Goal: Transaction & Acquisition: Purchase product/service

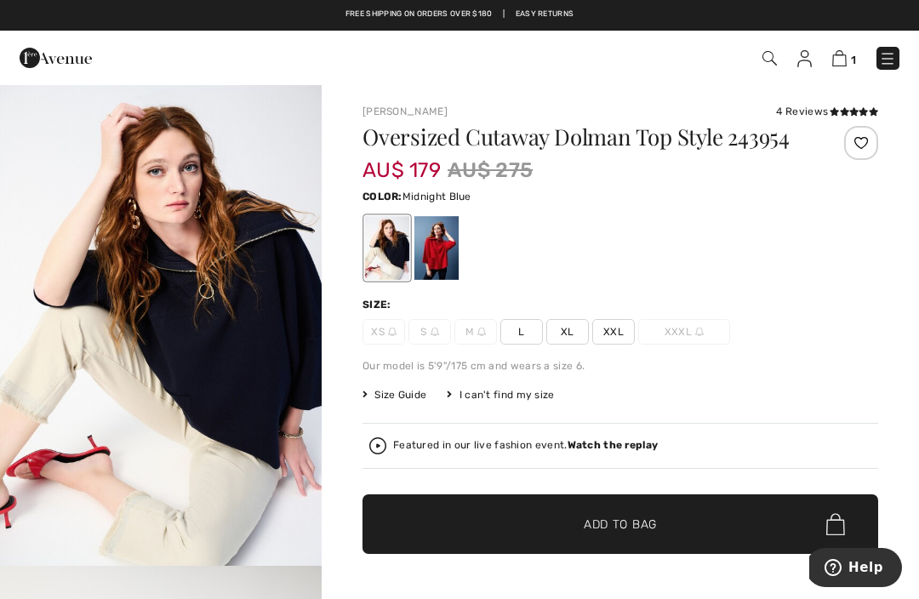
click at [442, 279] on div at bounding box center [437, 248] width 44 height 64
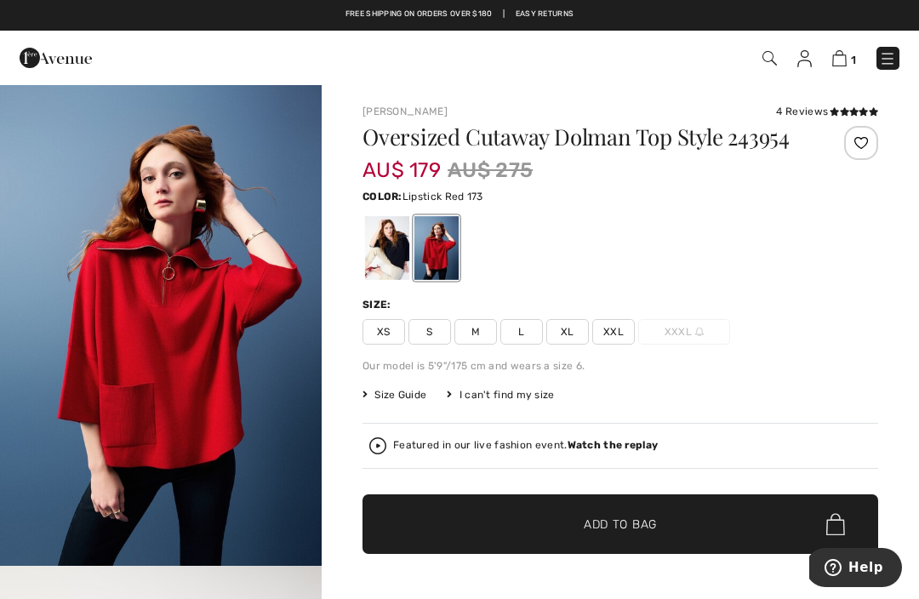
click at [475, 345] on span "M" at bounding box center [476, 332] width 43 height 26
click at [862, 147] on div at bounding box center [862, 143] width 34 height 34
click at [842, 63] on img at bounding box center [840, 58] width 14 height 16
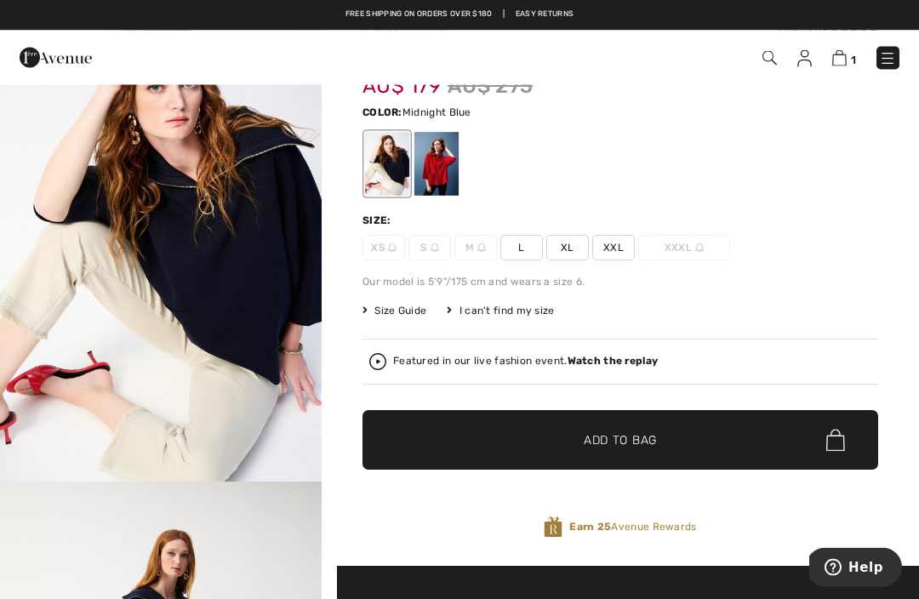
click at [753, 464] on span "✔ Added to Bag Add to Bag" at bounding box center [621, 441] width 516 height 60
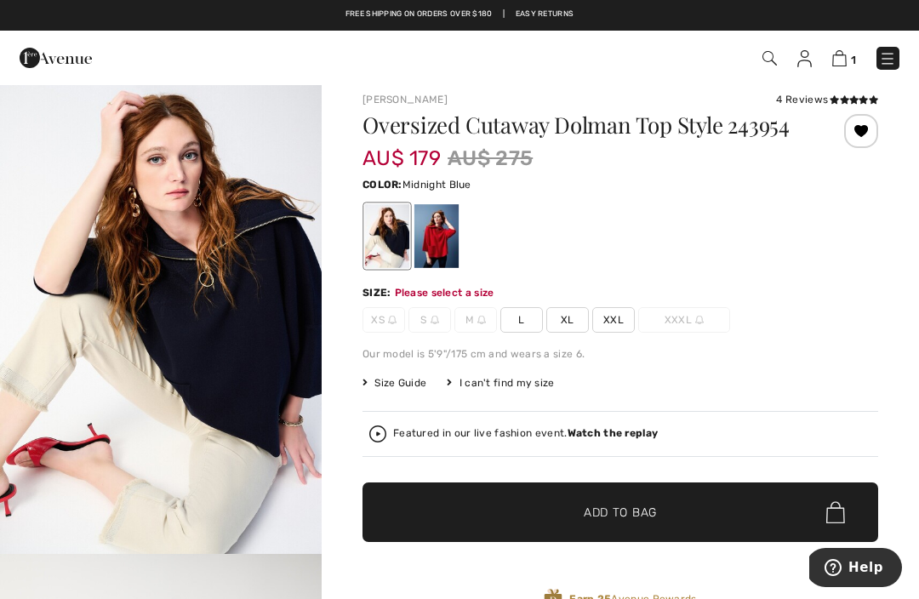
scroll to position [10, 0]
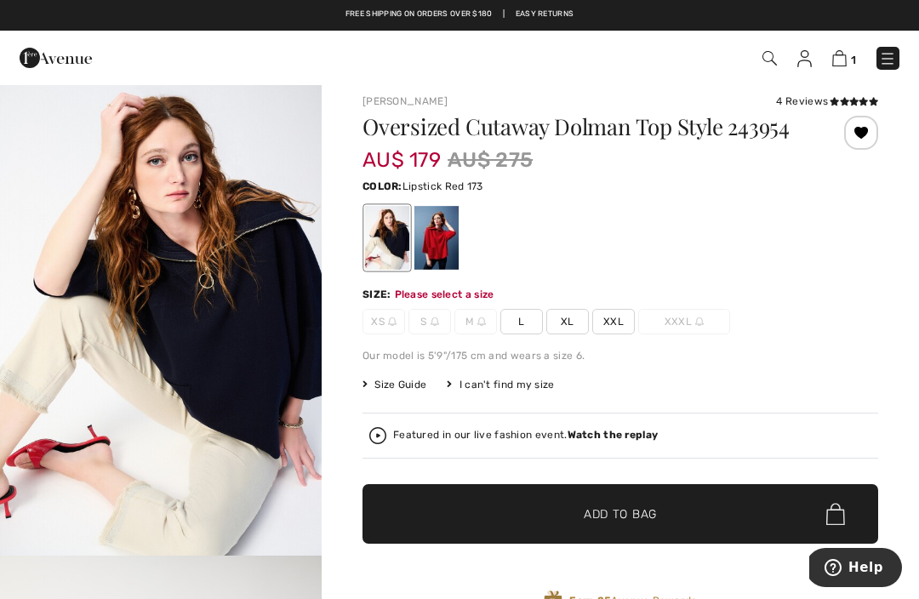
click at [455, 253] on div at bounding box center [437, 238] width 44 height 64
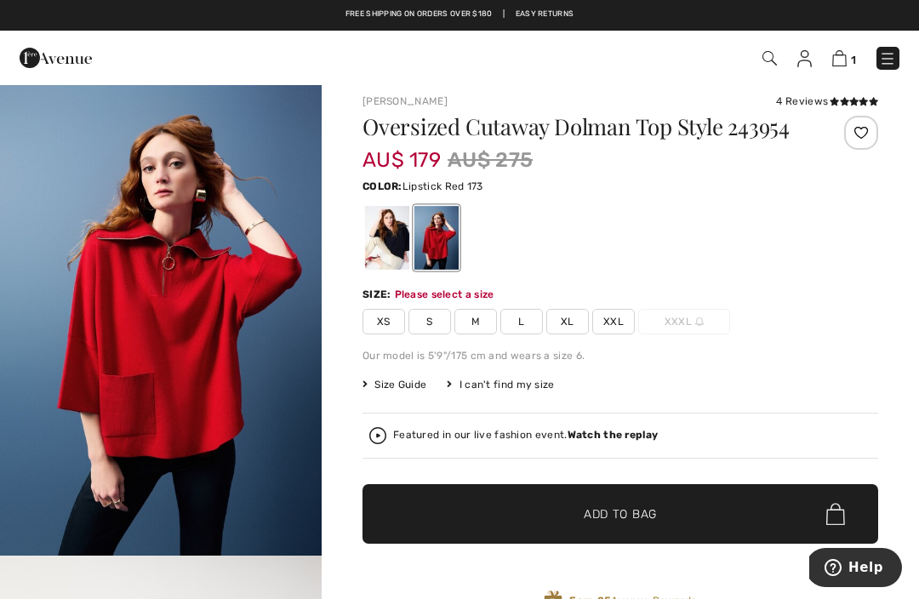
click at [475, 335] on span "M" at bounding box center [476, 322] width 43 height 26
click at [751, 528] on span "✔ Added to Bag Add to Bag" at bounding box center [621, 514] width 516 height 60
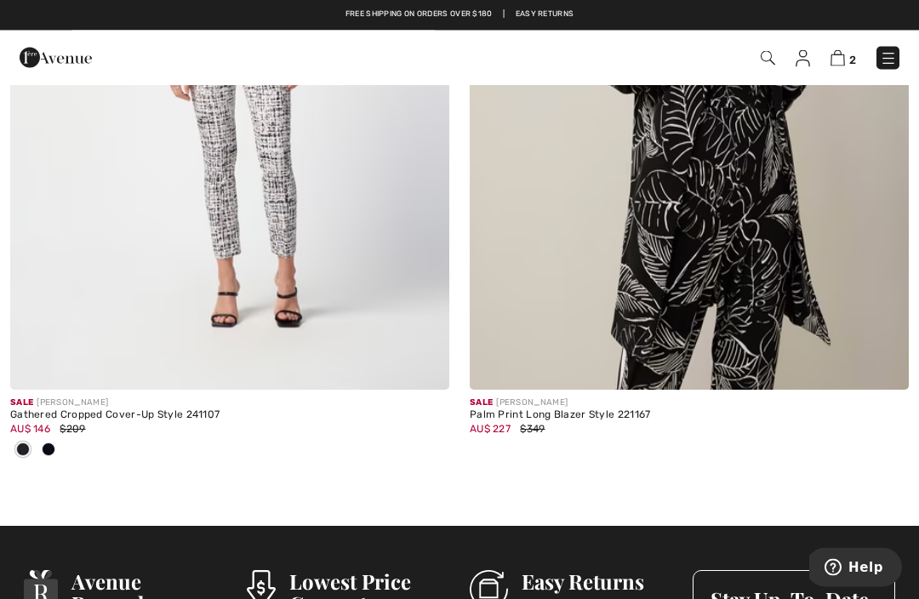
scroll to position [10426, 0]
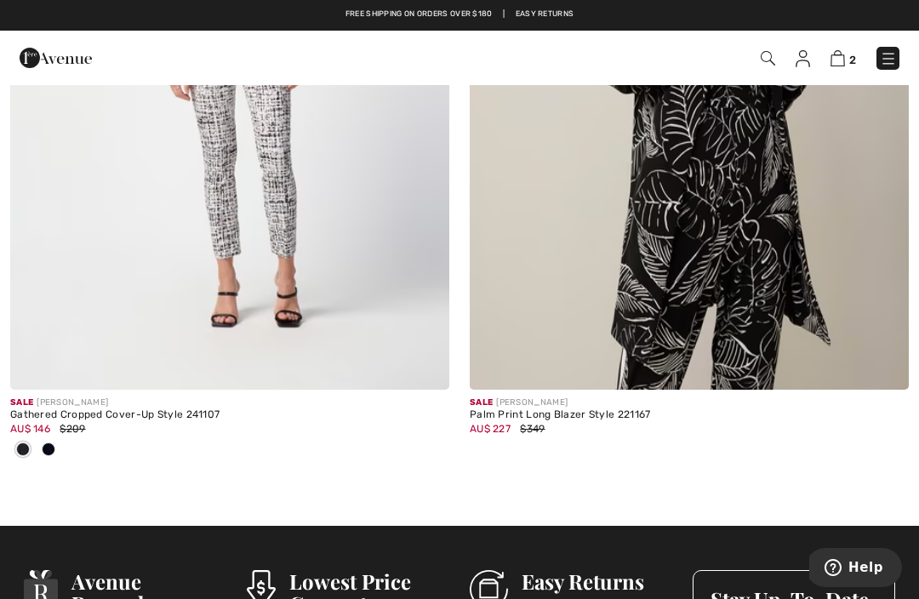
click at [886, 67] on img at bounding box center [888, 58] width 17 height 17
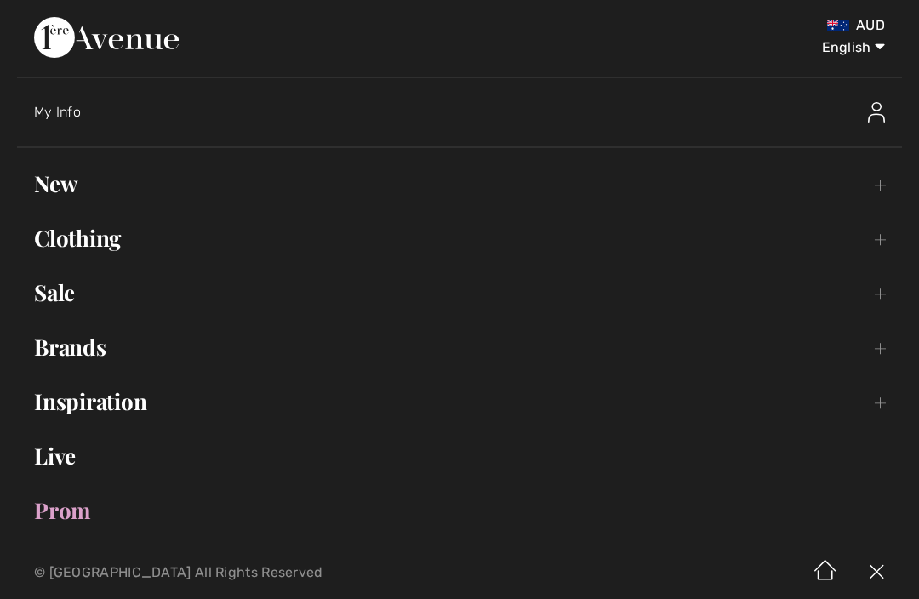
click at [878, 245] on link "Clothing Toggle submenu" at bounding box center [459, 238] width 885 height 37
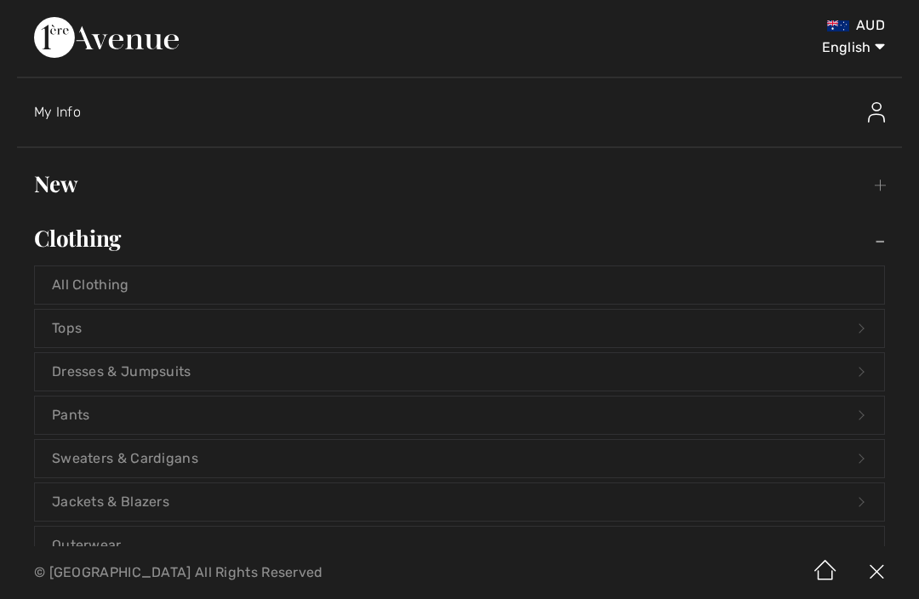
click at [853, 421] on link "Pants Open submenu" at bounding box center [460, 415] width 850 height 37
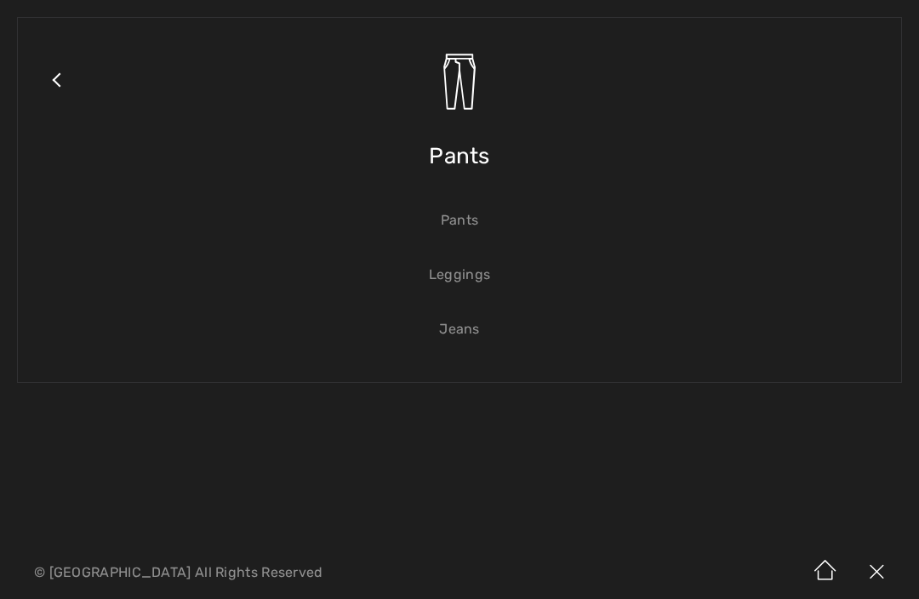
click at [474, 236] on link "Pants" at bounding box center [460, 220] width 850 height 37
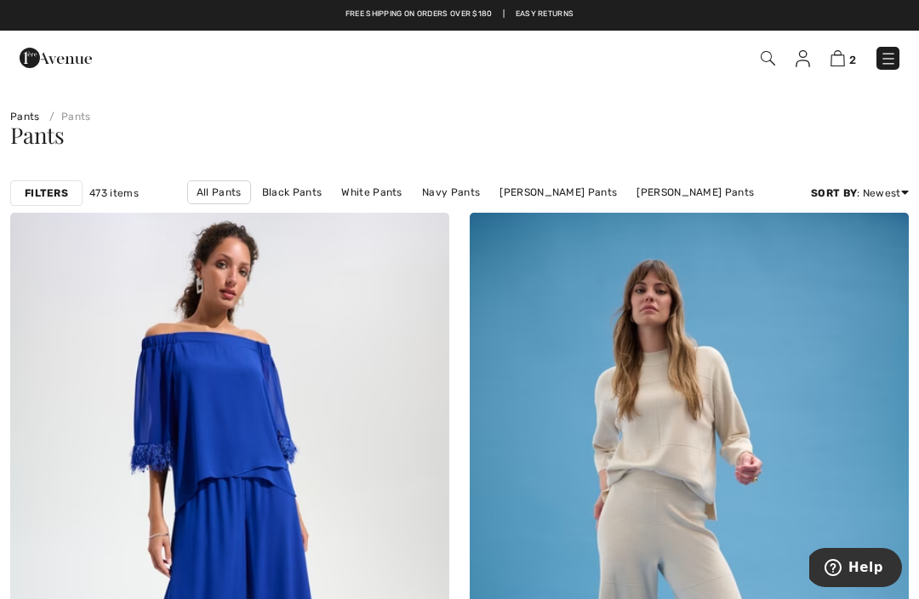
click at [528, 204] on link "Wide Leg" at bounding box center [559, 215] width 62 height 22
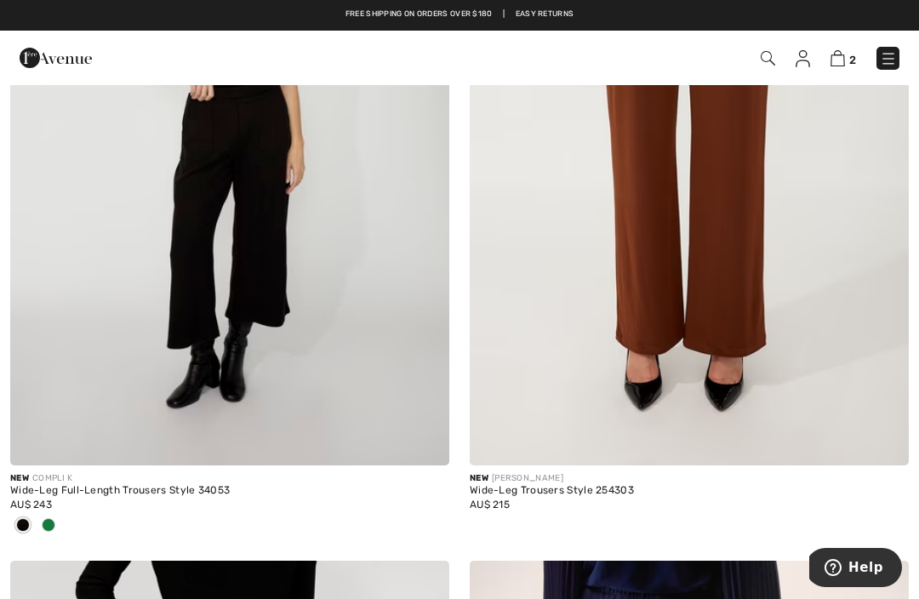
scroll to position [404, 0]
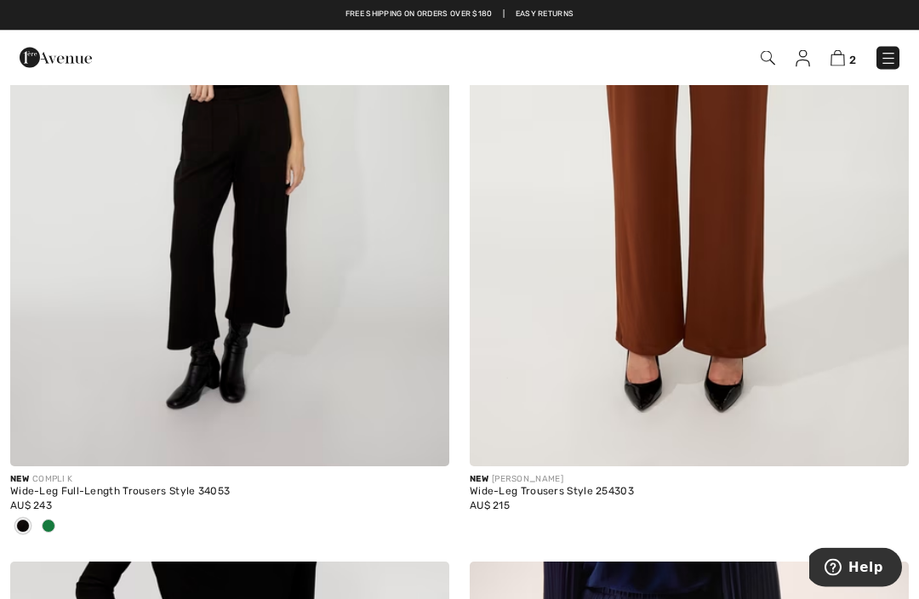
click at [833, 398] on img at bounding box center [689, 137] width 439 height 659
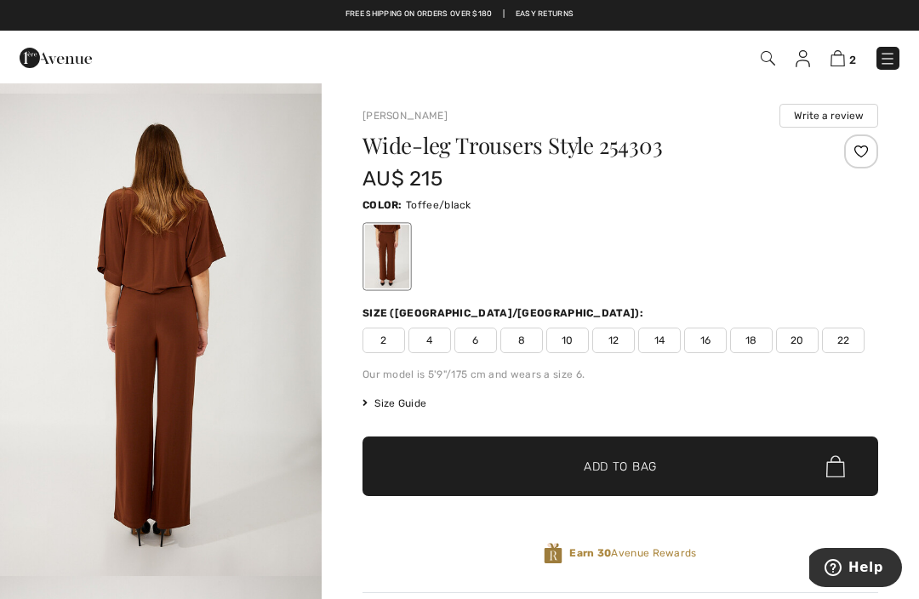
scroll to position [980, 0]
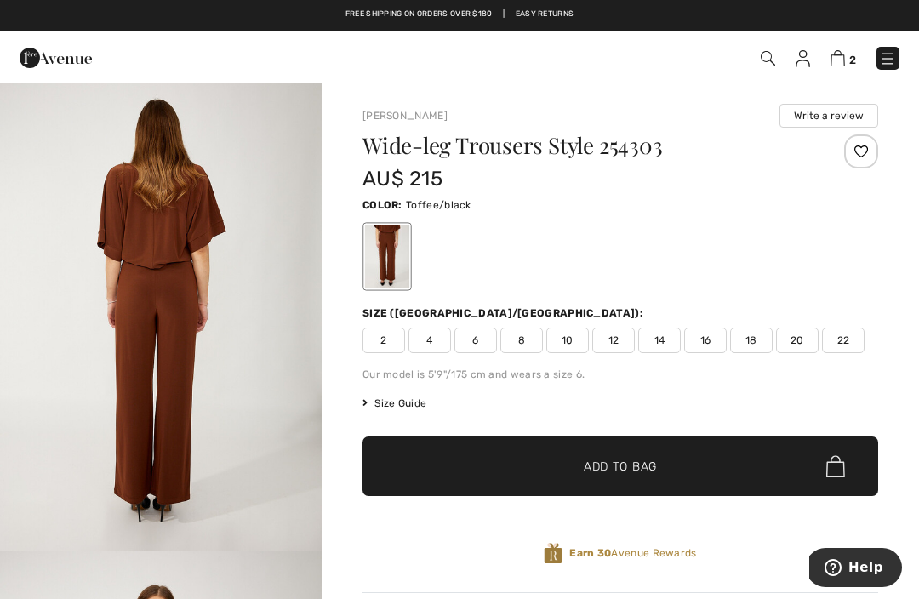
click at [279, 255] on img "3 / 4" at bounding box center [161, 310] width 322 height 483
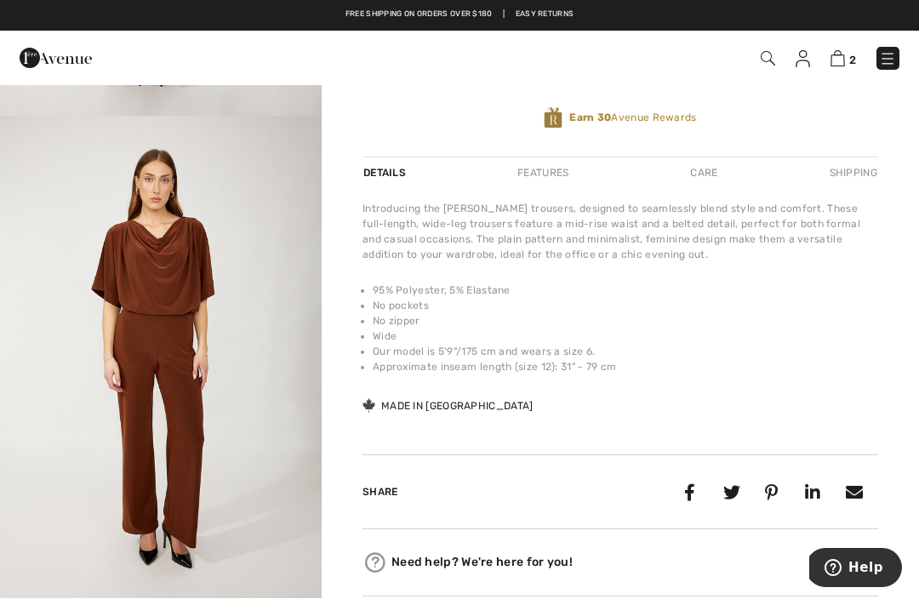
scroll to position [430, 0]
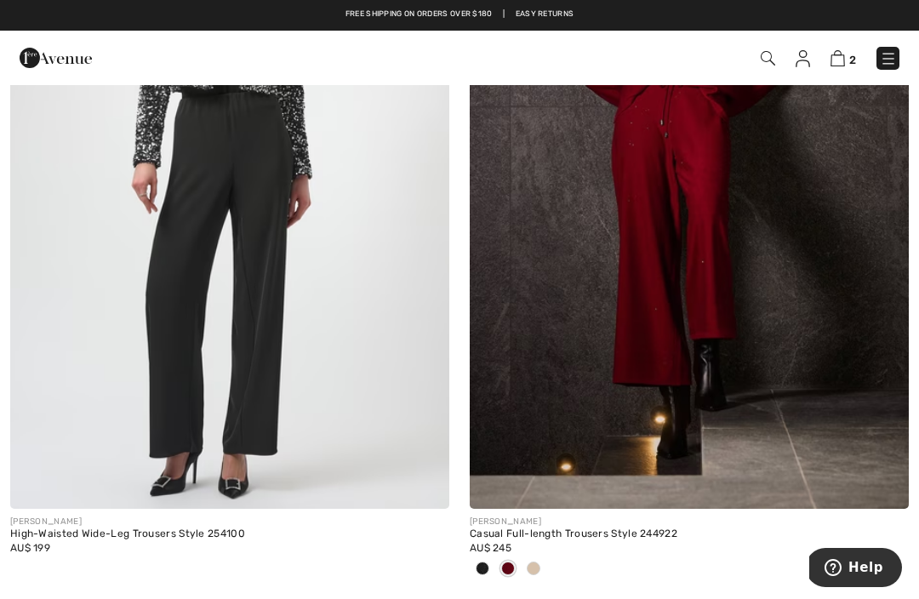
scroll to position [4018, 0]
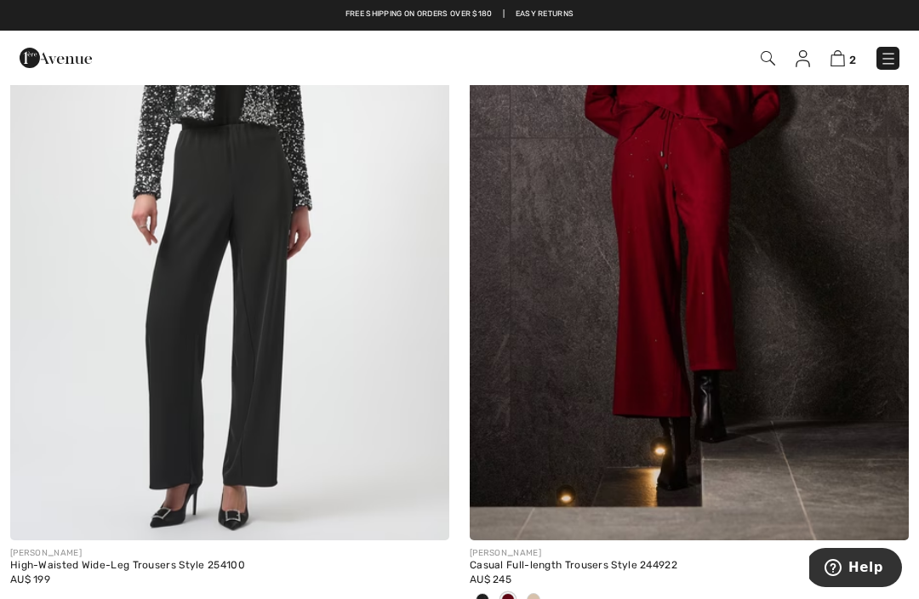
click at [332, 312] on img at bounding box center [229, 211] width 439 height 659
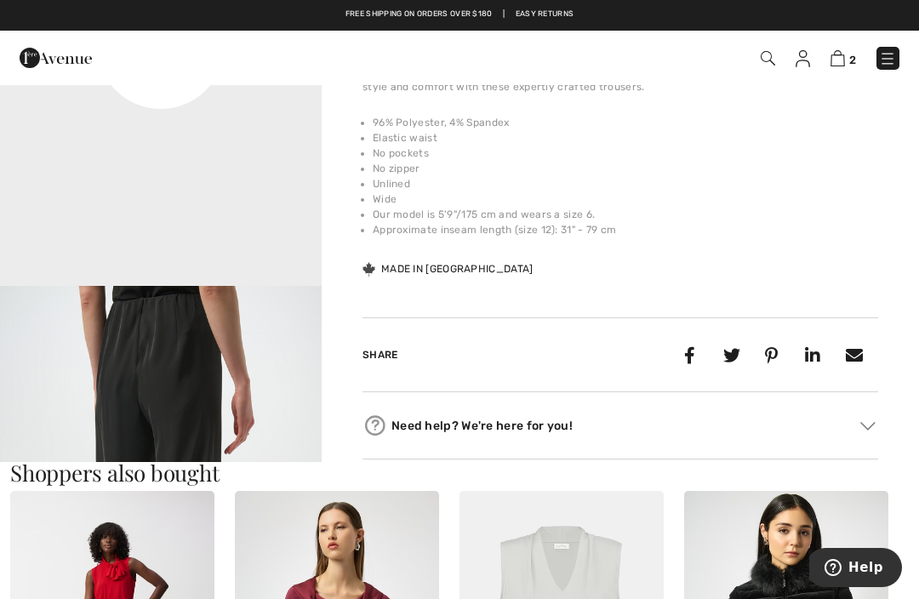
scroll to position [1232, 0]
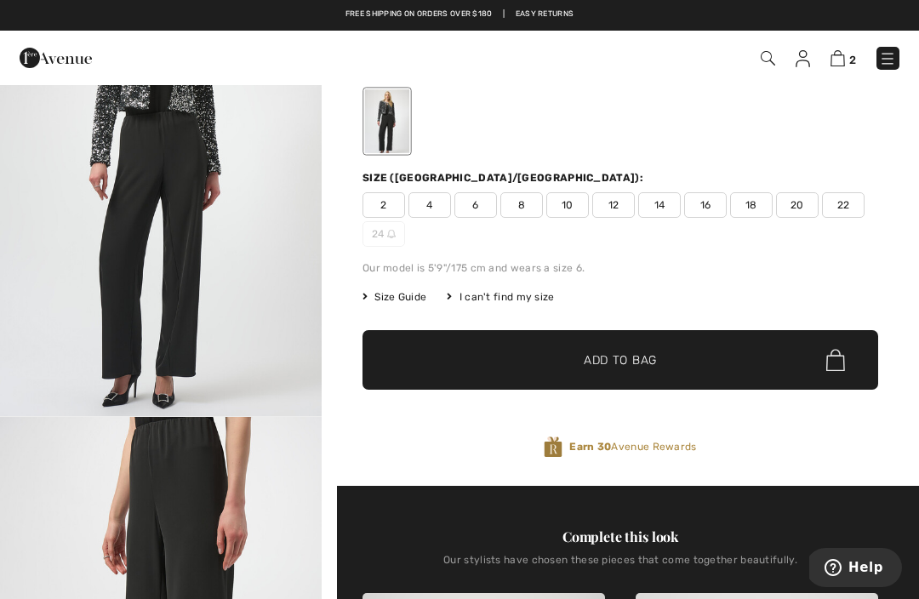
scroll to position [0, 0]
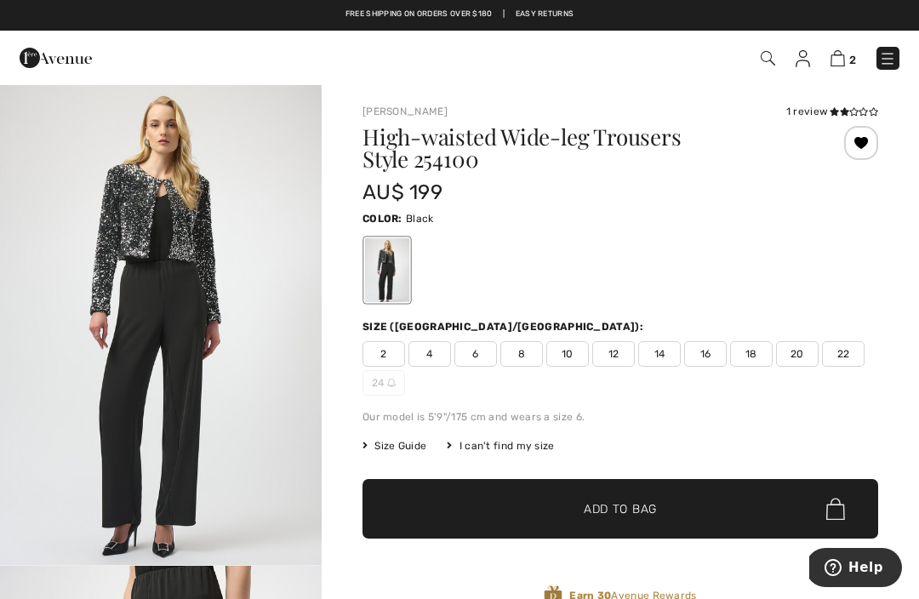
click at [693, 264] on div at bounding box center [621, 270] width 516 height 71
click at [229, 321] on img "1 / 4" at bounding box center [161, 324] width 322 height 482
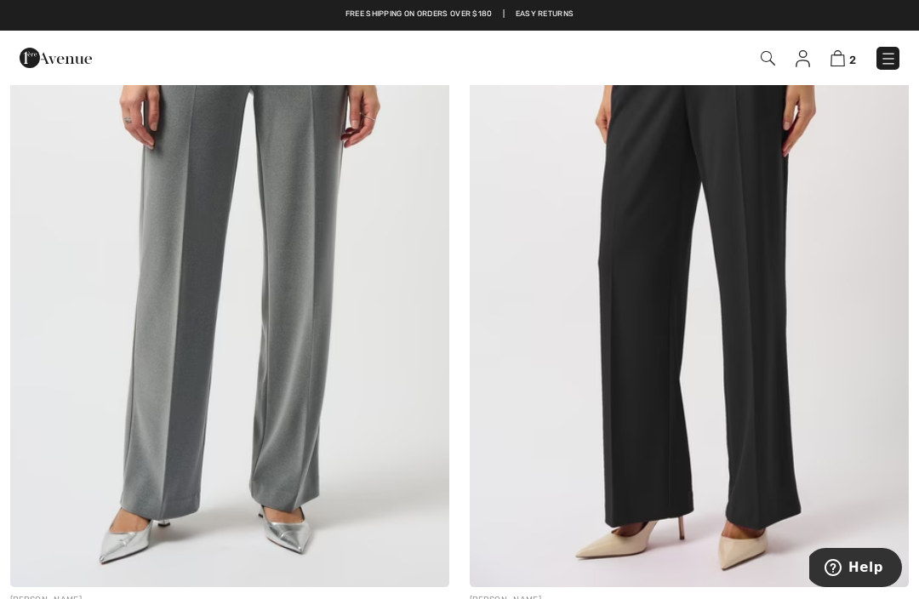
scroll to position [5575, 0]
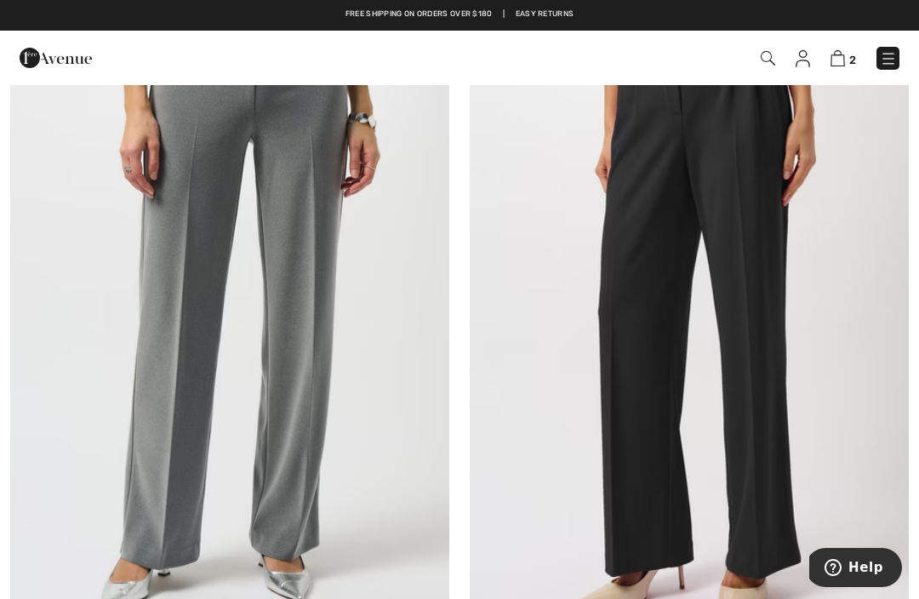
click at [366, 287] on img at bounding box center [229, 307] width 439 height 659
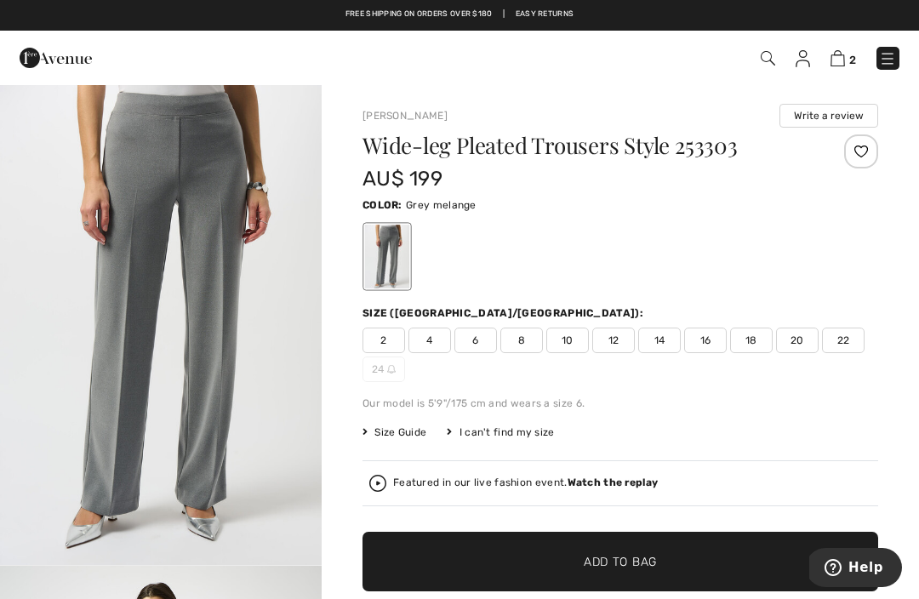
click at [892, 62] on img at bounding box center [887, 58] width 17 height 17
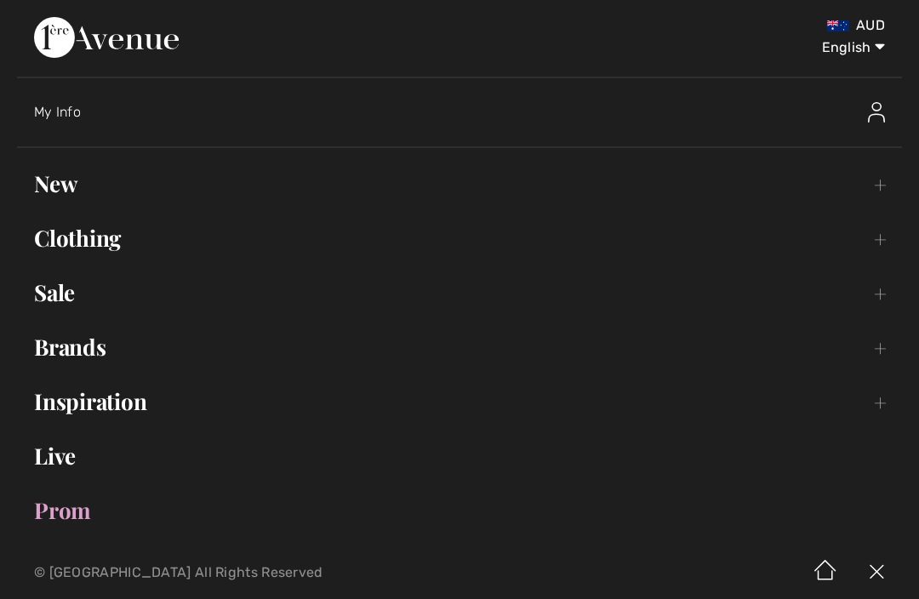
click at [879, 253] on link "Clothing Toggle submenu" at bounding box center [459, 238] width 885 height 37
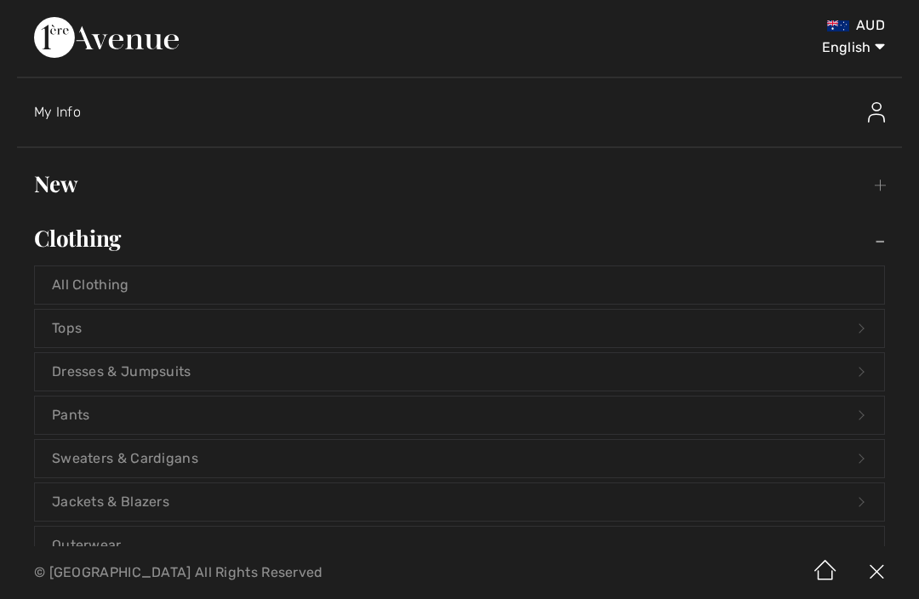
click at [139, 335] on link "Tops Open submenu" at bounding box center [460, 328] width 850 height 37
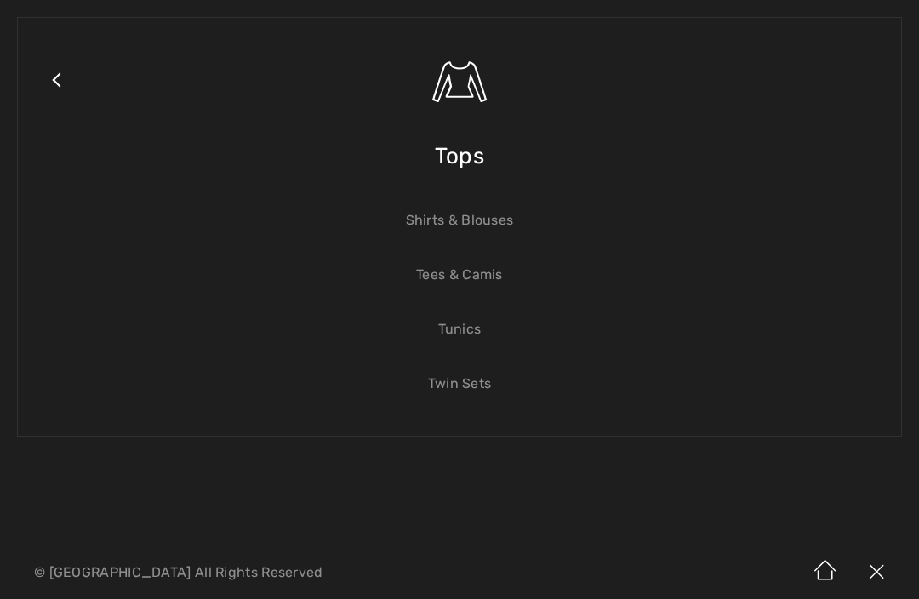
click at [467, 177] on div "Close submenu Tops Shirts & Blouses Tees & Camis Tunics Twin Sets" at bounding box center [459, 227] width 885 height 421
click at [50, 91] on link "Close submenu" at bounding box center [56, 101] width 43 height 133
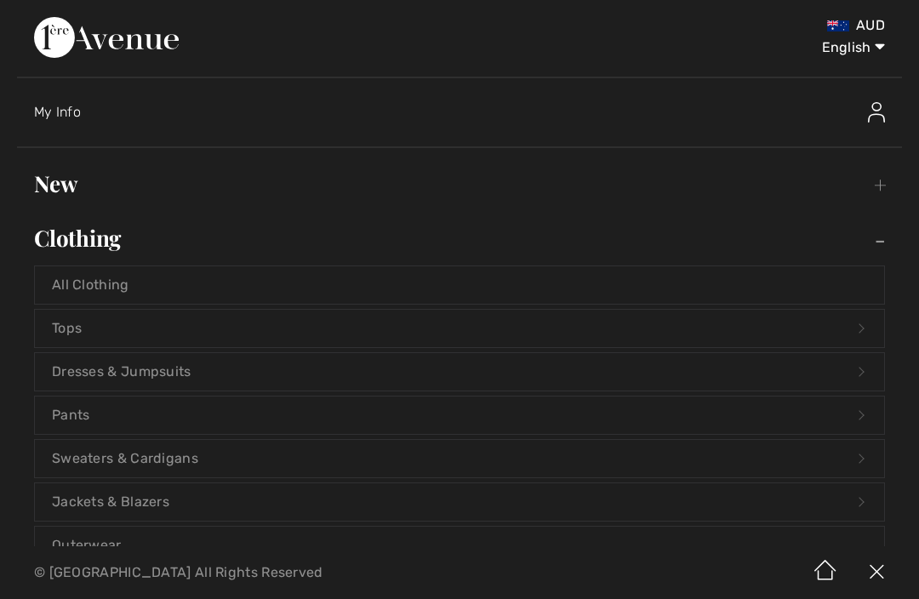
click at [862, 299] on link "All Clothing" at bounding box center [460, 284] width 850 height 37
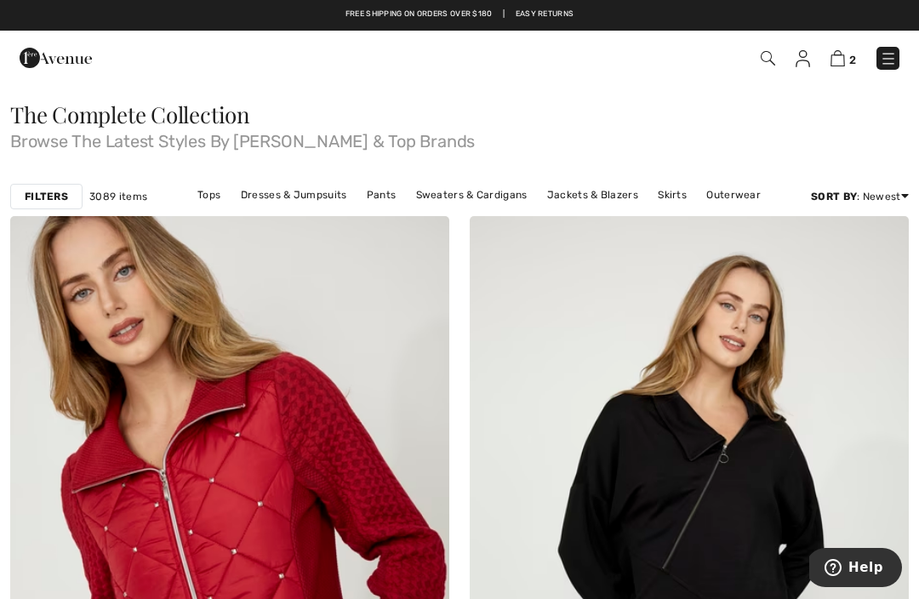
click at [50, 193] on strong "Filters" at bounding box center [46, 196] width 43 height 15
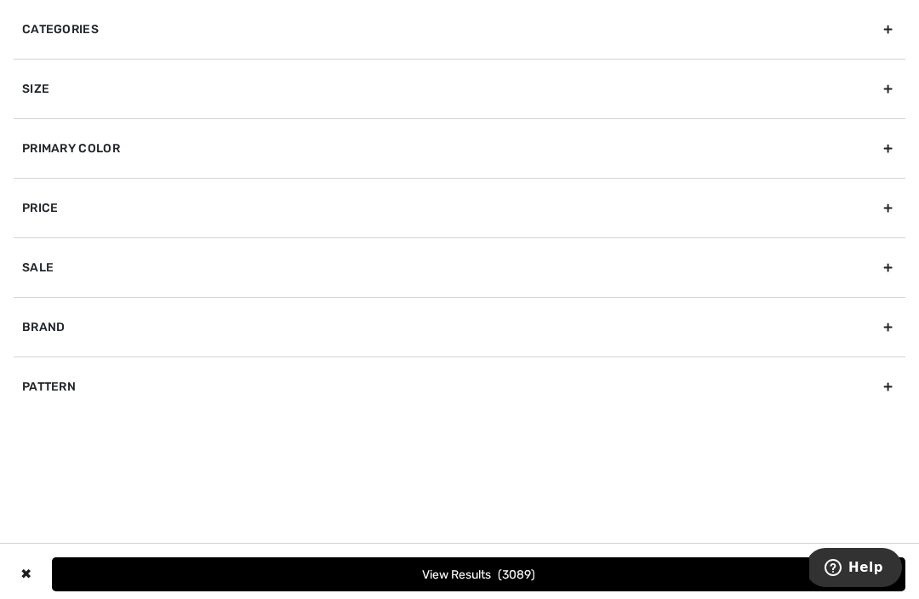
click at [883, 322] on div "Brand" at bounding box center [460, 327] width 892 height 60
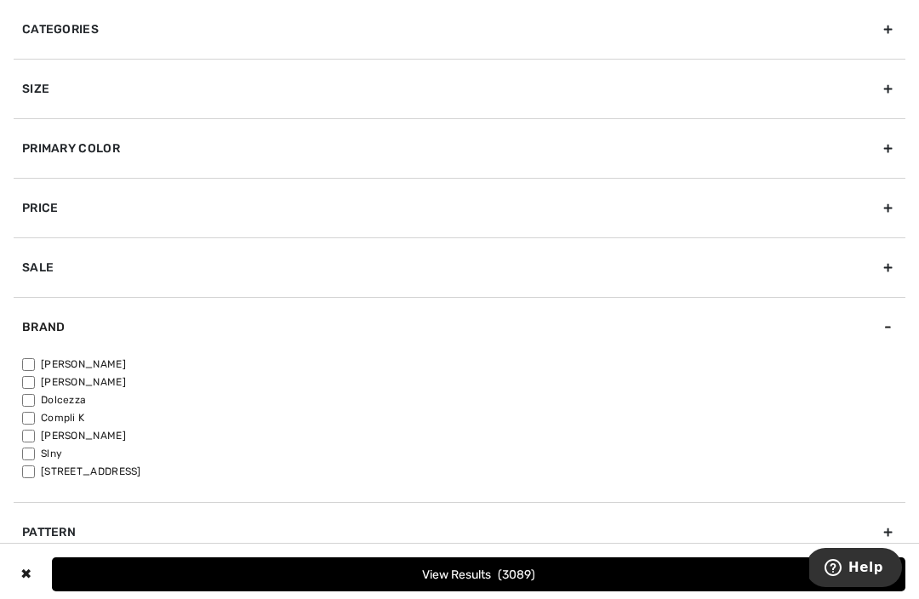
click at [112, 363] on label "[PERSON_NAME]" at bounding box center [464, 364] width 884 height 15
click at [35, 363] on input"] "[PERSON_NAME]" at bounding box center [28, 364] width 13 height 13
checkbox input"] "true"
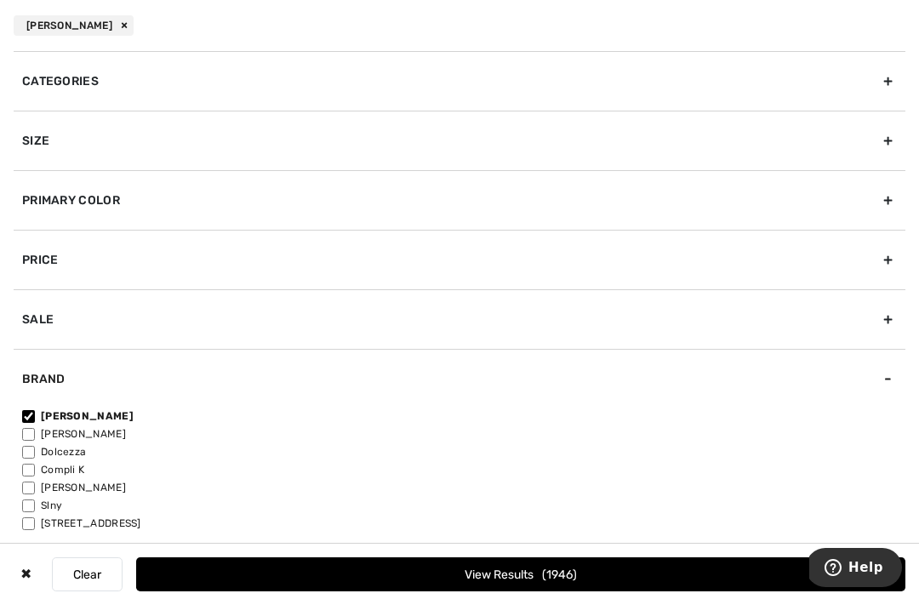
click at [455, 208] on div "Primary Color" at bounding box center [460, 200] width 892 height 60
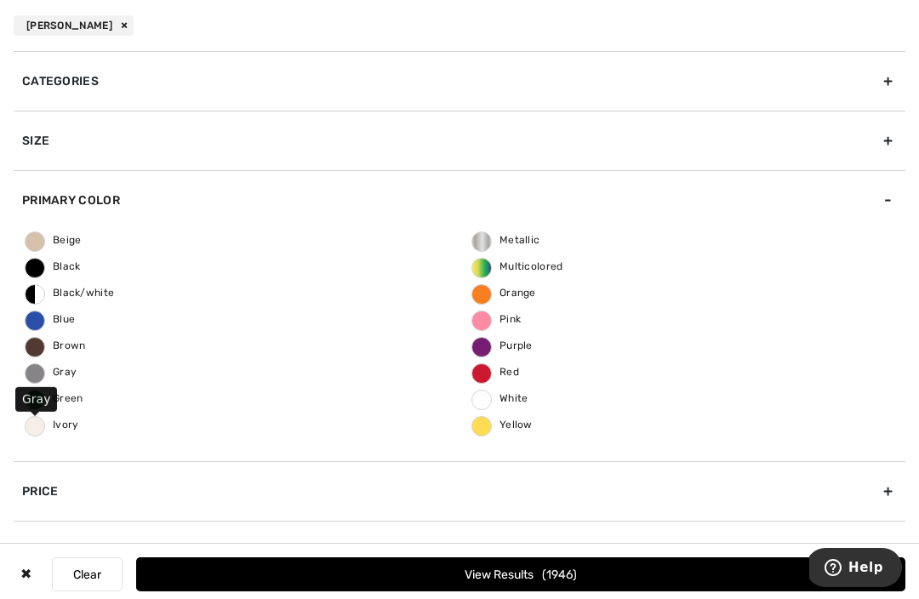
click at [73, 373] on span "Gray" at bounding box center [51, 372] width 51 height 12
click at [0, 0] on input "Gray" at bounding box center [0, 0] width 0 height 0
click at [199, 584] on button "View Results 42" at bounding box center [521, 575] width 770 height 34
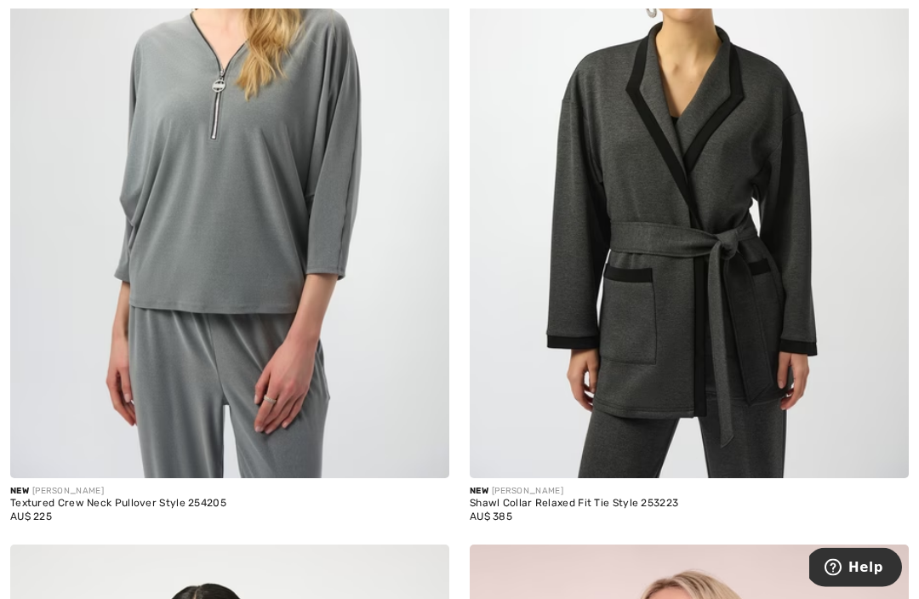
scroll to position [1899, 0]
click at [425, 331] on img at bounding box center [229, 148] width 439 height 659
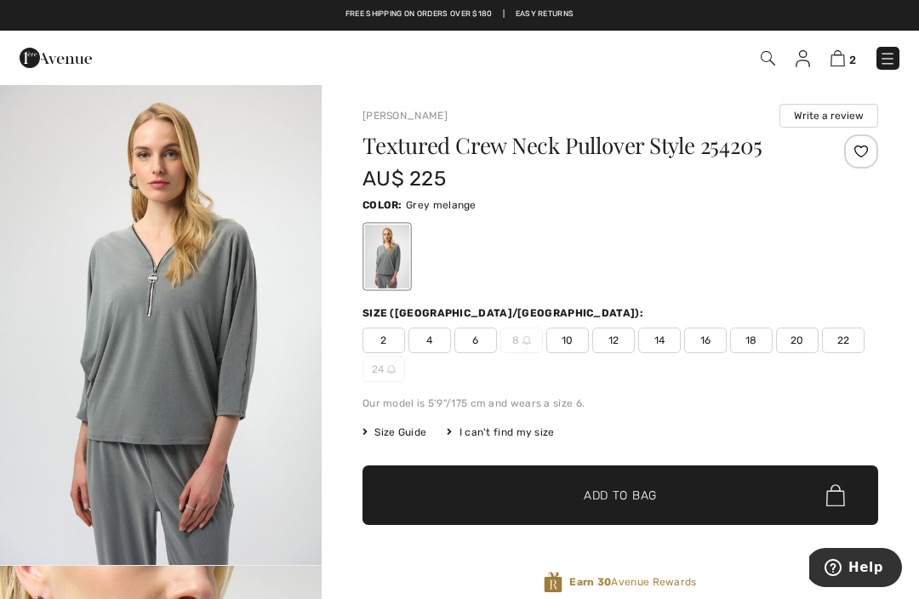
click at [249, 321] on img "1 / 6" at bounding box center [161, 324] width 322 height 482
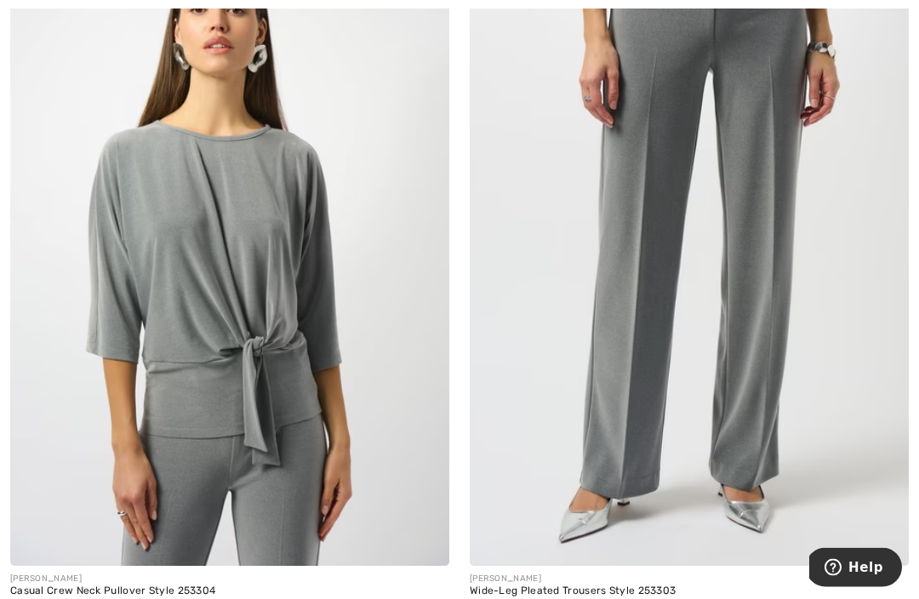
scroll to position [5646, 0]
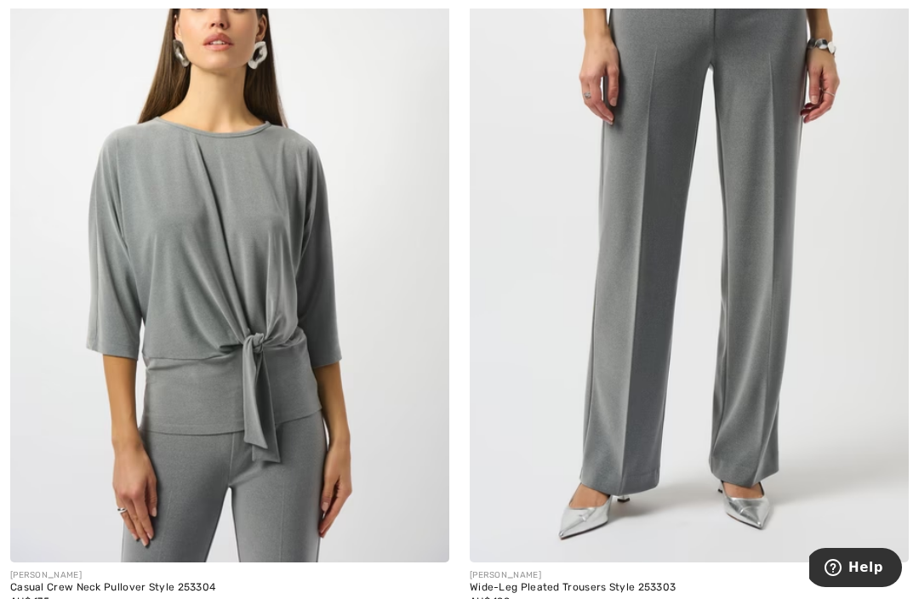
click at [350, 356] on img at bounding box center [229, 233] width 439 height 659
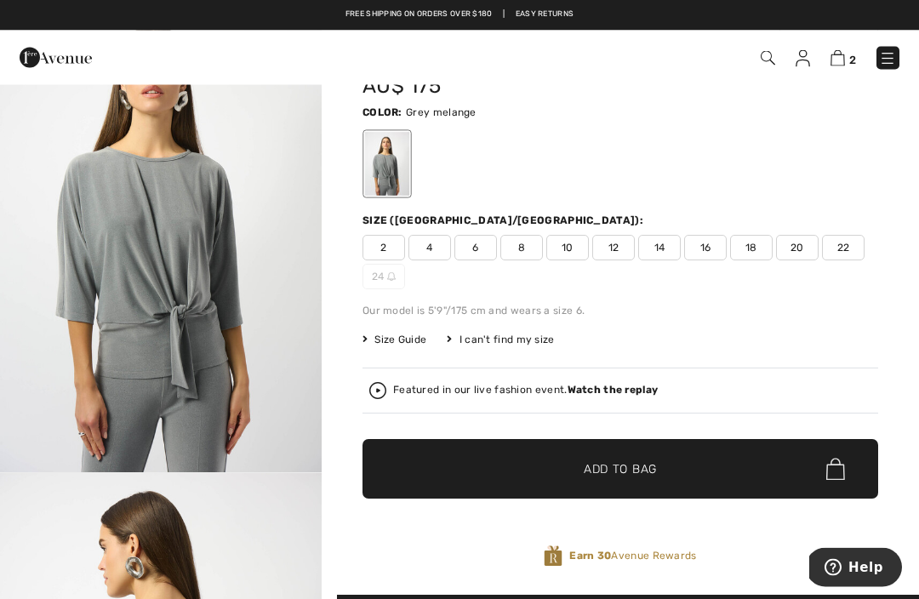
scroll to position [83, 0]
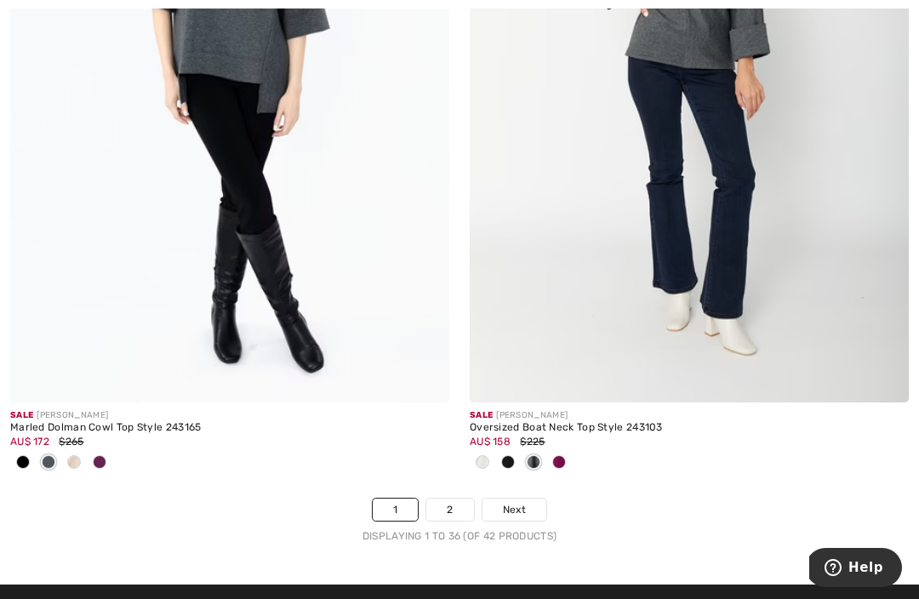
scroll to position [13347, 0]
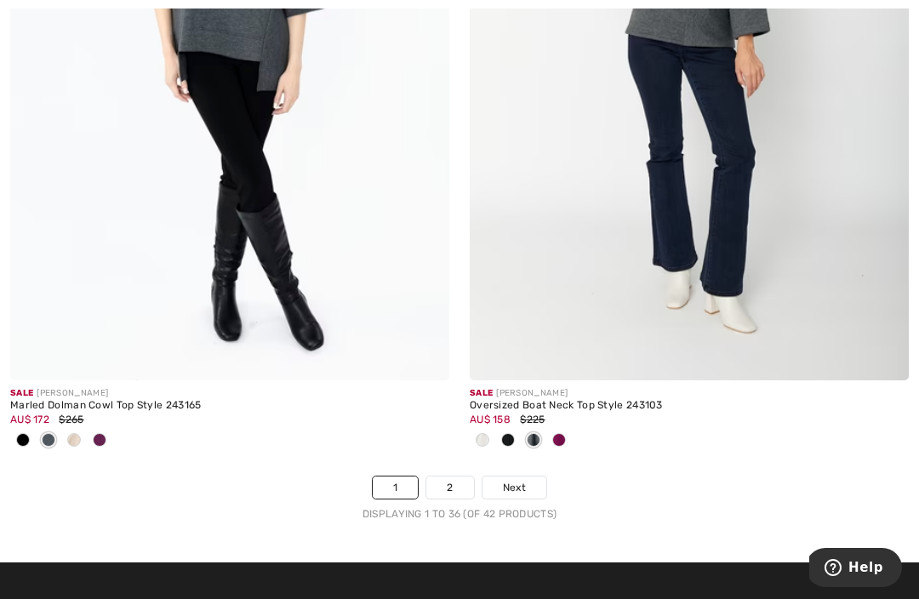
click at [807, 247] on img at bounding box center [689, 51] width 439 height 659
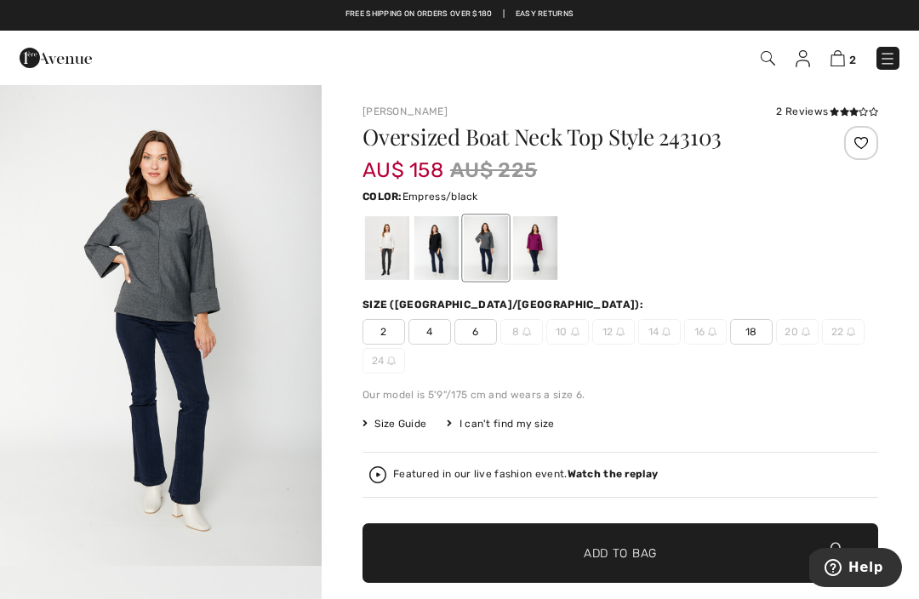
click at [545, 256] on div at bounding box center [535, 248] width 44 height 64
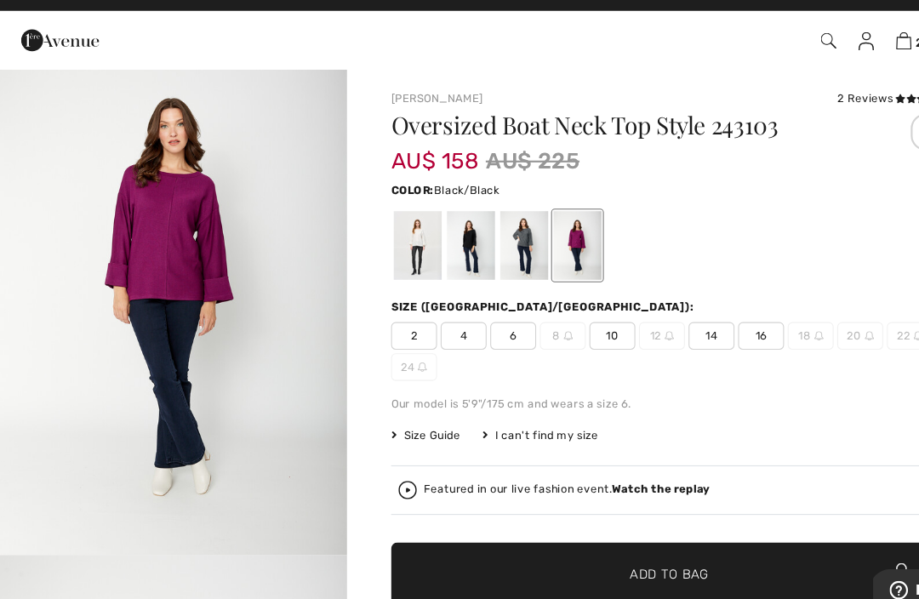
click at [431, 243] on div at bounding box center [437, 248] width 44 height 64
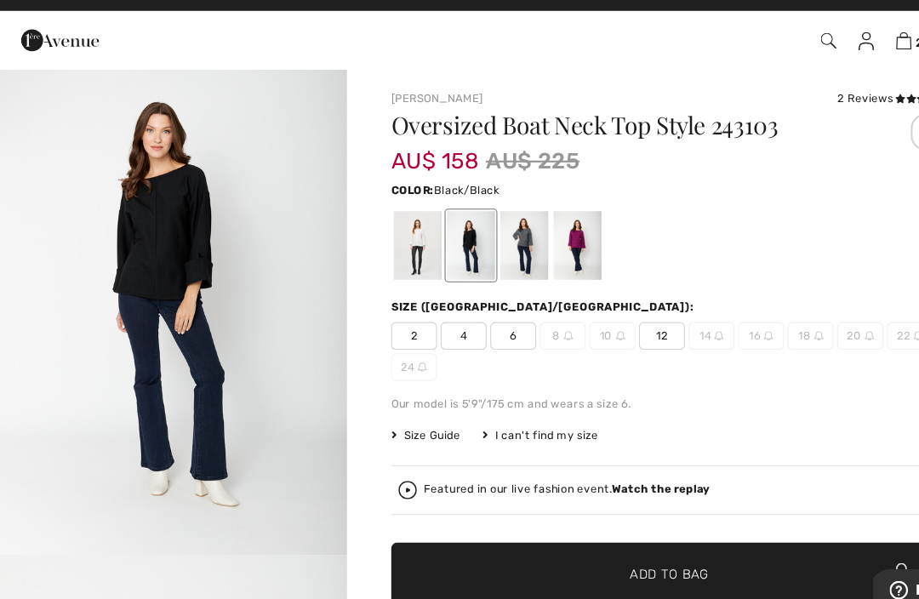
click at [409, 239] on div at bounding box center [387, 248] width 44 height 64
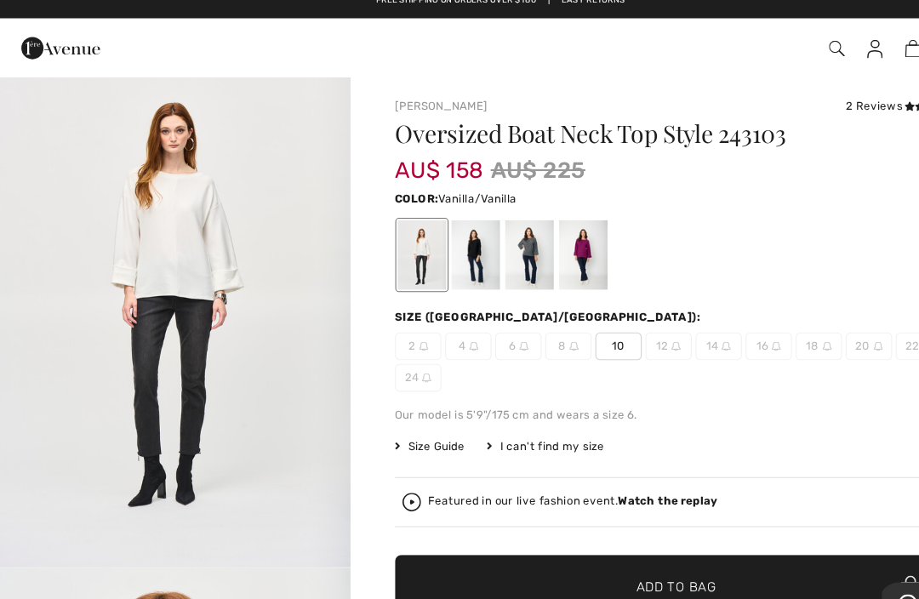
click at [494, 249] on div at bounding box center [486, 248] width 44 height 64
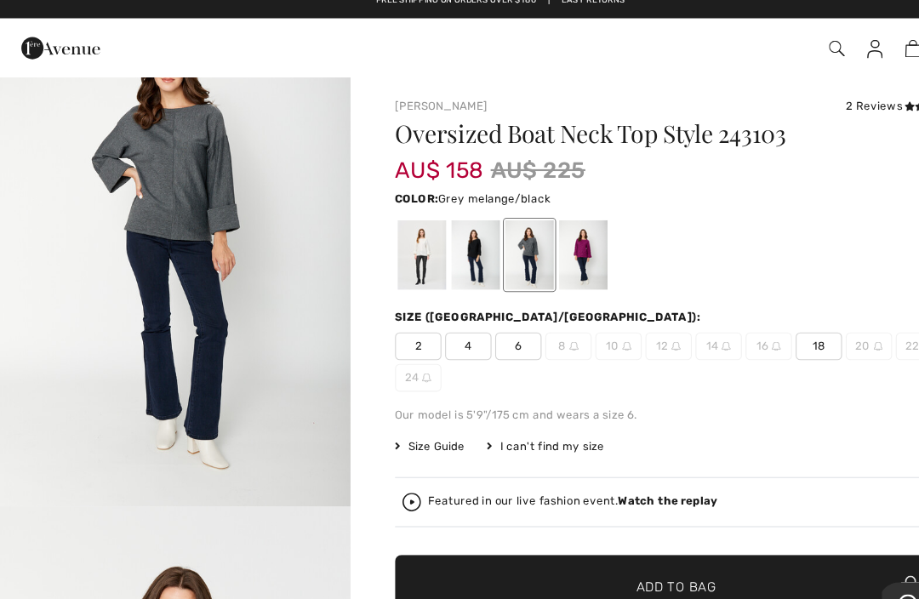
scroll to position [87, 0]
click at [255, 232] on img "1 / 4" at bounding box center [161, 238] width 322 height 483
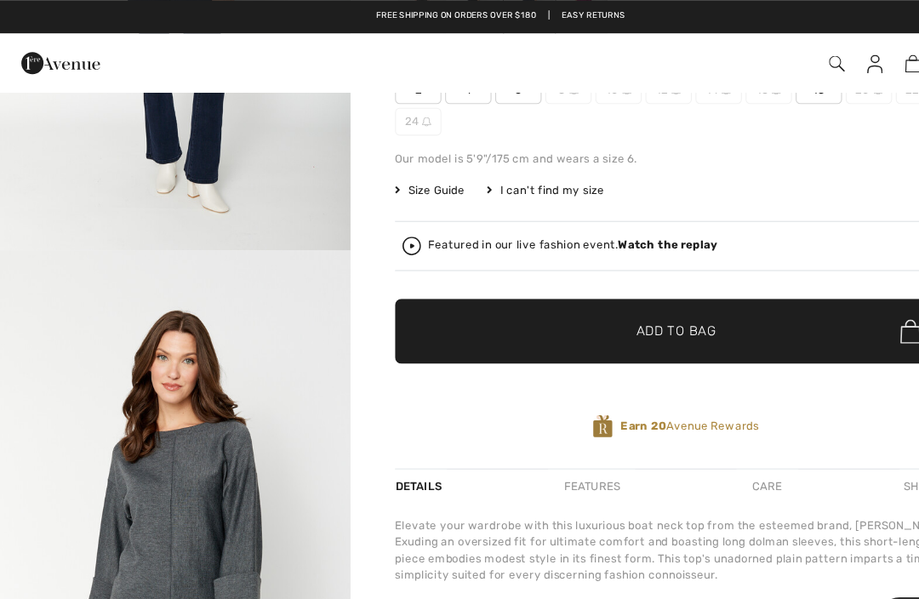
scroll to position [245, 0]
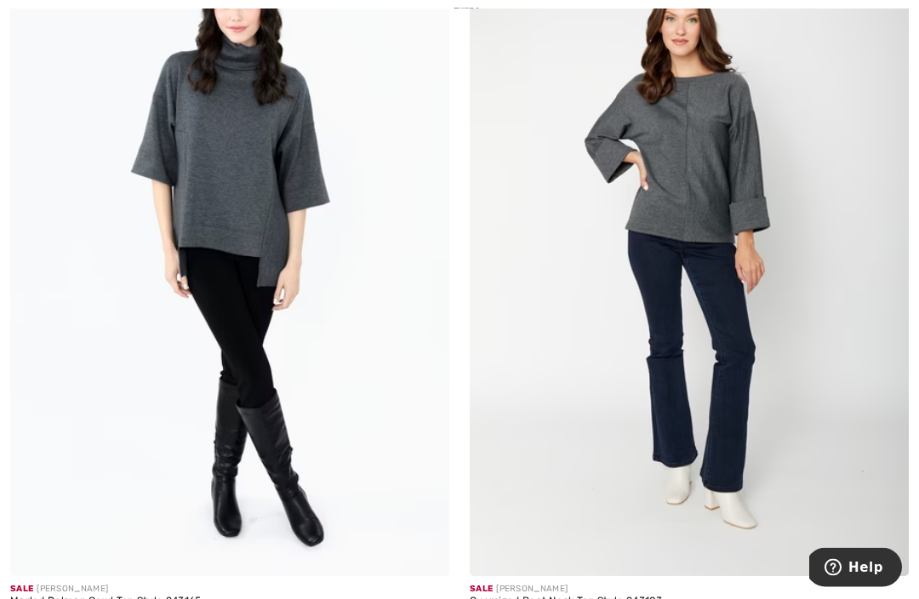
scroll to position [13159, 0]
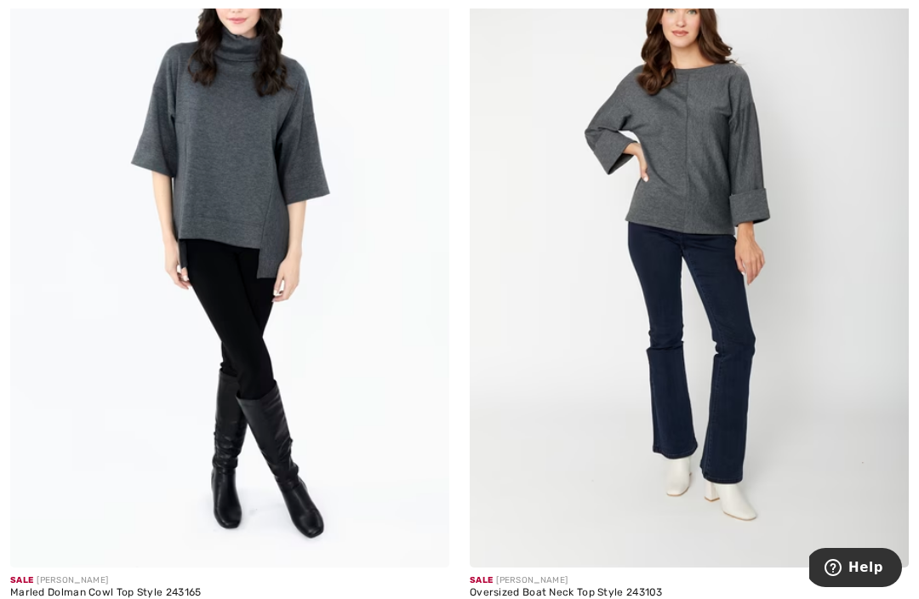
click at [368, 332] on img at bounding box center [229, 238] width 439 height 659
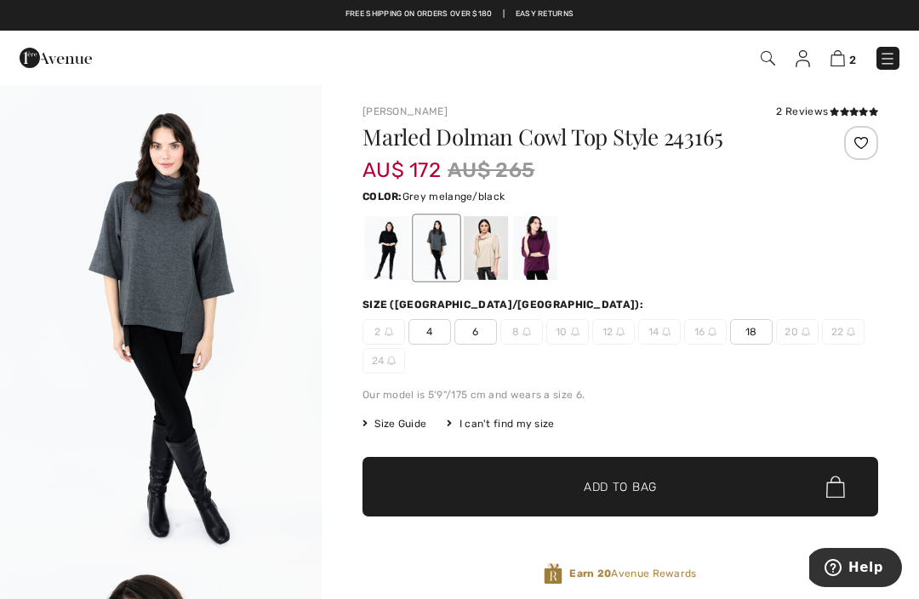
click at [492, 251] on div at bounding box center [486, 248] width 44 height 64
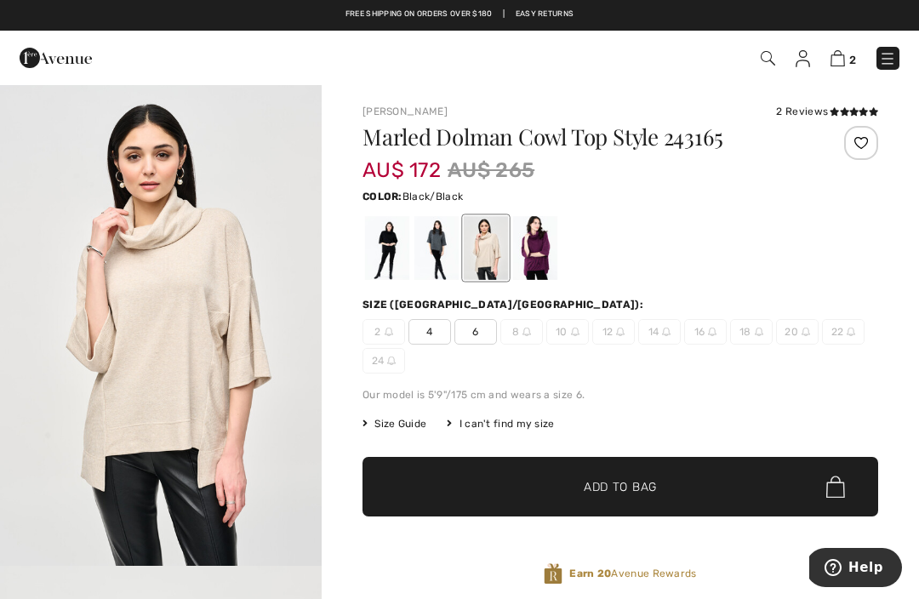
click at [389, 261] on div at bounding box center [387, 248] width 44 height 64
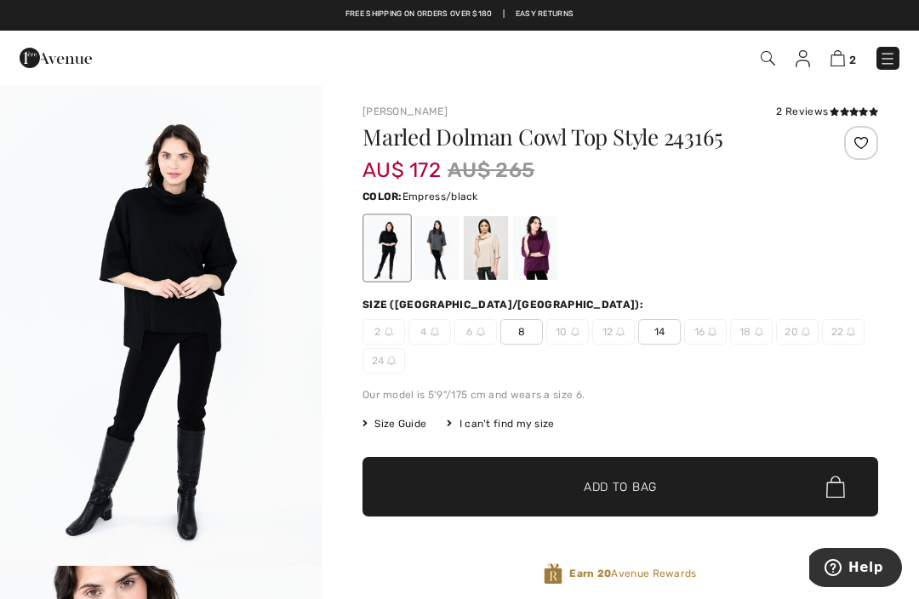
click at [541, 262] on div at bounding box center [535, 248] width 44 height 64
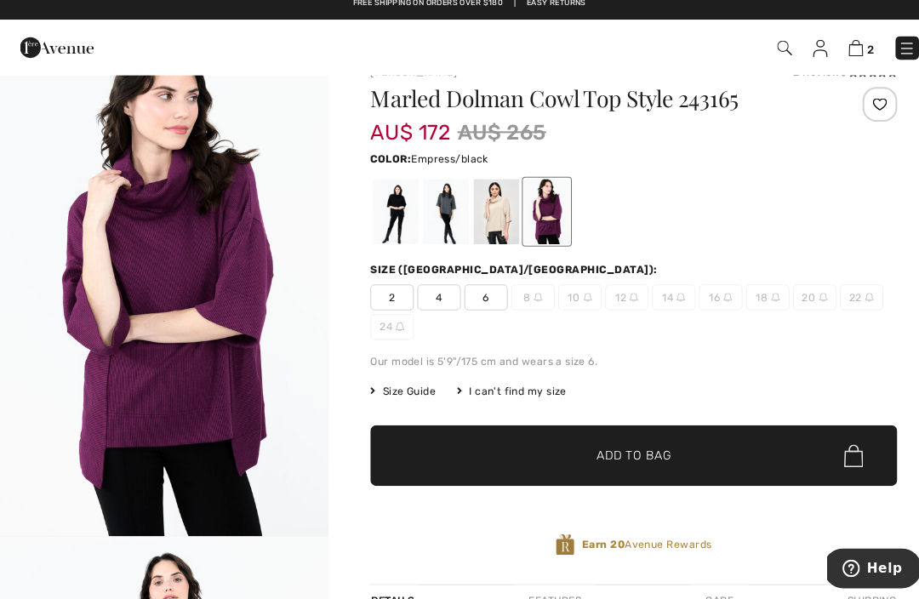
scroll to position [31, 0]
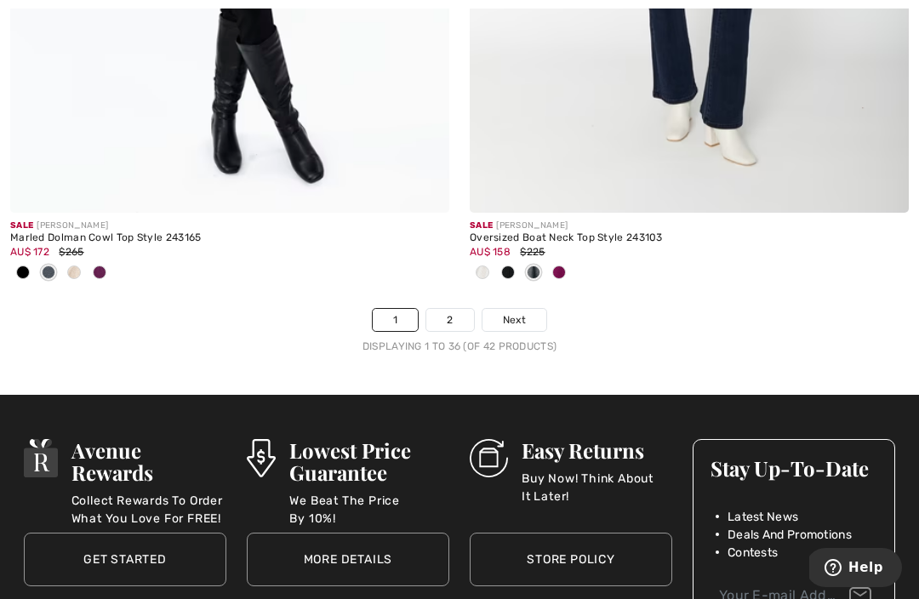
scroll to position [13548, 0]
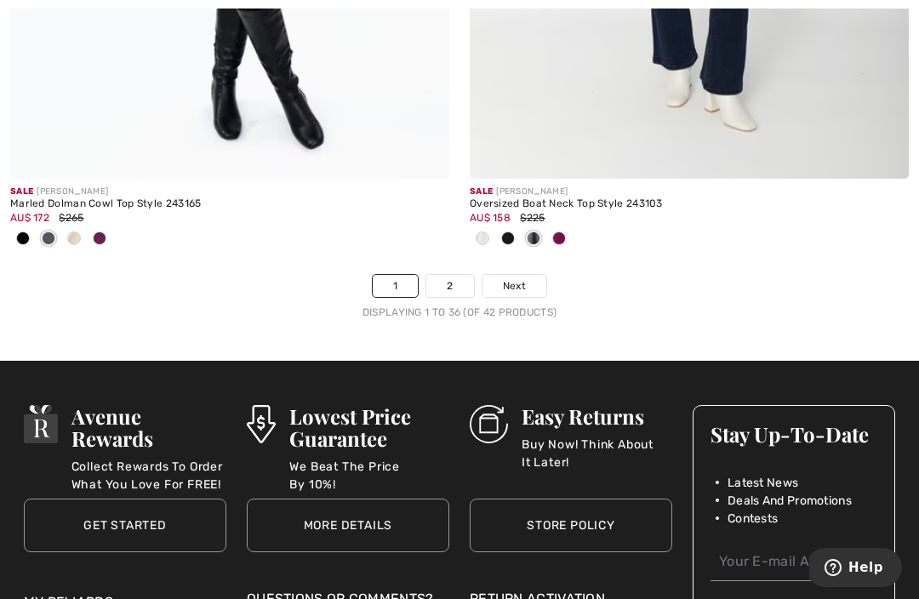
click at [527, 278] on link "Next" at bounding box center [515, 286] width 64 height 22
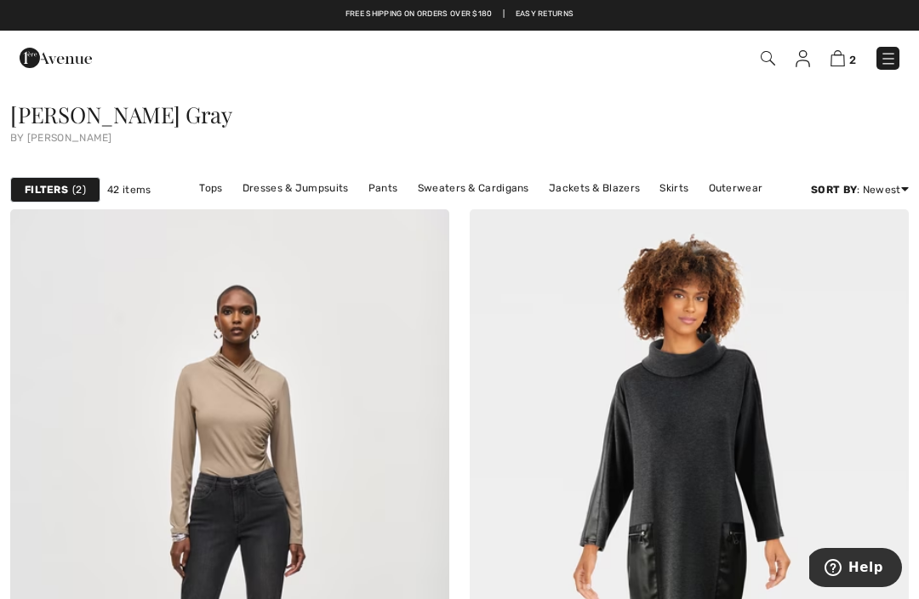
click at [888, 66] on img at bounding box center [888, 58] width 17 height 17
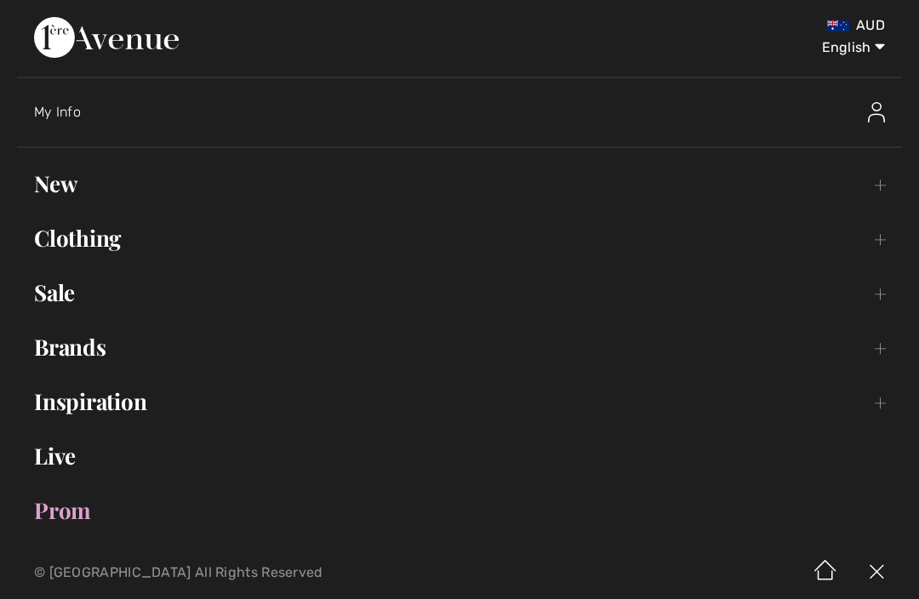
click at [875, 244] on link "Clothing Toggle submenu" at bounding box center [459, 238] width 885 height 37
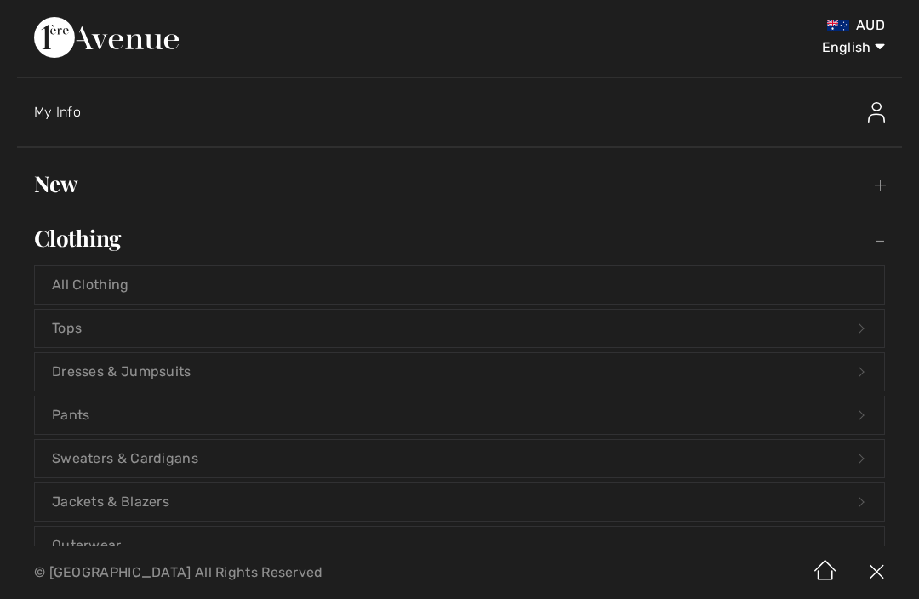
click at [880, 243] on link "Clothing Toggle submenu" at bounding box center [459, 238] width 885 height 37
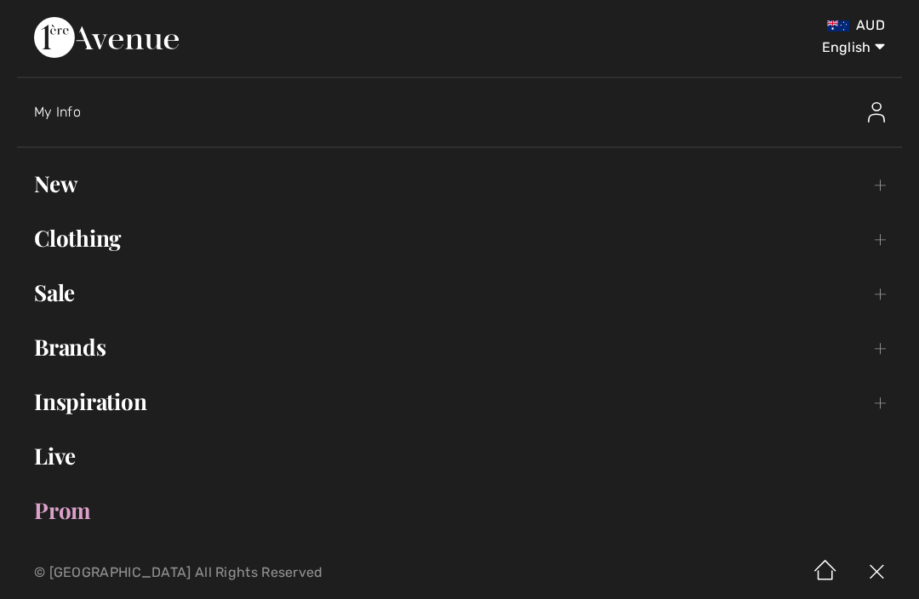
click at [883, 352] on link "Brands Open submenu" at bounding box center [459, 347] width 885 height 37
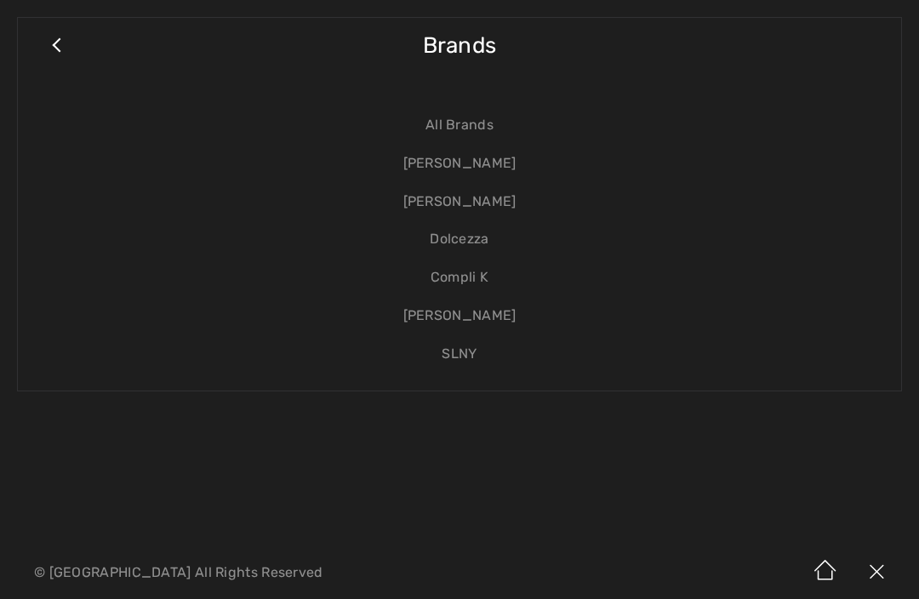
click at [478, 175] on link "[PERSON_NAME]" at bounding box center [460, 164] width 850 height 38
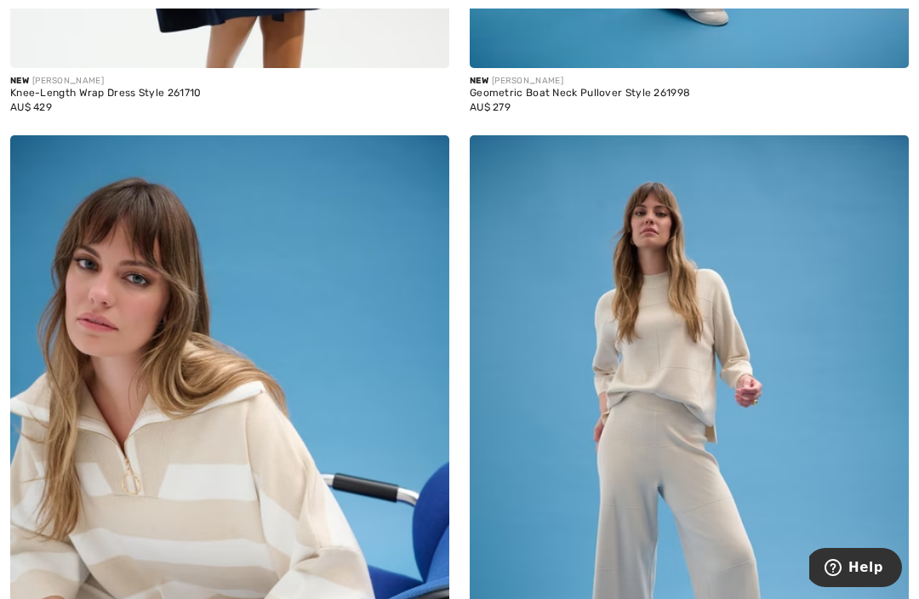
scroll to position [6660, 0]
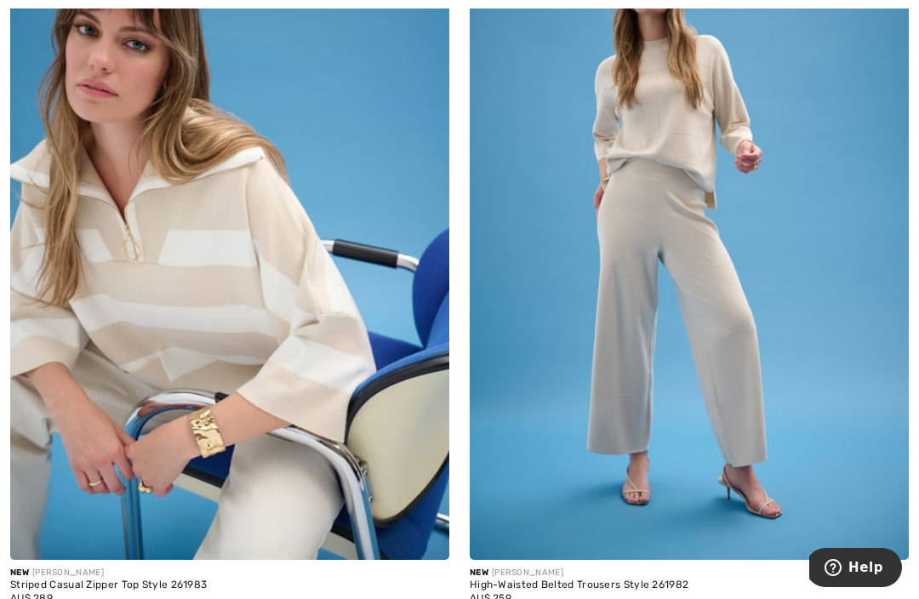
click at [329, 381] on img at bounding box center [229, 230] width 439 height 659
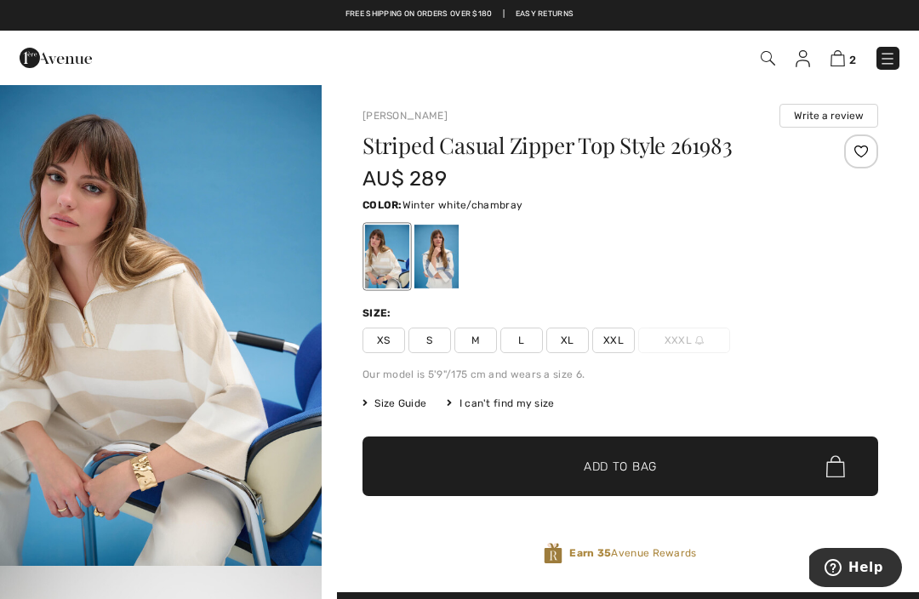
click at [439, 269] on div at bounding box center [437, 257] width 44 height 64
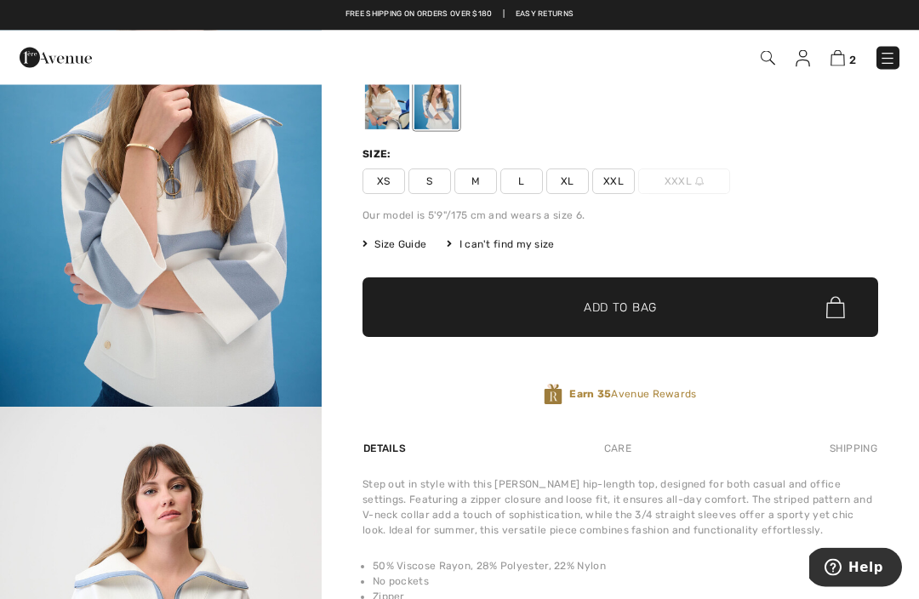
scroll to position [150, 0]
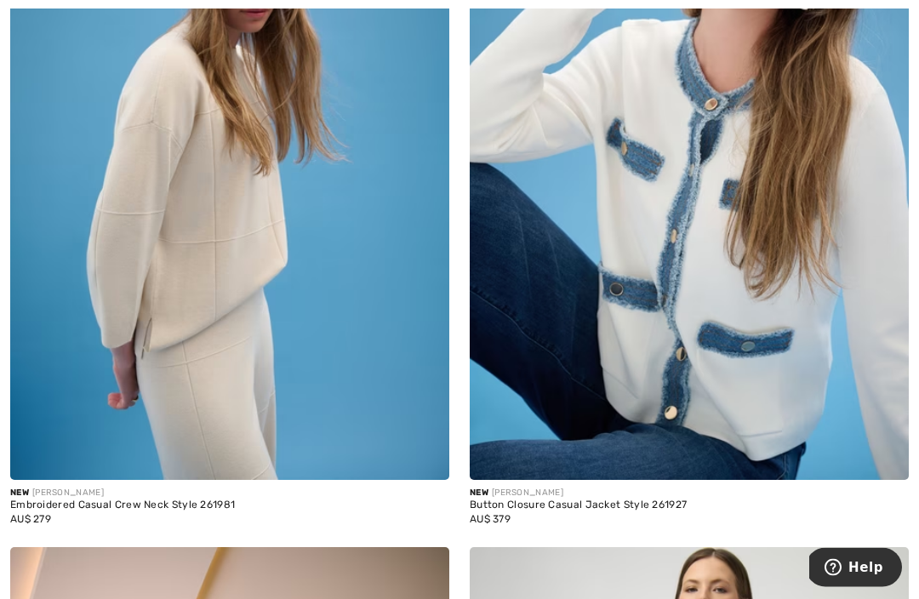
scroll to position [7530, 0]
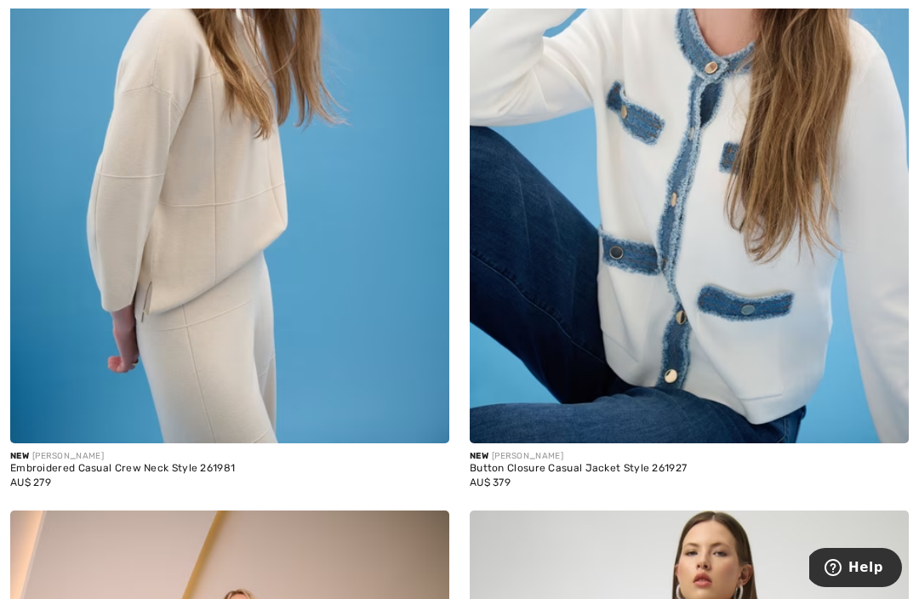
click at [835, 381] on img at bounding box center [689, 114] width 439 height 659
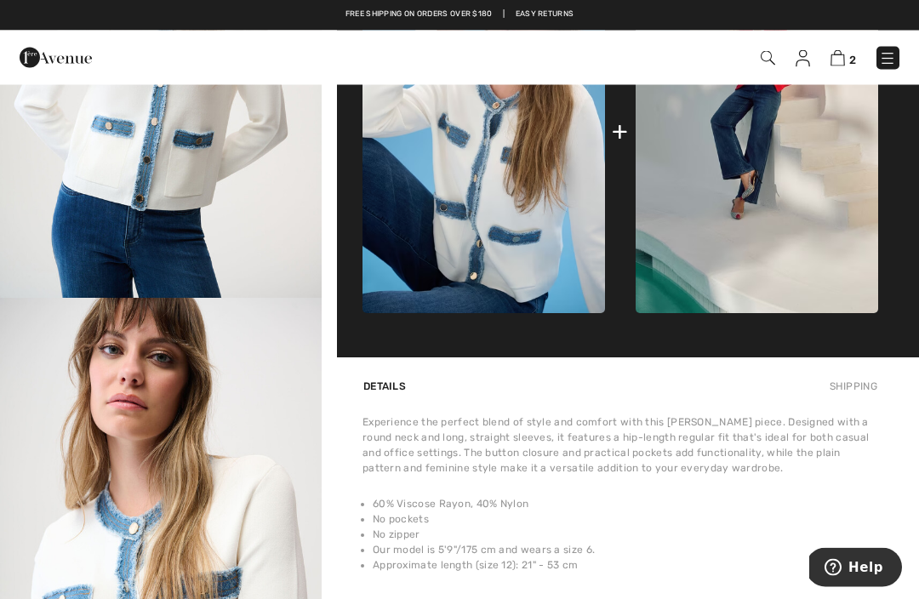
scroll to position [745, 0]
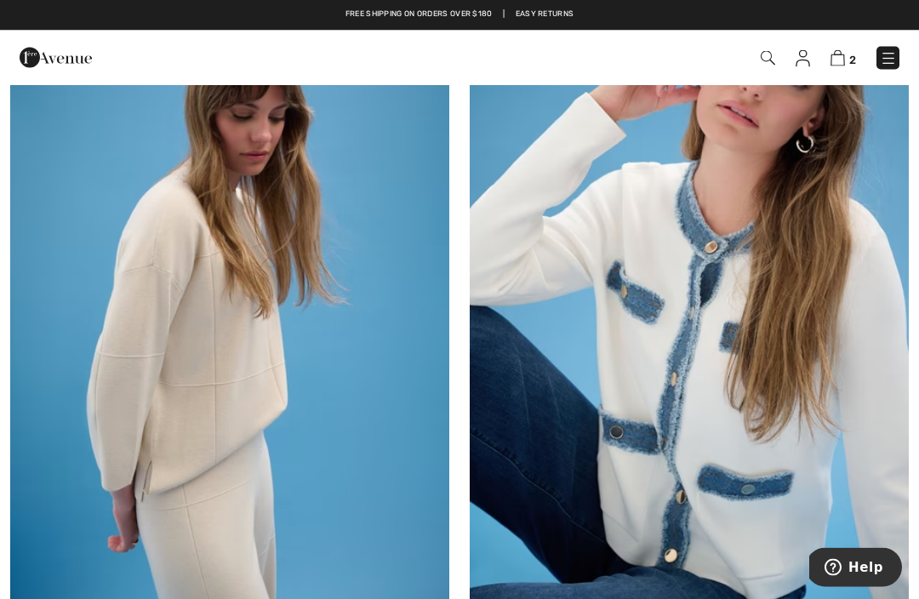
scroll to position [7351, 0]
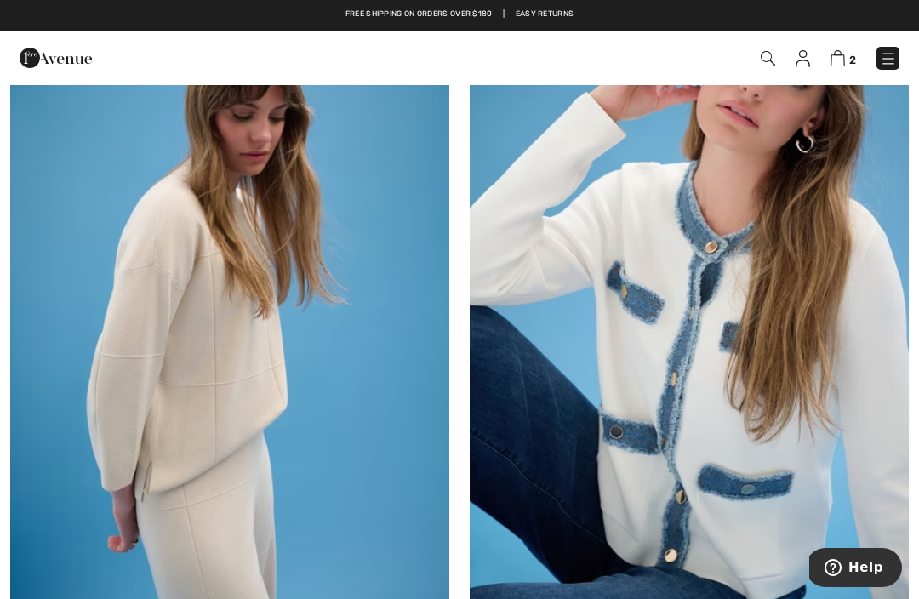
click at [371, 321] on img at bounding box center [229, 293] width 439 height 659
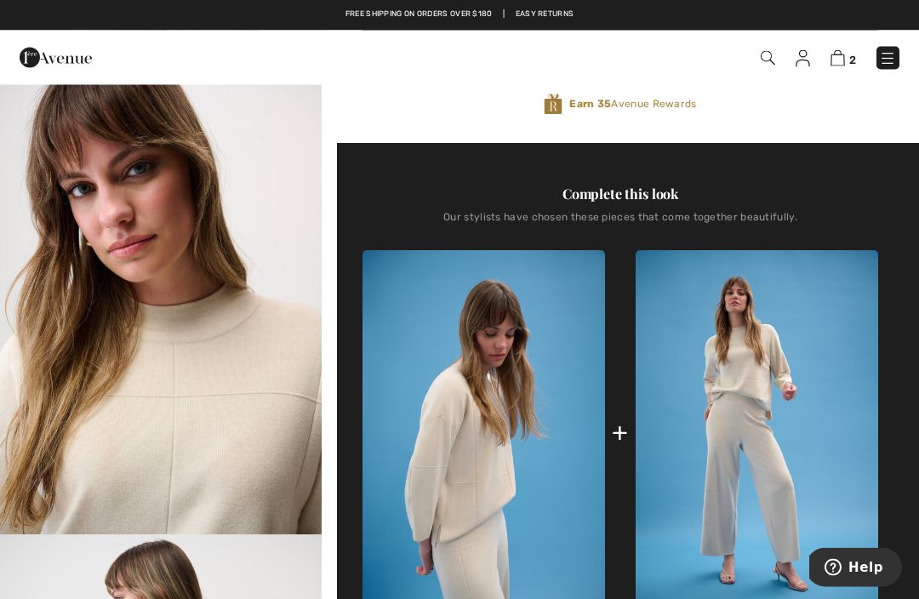
scroll to position [444, 0]
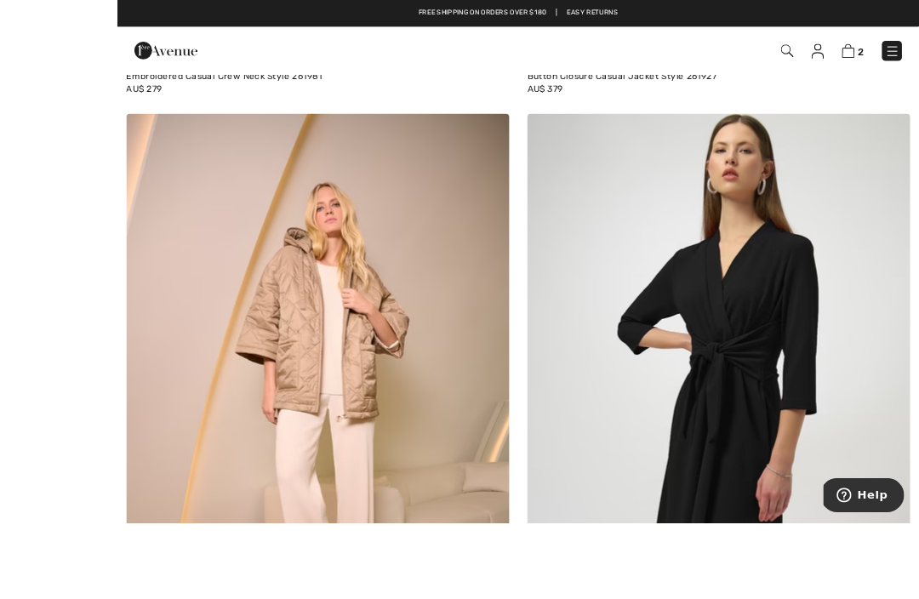
scroll to position [7987, 0]
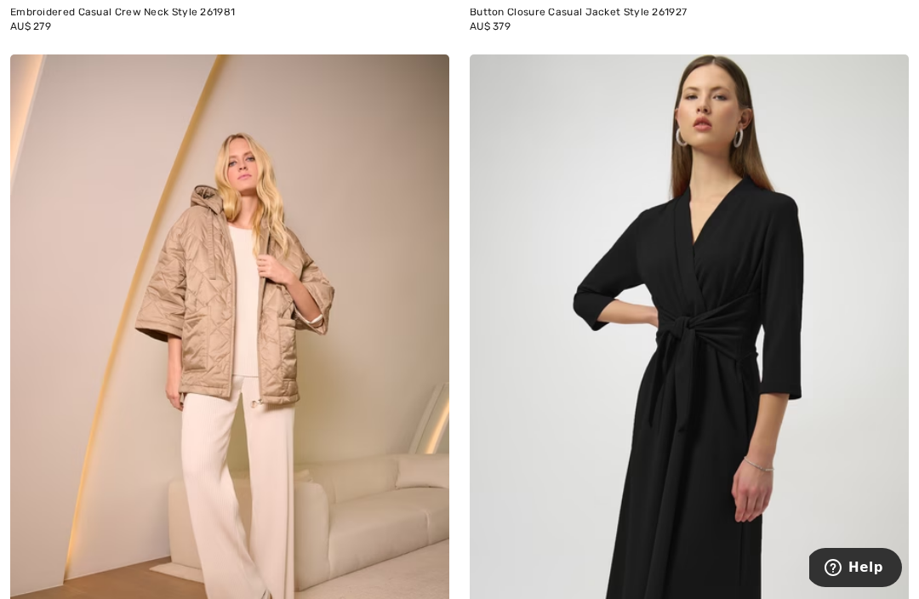
click at [361, 404] on img at bounding box center [229, 383] width 439 height 659
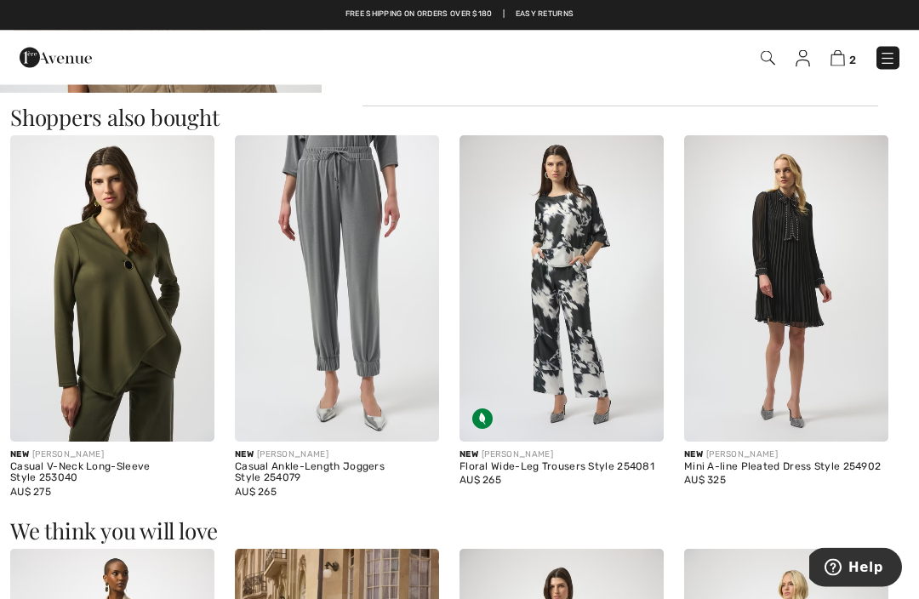
scroll to position [891, 0]
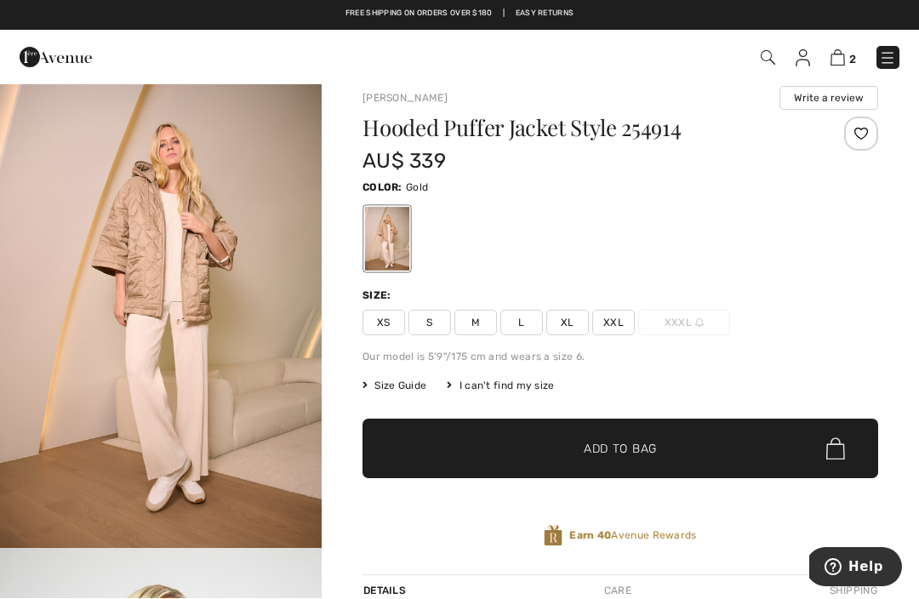
click at [221, 257] on img "1 / 6" at bounding box center [161, 307] width 322 height 483
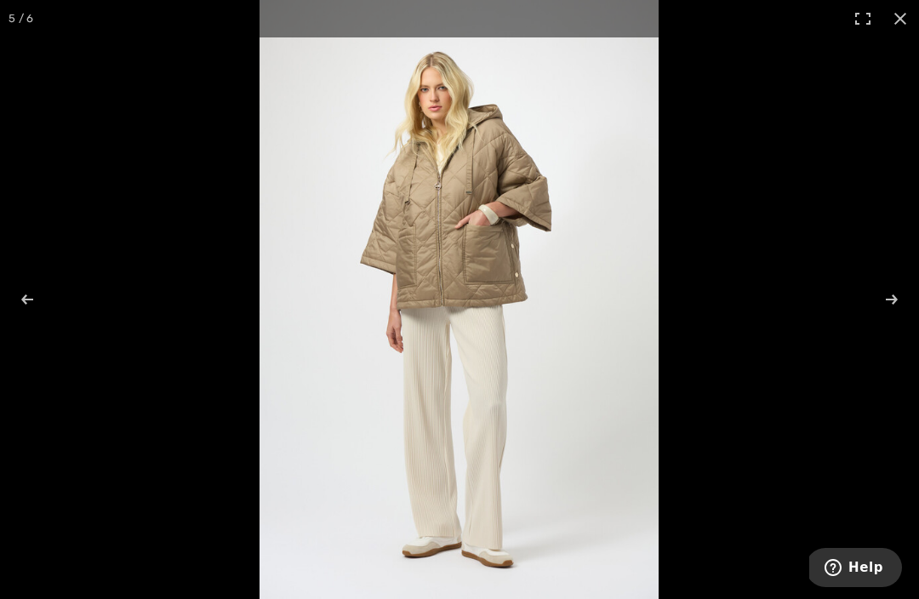
scroll to position [1, 0]
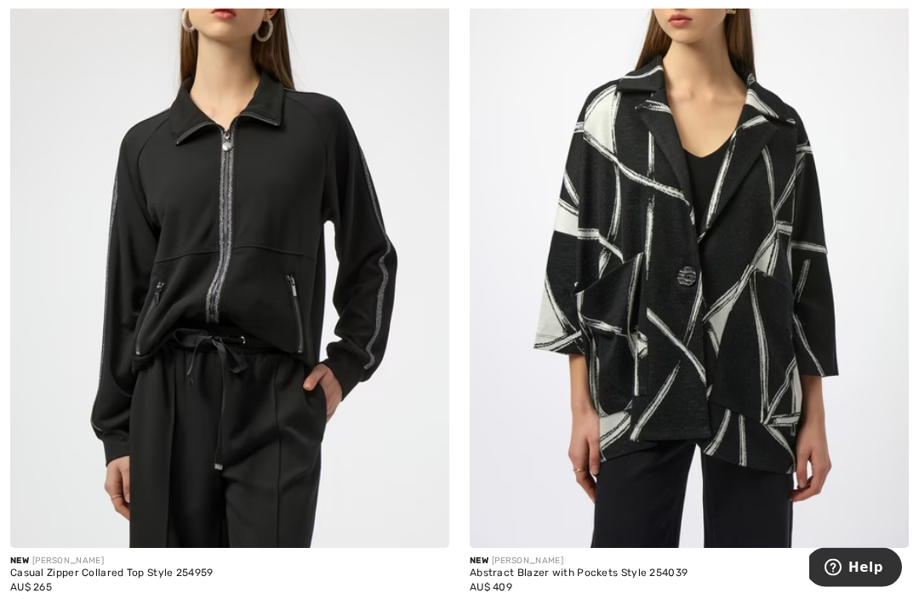
scroll to position [12068, 0]
click at [345, 448] on img at bounding box center [229, 218] width 439 height 659
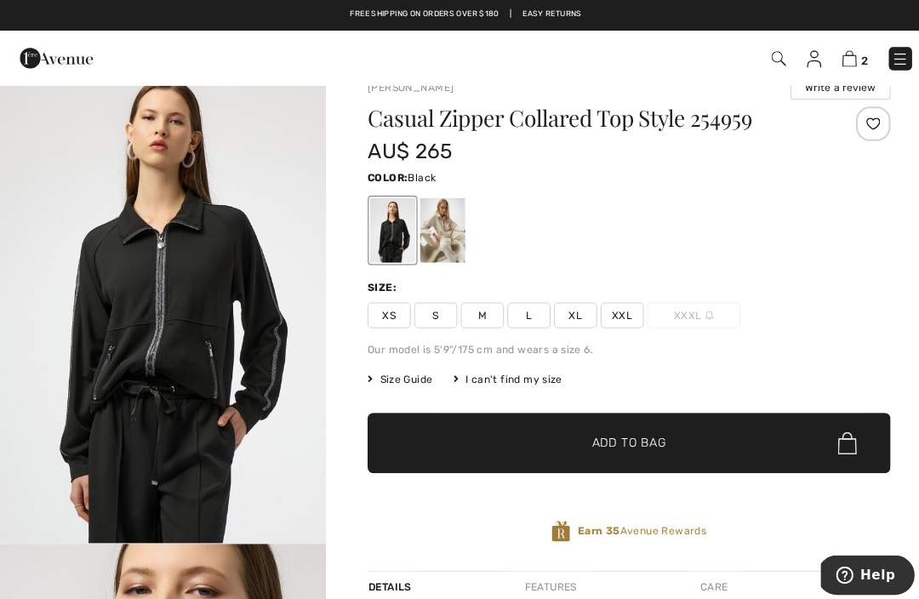
scroll to position [30, 0]
click at [443, 231] on div at bounding box center [437, 227] width 44 height 64
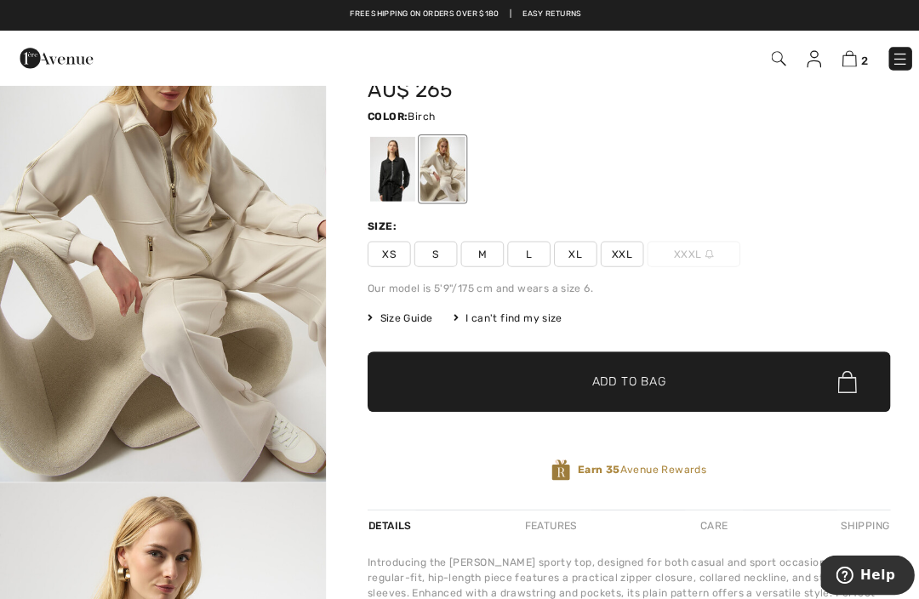
scroll to position [79, 0]
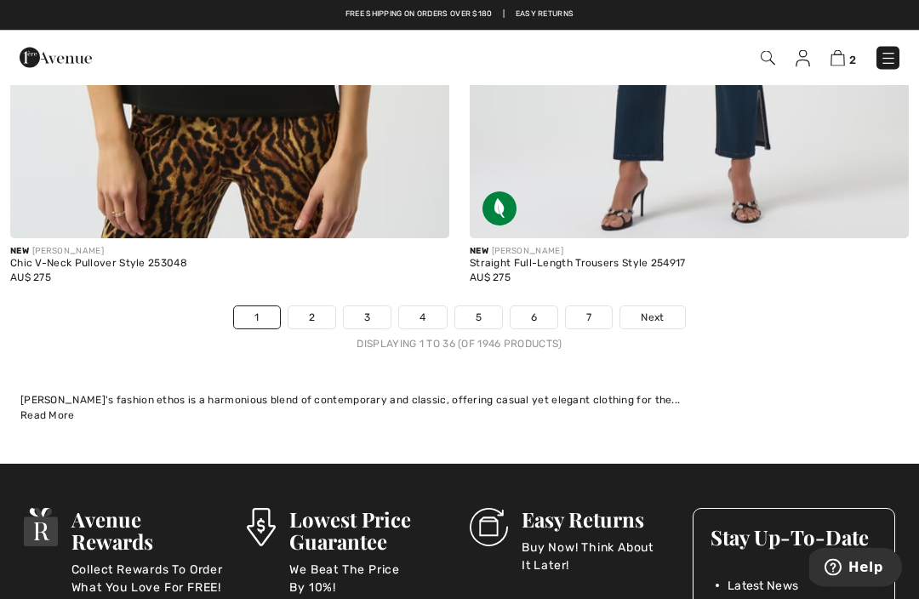
scroll to position [13858, 0]
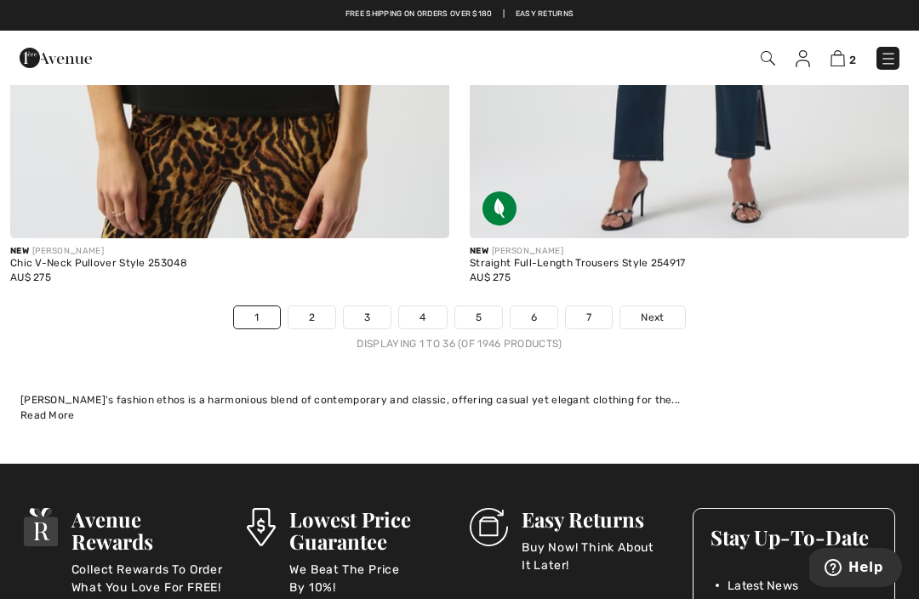
click at [668, 315] on link "Next" at bounding box center [653, 317] width 64 height 22
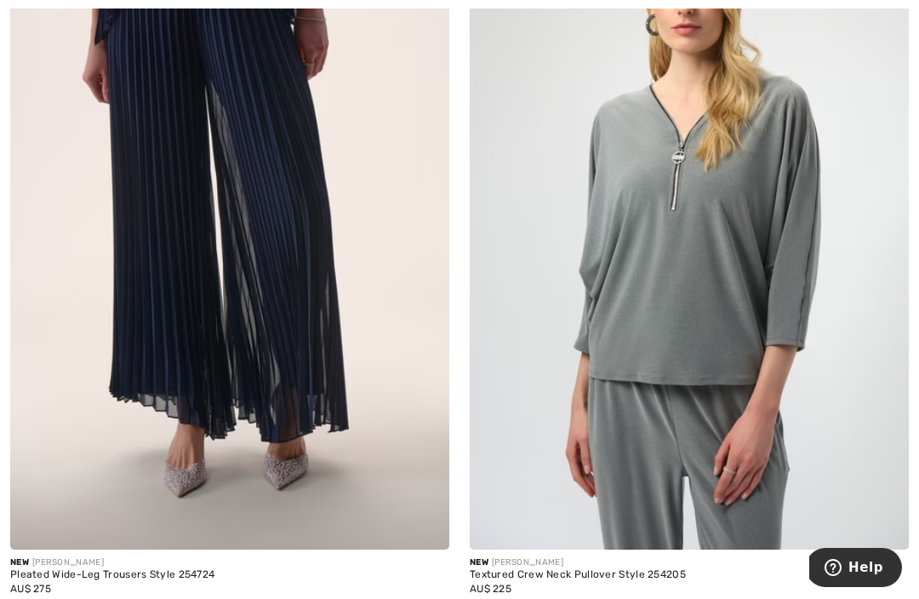
scroll to position [13689, 0]
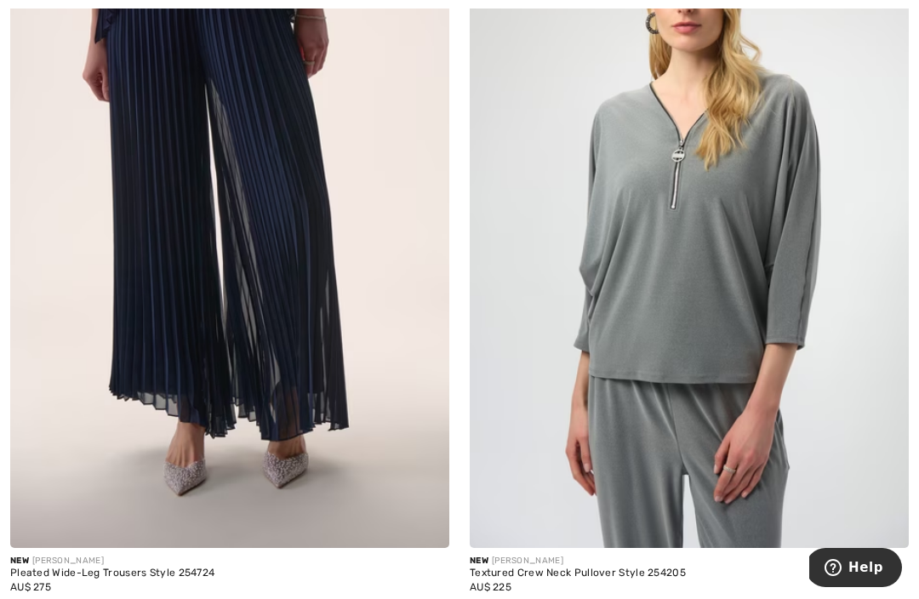
click at [803, 382] on img at bounding box center [689, 218] width 439 height 659
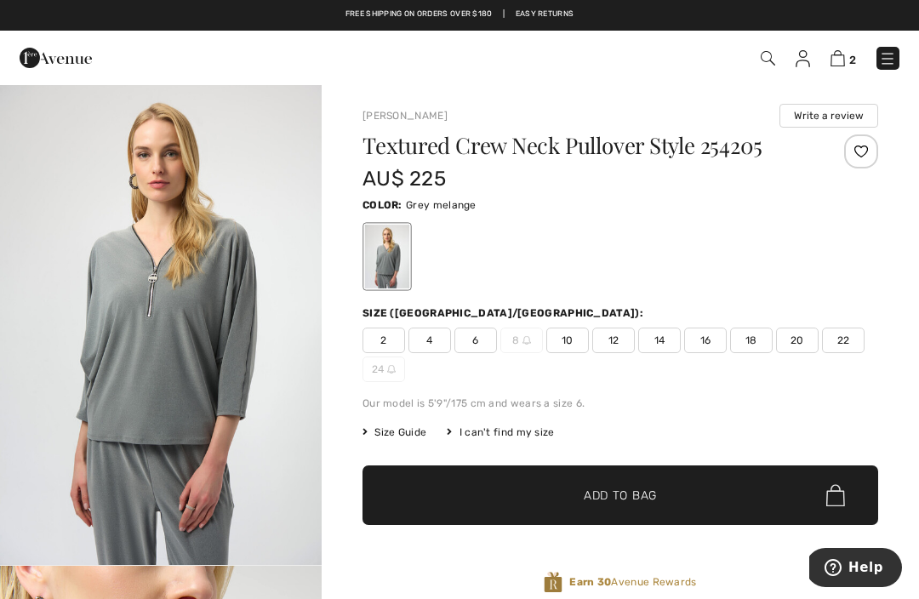
click at [241, 296] on img "1 / 6" at bounding box center [161, 324] width 322 height 482
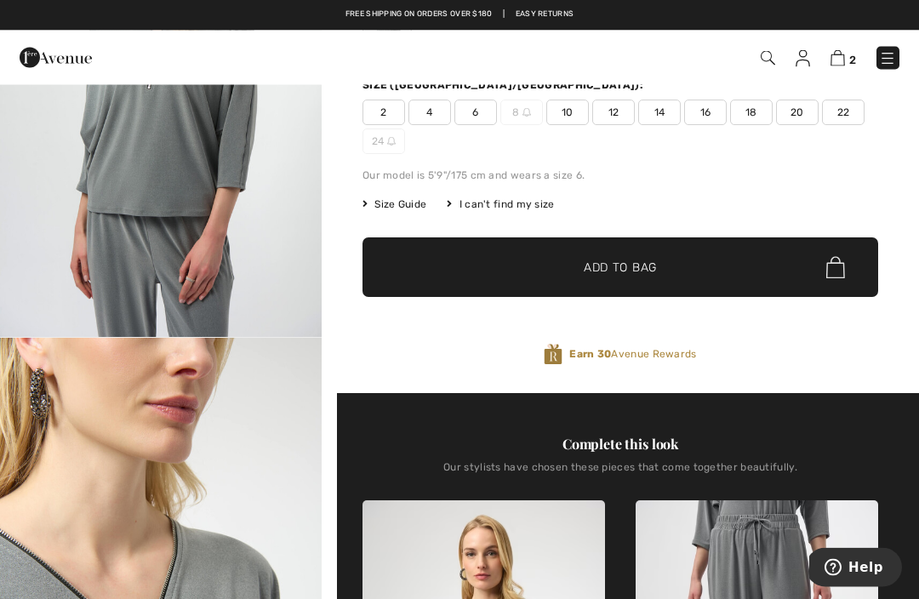
scroll to position [163, 0]
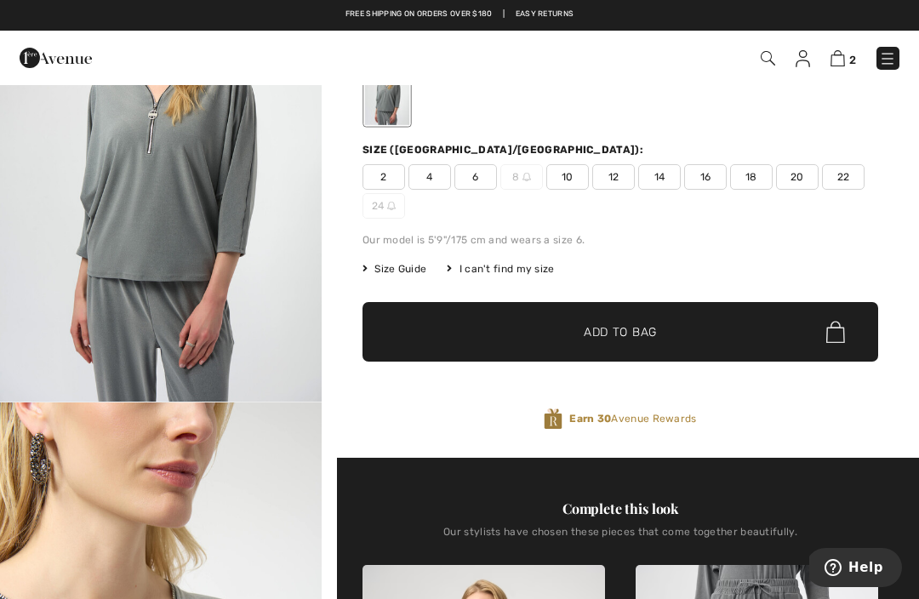
click at [883, 60] on img at bounding box center [887, 58] width 17 height 17
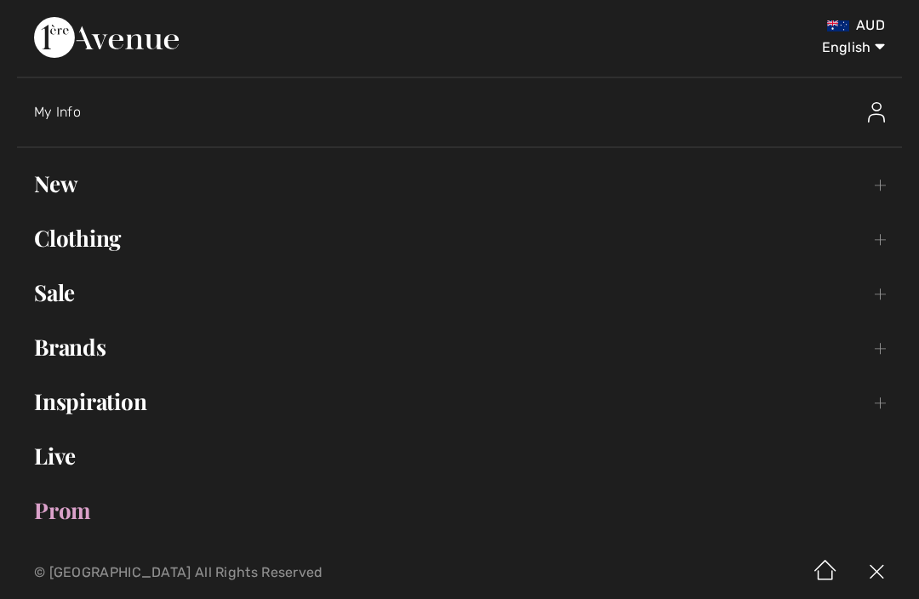
click at [179, 49] on img at bounding box center [106, 37] width 145 height 41
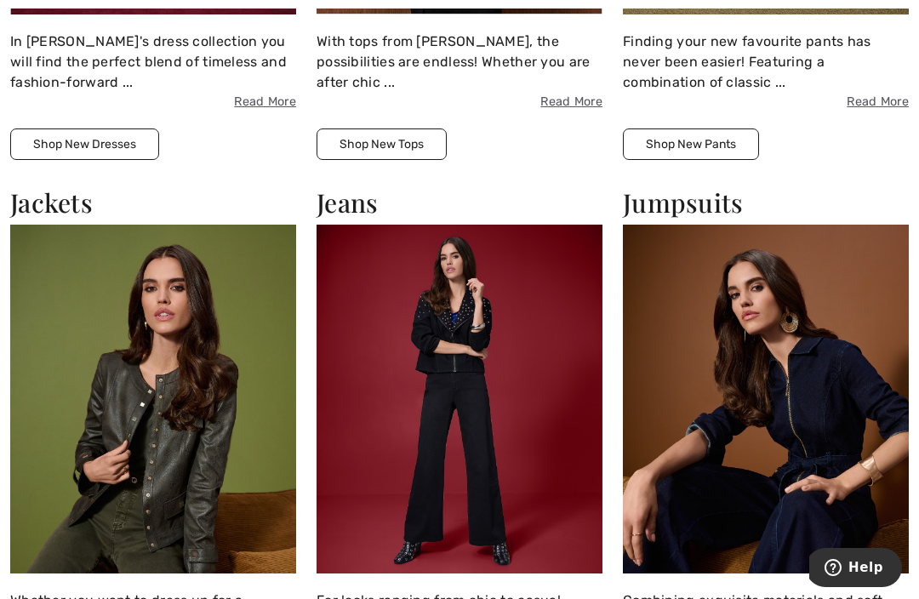
scroll to position [1625, 0]
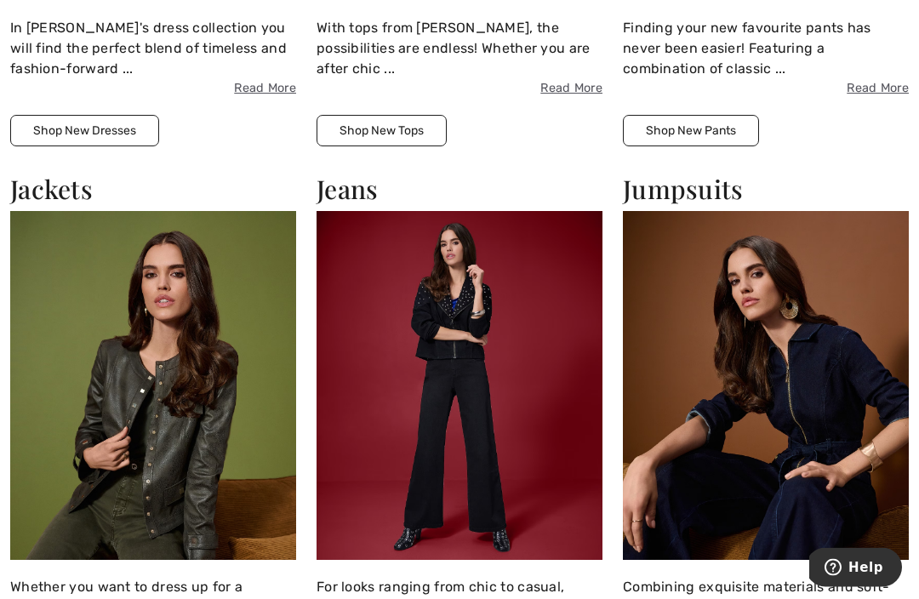
click at [101, 495] on img at bounding box center [153, 386] width 286 height 349
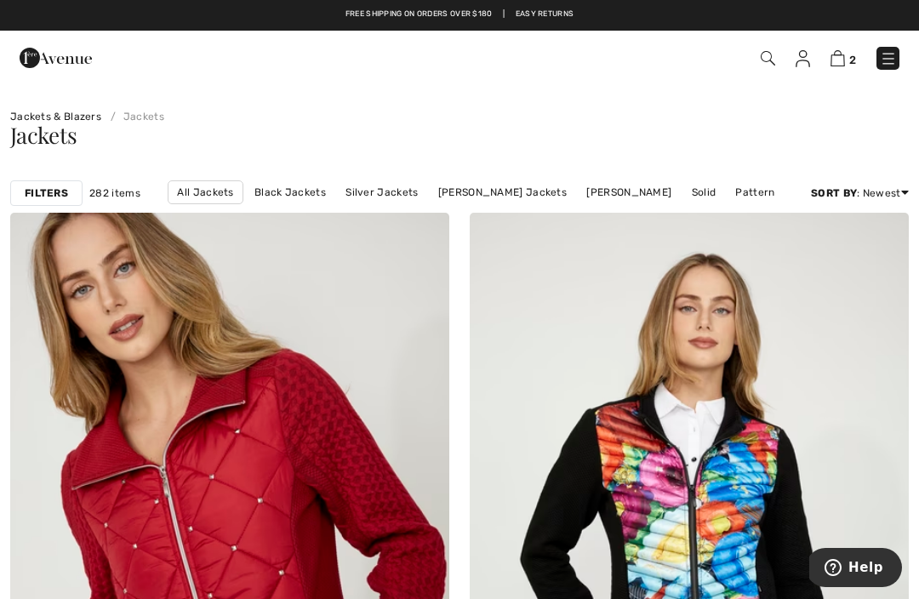
click at [888, 66] on img at bounding box center [888, 58] width 17 height 17
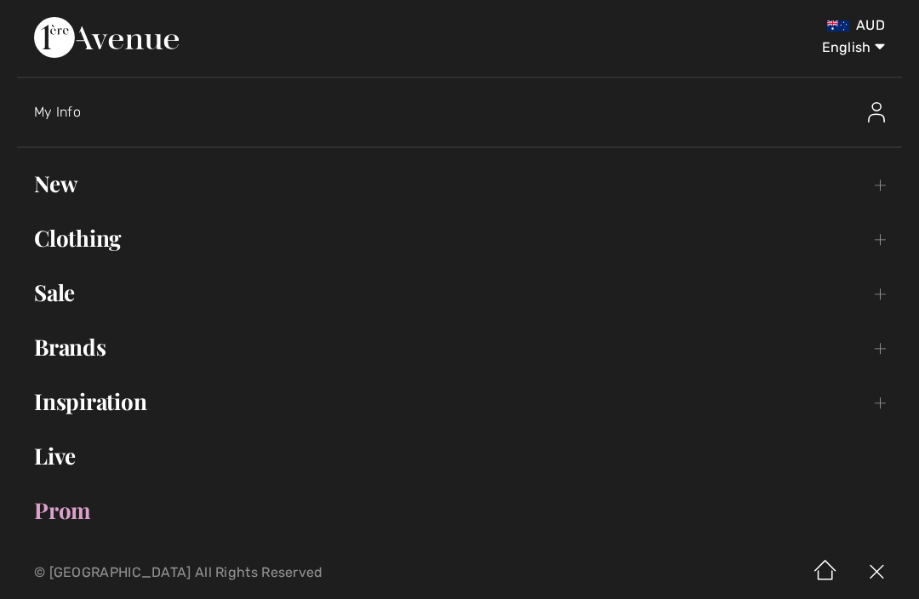
click at [83, 194] on link "New Toggle submenu" at bounding box center [459, 183] width 885 height 37
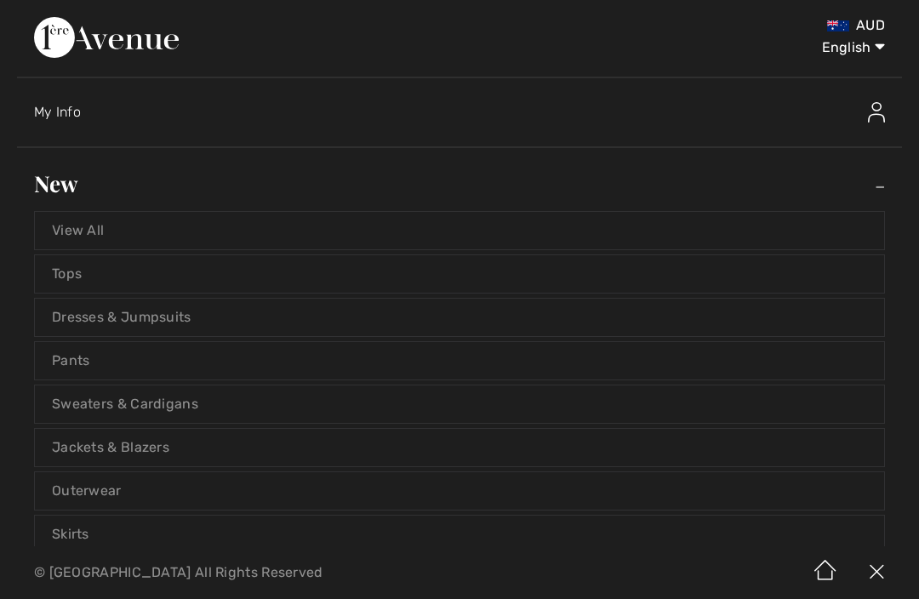
click at [580, 239] on link "View All" at bounding box center [460, 230] width 850 height 37
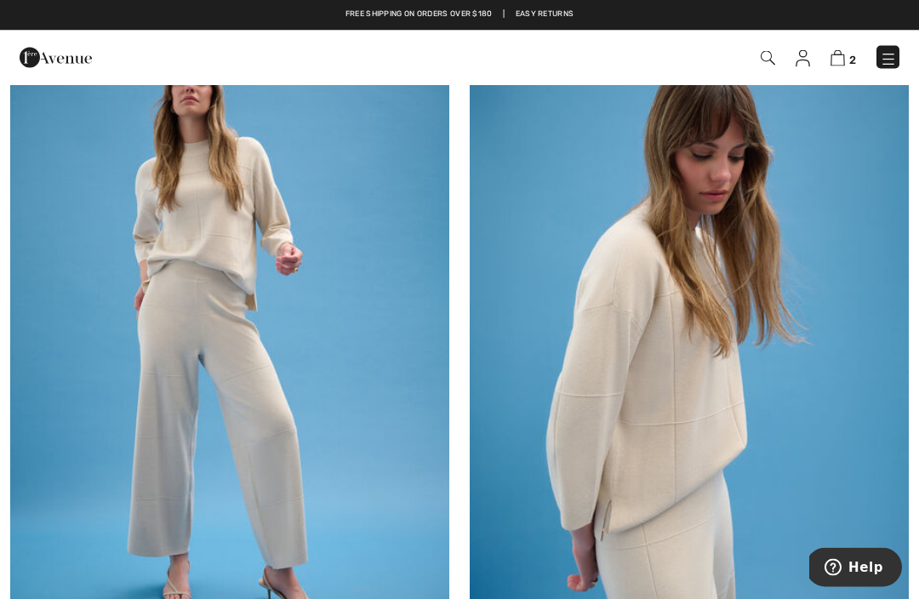
scroll to position [7752, 0]
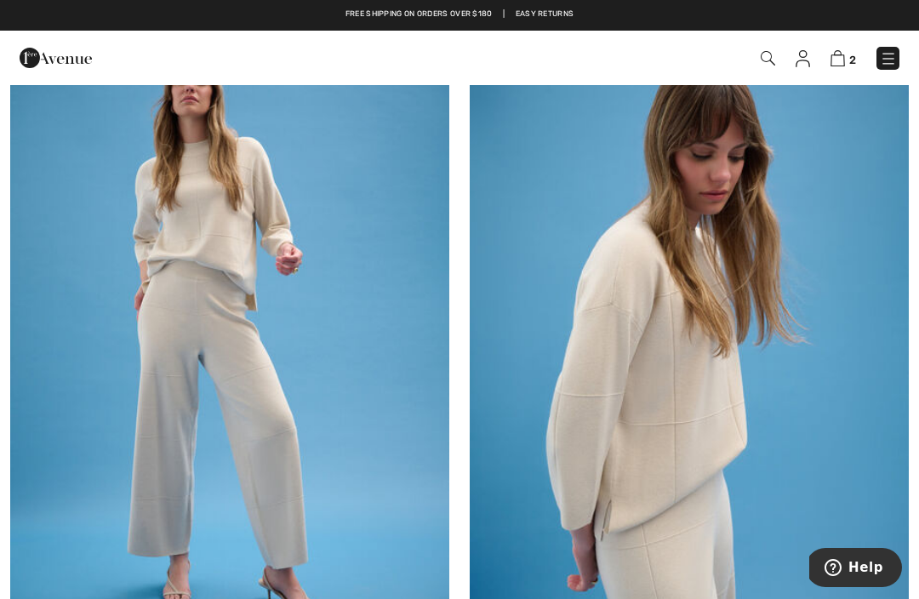
click at [385, 400] on img at bounding box center [229, 332] width 439 height 659
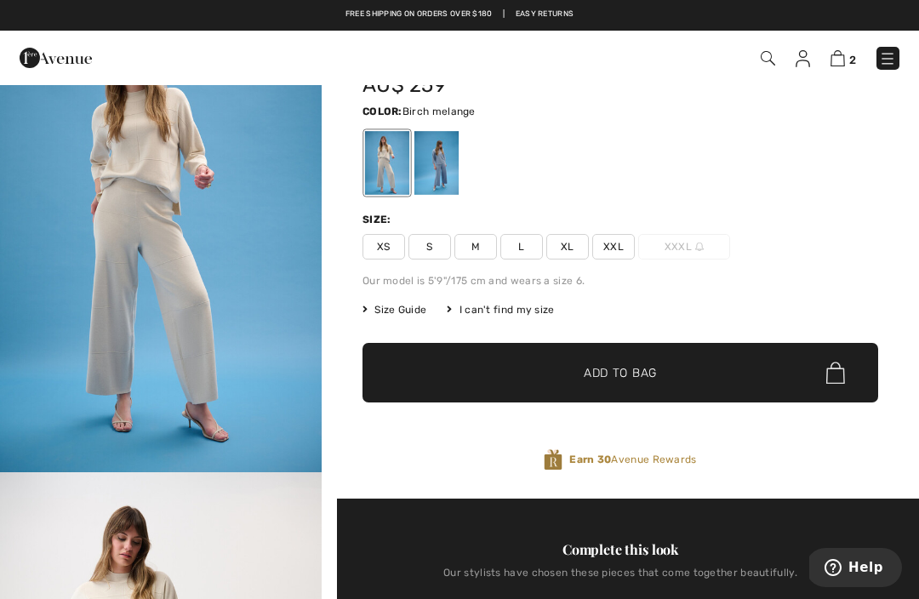
click at [453, 194] on div at bounding box center [437, 163] width 44 height 64
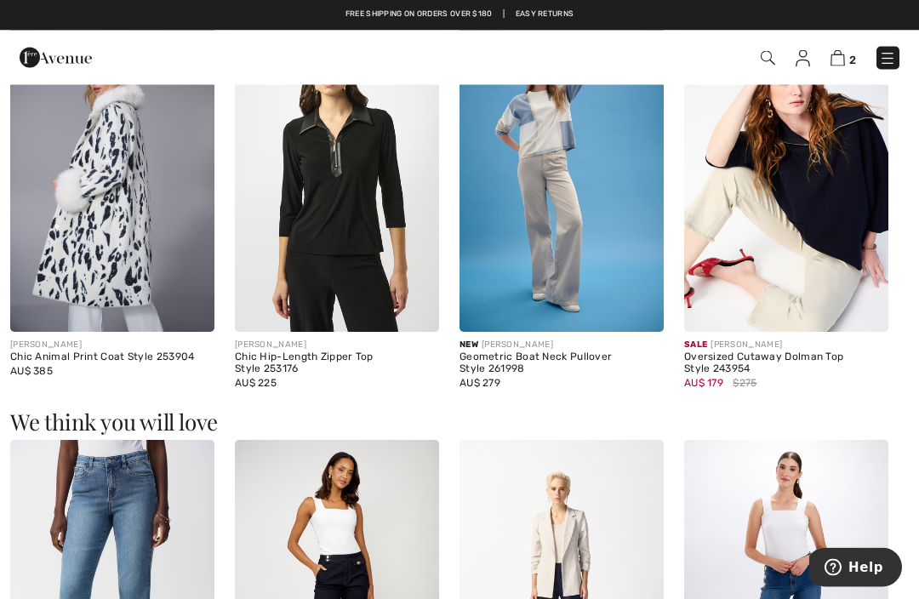
scroll to position [1047, 0]
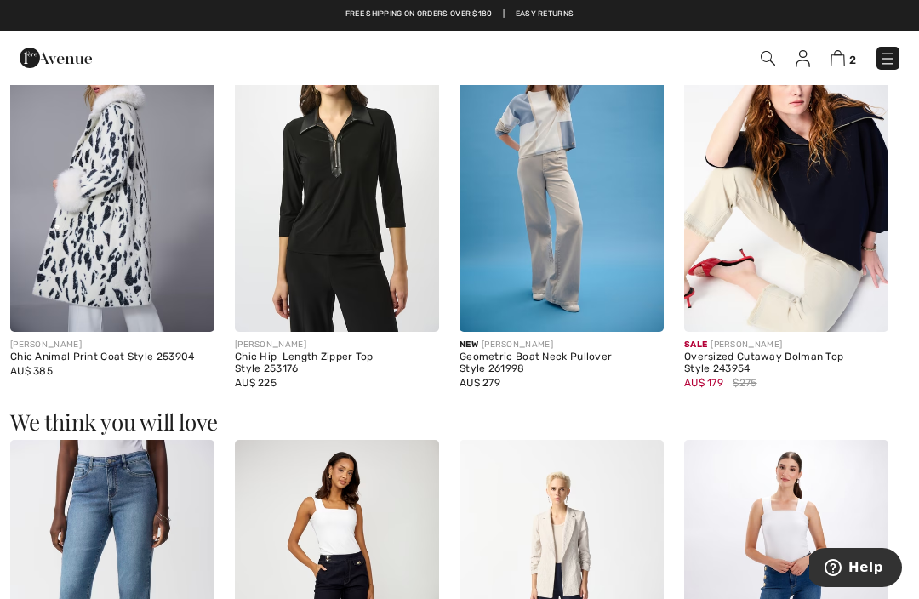
click at [868, 290] on img at bounding box center [786, 179] width 204 height 306
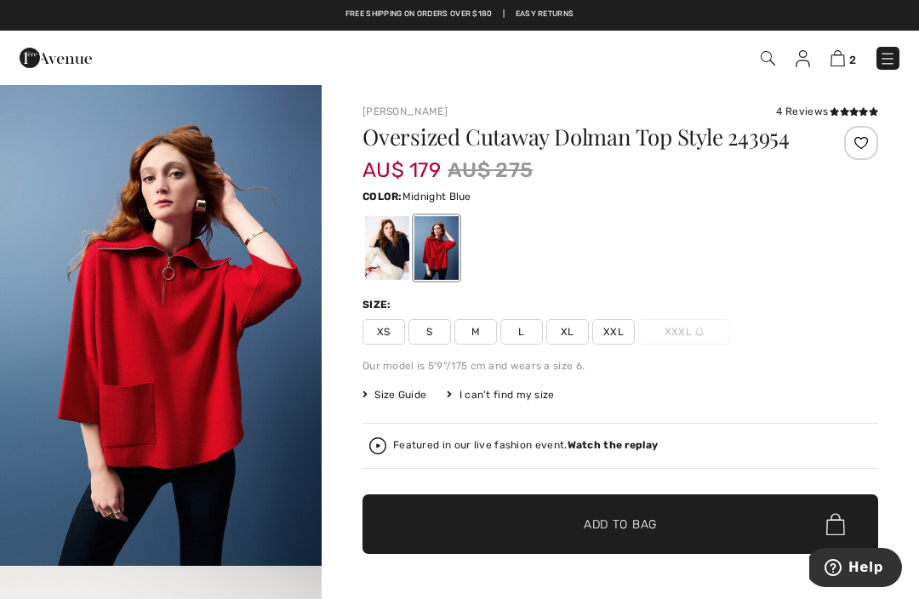
click at [408, 272] on div at bounding box center [387, 248] width 44 height 64
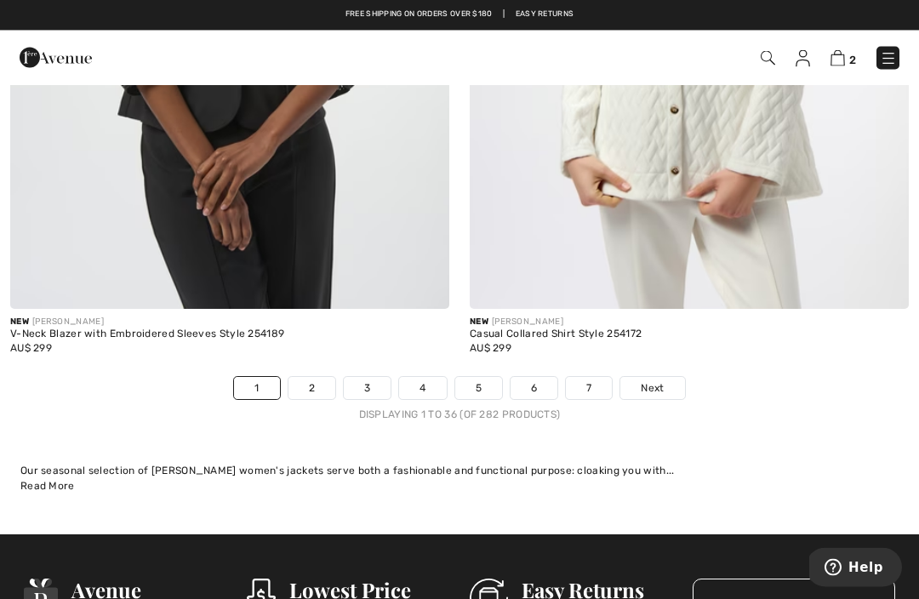
scroll to position [13365, 0]
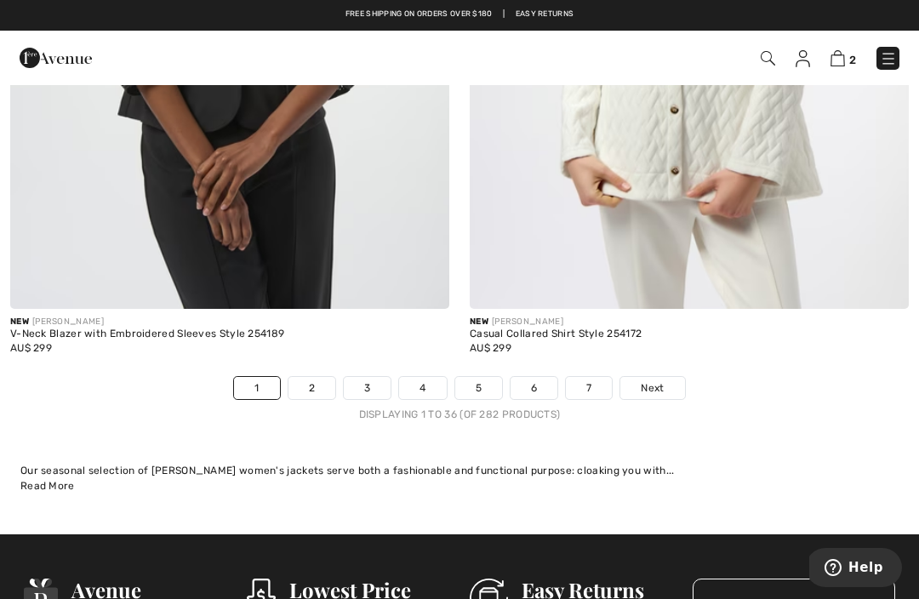
click at [661, 385] on link "Next" at bounding box center [653, 388] width 64 height 22
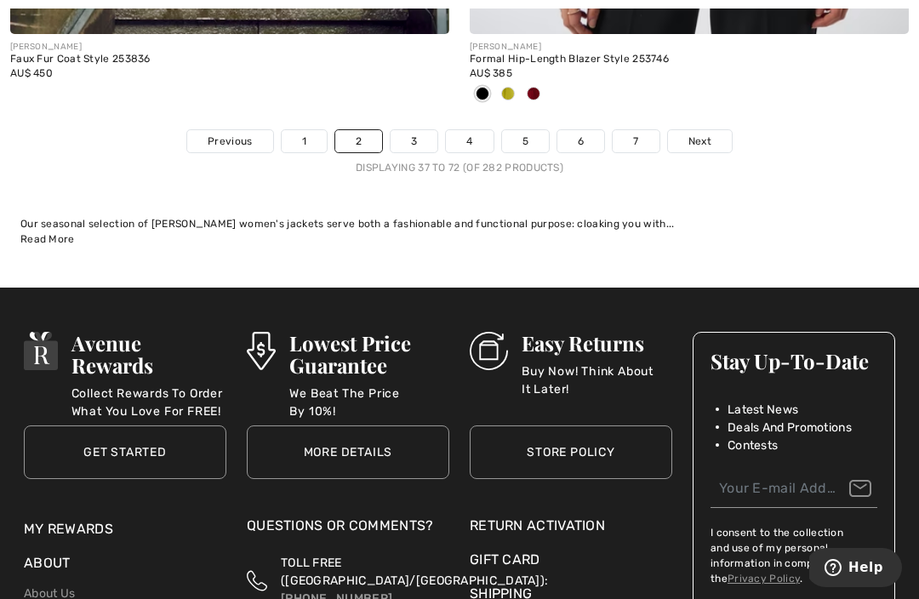
scroll to position [13622, 0]
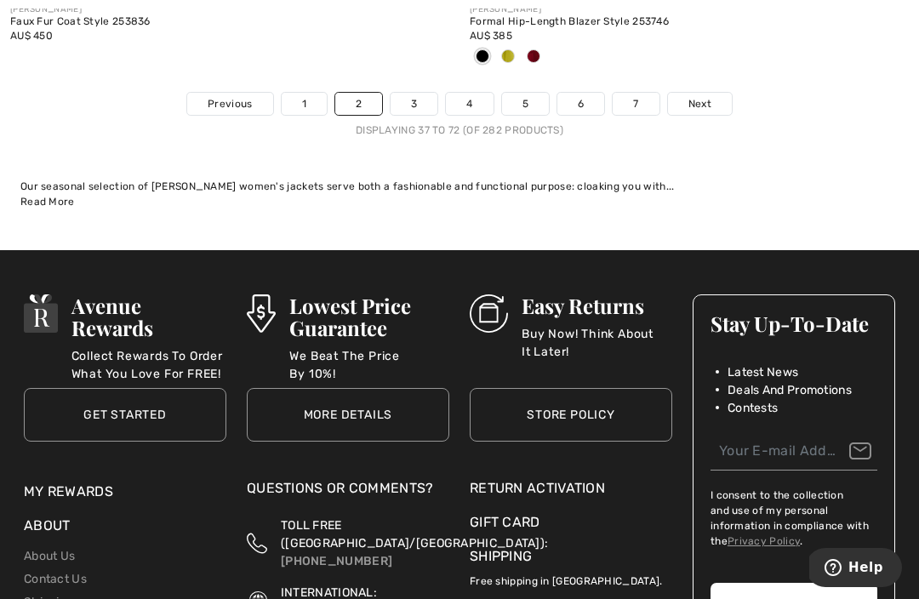
click at [697, 96] on span "Next" at bounding box center [700, 103] width 23 height 15
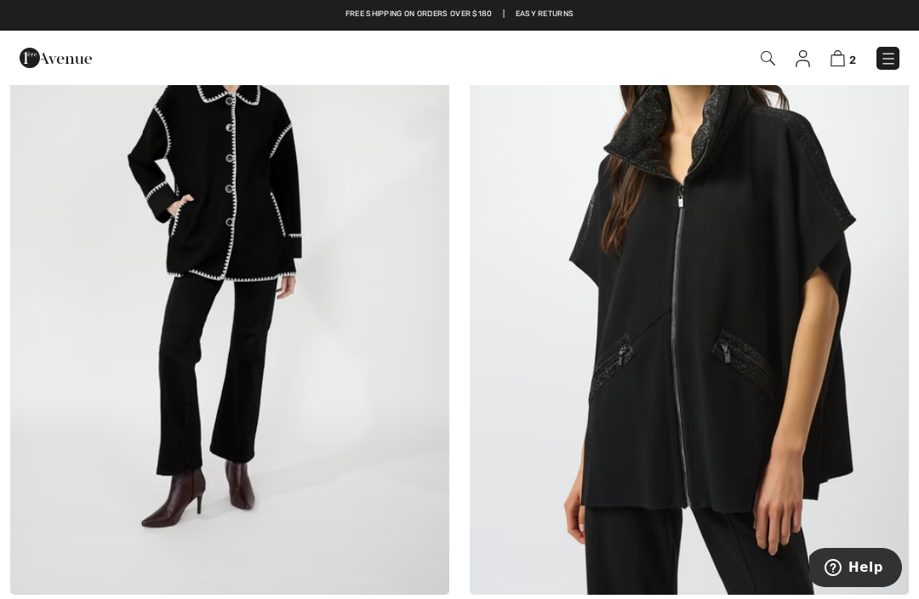
scroll to position [7094, 0]
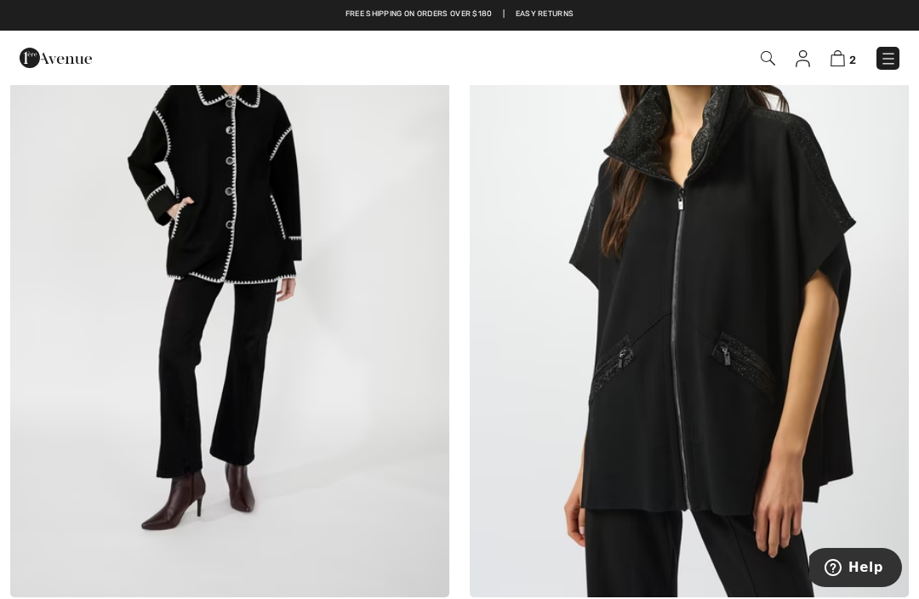
click at [832, 450] on img at bounding box center [689, 268] width 439 height 659
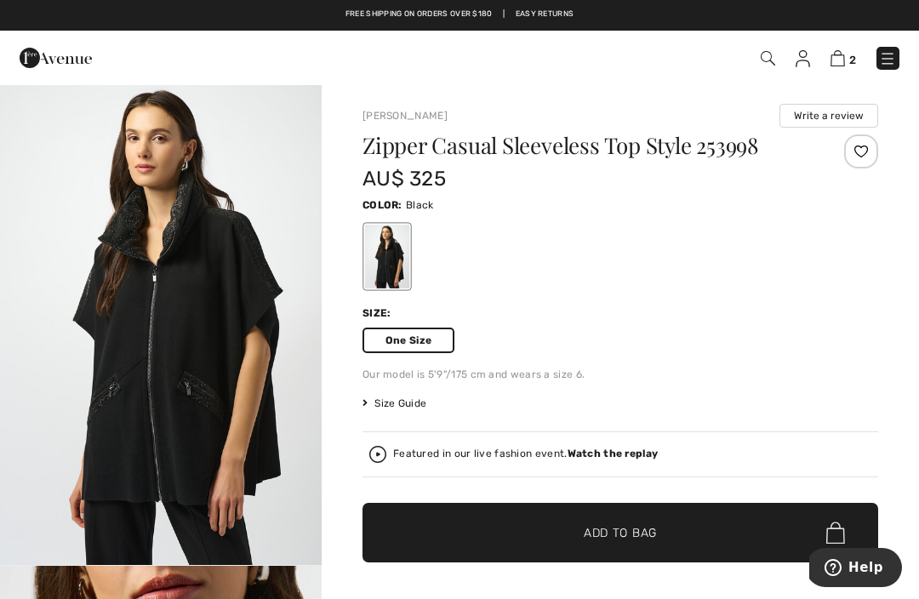
click at [255, 382] on img "1 / 5" at bounding box center [161, 324] width 322 height 482
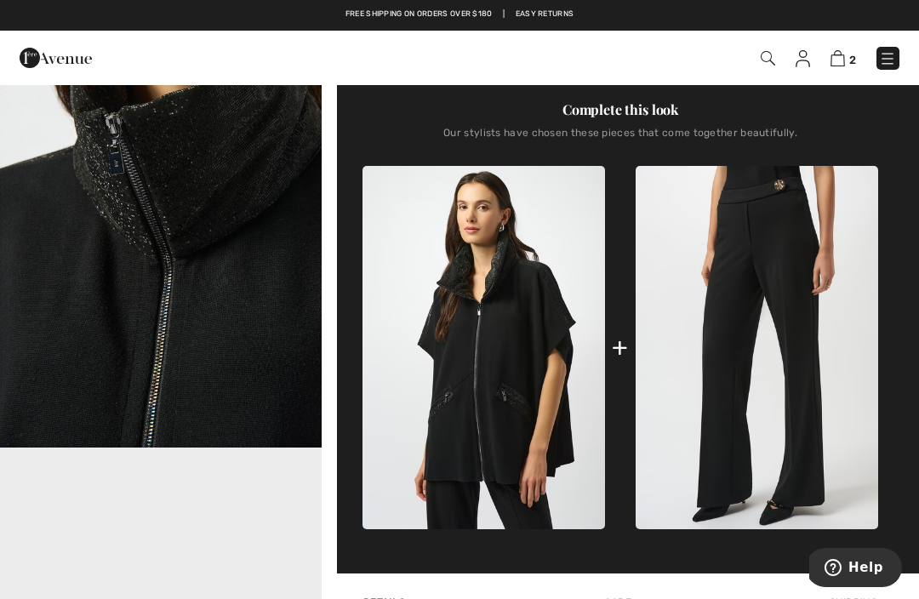
scroll to position [591, 0]
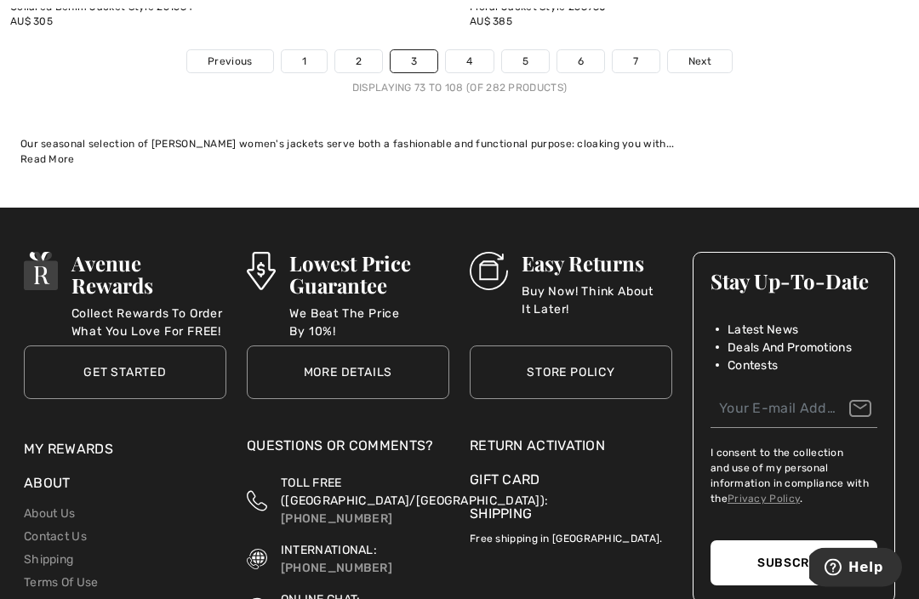
scroll to position [13720, 0]
click at [686, 58] on link "Next" at bounding box center [700, 61] width 64 height 22
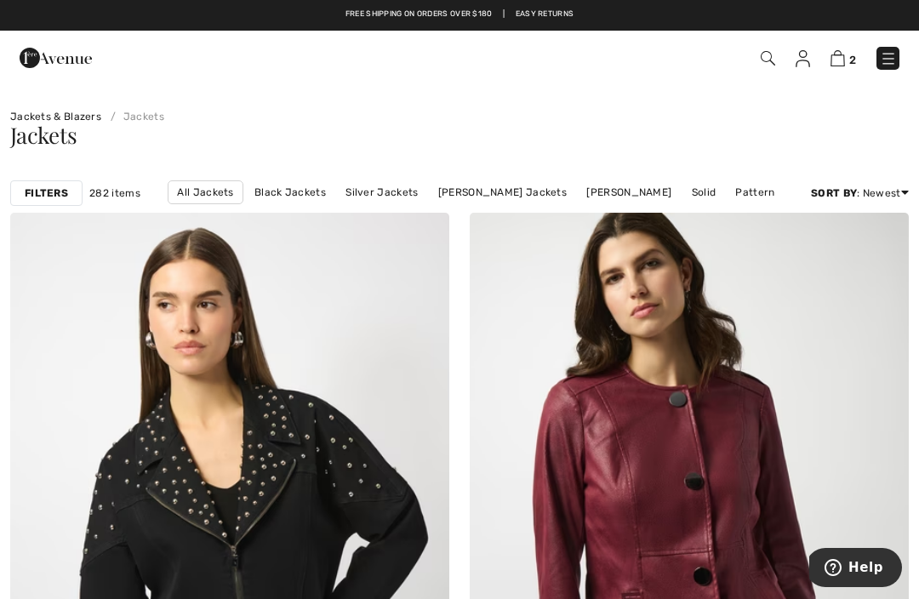
click at [759, 70] on div "2 Checkout" at bounding box center [648, 58] width 529 height 35
click at [771, 66] on img at bounding box center [768, 58] width 14 height 14
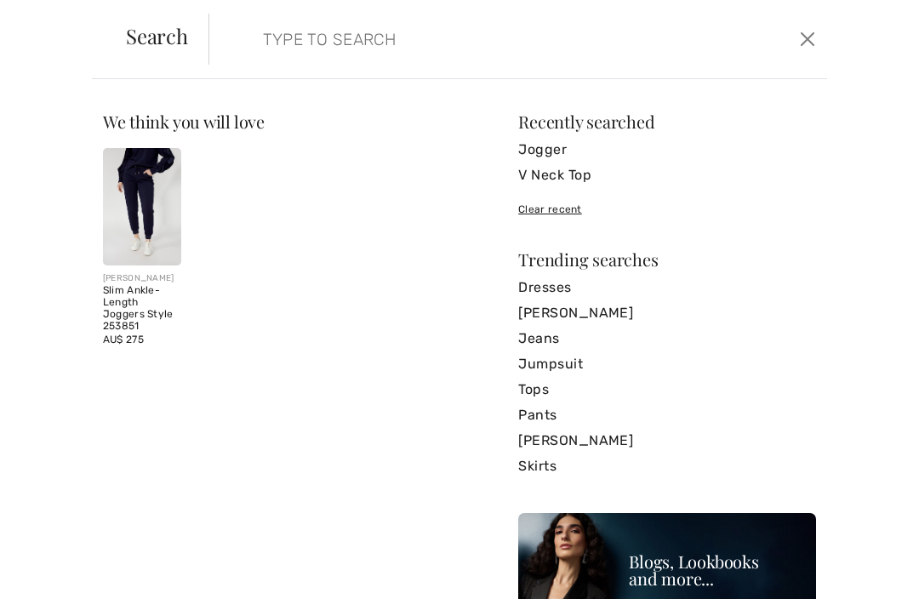
click at [326, 41] on input "search" at bounding box center [454, 39] width 409 height 51
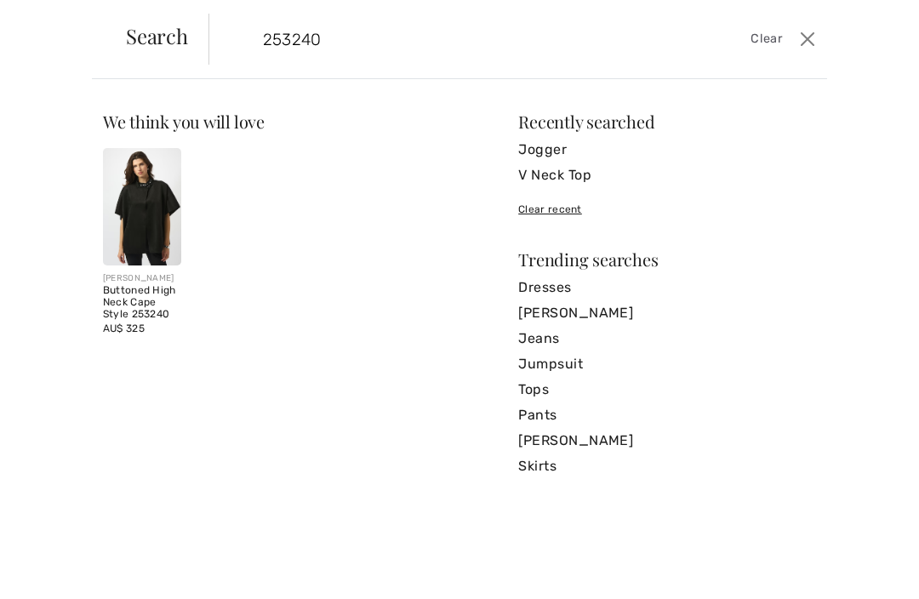
type input "253240"
click at [165, 199] on img at bounding box center [142, 206] width 78 height 117
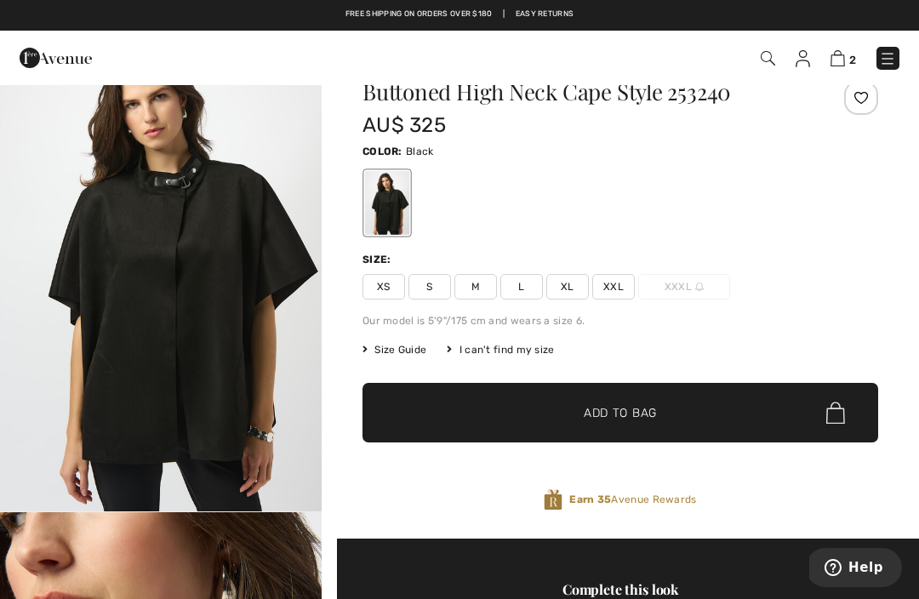
click at [234, 326] on img "1 / 5" at bounding box center [161, 271] width 322 height 482
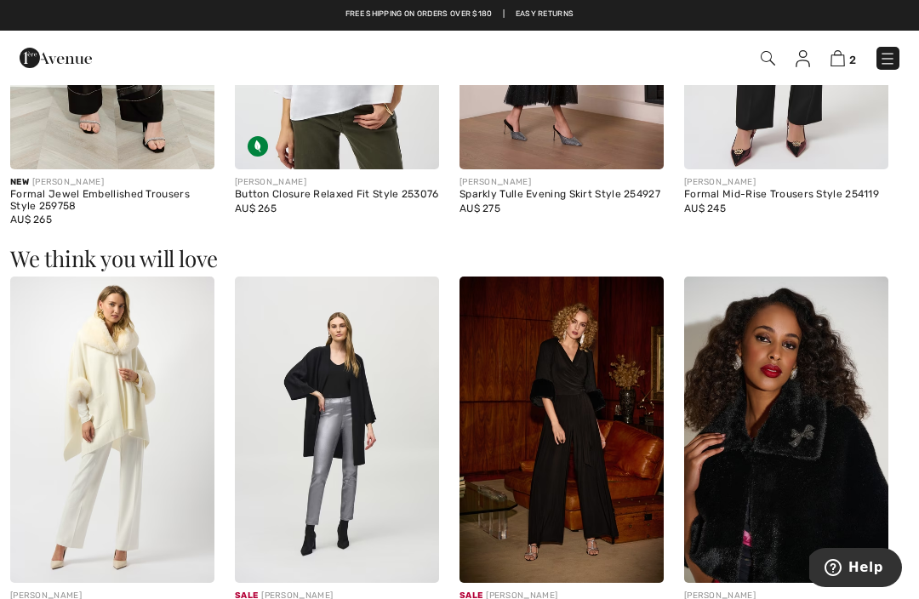
scroll to position [1758, 0]
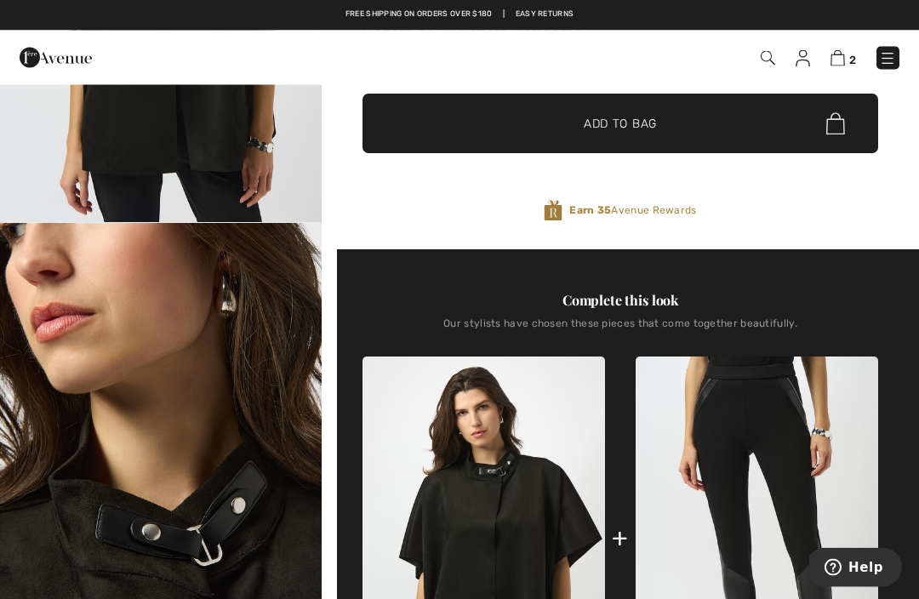
scroll to position [54, 0]
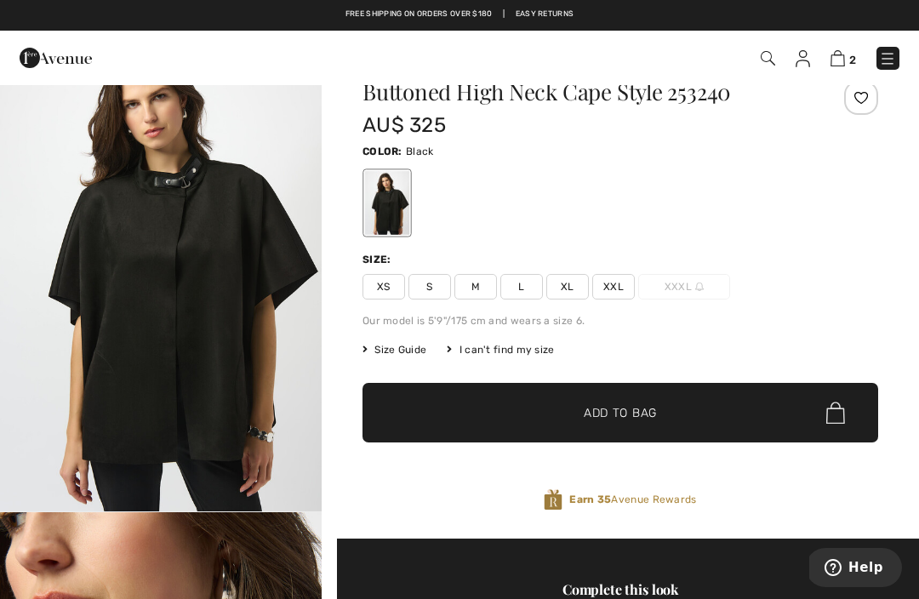
click at [894, 58] on img at bounding box center [887, 58] width 17 height 17
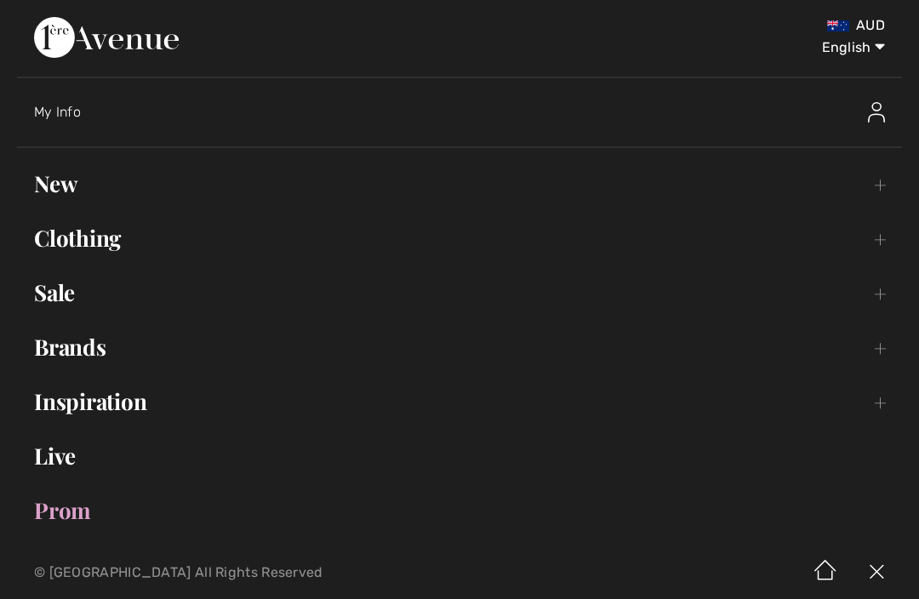
click at [56, 306] on link "Sale Toggle submenu" at bounding box center [459, 292] width 885 height 37
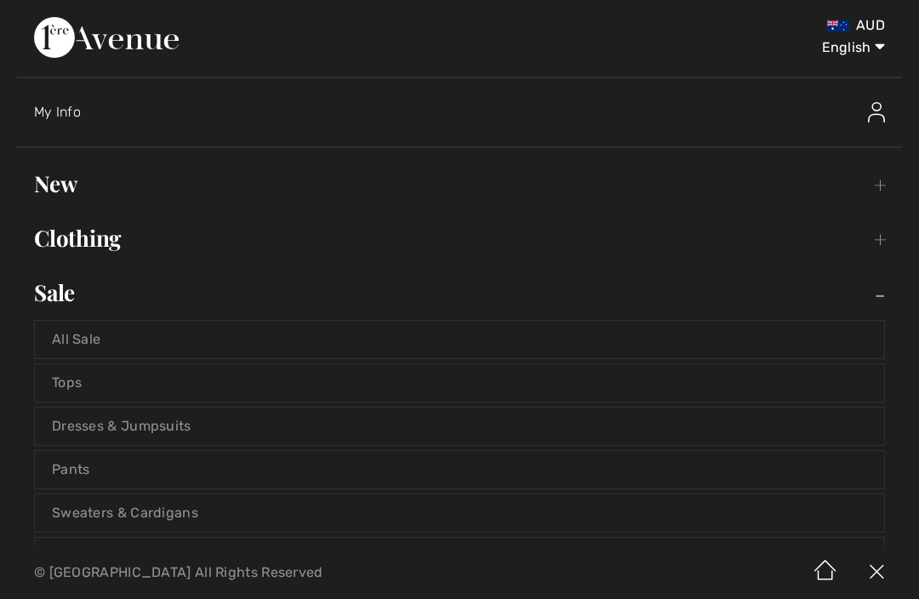
click at [71, 395] on link "Tops" at bounding box center [460, 382] width 850 height 37
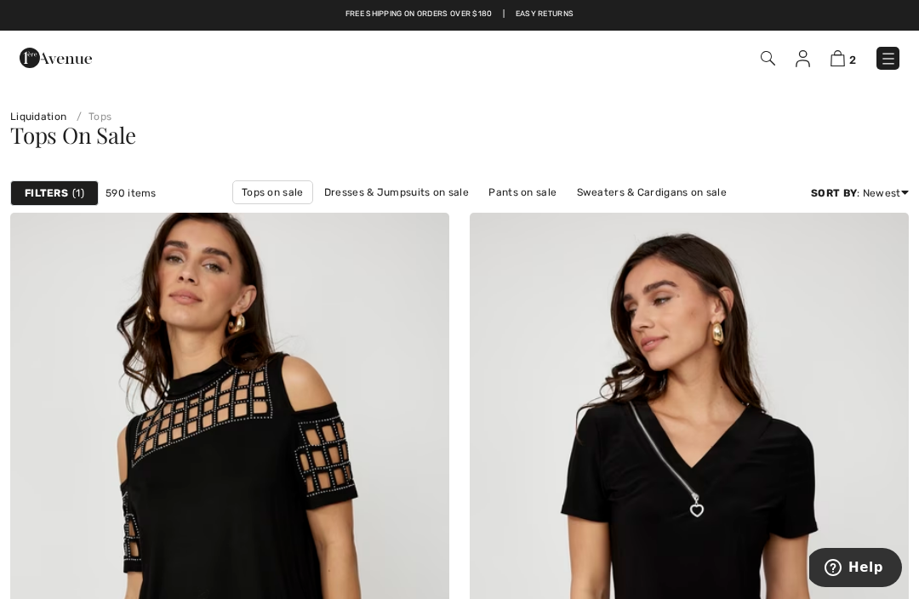
click at [49, 193] on strong "Filters" at bounding box center [46, 193] width 43 height 15
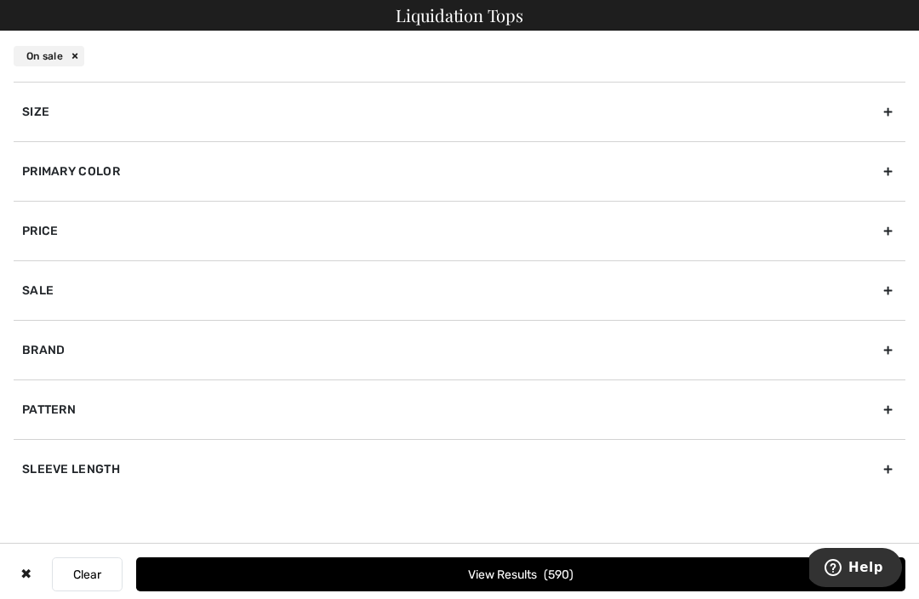
click at [41, 351] on div "Brand" at bounding box center [460, 350] width 892 height 60
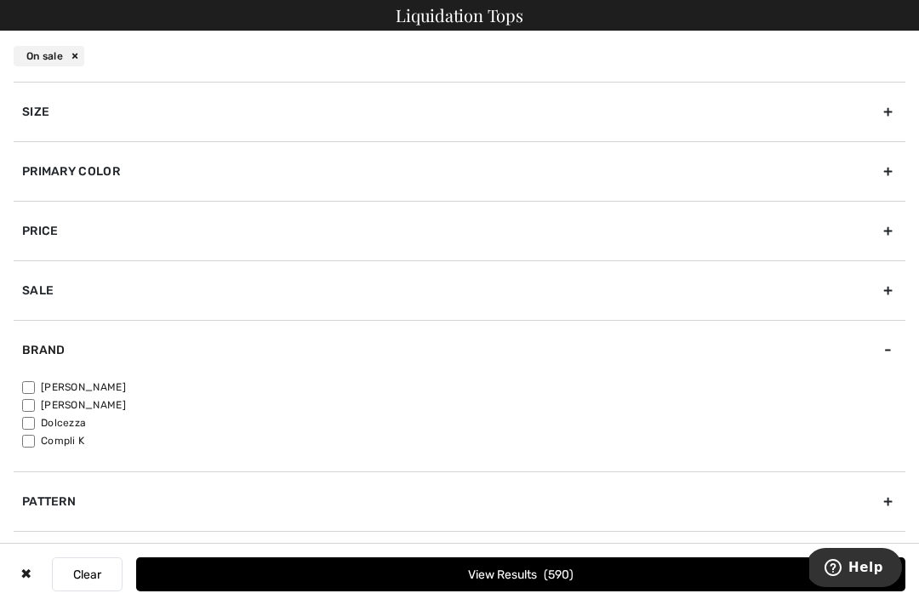
click at [29, 382] on input"] "[PERSON_NAME]" at bounding box center [28, 387] width 13 height 13
checkbox input"] "true"
click at [524, 574] on button "View Results 470" at bounding box center [521, 575] width 770 height 34
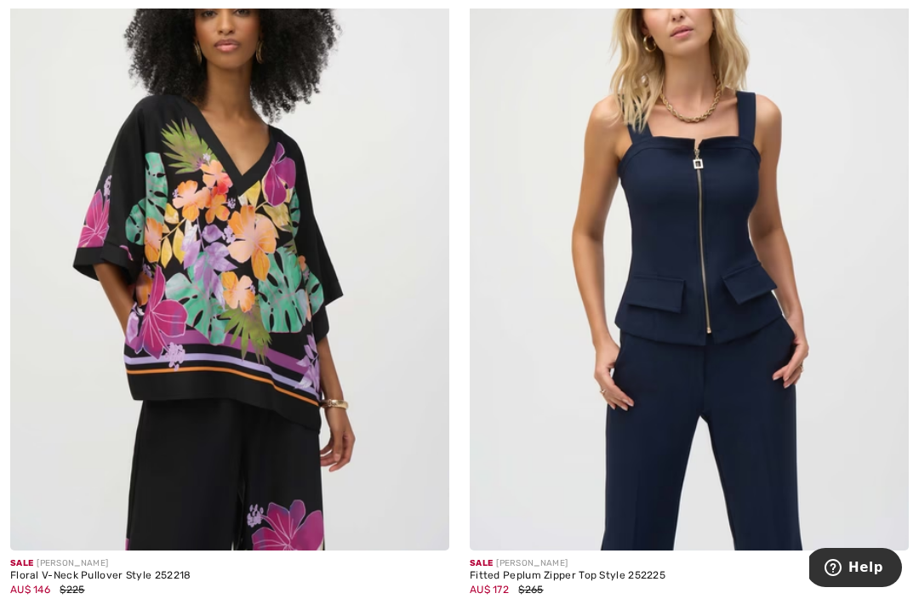
scroll to position [7327, 0]
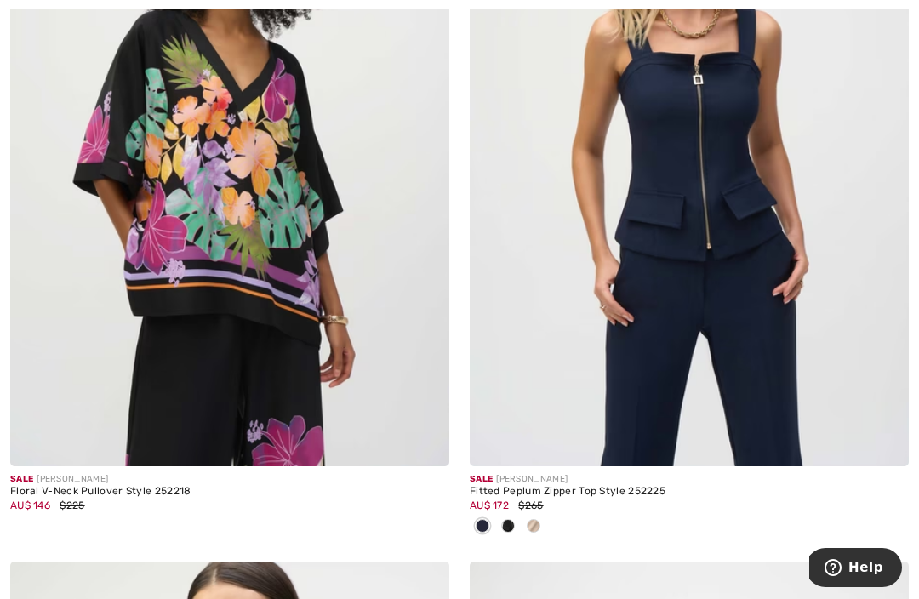
click at [96, 402] on img at bounding box center [229, 137] width 439 height 659
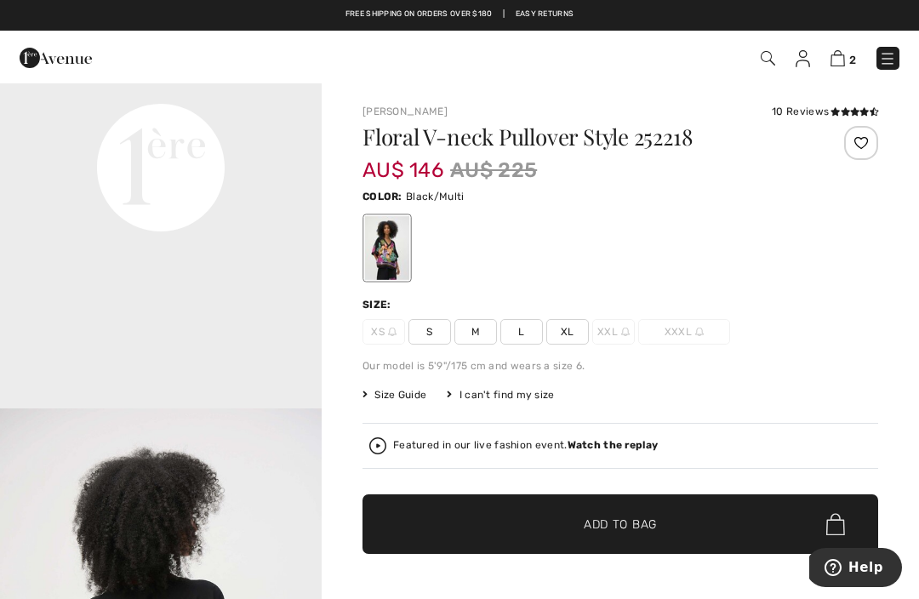
scroll to position [1125, 0]
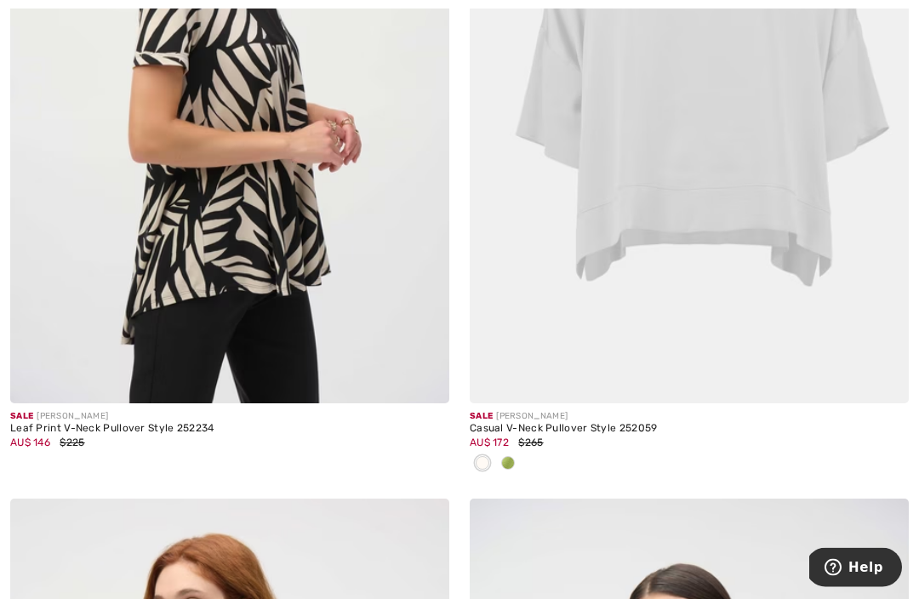
scroll to position [10552, 0]
click at [832, 323] on img at bounding box center [689, 74] width 439 height 659
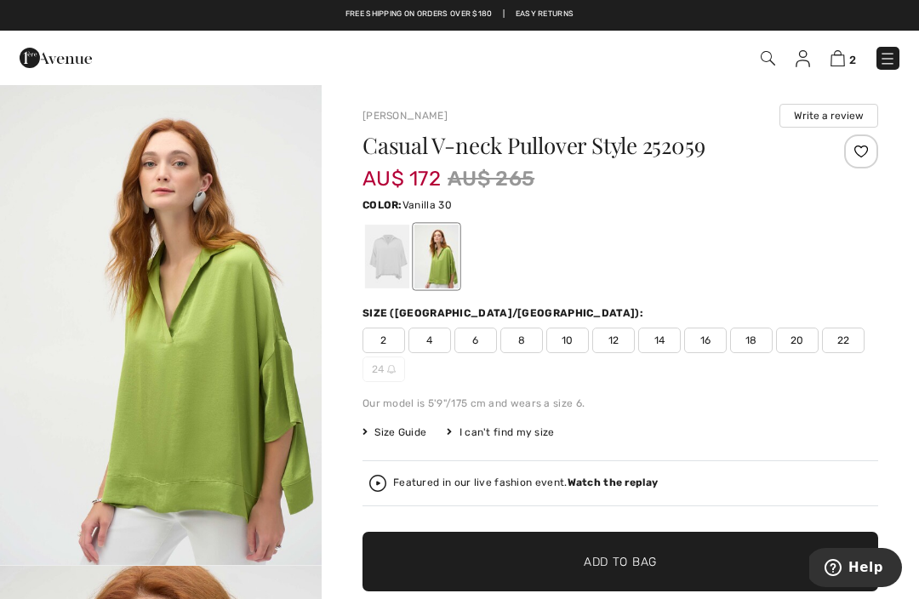
click at [395, 248] on div at bounding box center [387, 257] width 44 height 64
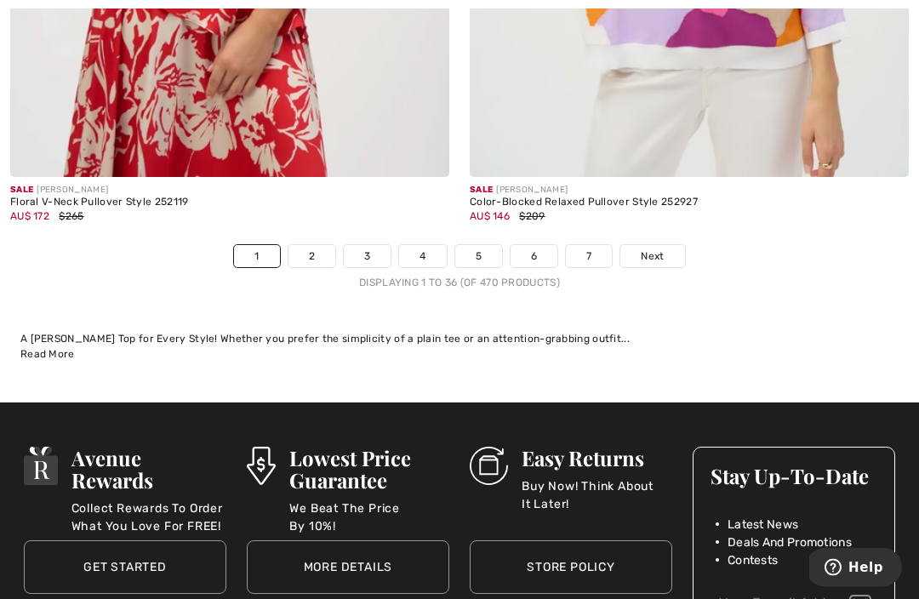
scroll to position [13867, 0]
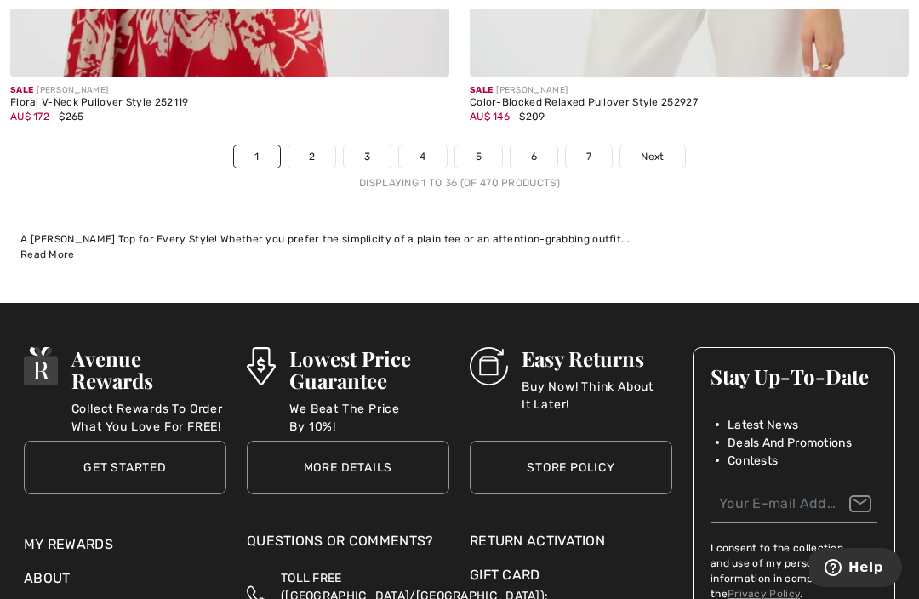
click at [654, 149] on span "Next" at bounding box center [652, 156] width 23 height 15
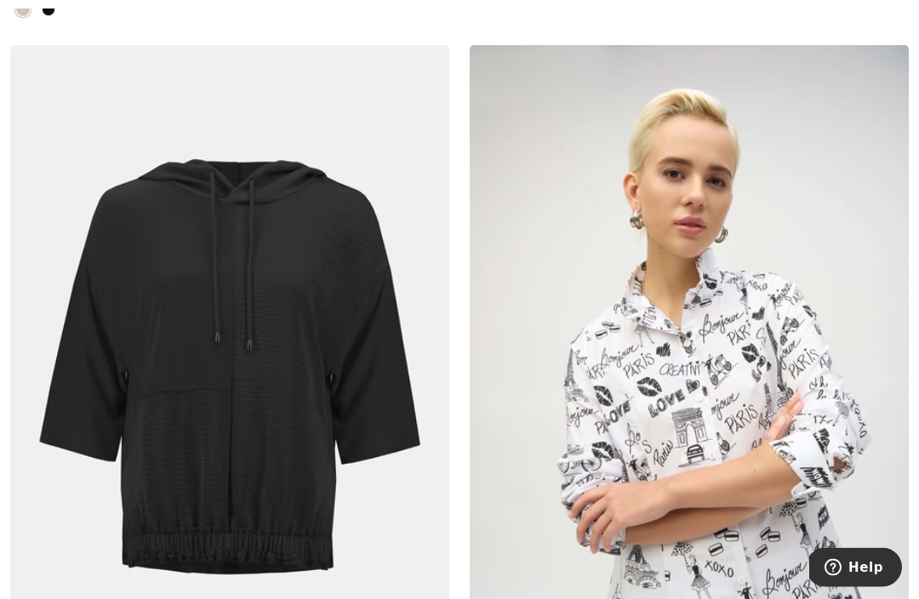
scroll to position [6977, 0]
click at [118, 402] on img at bounding box center [229, 374] width 439 height 659
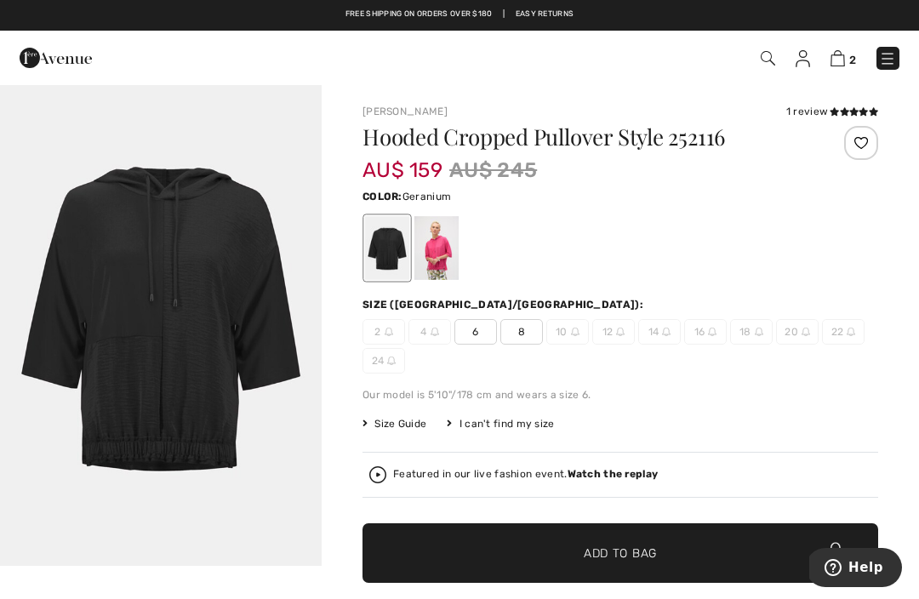
click at [449, 261] on div at bounding box center [437, 248] width 44 height 64
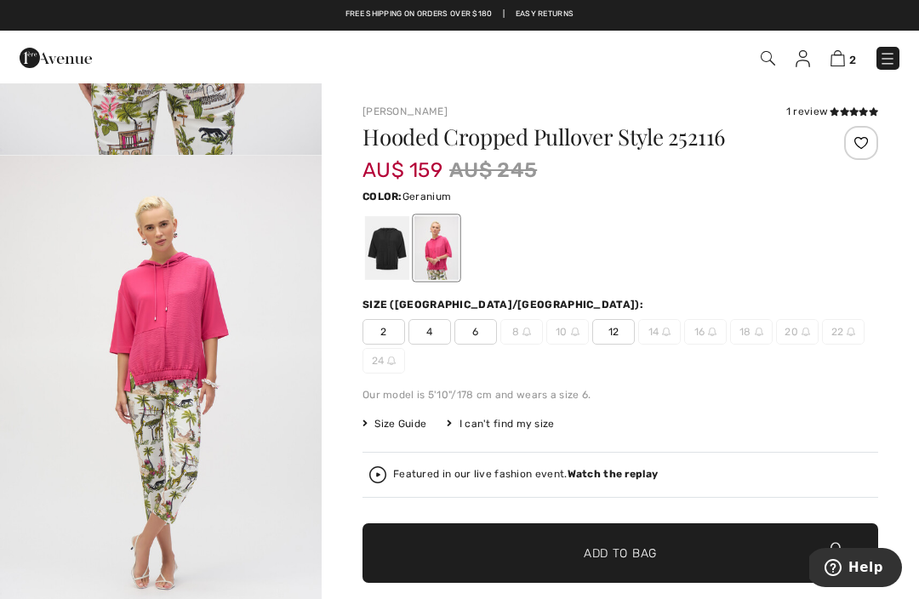
scroll to position [1376, 0]
click at [72, 307] on img "4 / 5" at bounding box center [161, 397] width 322 height 482
click at [391, 253] on div at bounding box center [387, 248] width 44 height 64
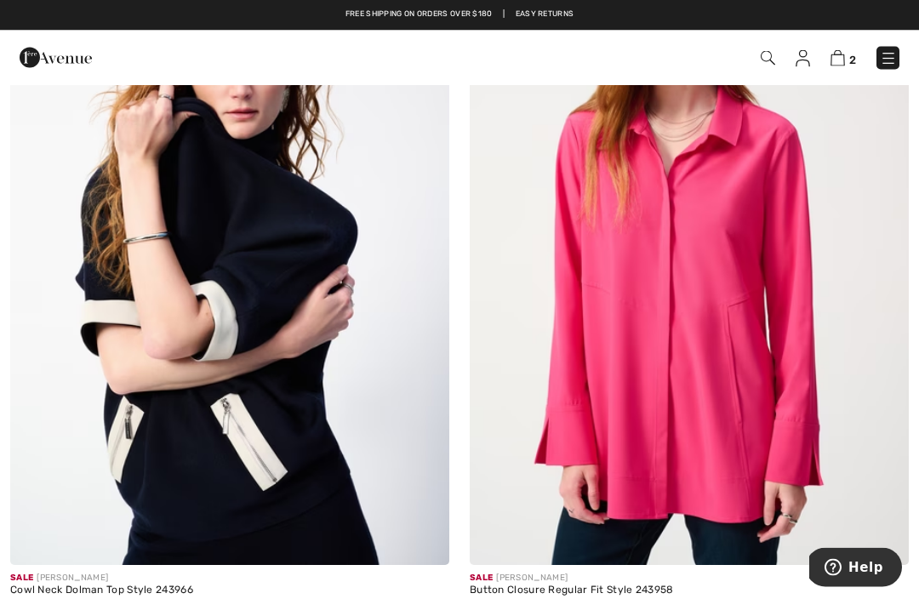
scroll to position [10194, 0]
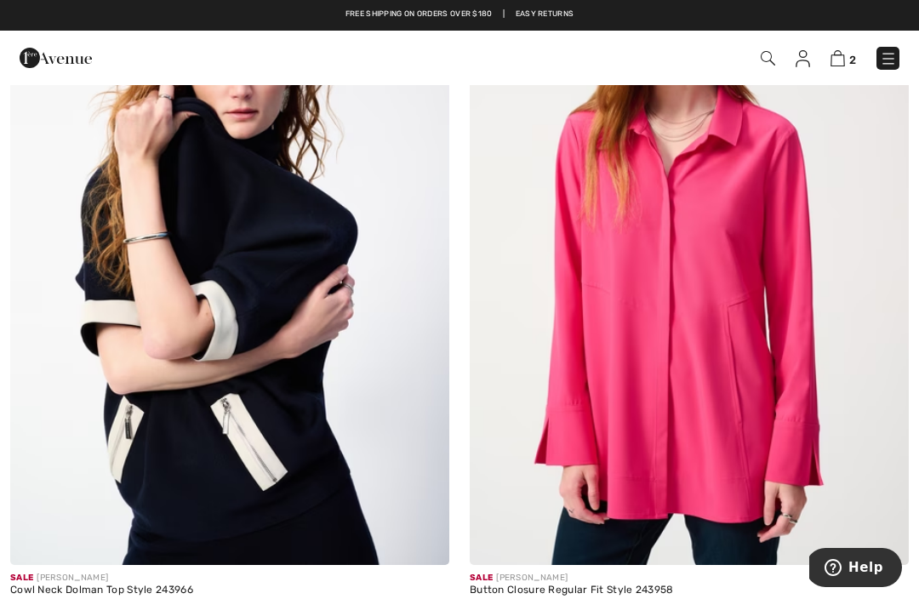
click at [102, 289] on img at bounding box center [229, 235] width 439 height 659
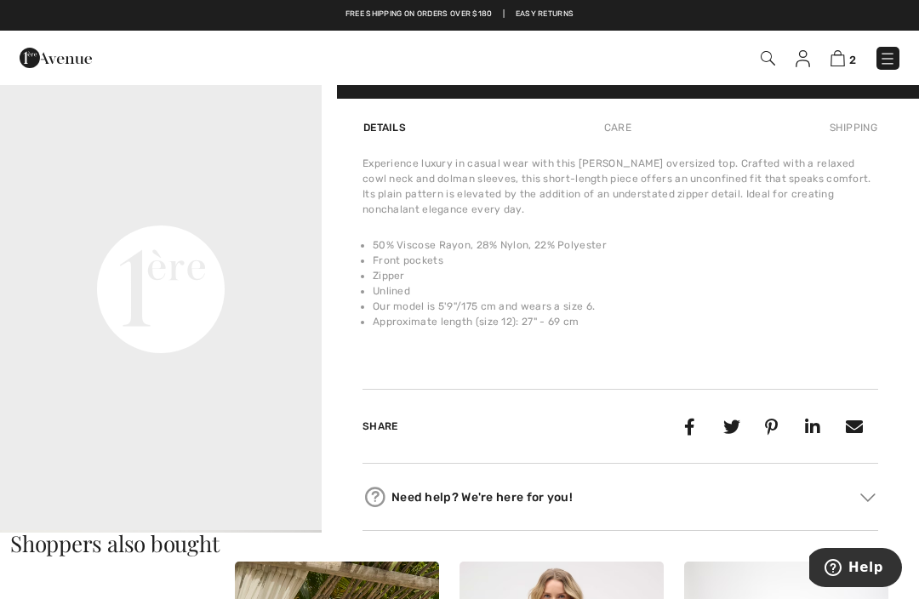
scroll to position [1002, 0]
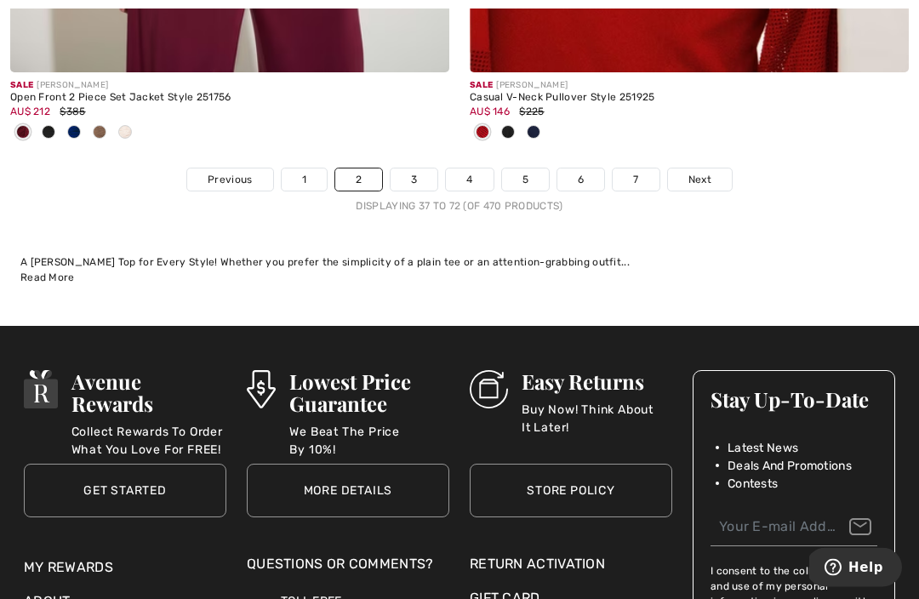
scroll to position [13703, 0]
click at [704, 174] on span "Next" at bounding box center [700, 179] width 23 height 15
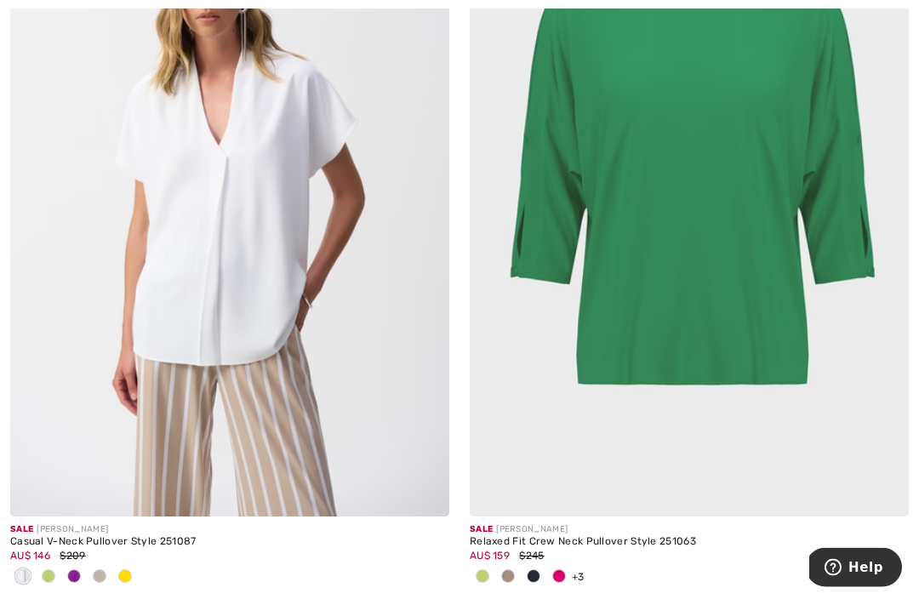
scroll to position [4143, 0]
click at [861, 427] on img at bounding box center [689, 187] width 439 height 659
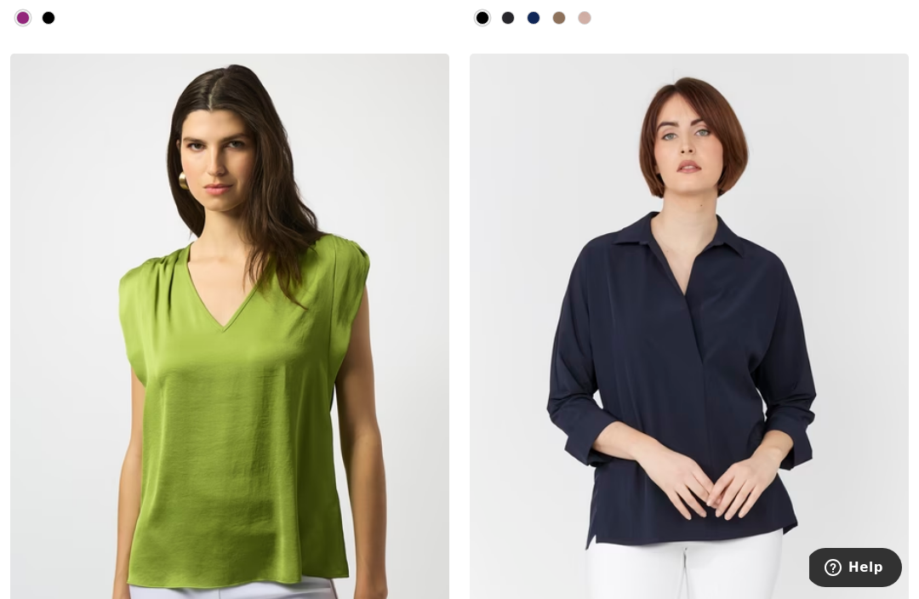
scroll to position [5654, 0]
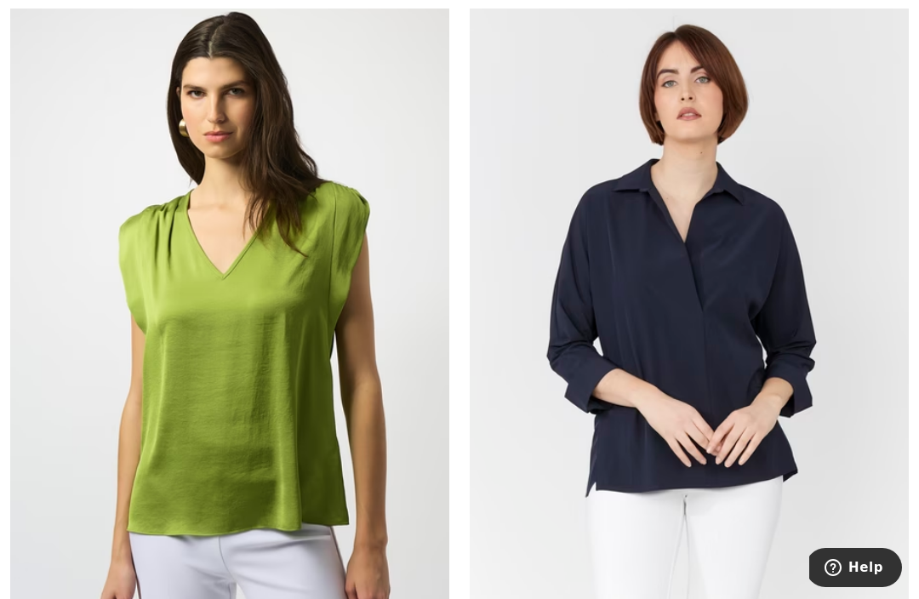
click at [861, 445] on img at bounding box center [689, 330] width 439 height 659
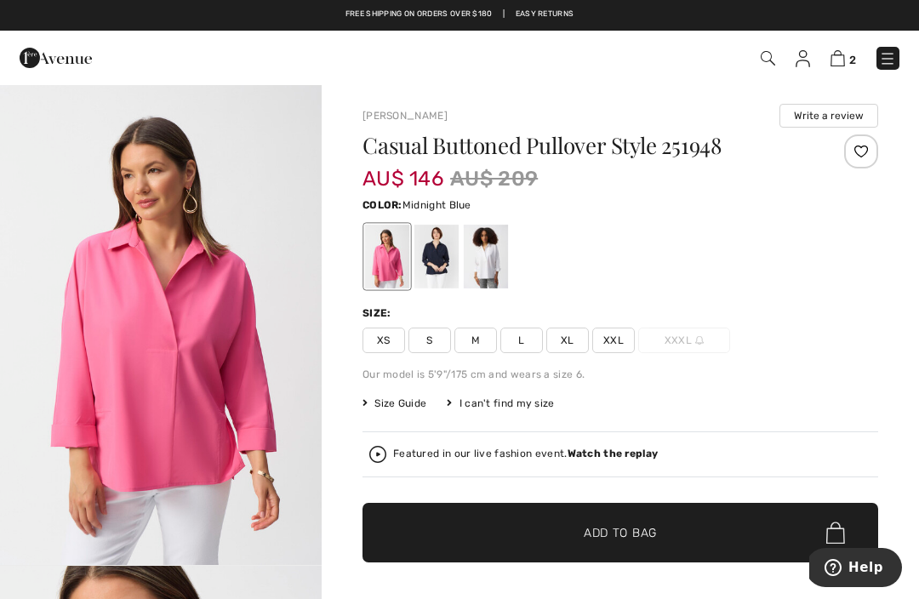
click at [450, 277] on div at bounding box center [437, 257] width 44 height 64
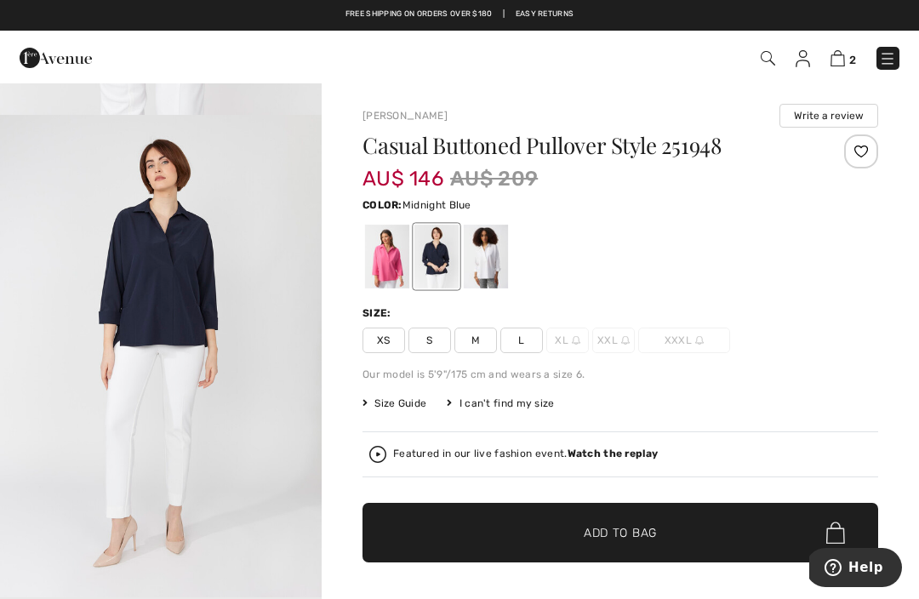
scroll to position [1995, 0]
click at [61, 286] on img "4 / 5" at bounding box center [161, 356] width 322 height 483
click at [450, 271] on div at bounding box center [437, 257] width 44 height 64
click at [525, 358] on div "Casual Buttoned Pullover Style 251948 AU$ 146 AU$ 209 Color: Midnight Blue Midn…" at bounding box center [621, 397] width 516 height 524
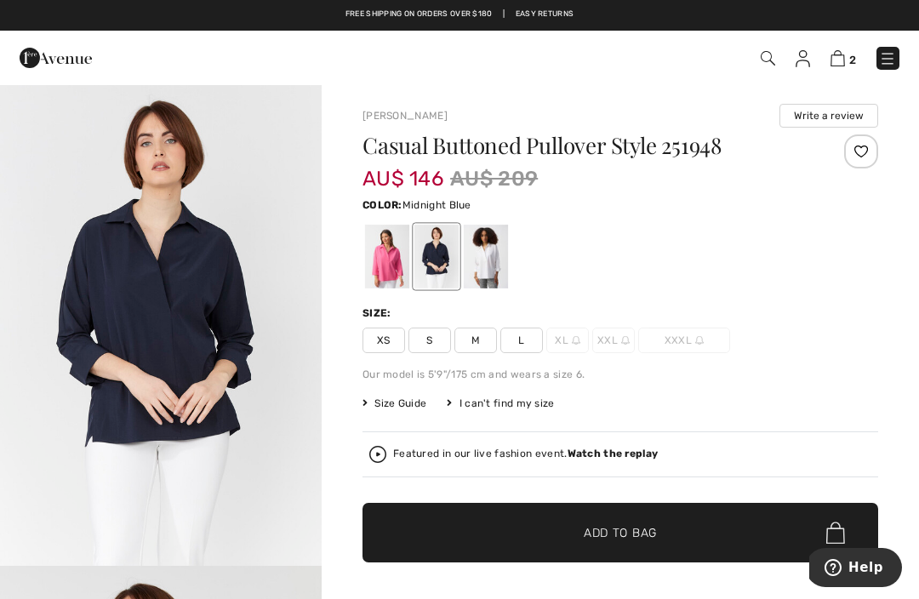
click at [406, 410] on span "Size Guide" at bounding box center [395, 403] width 64 height 15
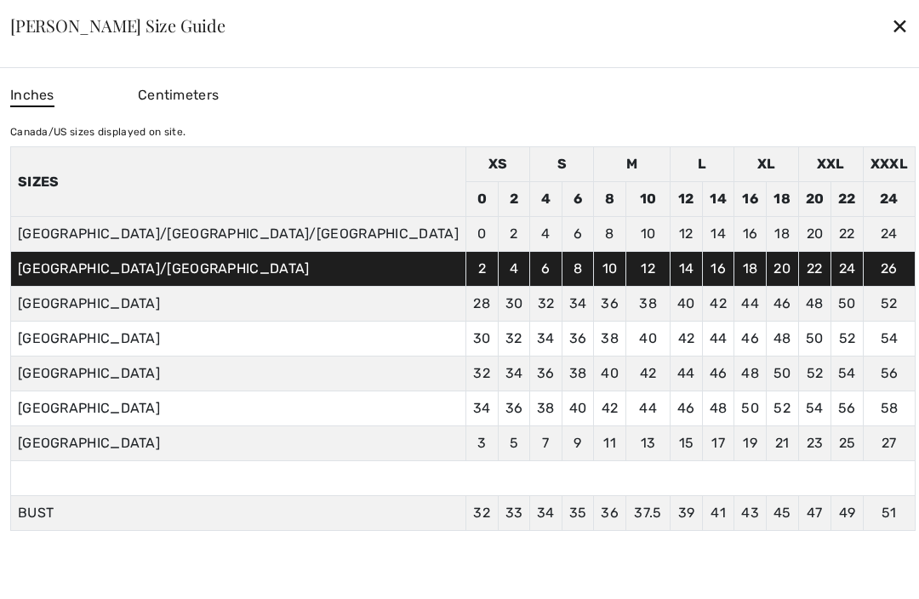
click at [891, 28] on div "✕" at bounding box center [900, 26] width 18 height 36
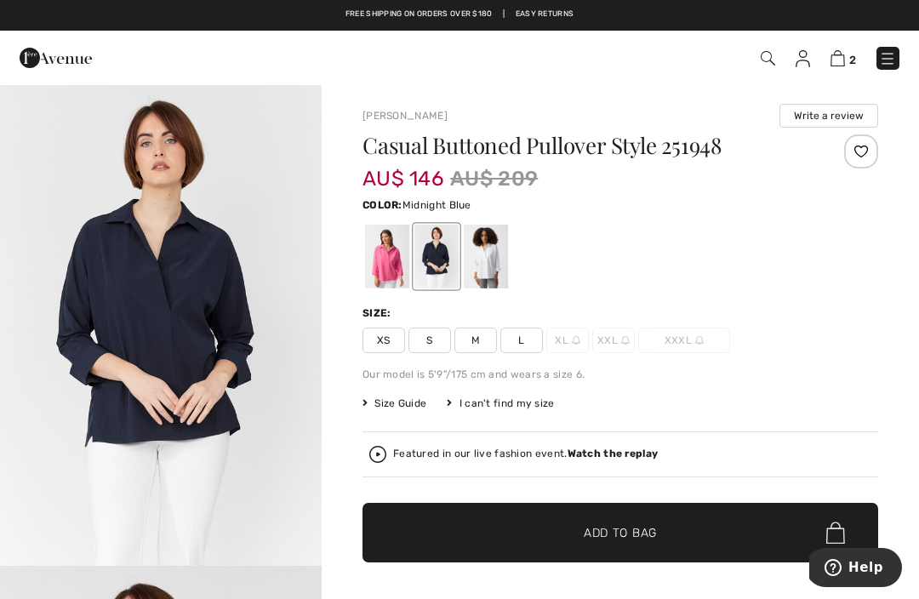
click at [524, 352] on span "L" at bounding box center [522, 341] width 43 height 26
click at [681, 537] on span "✔ Added to Bag Add to Bag" at bounding box center [621, 533] width 516 height 60
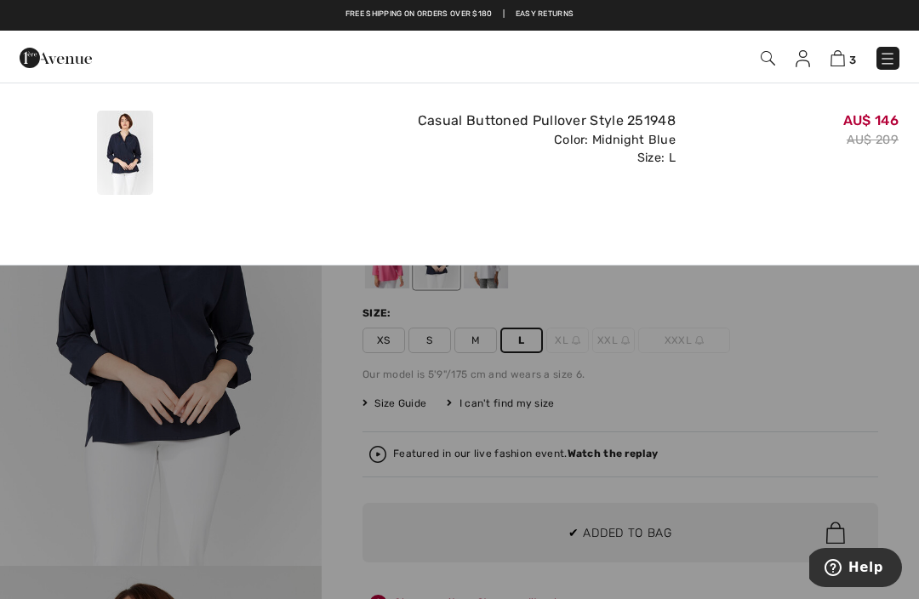
click at [862, 380] on div at bounding box center [459, 299] width 919 height 599
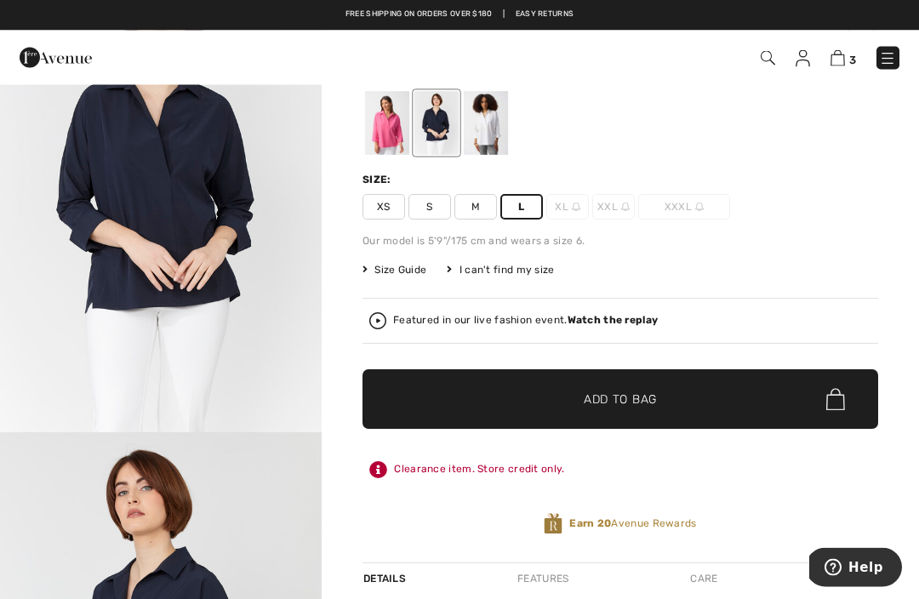
scroll to position [110, 0]
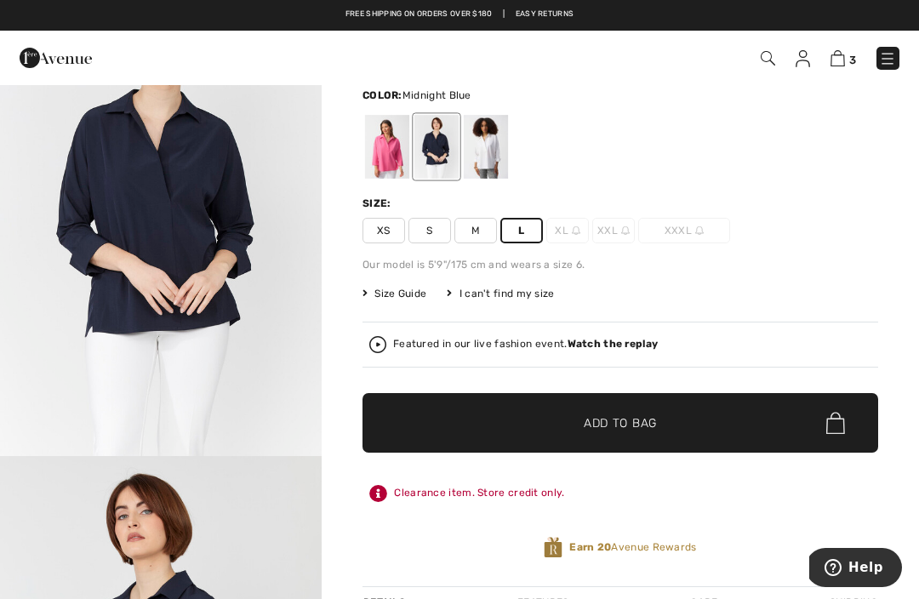
click at [495, 147] on div at bounding box center [486, 147] width 44 height 64
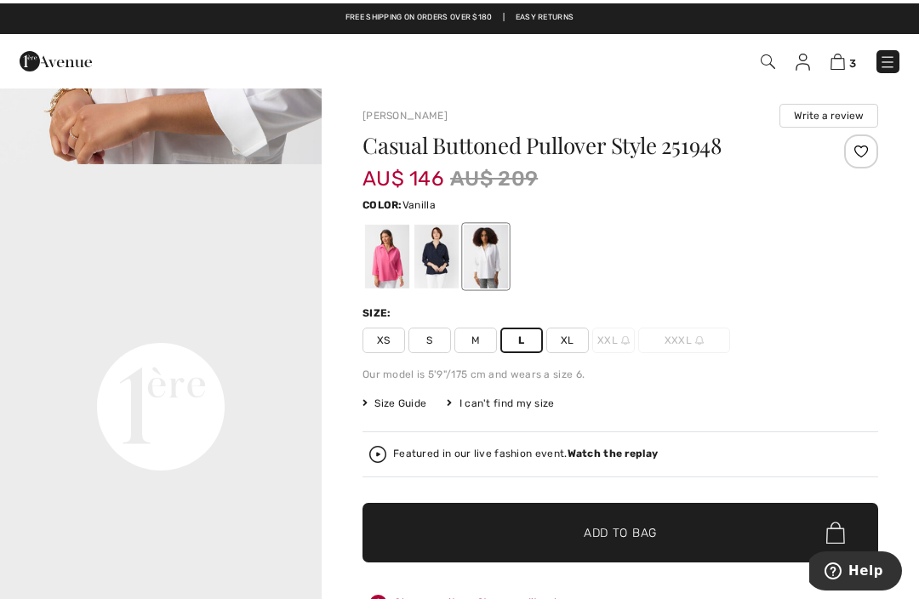
scroll to position [0, 0]
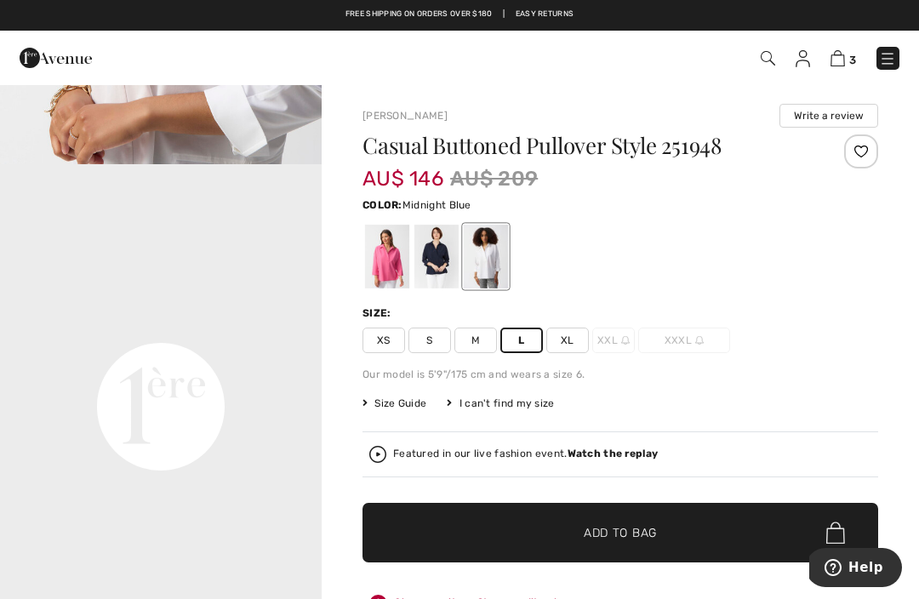
click at [443, 267] on div at bounding box center [437, 257] width 44 height 64
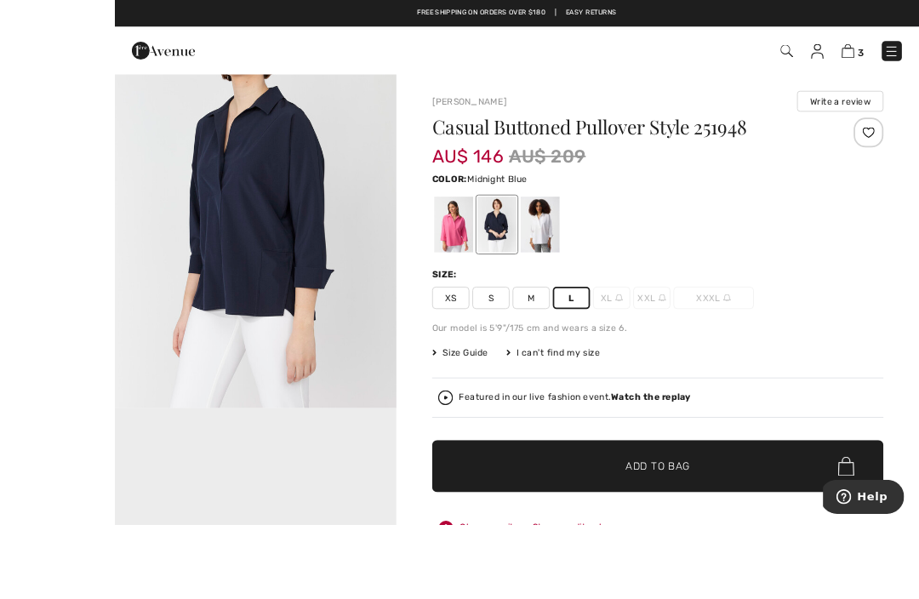
scroll to position [8, 0]
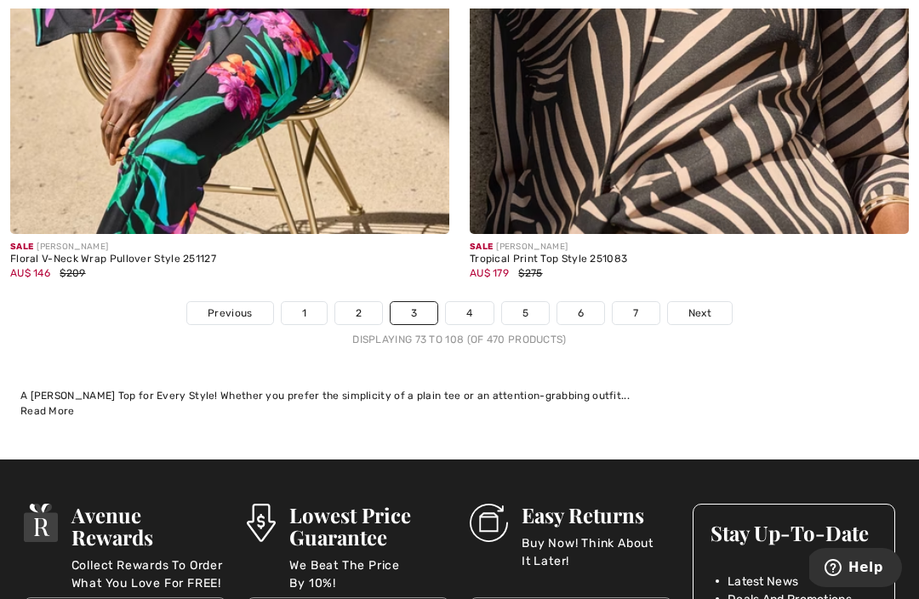
scroll to position [13609, 0]
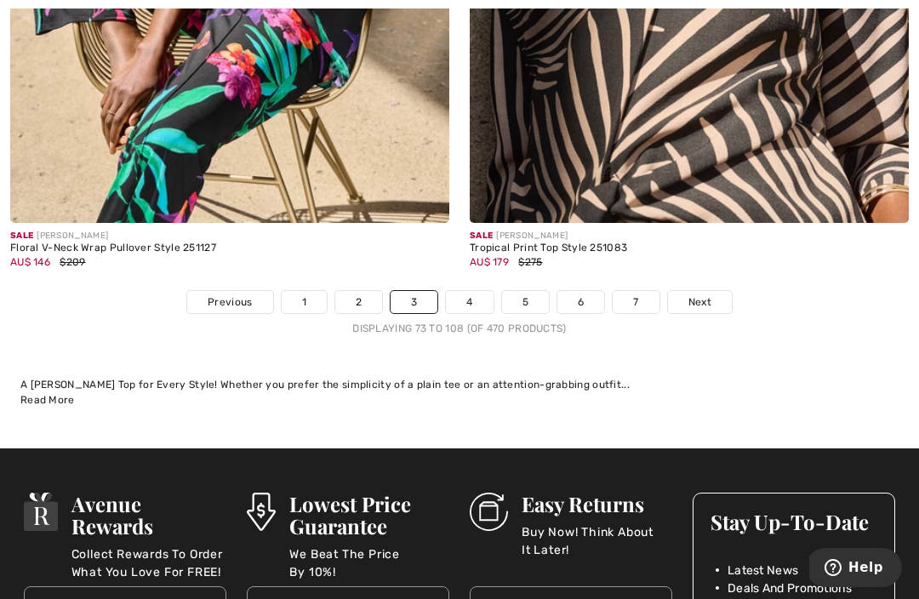
click at [703, 297] on span "Next" at bounding box center [700, 302] width 23 height 15
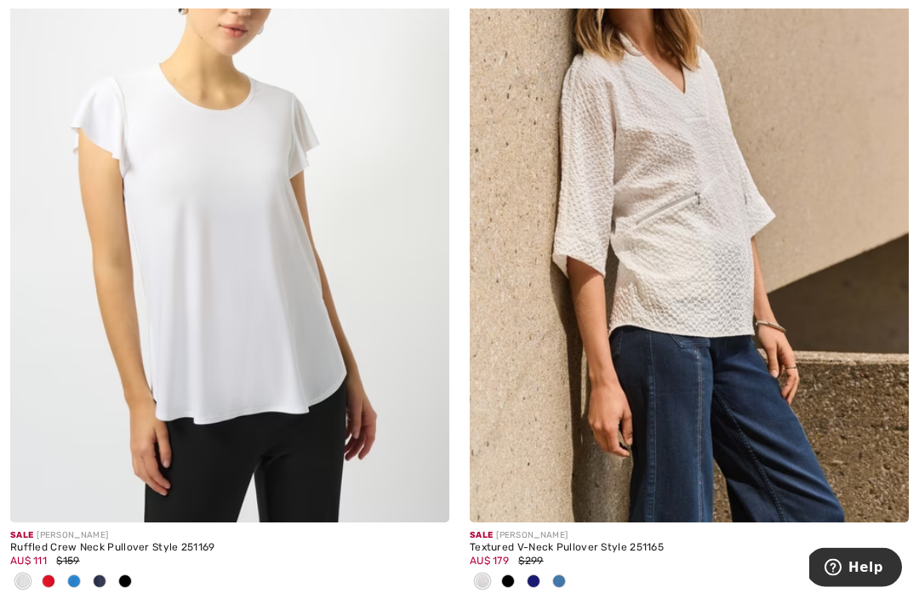
scroll to position [1875, 0]
click at [870, 467] on div at bounding box center [874, 487] width 71 height 71
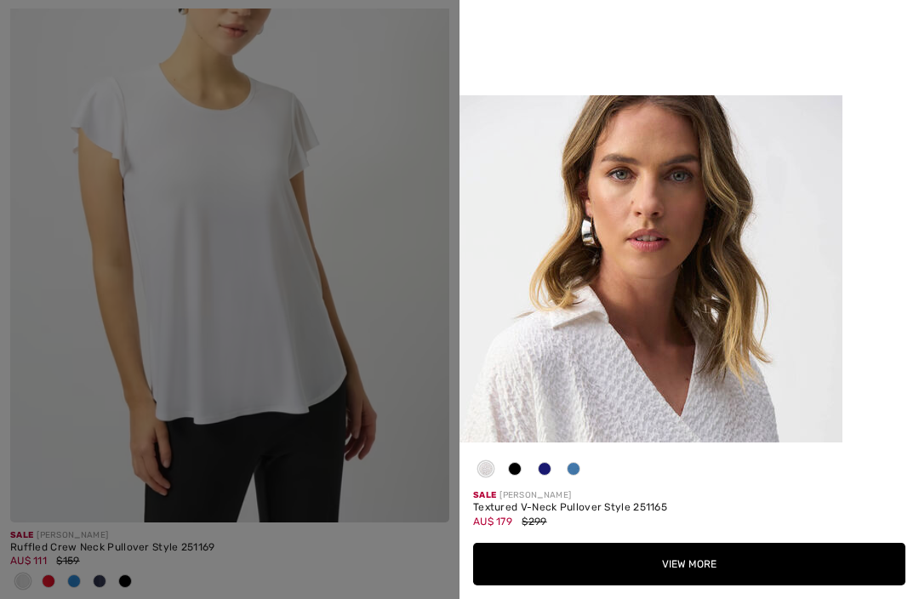
scroll to position [1284, 0]
click at [42, 35] on div at bounding box center [459, 299] width 919 height 599
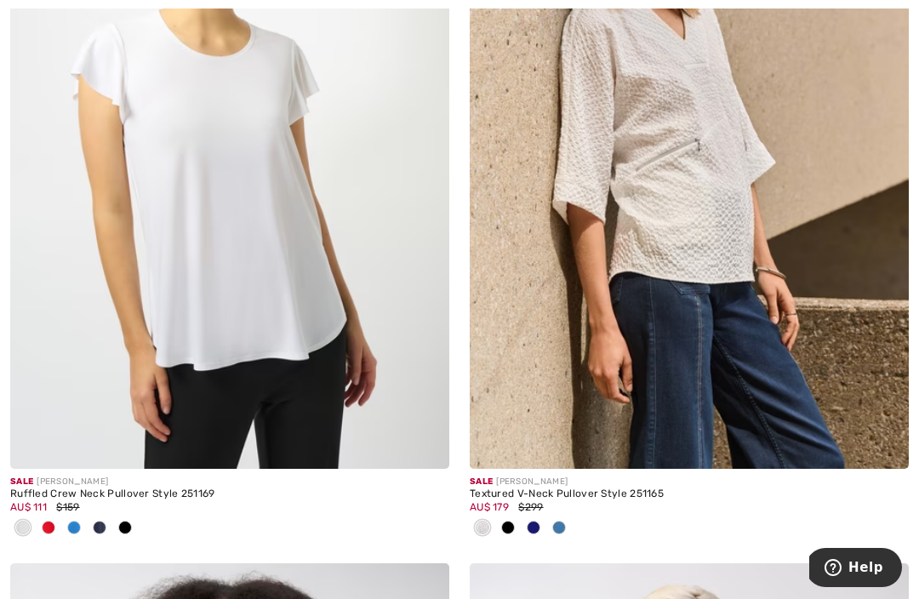
scroll to position [1931, 0]
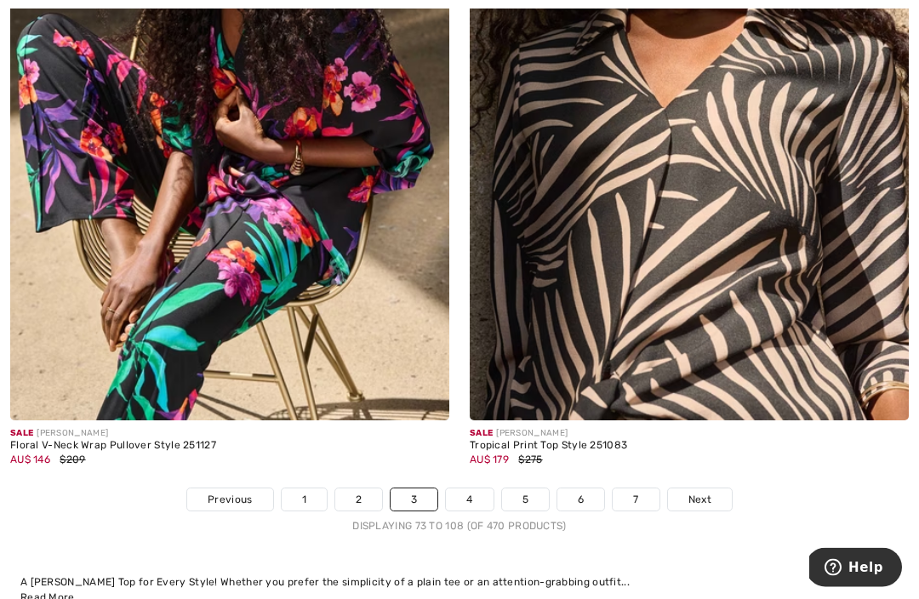
scroll to position [13476, 0]
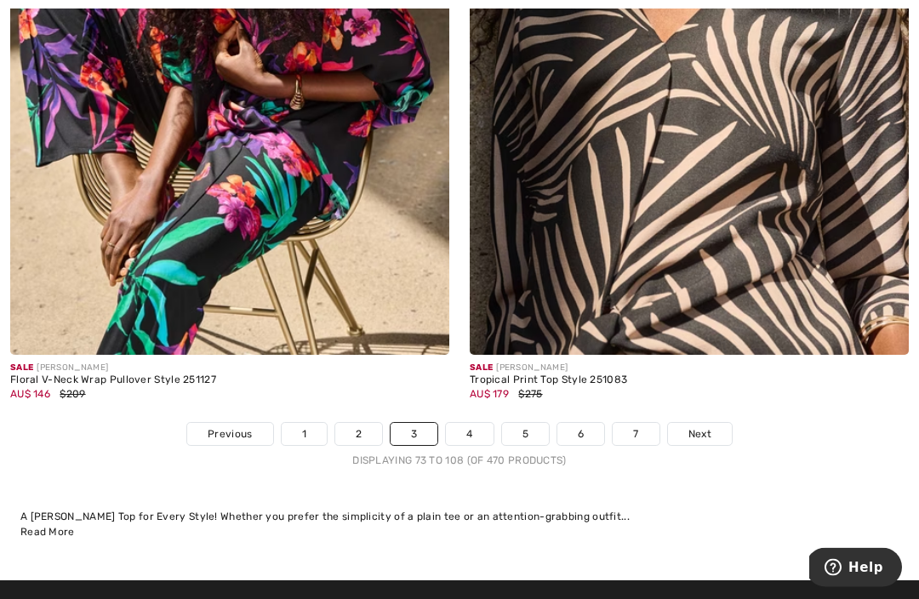
click at [705, 431] on link "Next" at bounding box center [700, 435] width 64 height 22
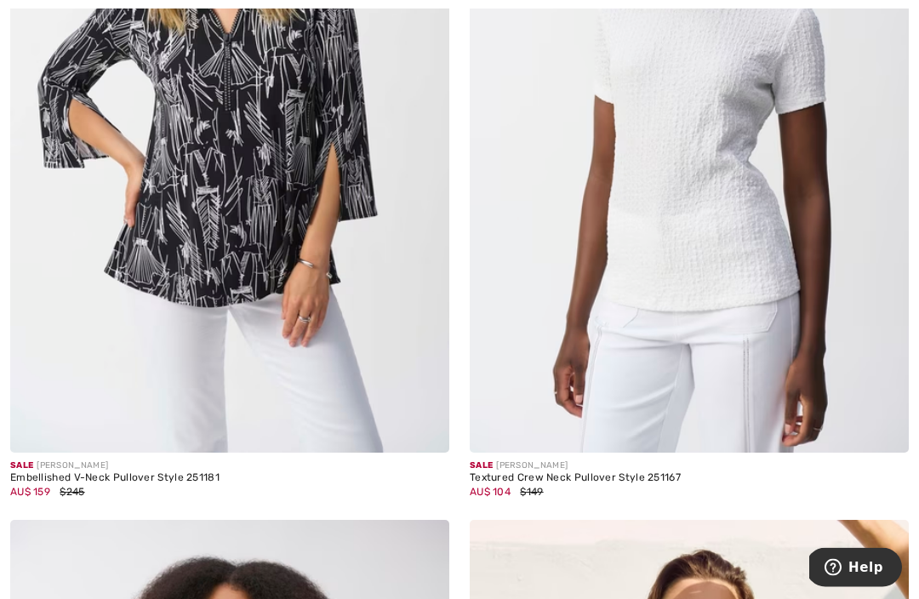
scroll to position [12737, 0]
click at [144, 292] on img at bounding box center [229, 123] width 439 height 659
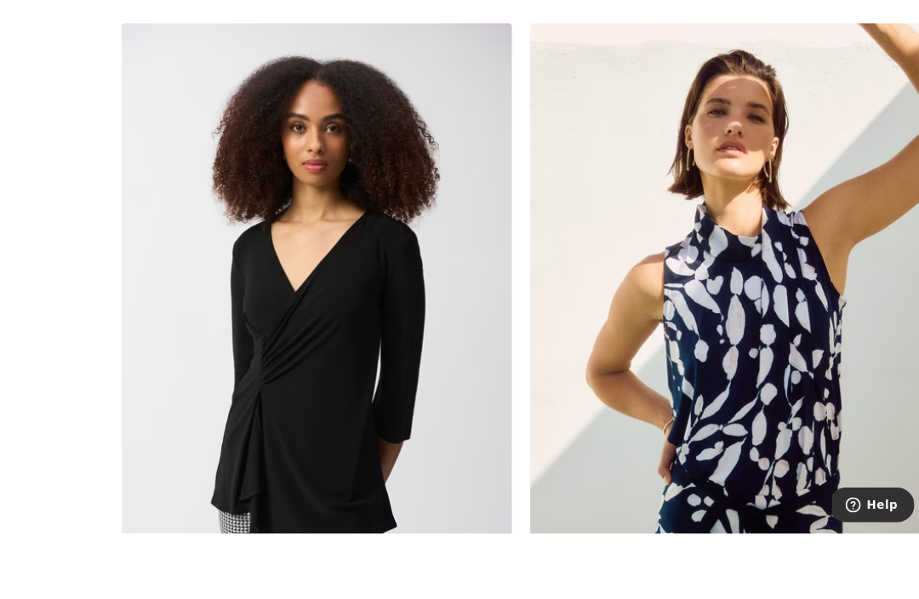
scroll to position [13278, 0]
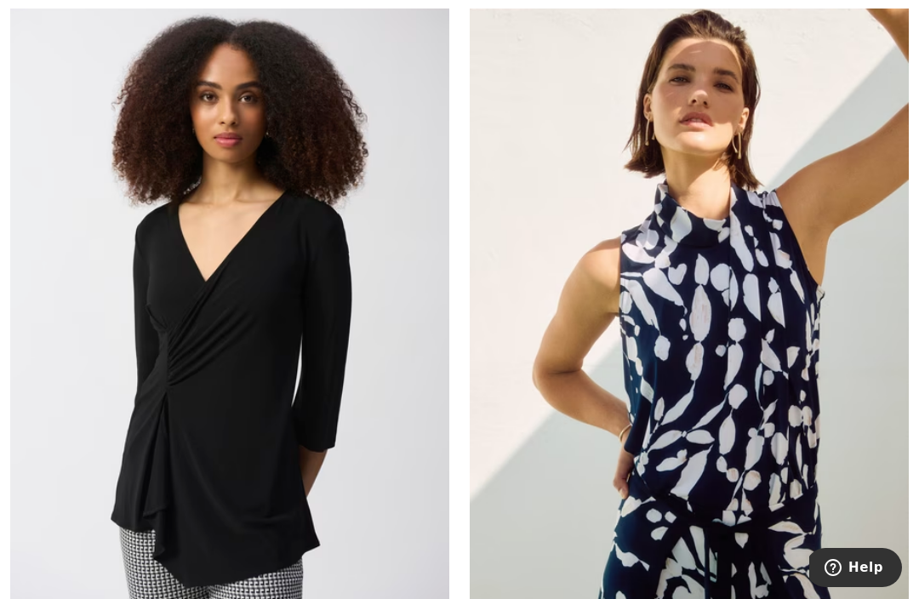
click at [99, 357] on img at bounding box center [229, 309] width 439 height 659
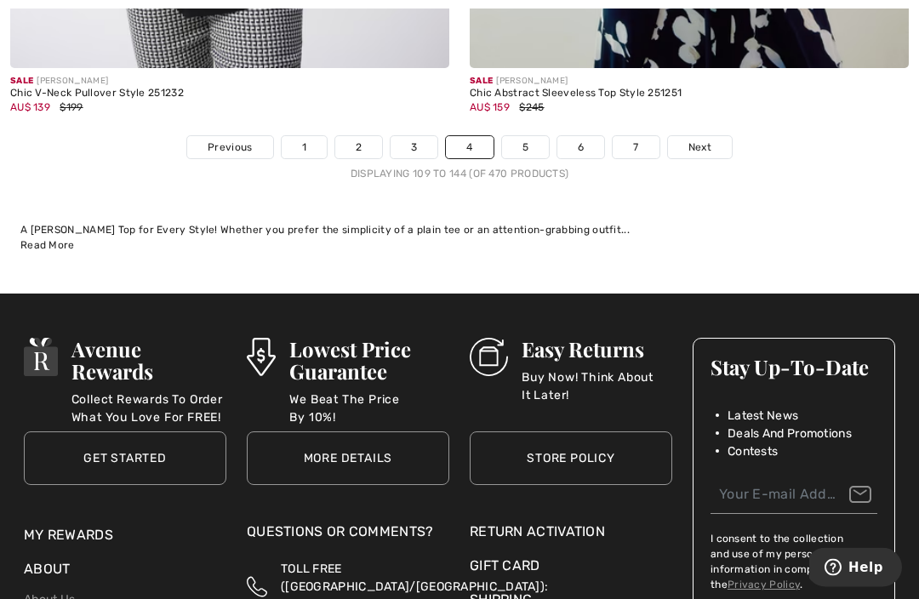
scroll to position [13848, 0]
click at [692, 140] on span "Next" at bounding box center [700, 147] width 23 height 15
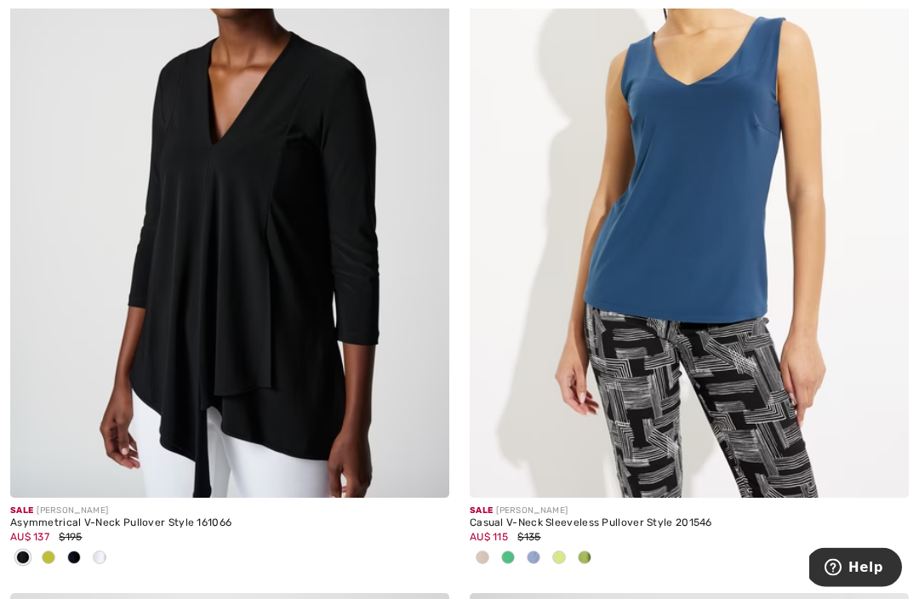
scroll to position [10233, 0]
click at [101, 383] on img at bounding box center [229, 168] width 439 height 659
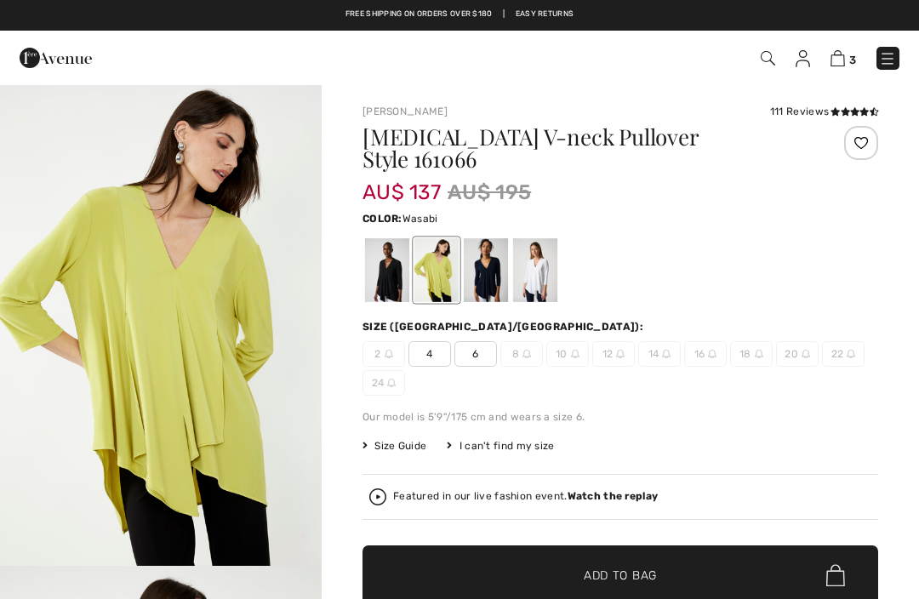
click at [498, 264] on div at bounding box center [486, 270] width 44 height 64
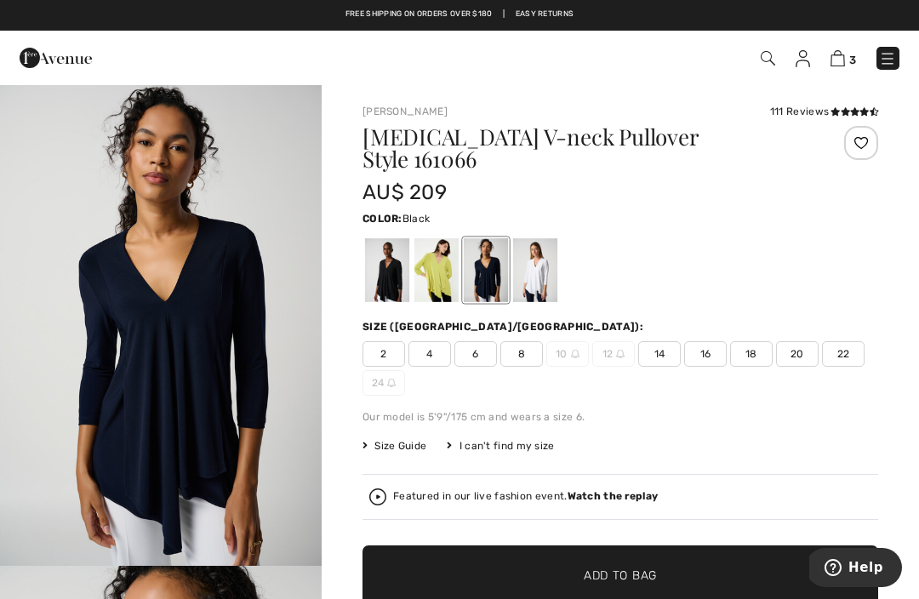
click at [396, 259] on div at bounding box center [387, 270] width 44 height 64
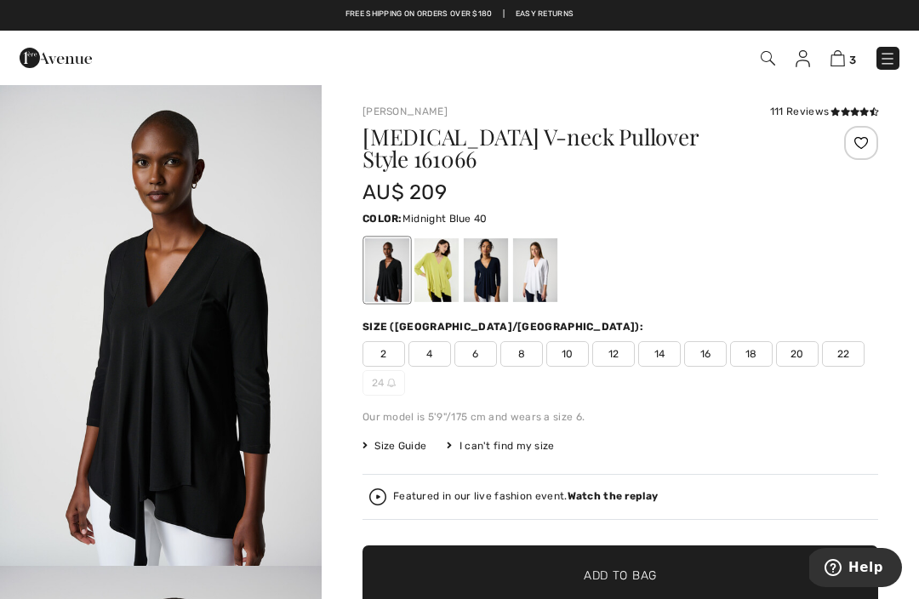
click at [500, 254] on div at bounding box center [486, 270] width 44 height 64
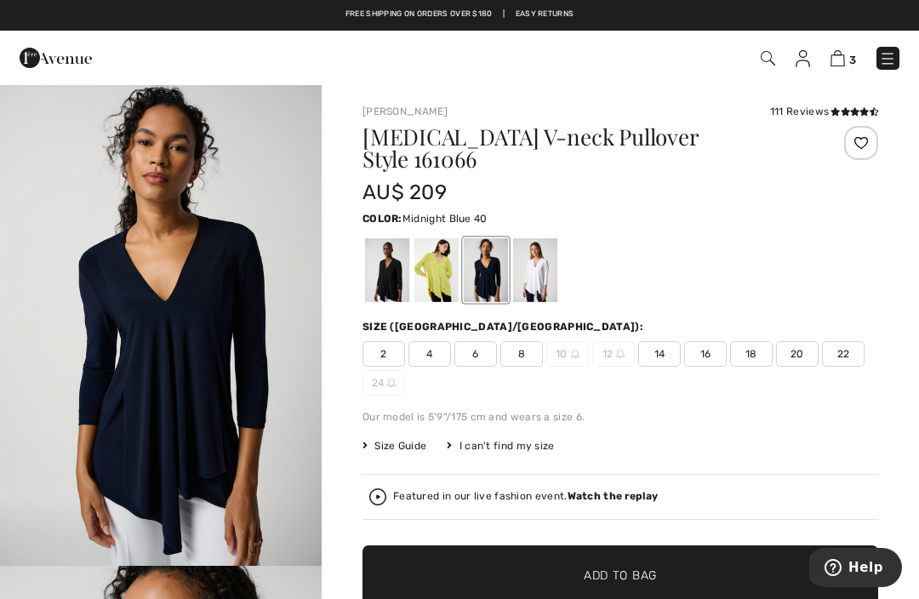
click at [718, 342] on span "16" at bounding box center [705, 354] width 43 height 26
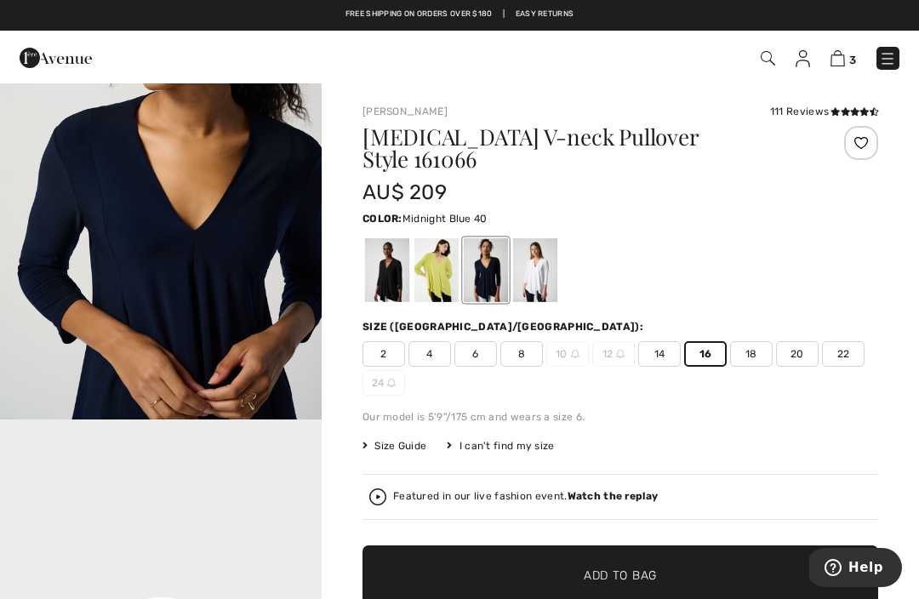
scroll to position [617, 0]
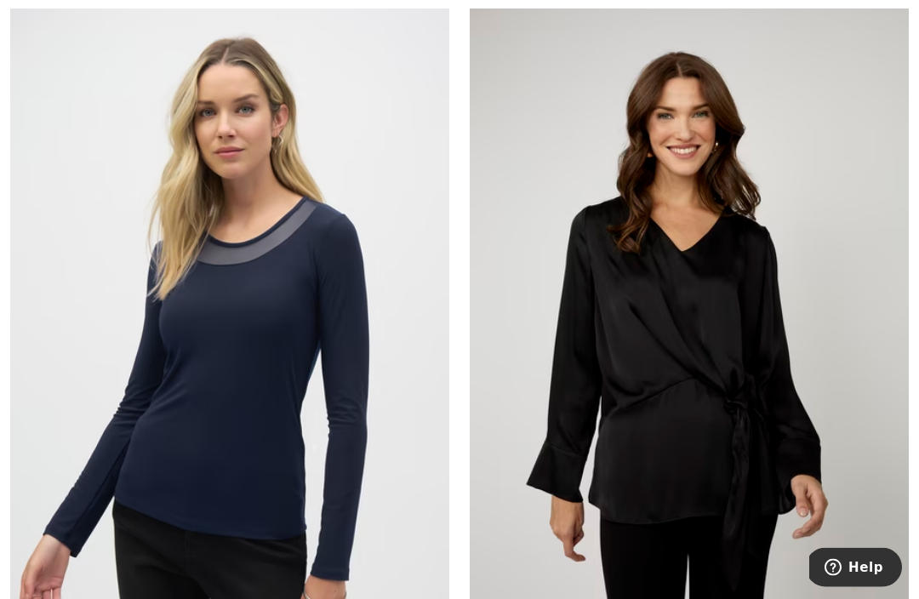
scroll to position [11576, 0]
click at [873, 450] on img at bounding box center [689, 333] width 439 height 659
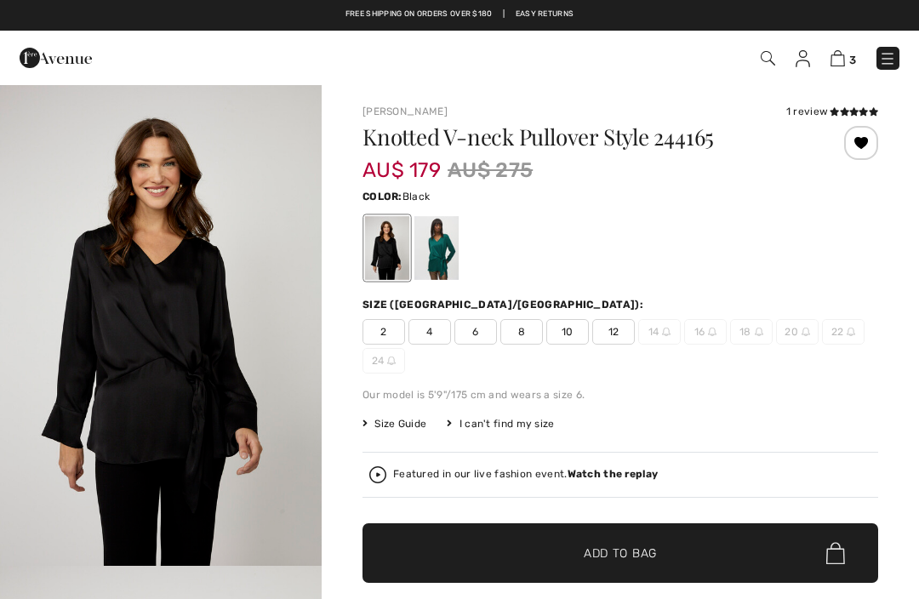
click at [450, 254] on div at bounding box center [437, 248] width 44 height 64
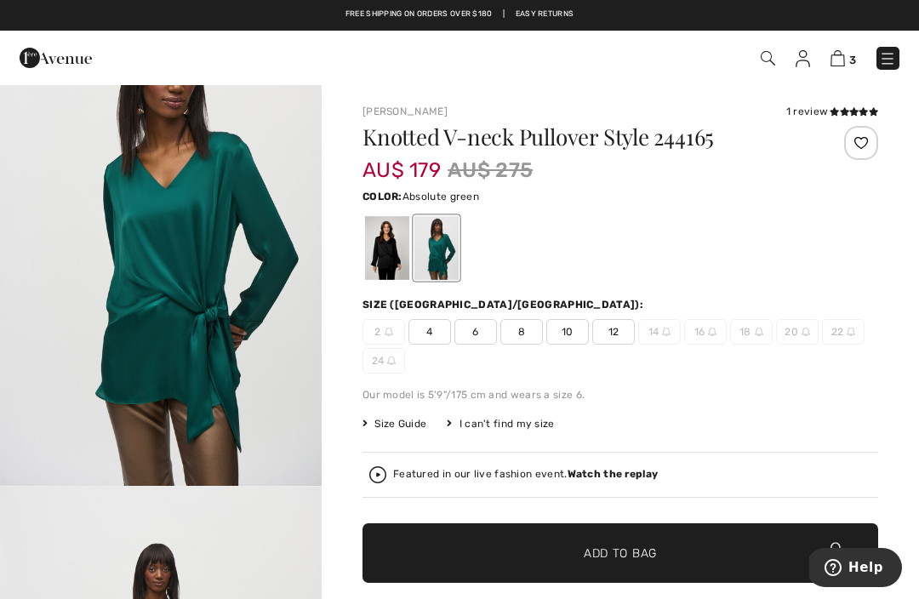
scroll to position [125, 0]
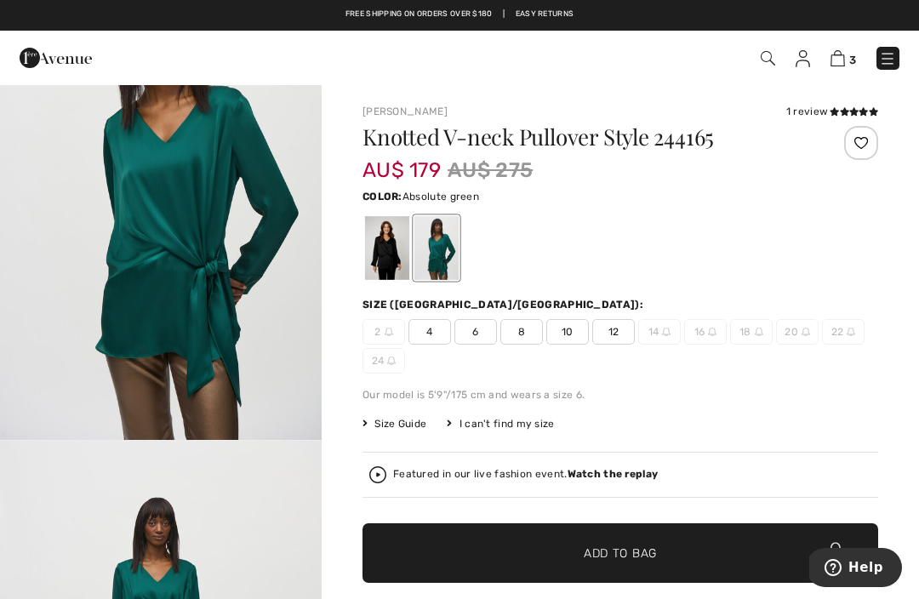
click at [399, 251] on div at bounding box center [387, 248] width 44 height 64
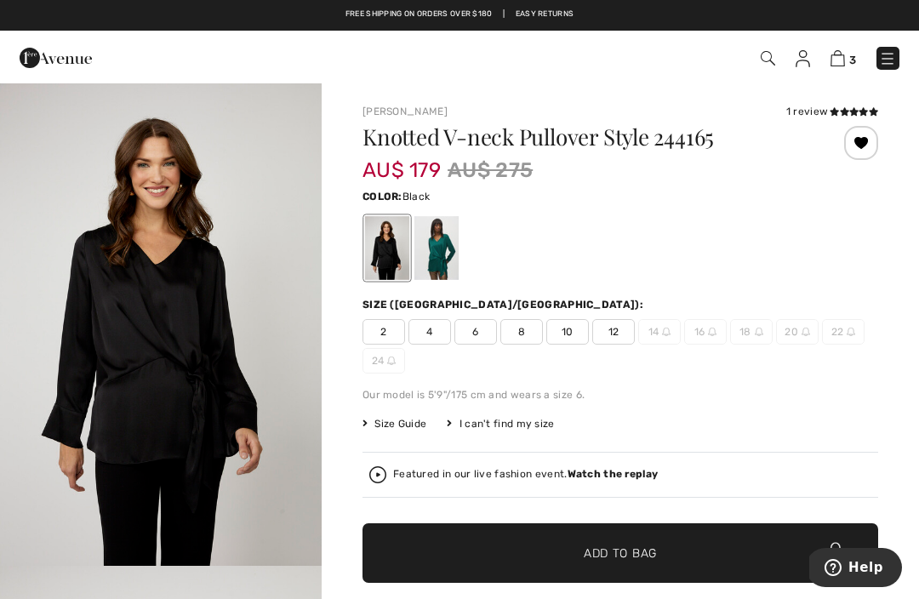
click at [860, 147] on div at bounding box center [862, 143] width 34 height 34
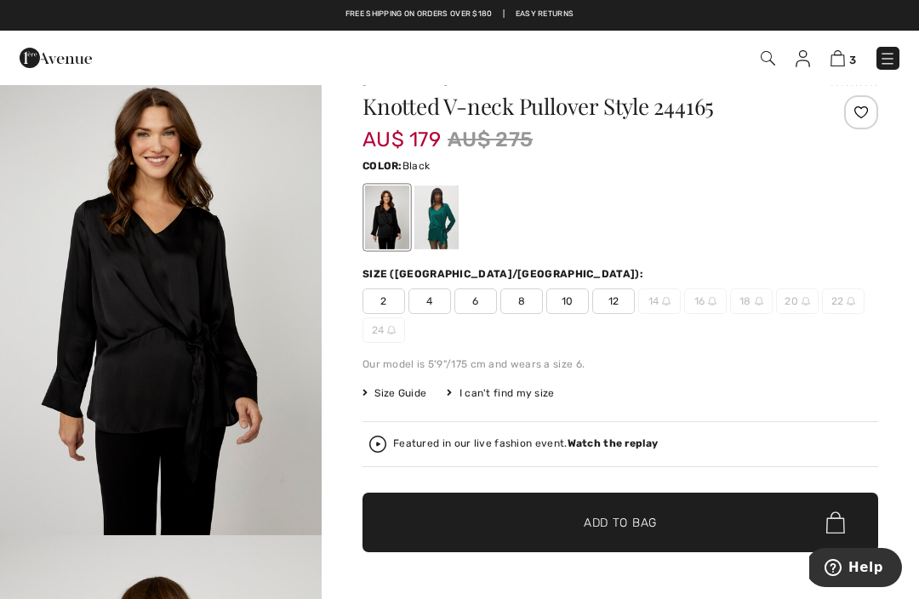
scroll to position [30, 0]
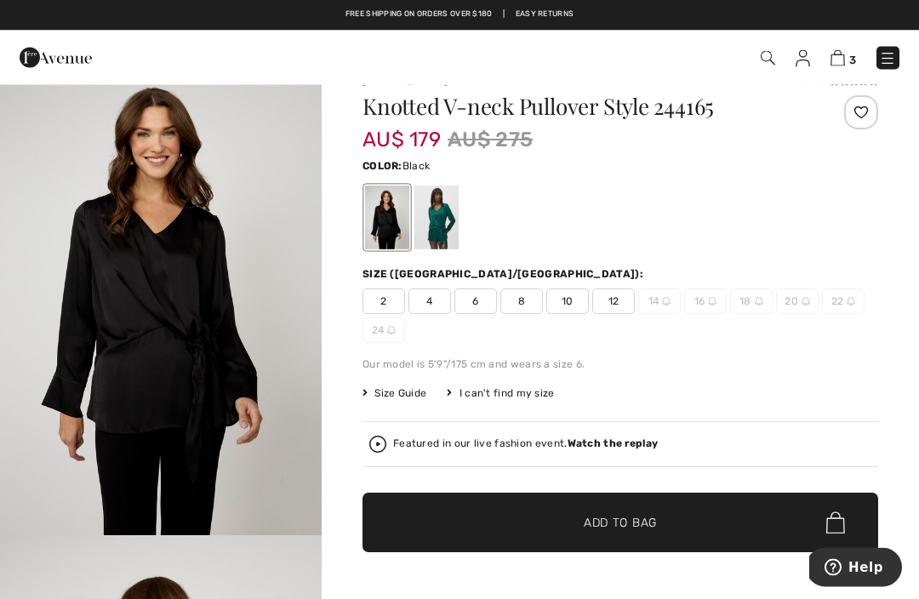
click at [73, 271] on img "1 / 4" at bounding box center [161, 295] width 322 height 483
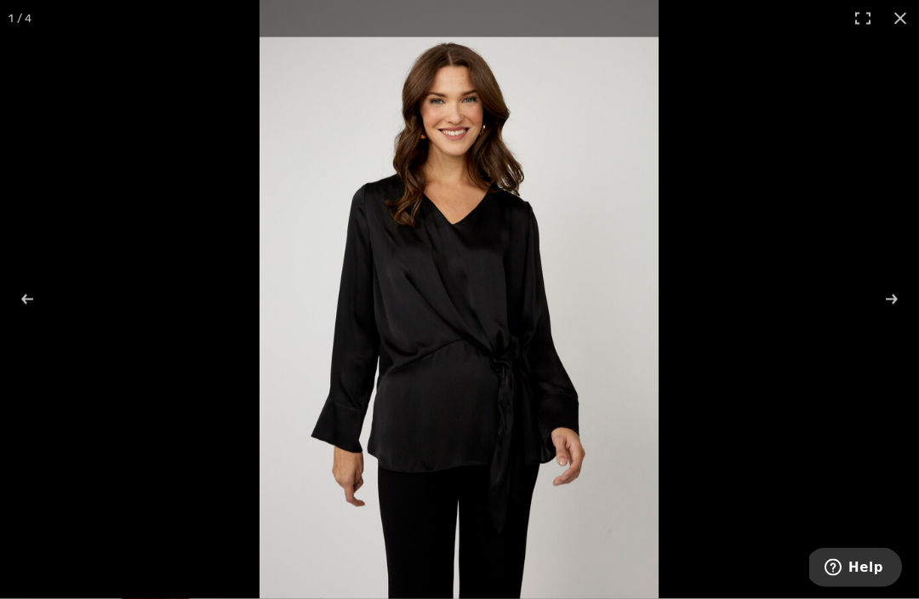
scroll to position [31, 0]
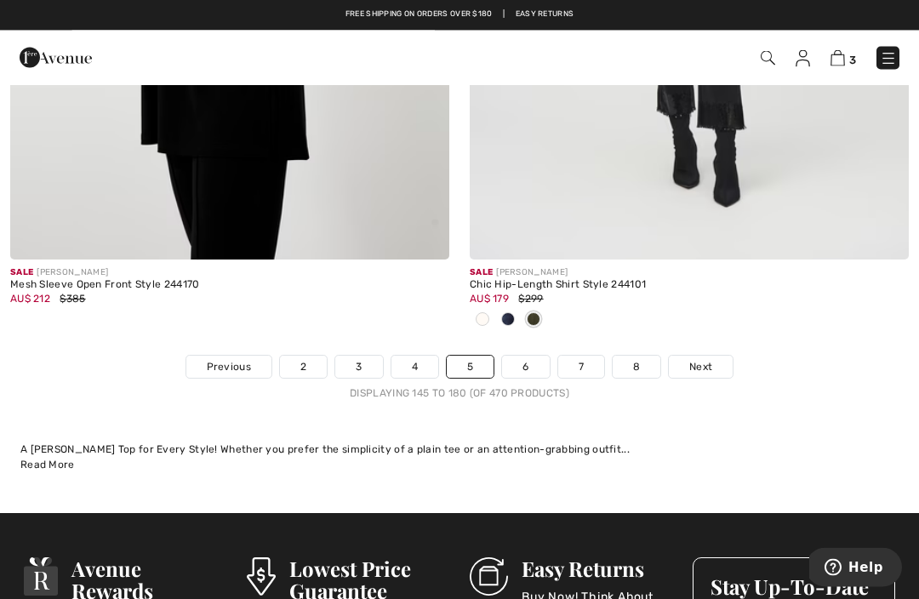
scroll to position [13450, 0]
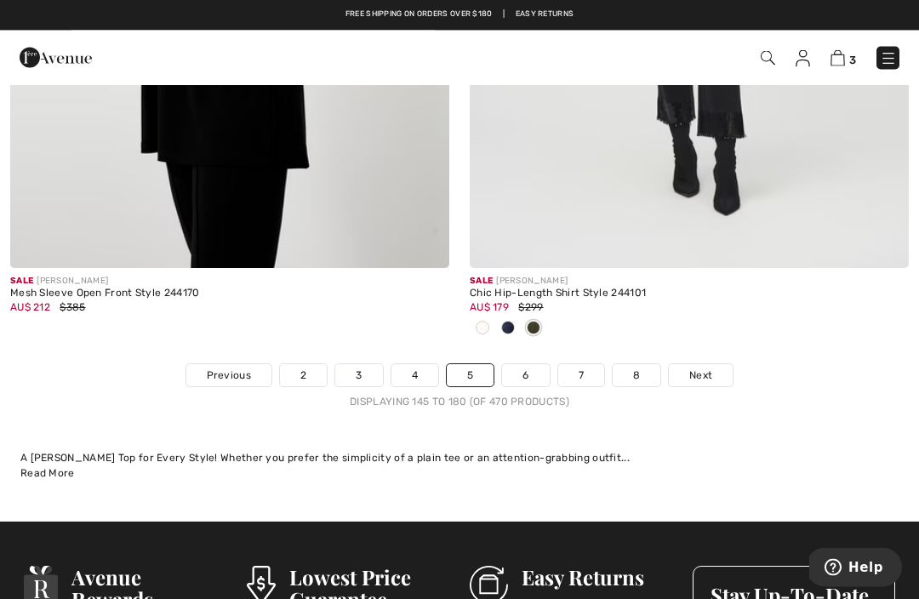
click at [702, 369] on span "Next" at bounding box center [701, 376] width 23 height 15
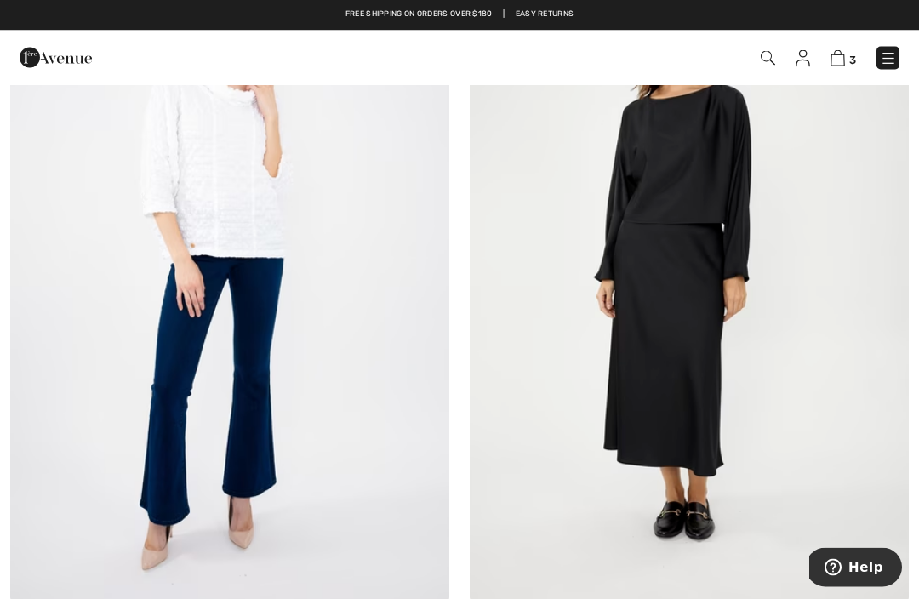
scroll to position [3923, 0]
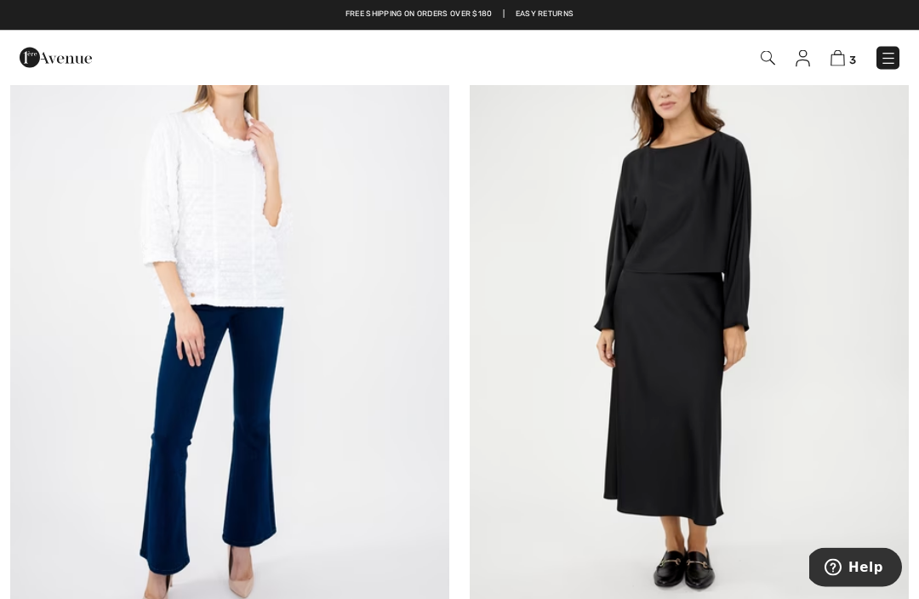
click at [720, 275] on img at bounding box center [689, 322] width 439 height 659
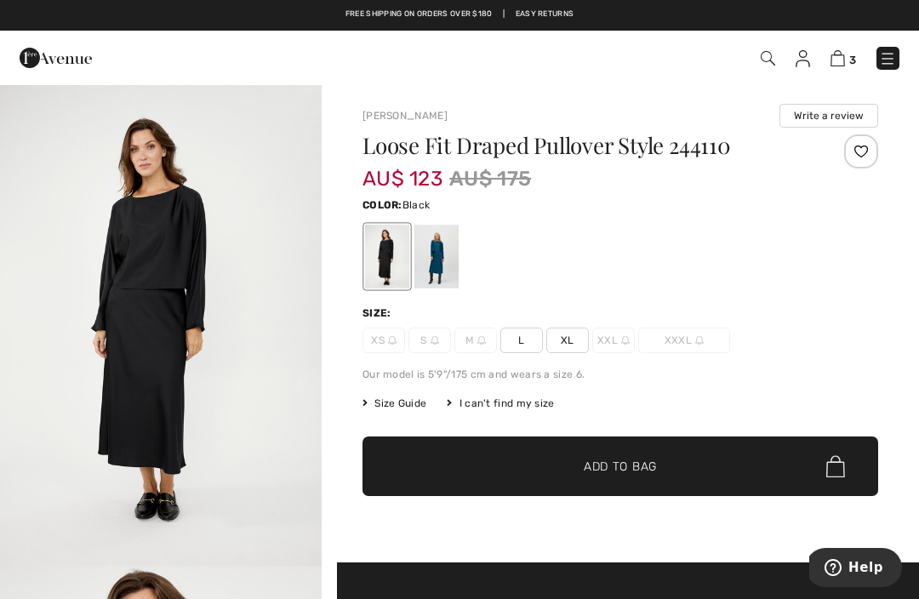
click at [454, 267] on div at bounding box center [437, 257] width 44 height 64
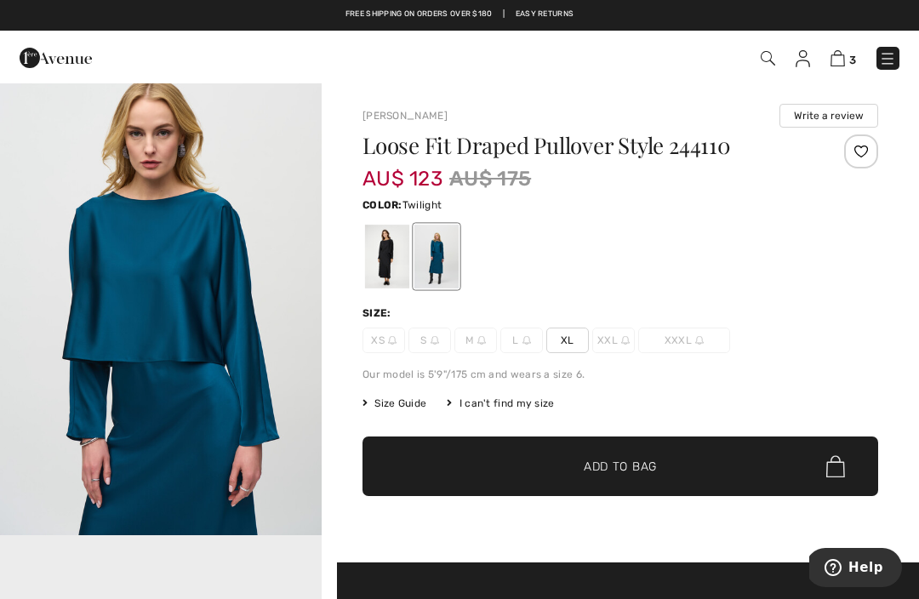
scroll to position [504, 0]
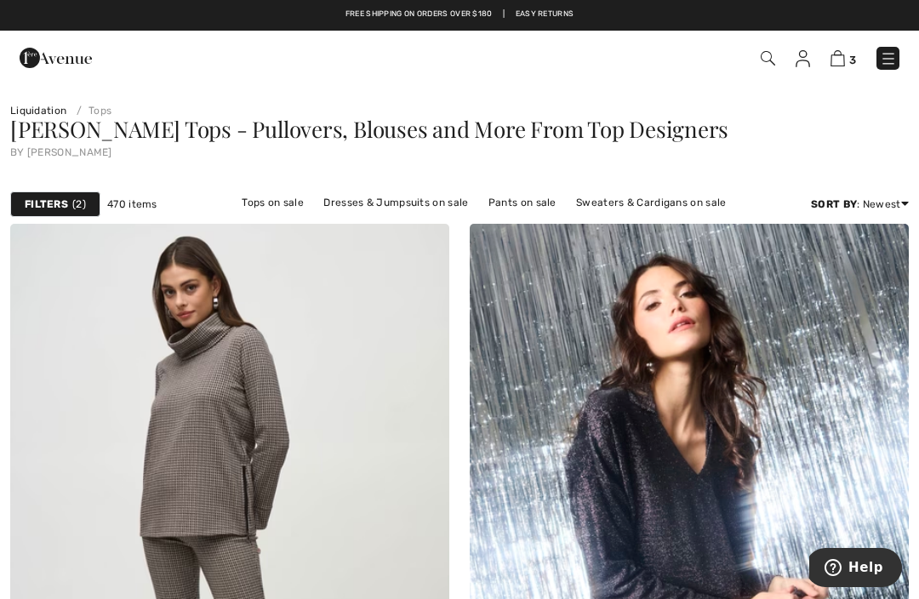
scroll to position [3, 0]
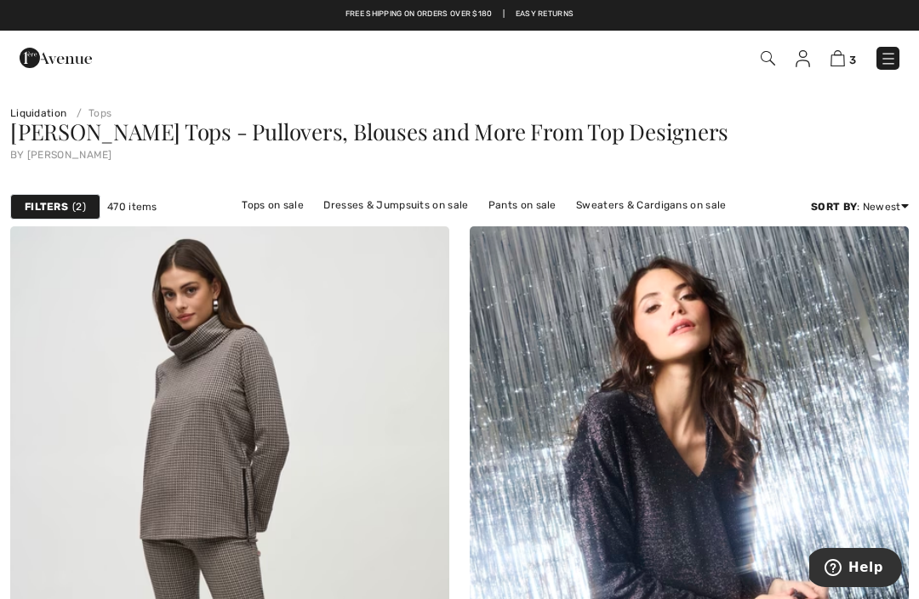
click at [833, 66] on img at bounding box center [838, 58] width 14 height 16
click at [840, 65] on img at bounding box center [838, 58] width 14 height 16
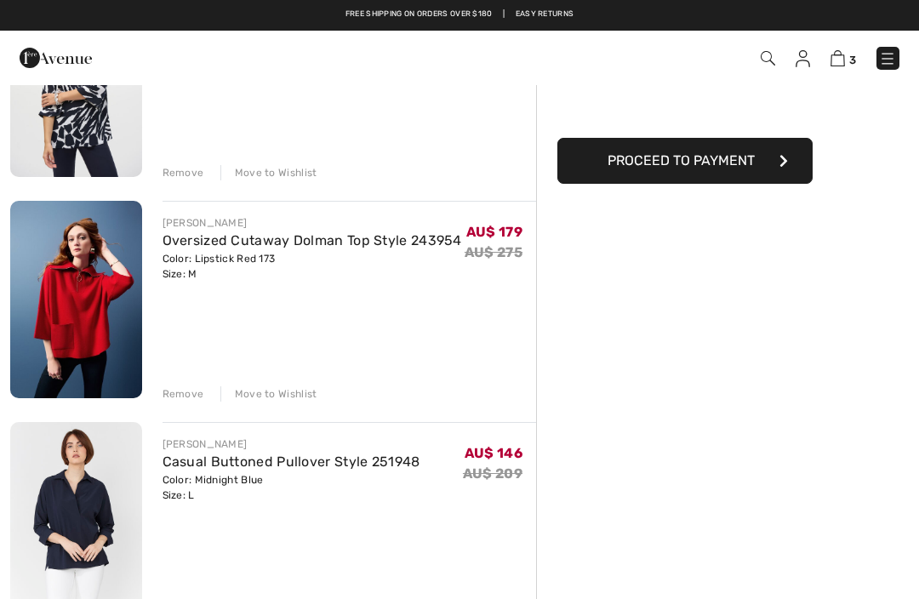
scroll to position [215, 0]
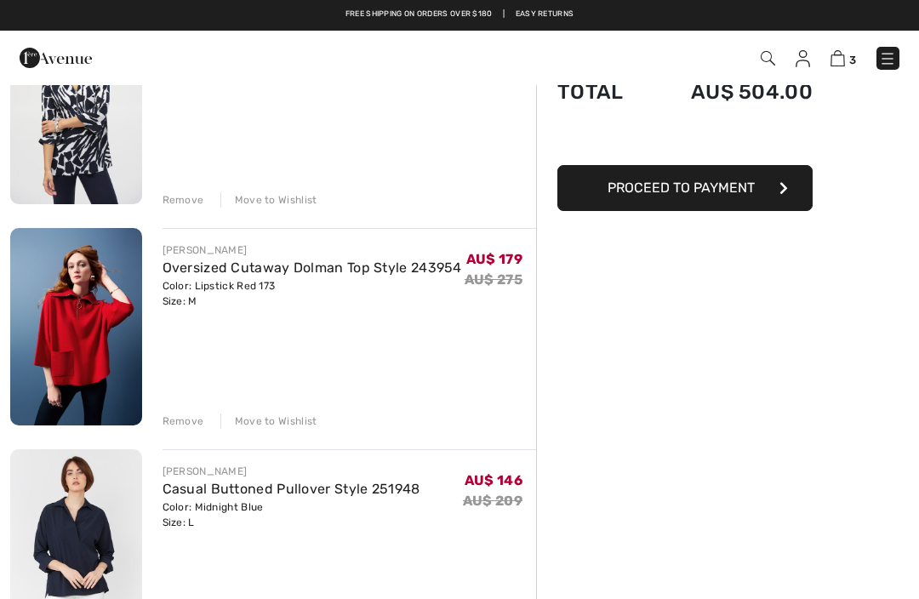
click at [75, 151] on img at bounding box center [76, 106] width 132 height 197
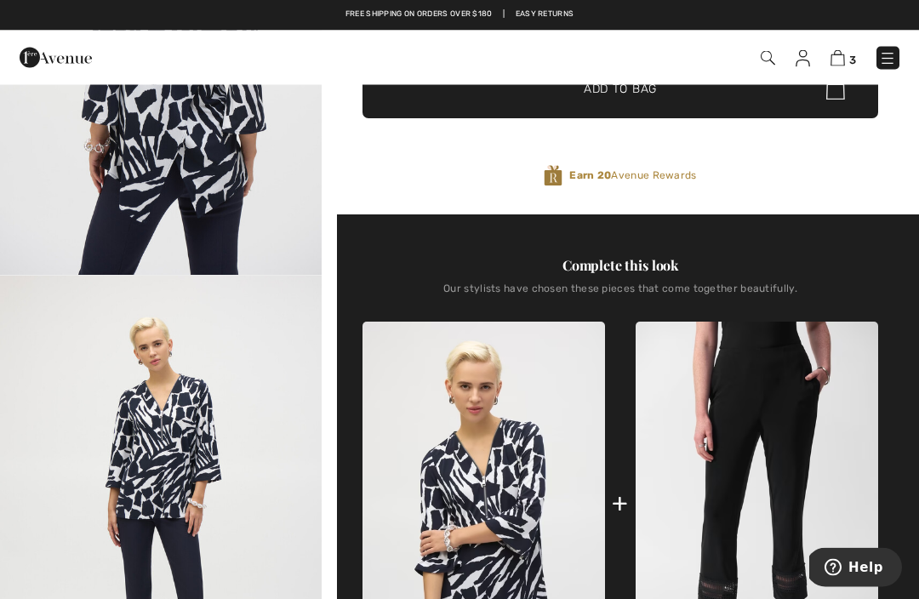
scroll to position [511, 0]
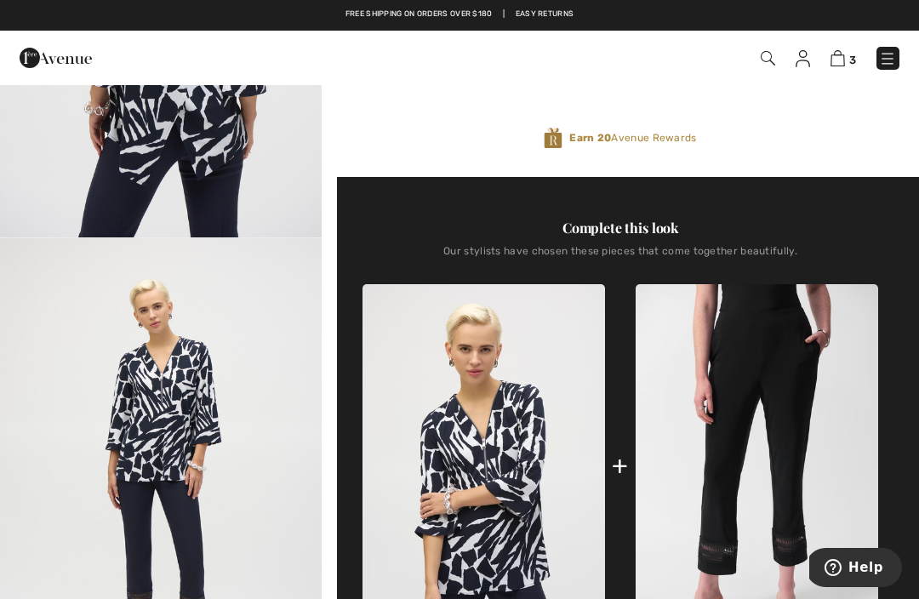
click at [44, 245] on img "4 / 5" at bounding box center [161, 479] width 322 height 482
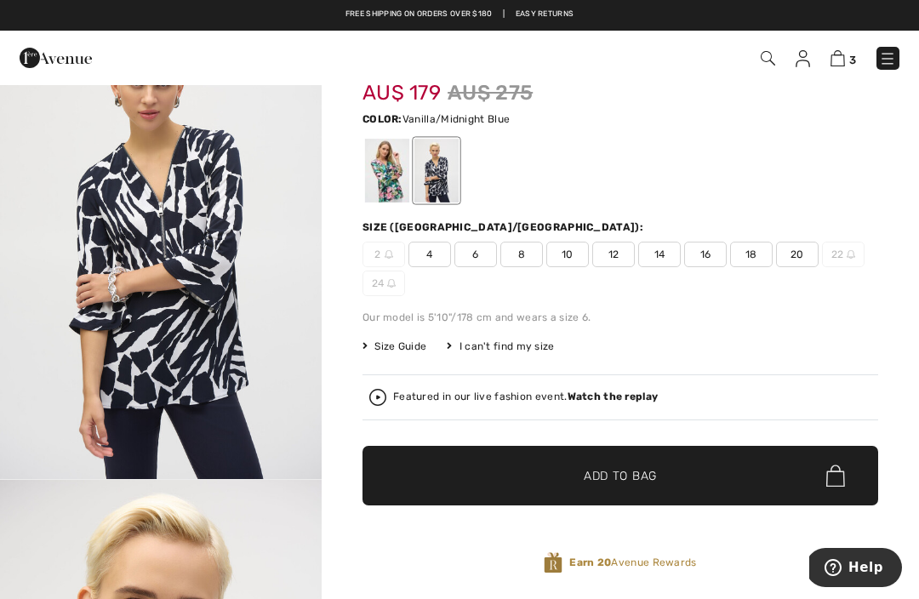
scroll to position [85, 0]
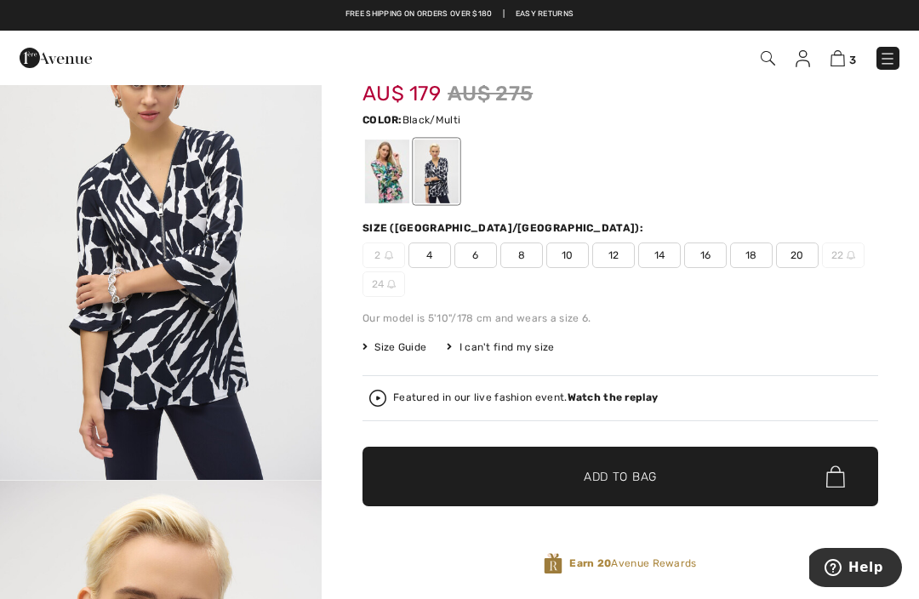
click at [387, 183] on div at bounding box center [387, 172] width 44 height 64
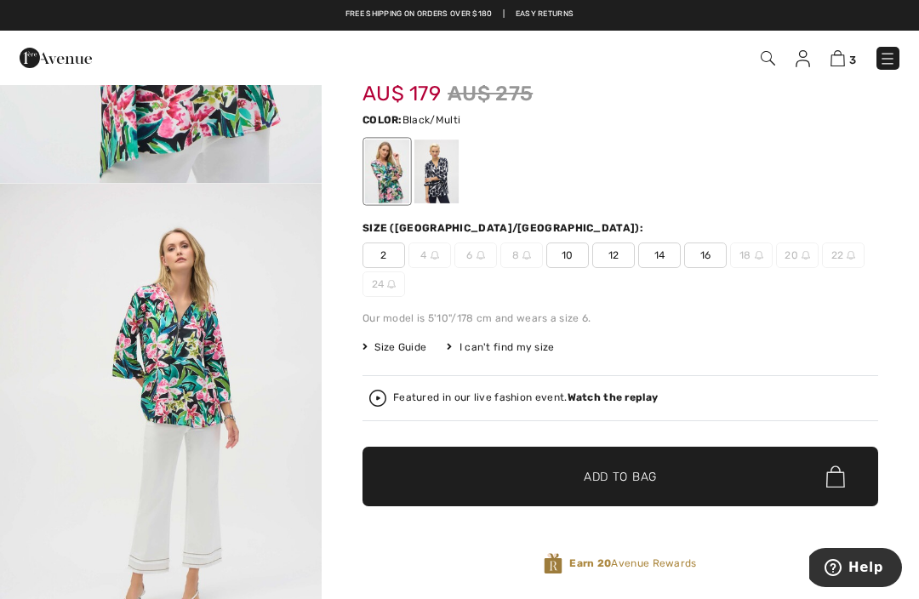
scroll to position [369, 0]
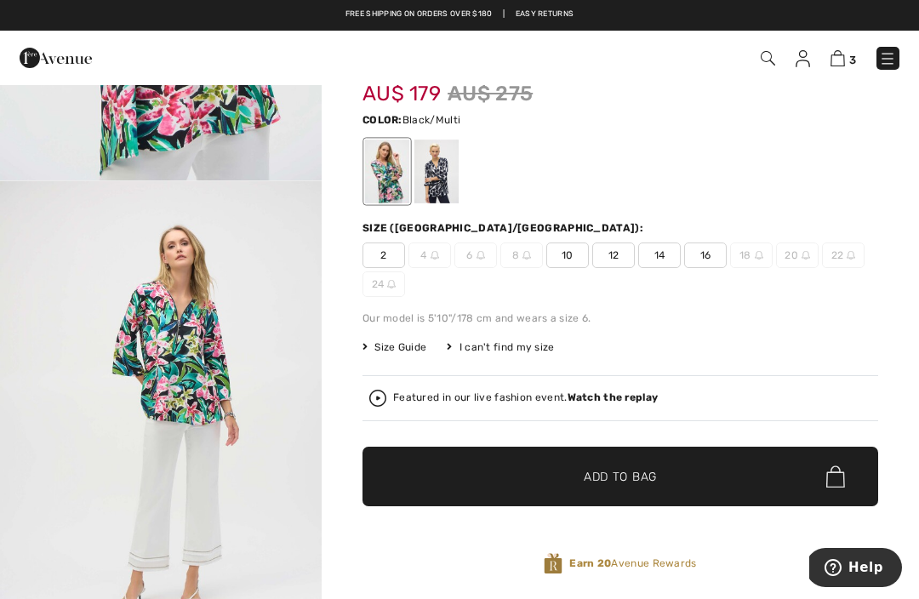
click at [446, 179] on div at bounding box center [437, 172] width 44 height 64
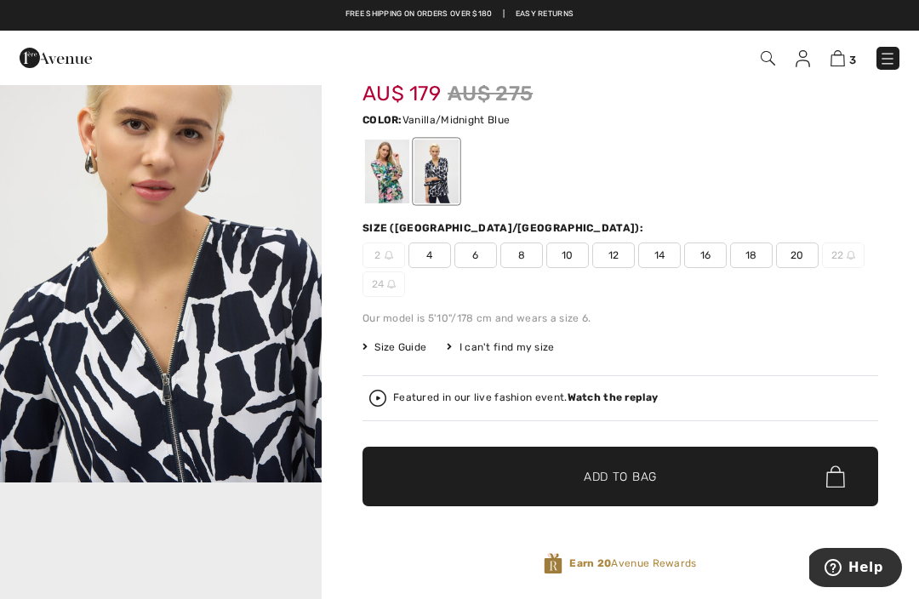
scroll to position [480, 0]
click at [102, 324] on img "2 / 5" at bounding box center [161, 242] width 322 height 482
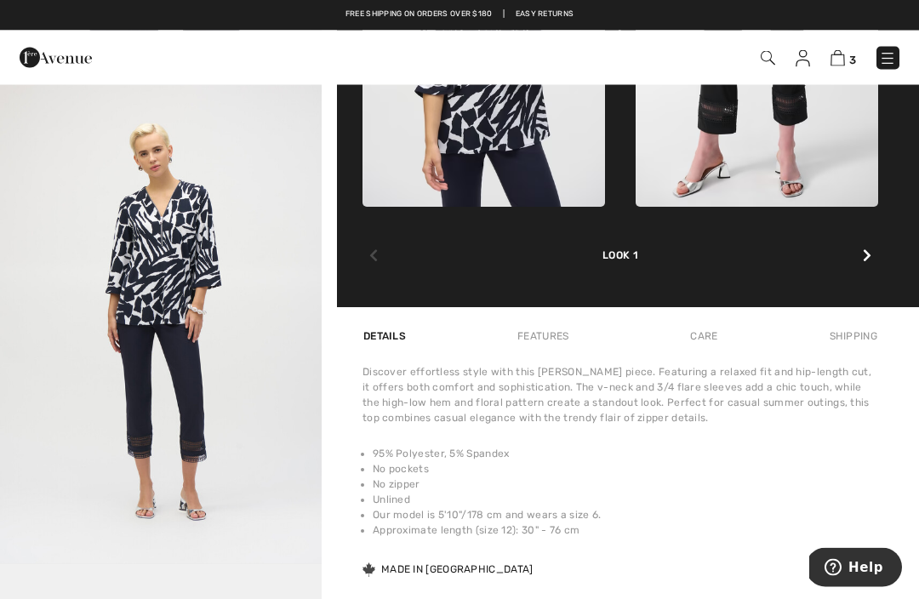
scroll to position [948, 0]
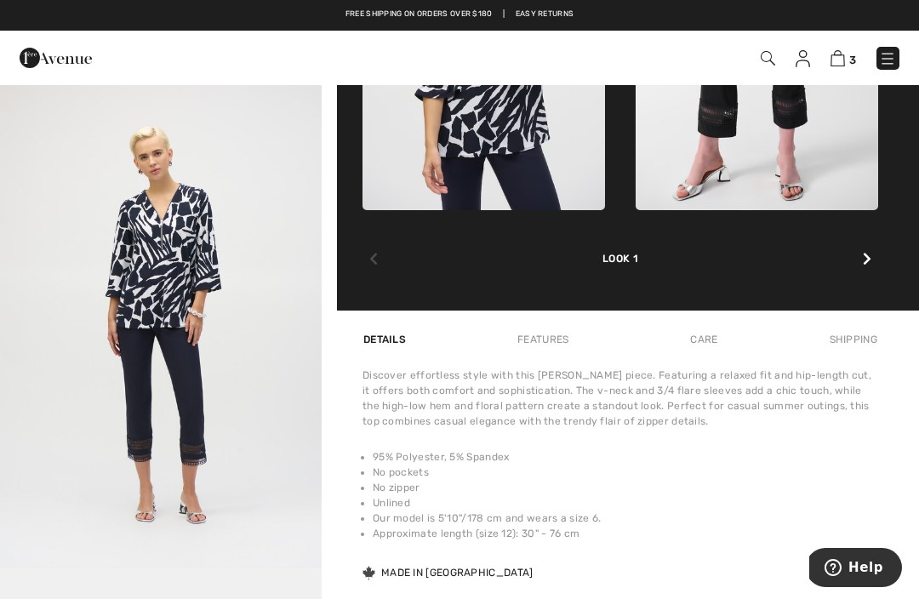
click at [553, 352] on div "Features" at bounding box center [543, 339] width 80 height 31
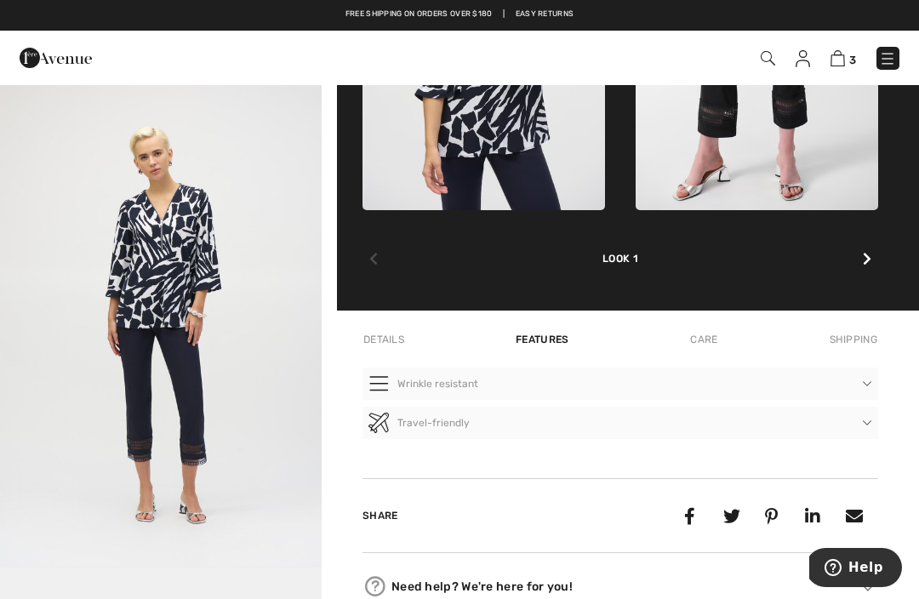
click at [715, 350] on div "Care" at bounding box center [704, 339] width 56 height 31
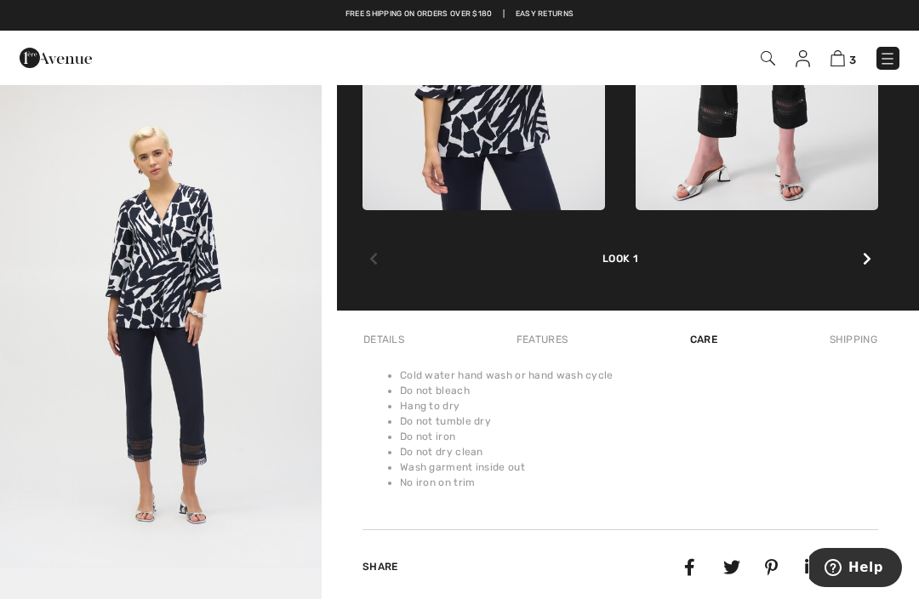
click at [398, 346] on div "Details" at bounding box center [386, 339] width 46 height 31
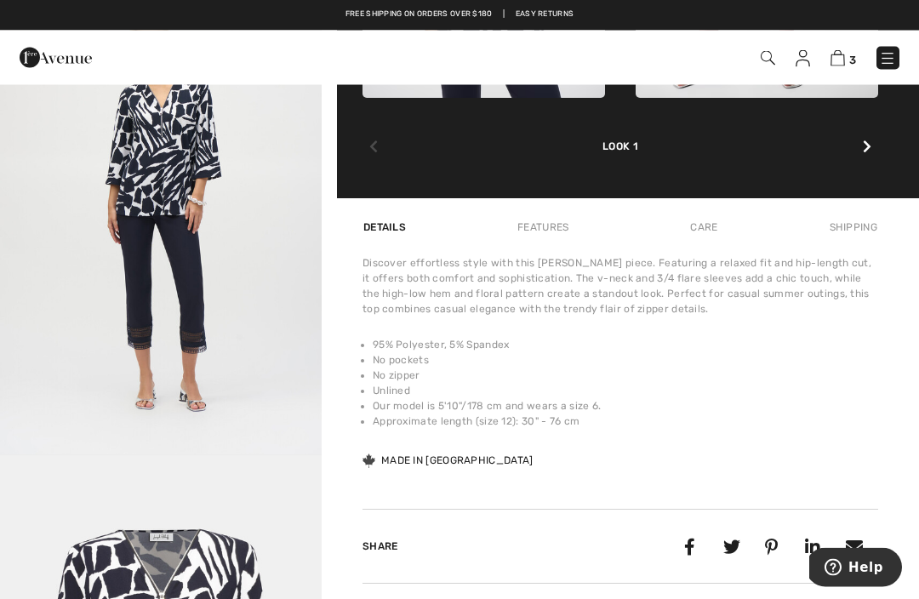
scroll to position [1079, 0]
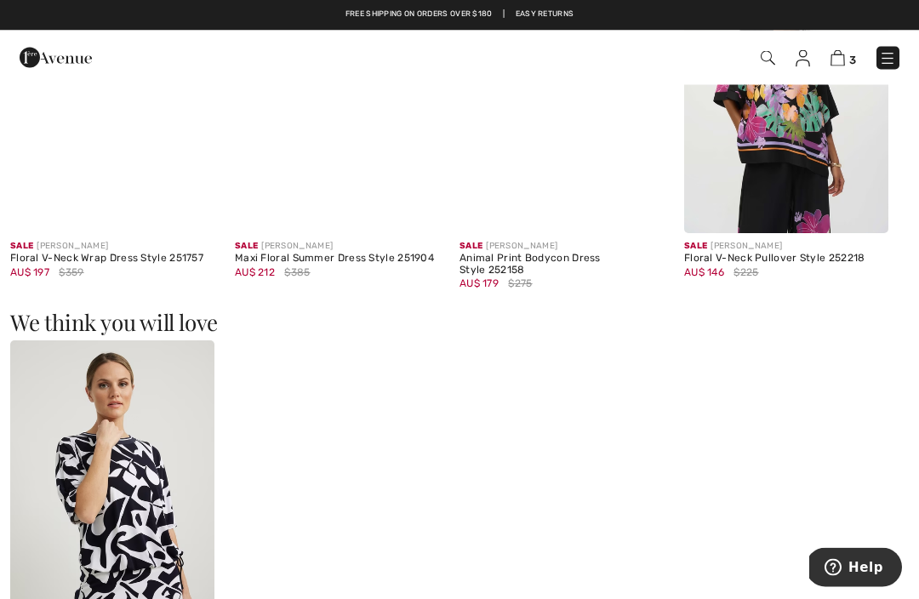
scroll to position [1863, 0]
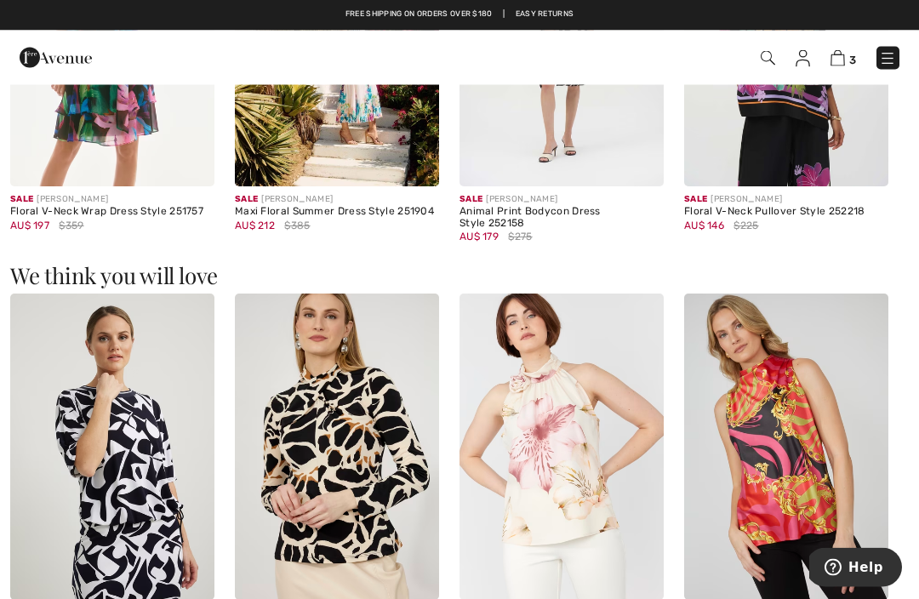
click at [105, 459] on img at bounding box center [112, 448] width 204 height 306
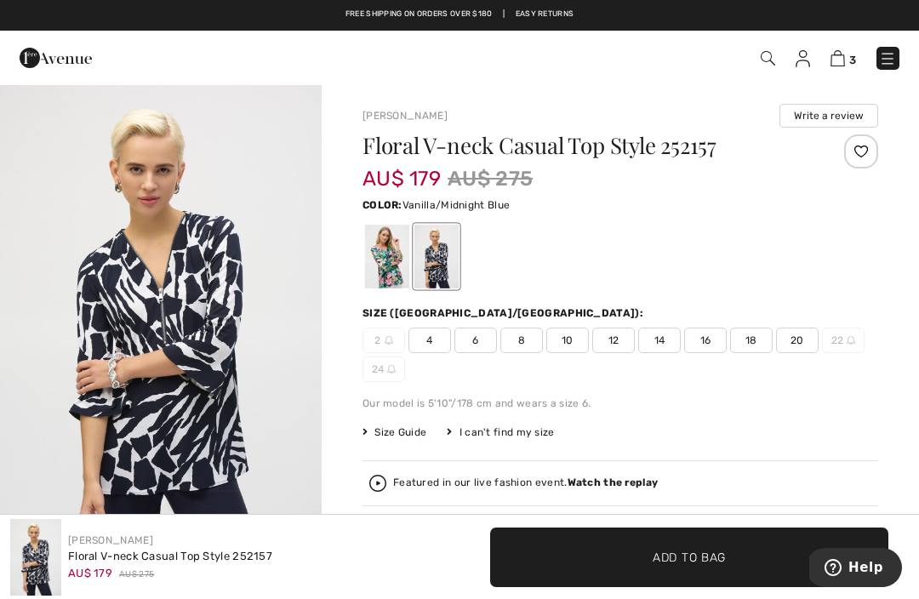
click at [60, 289] on img "1 / 5" at bounding box center [161, 324] width 322 height 482
click at [756, 353] on div "2 4 6 8 10 12 14 16 18 20 22 24" at bounding box center [621, 355] width 516 height 54
click at [759, 348] on span "18" at bounding box center [751, 341] width 43 height 26
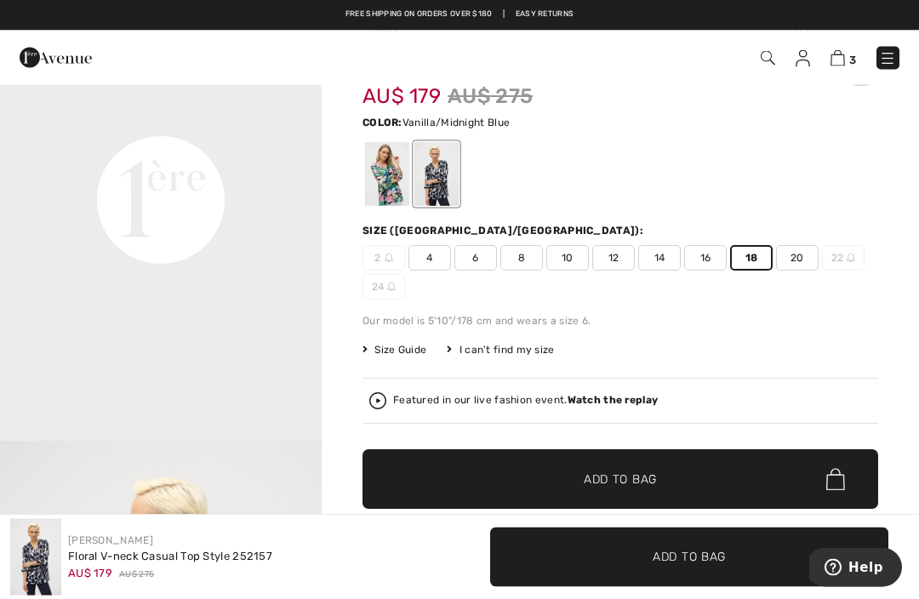
scroll to position [112, 0]
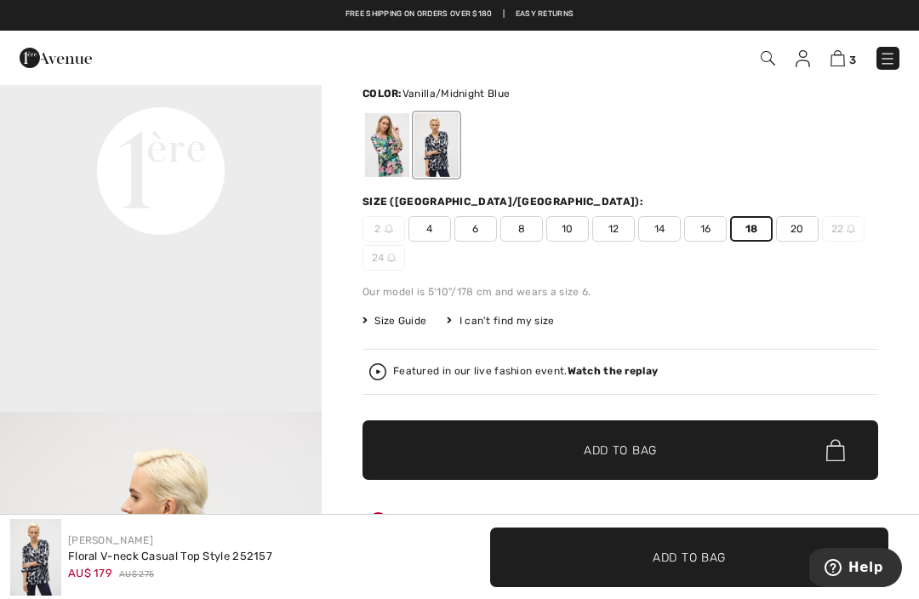
click at [766, 456] on span "✔ Added to Bag Add to Bag" at bounding box center [621, 451] width 516 height 60
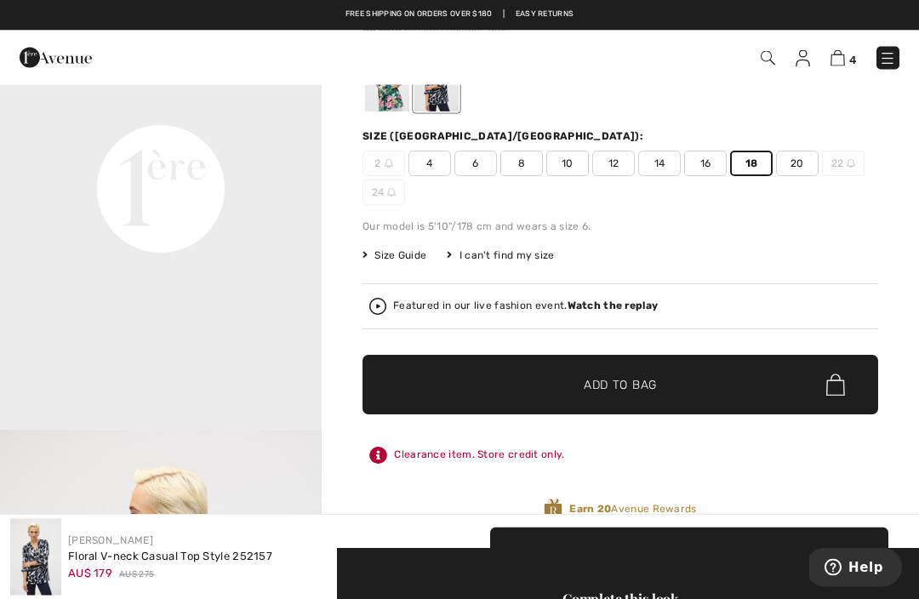
scroll to position [923, 0]
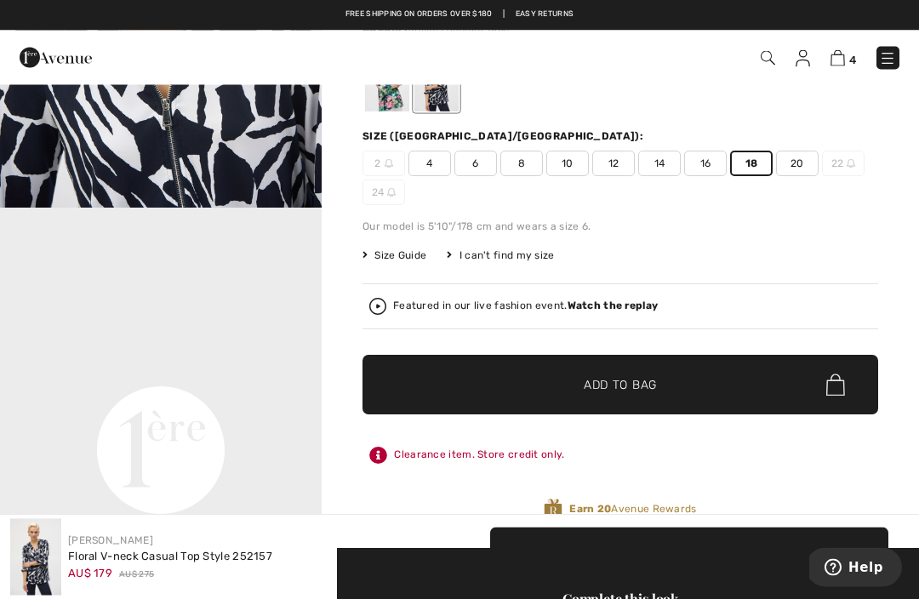
click at [840, 60] on img at bounding box center [838, 58] width 14 height 16
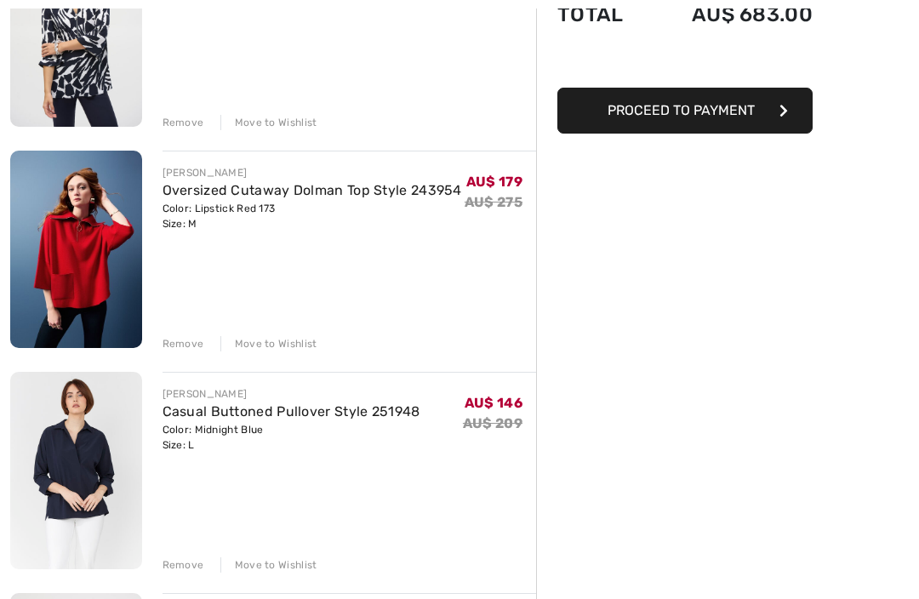
scroll to position [419, 0]
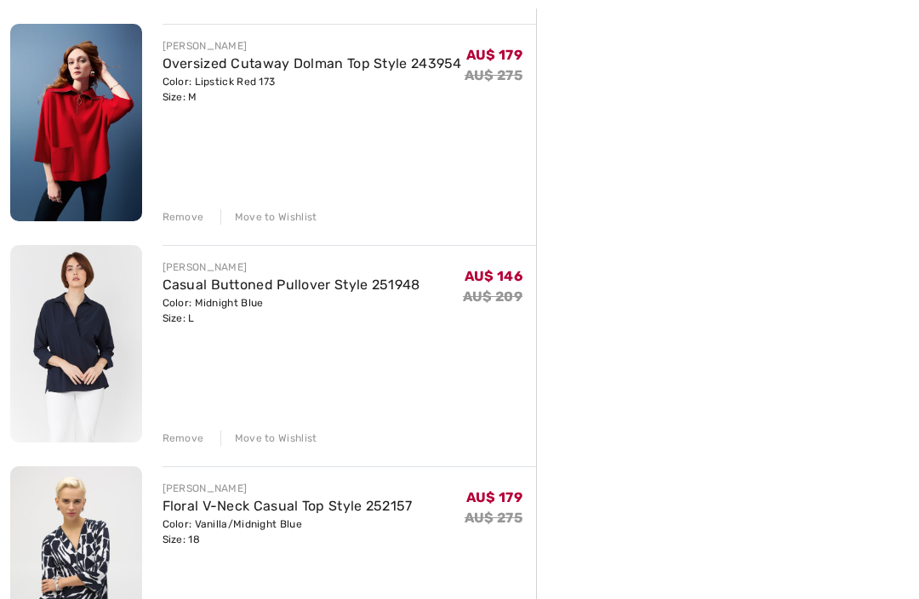
click at [70, 358] on img at bounding box center [76, 345] width 132 height 198
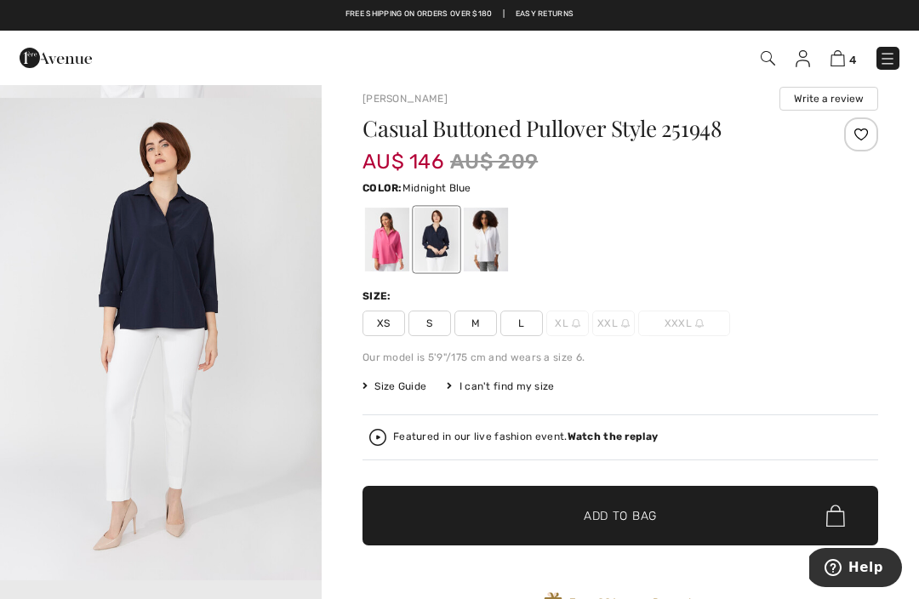
scroll to position [1935, 0]
click at [499, 255] on div at bounding box center [486, 240] width 44 height 64
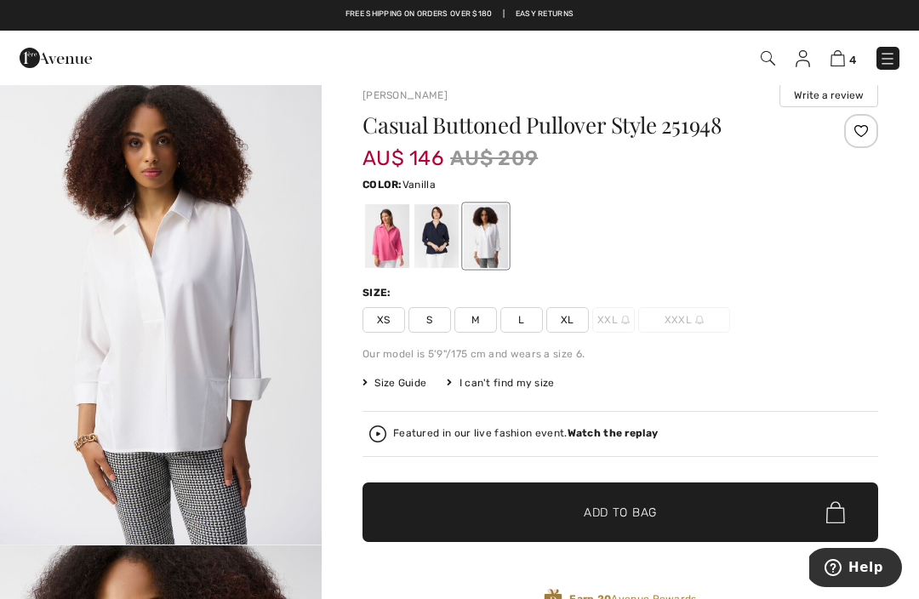
scroll to position [0, 0]
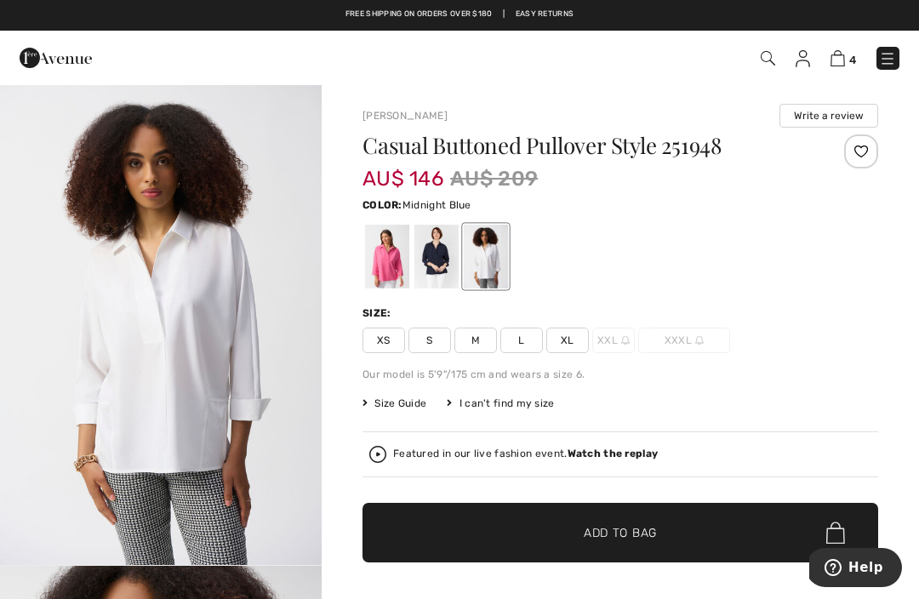
click at [437, 271] on div at bounding box center [437, 257] width 44 height 64
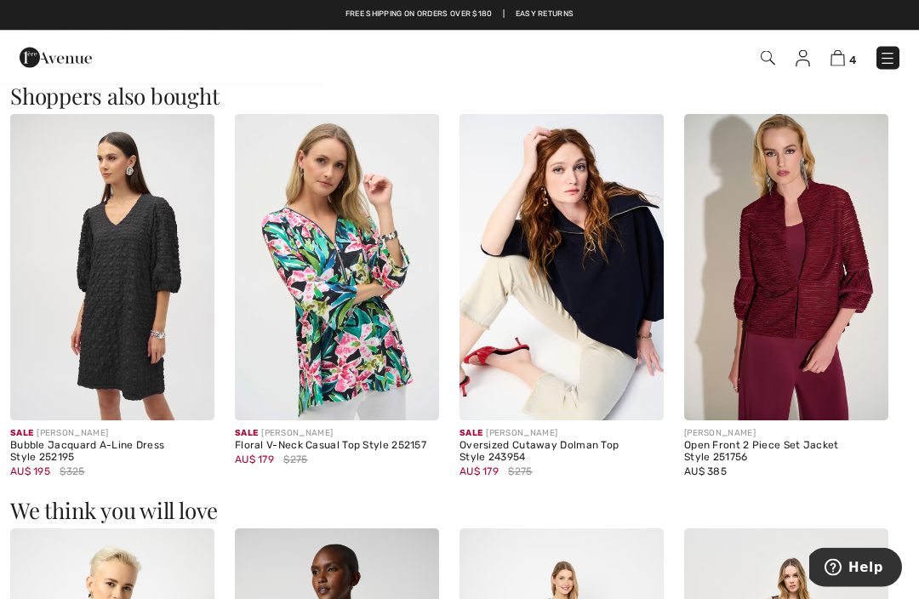
scroll to position [995, 0]
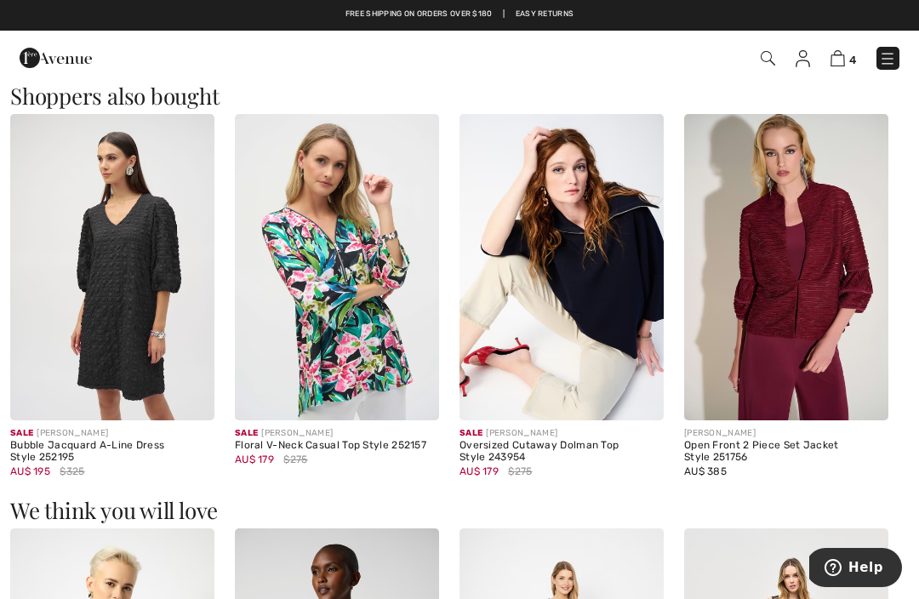
click at [619, 329] on img at bounding box center [562, 267] width 204 height 306
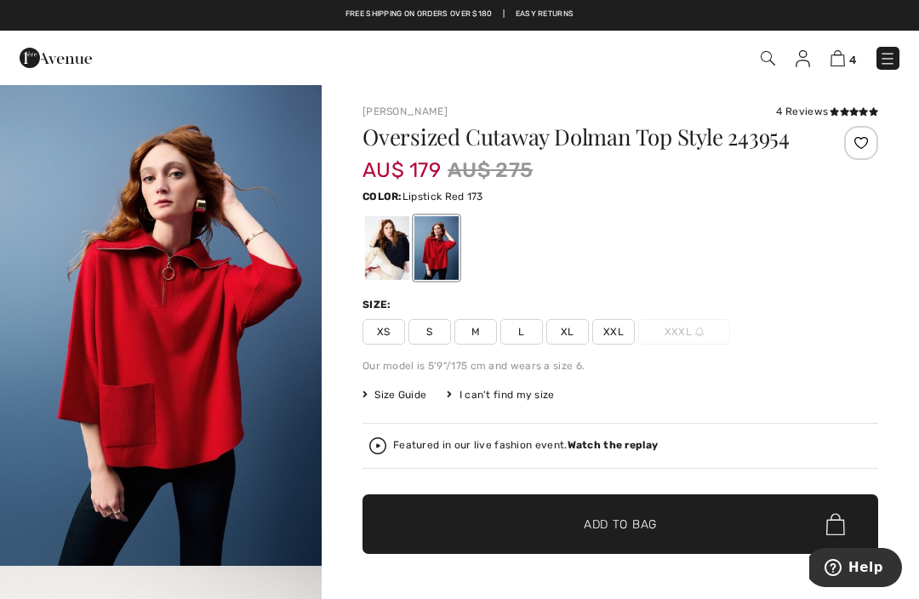
click at [395, 271] on div at bounding box center [387, 248] width 44 height 64
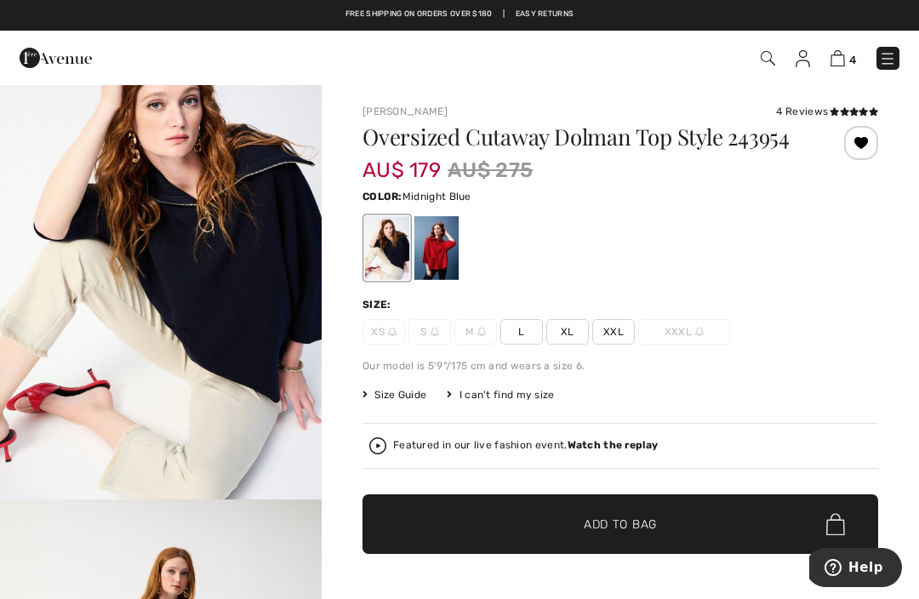
scroll to position [70, 0]
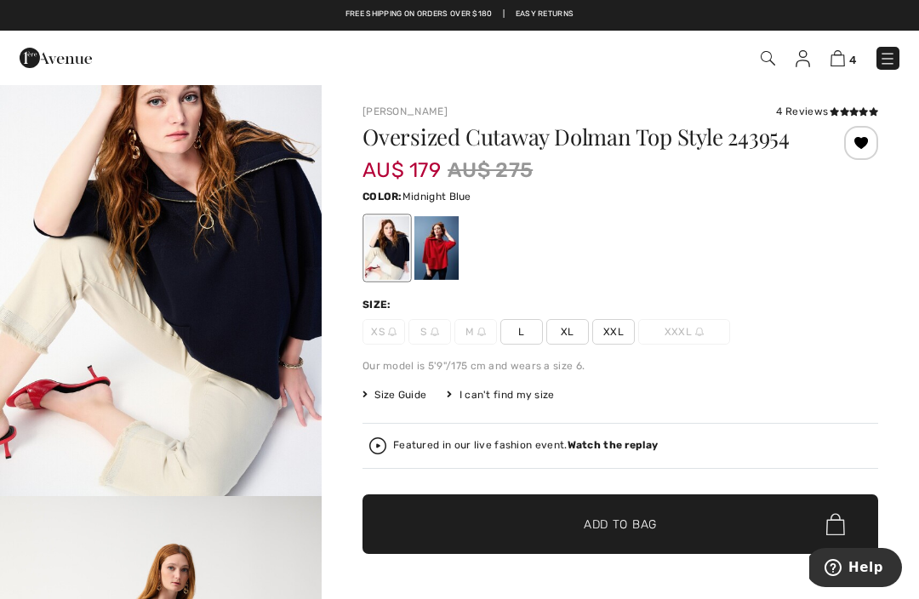
click at [529, 345] on span "L" at bounding box center [522, 332] width 43 height 26
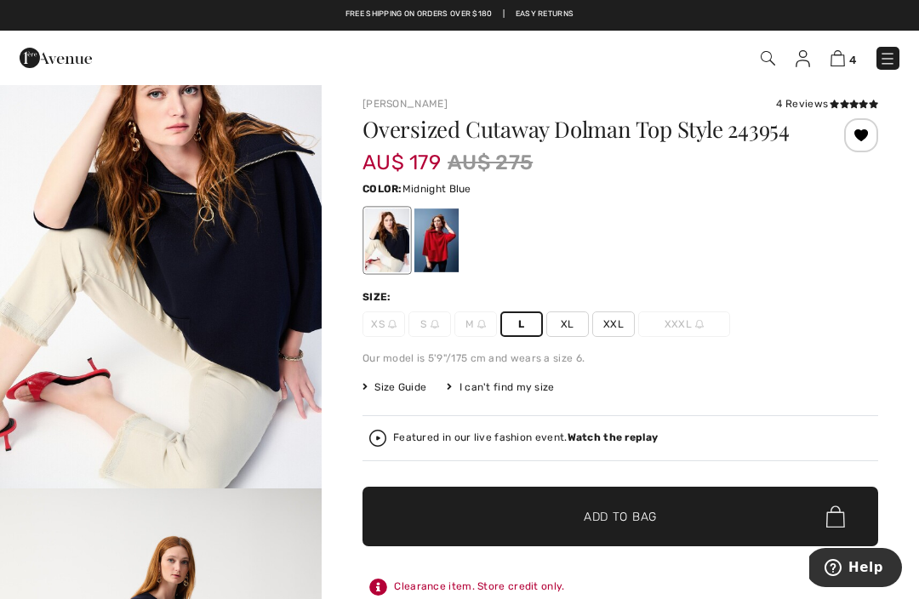
scroll to position [55, 0]
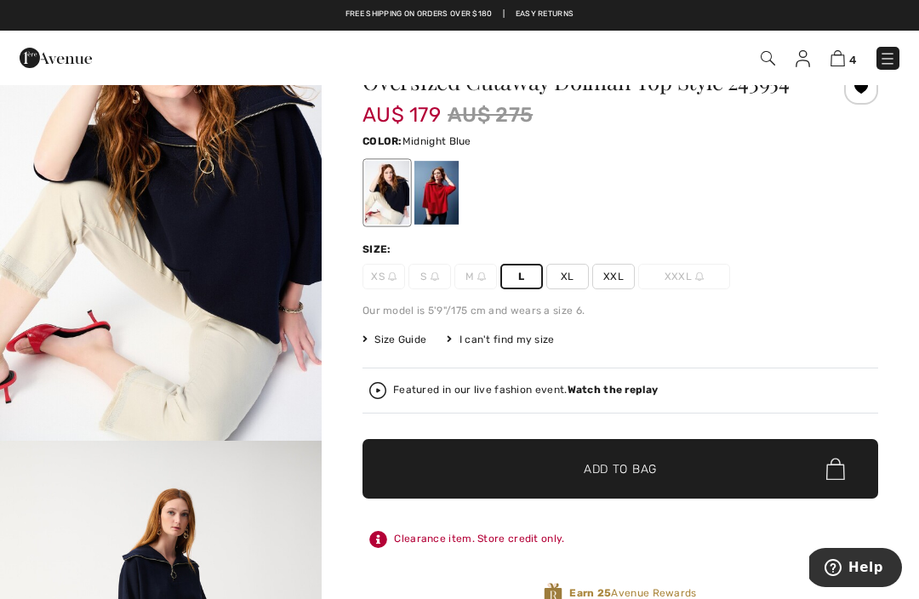
click at [745, 488] on span "✔ Added to Bag Add to Bag" at bounding box center [621, 469] width 516 height 60
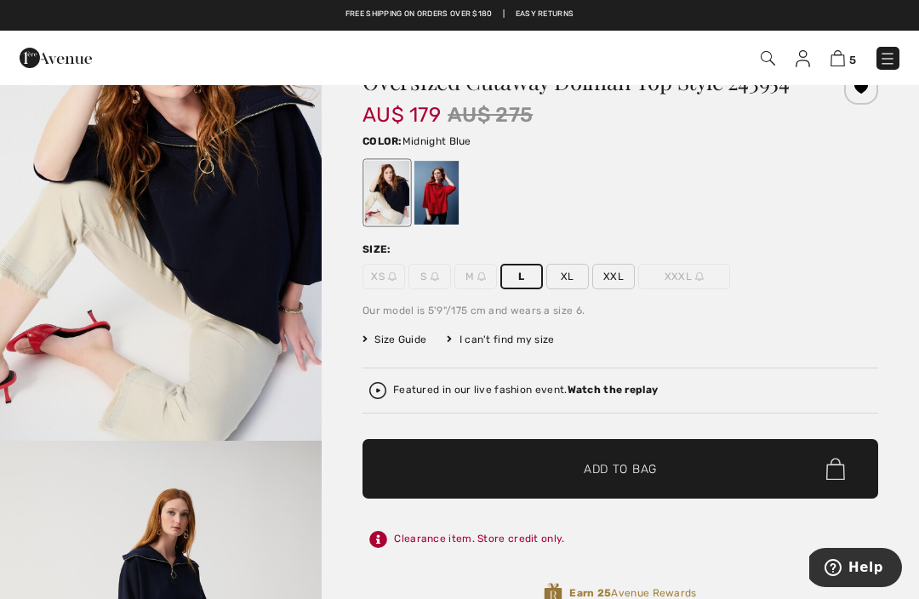
click at [841, 62] on img at bounding box center [838, 58] width 14 height 16
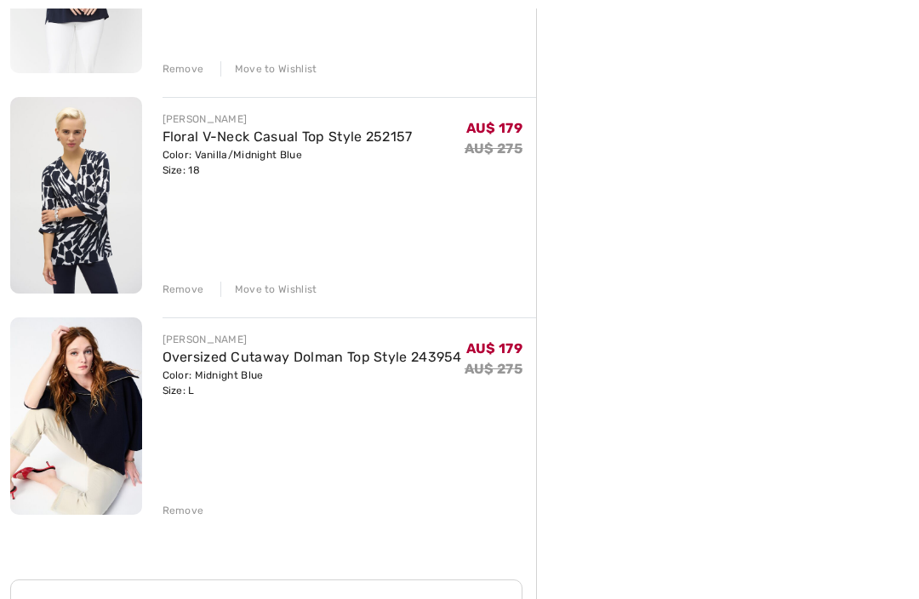
scroll to position [806, 0]
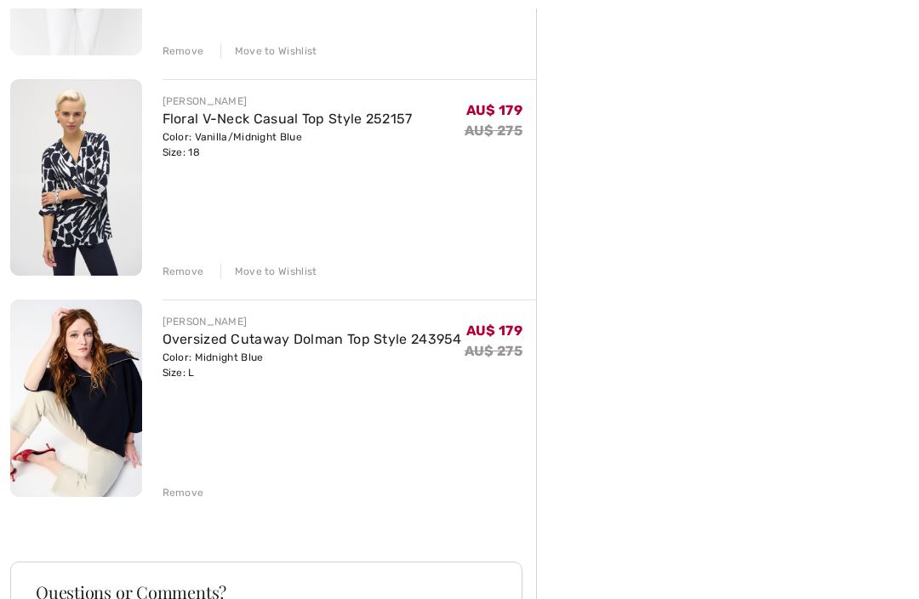
click at [173, 503] on div "[PERSON_NAME] Floral V-Neck Casual Top Style 252157 Color: Vanilla/Midnight Blu…" at bounding box center [273, 169] width 526 height 1505
click at [179, 493] on div "Remove" at bounding box center [184, 493] width 42 height 15
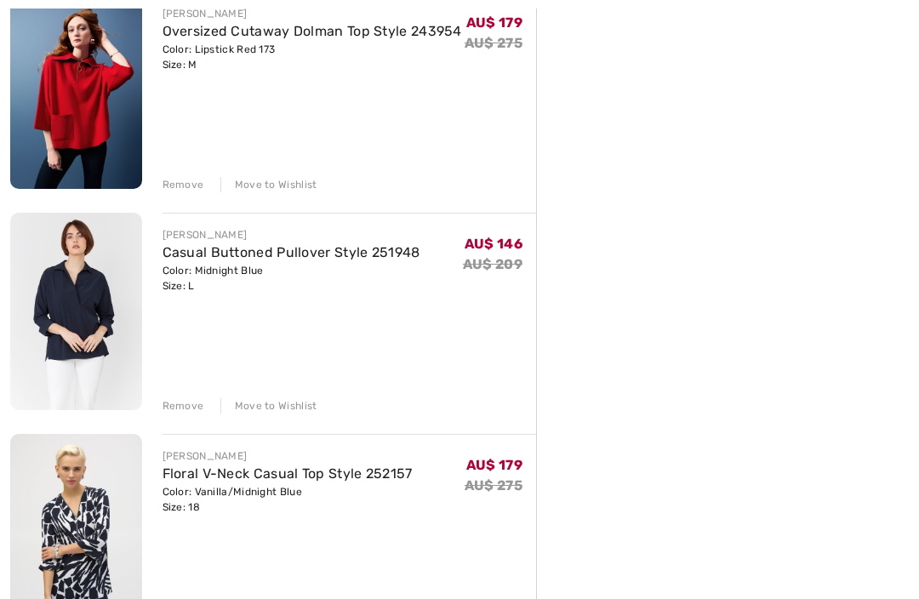
scroll to position [593, 0]
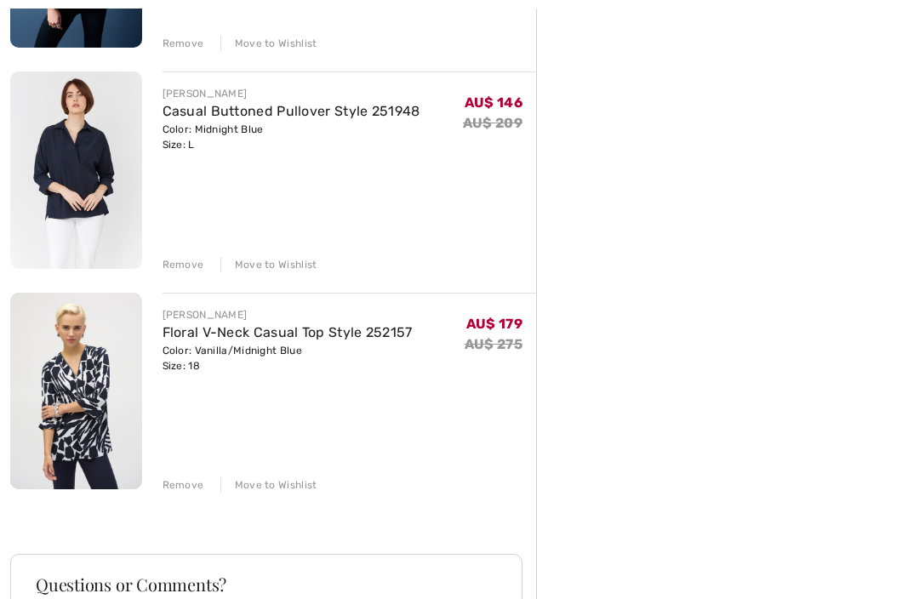
click at [175, 495] on div "[PERSON_NAME] Floral V-Neck Casual Top Style 252157 Color: Vanilla/Midnight Blu…" at bounding box center [273, 273] width 526 height 1284
click at [186, 494] on div "[PERSON_NAME] Floral V-Neck Casual Top Style 252157 Color: Vanilla/Midnight Blu…" at bounding box center [273, 273] width 526 height 1284
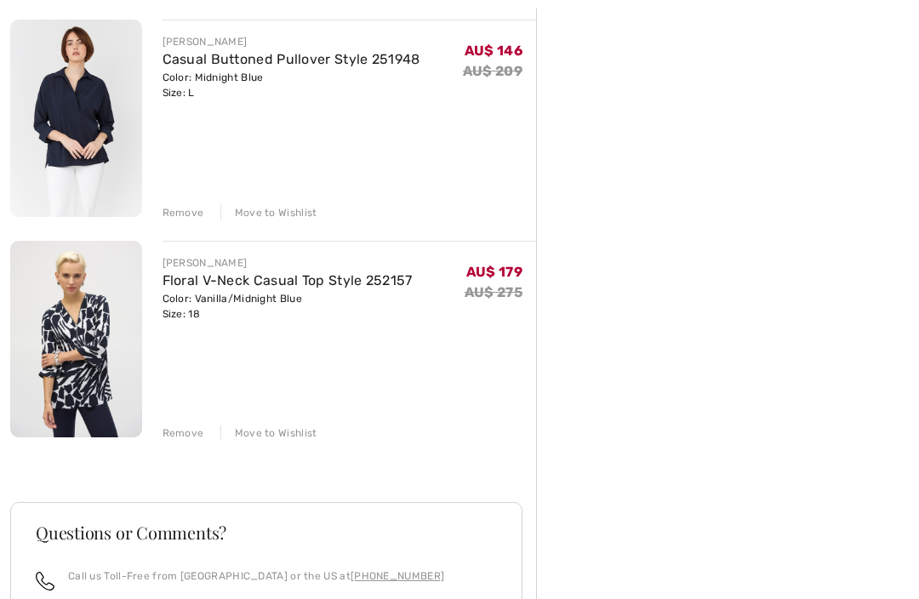
click at [163, 437] on div "Remove" at bounding box center [184, 434] width 42 height 15
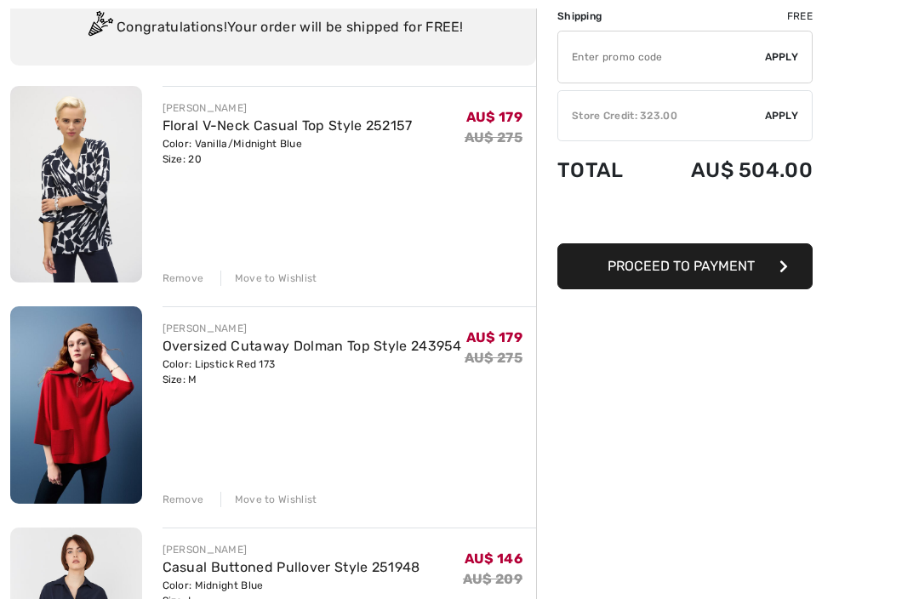
scroll to position [137, 0]
click at [182, 352] on link "Oversized Cutaway Dolman Top Style 243954" at bounding box center [313, 346] width 300 height 16
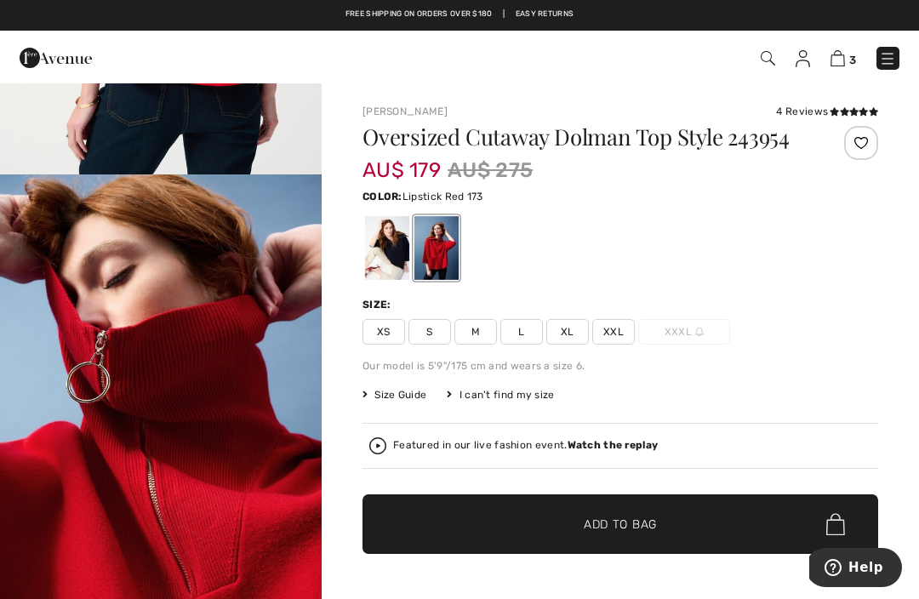
scroll to position [2901, 0]
click at [60, 313] on img "6 / 8" at bounding box center [161, 416] width 322 height 483
click at [845, 60] on img at bounding box center [838, 58] width 14 height 16
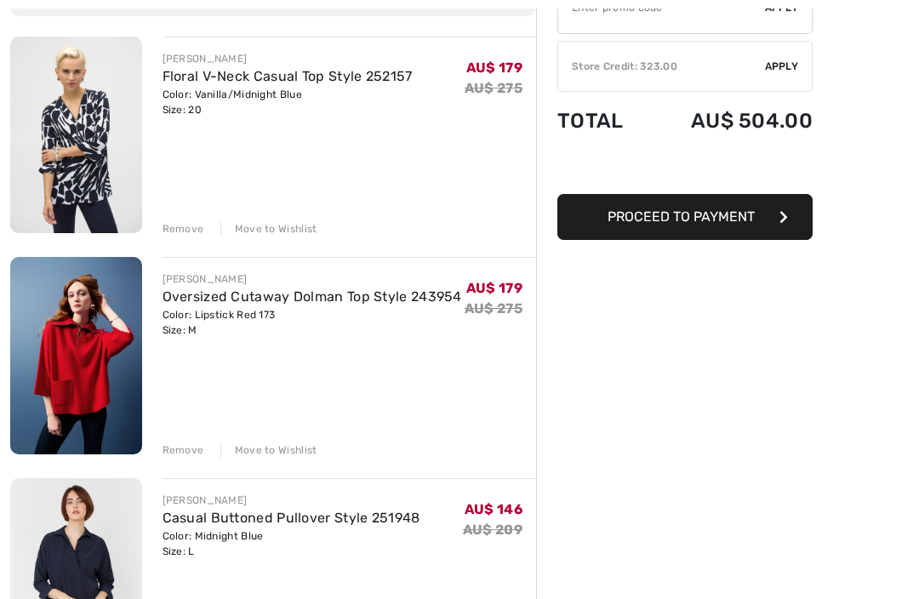
scroll to position [336, 0]
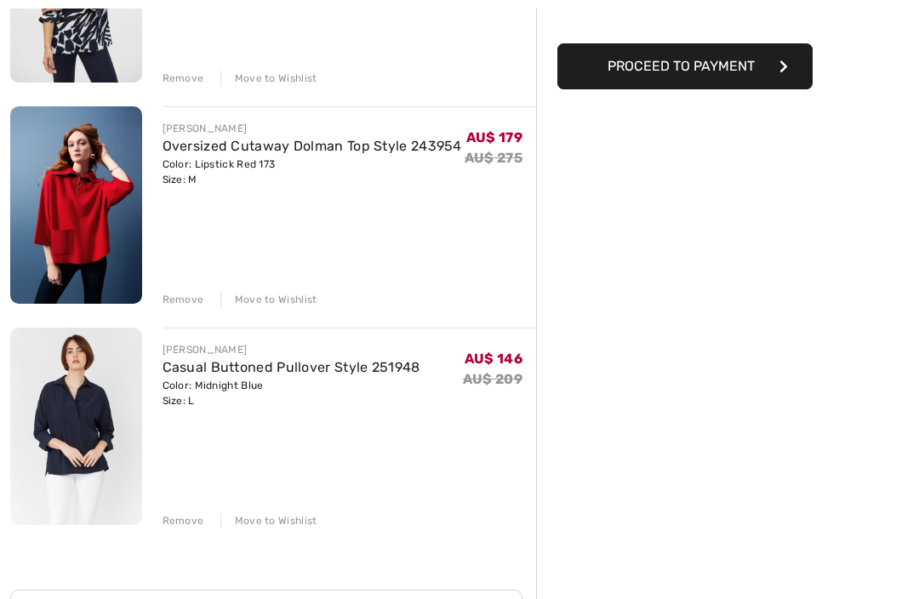
click at [83, 443] on img at bounding box center [76, 428] width 132 height 198
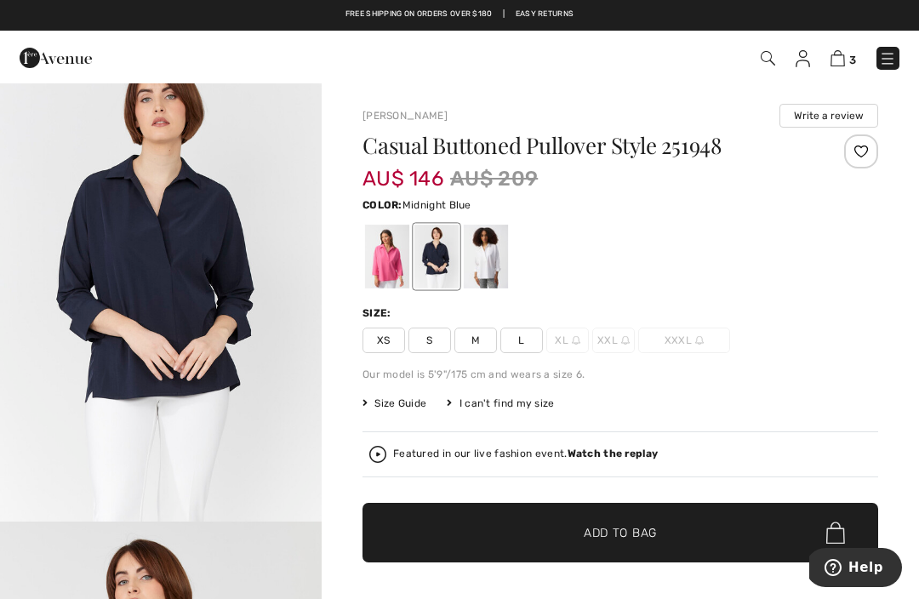
scroll to position [40, 0]
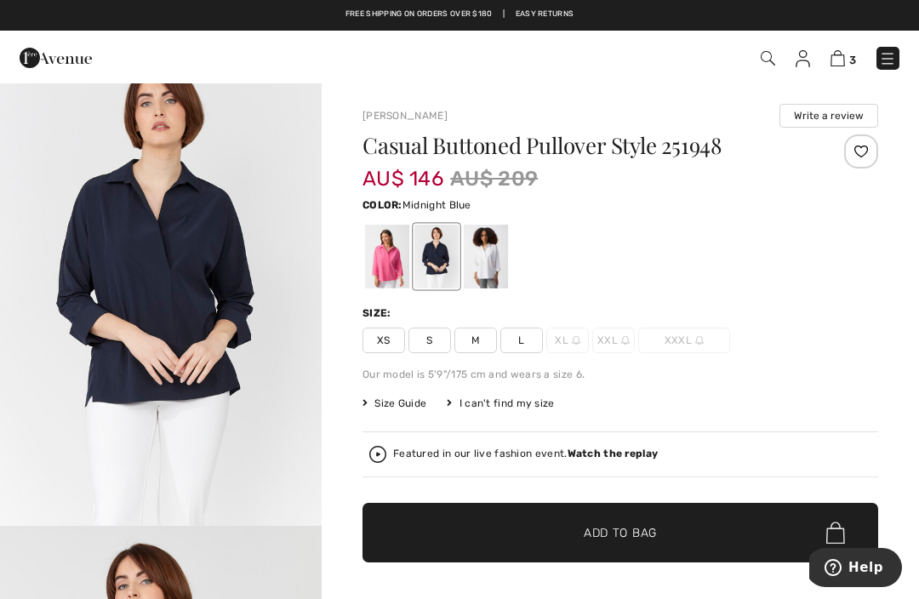
click at [199, 277] on img "1 / 5" at bounding box center [161, 284] width 322 height 483
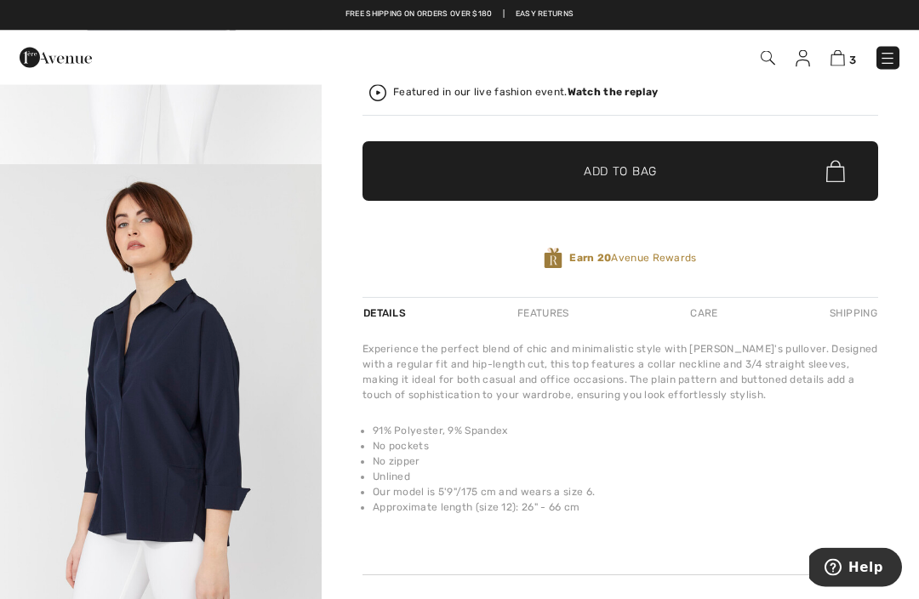
scroll to position [399, 0]
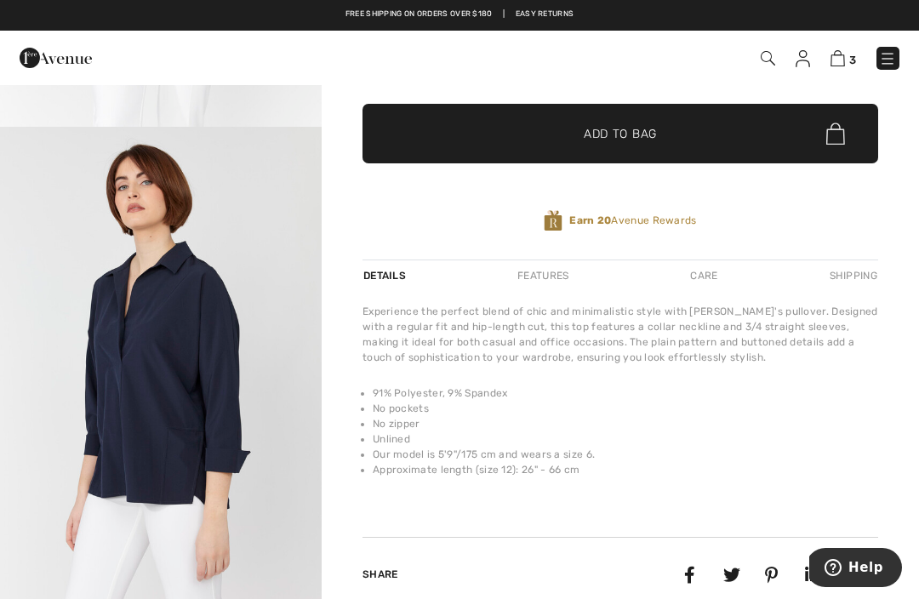
click at [135, 370] on img "2 / 5" at bounding box center [161, 368] width 322 height 483
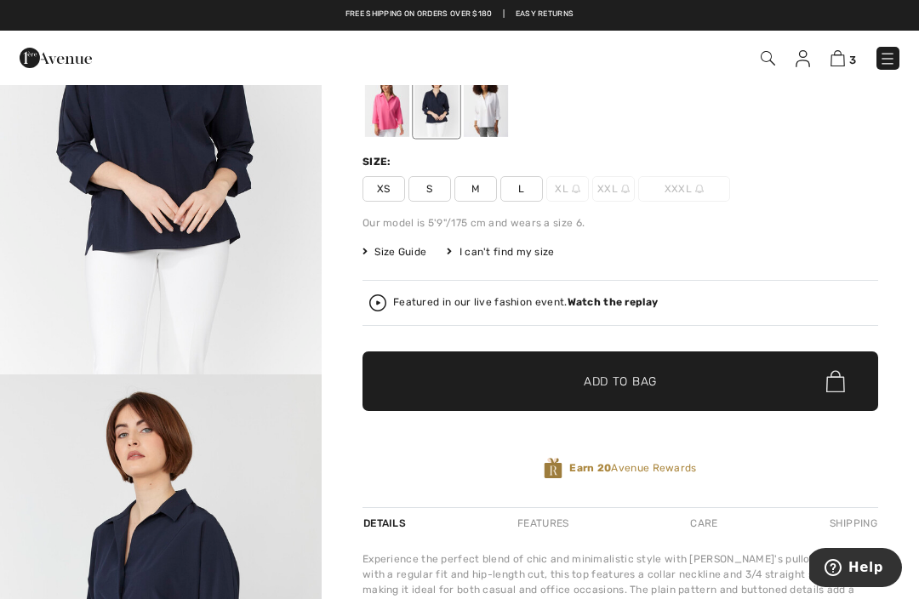
scroll to position [120, 0]
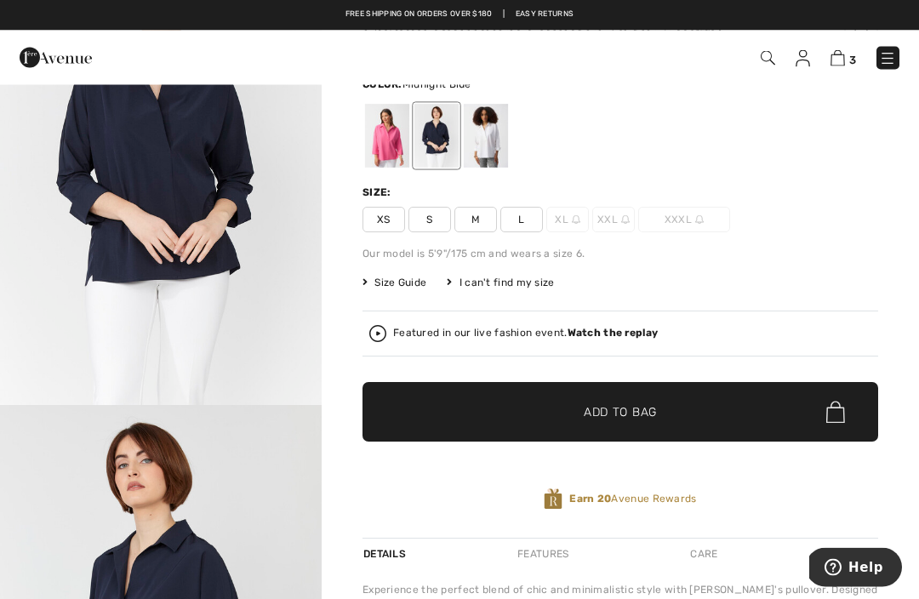
click at [887, 380] on div "Joseph Ribkoff Write a review Casual Buttoned Pullover Style 251948 AU$ 146 AU$…" at bounding box center [621, 461] width 598 height 997
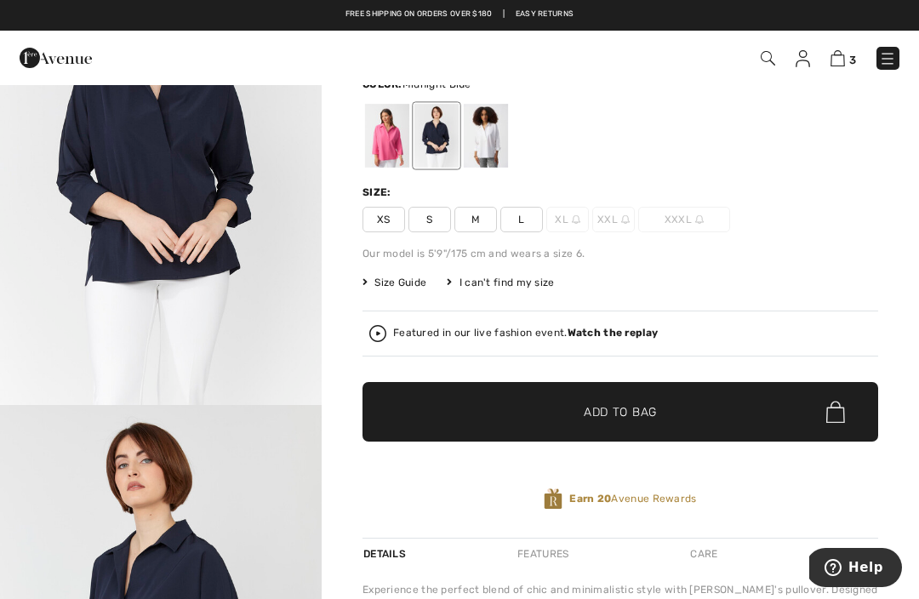
click at [401, 152] on div at bounding box center [387, 136] width 44 height 64
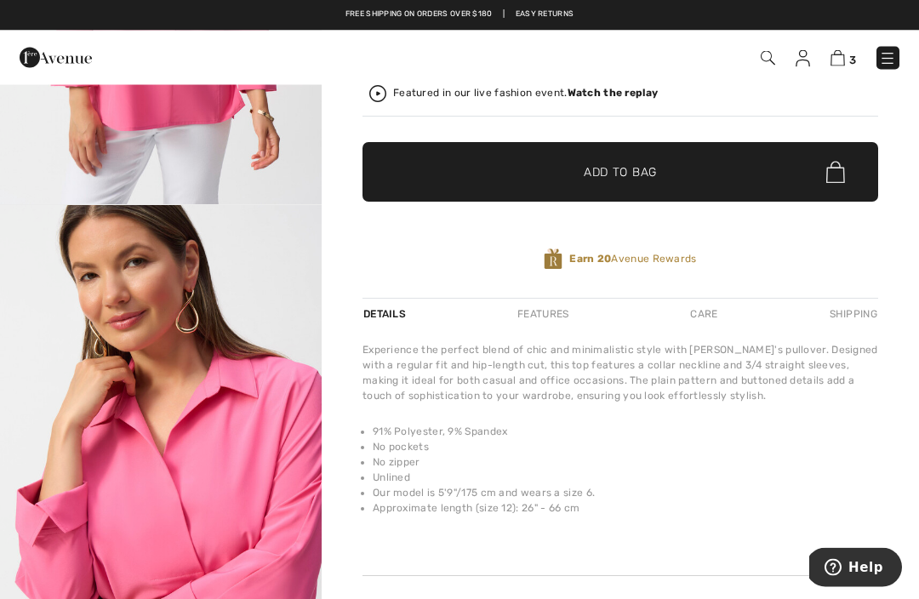
scroll to position [491, 0]
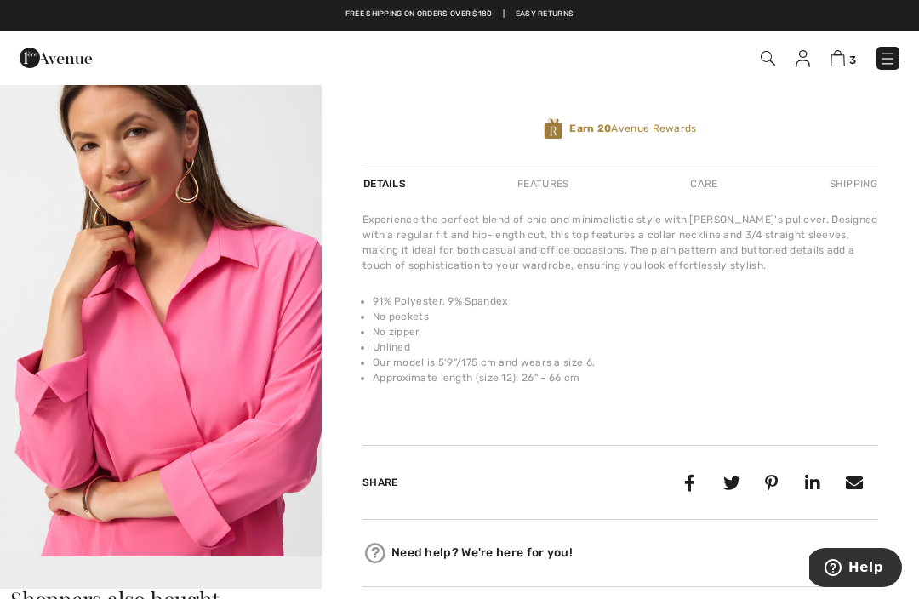
click at [127, 430] on img "2 / 6" at bounding box center [161, 316] width 322 height 482
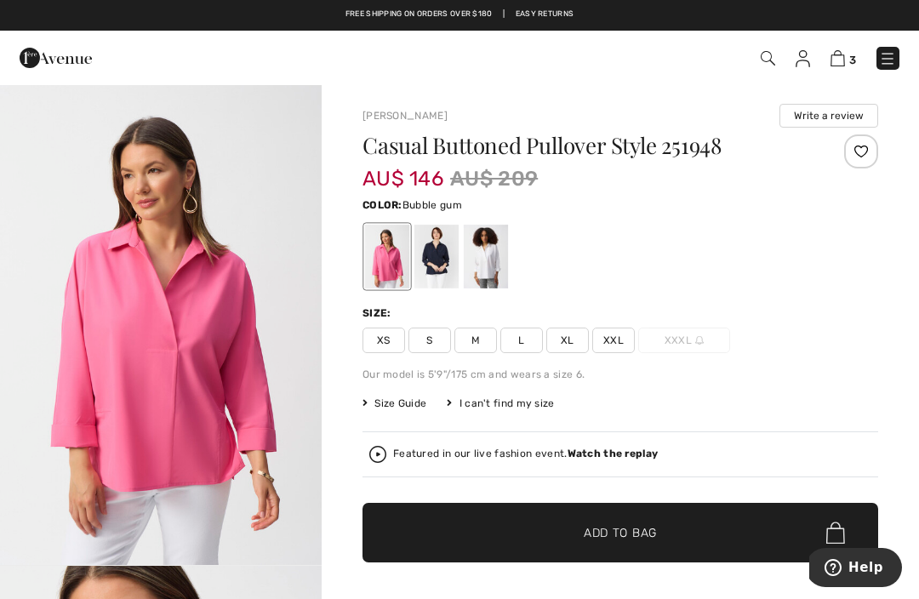
click at [862, 369] on div "Our model is 5'9"/175 cm and wears a size 6." at bounding box center [621, 374] width 516 height 15
click at [493, 260] on div at bounding box center [486, 257] width 44 height 64
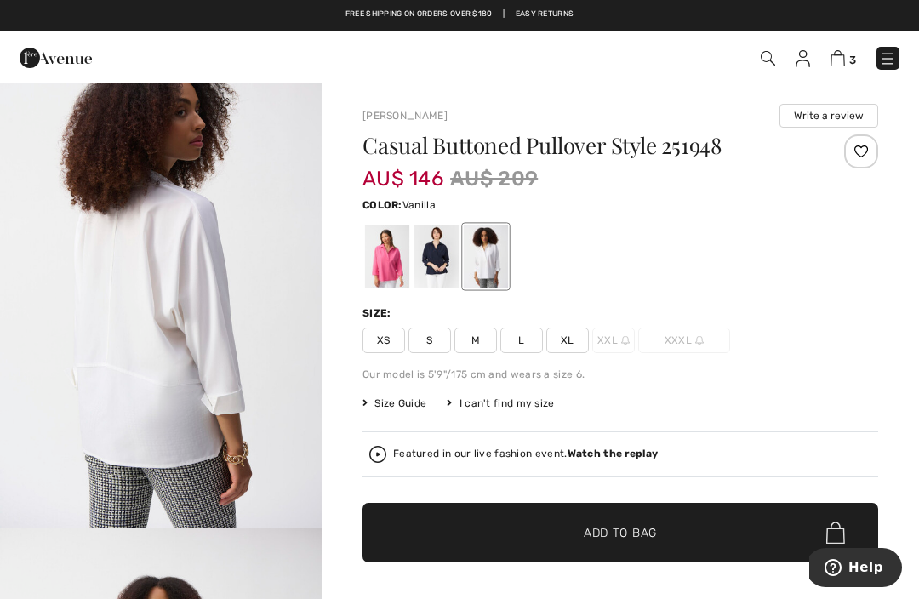
scroll to position [1473, 0]
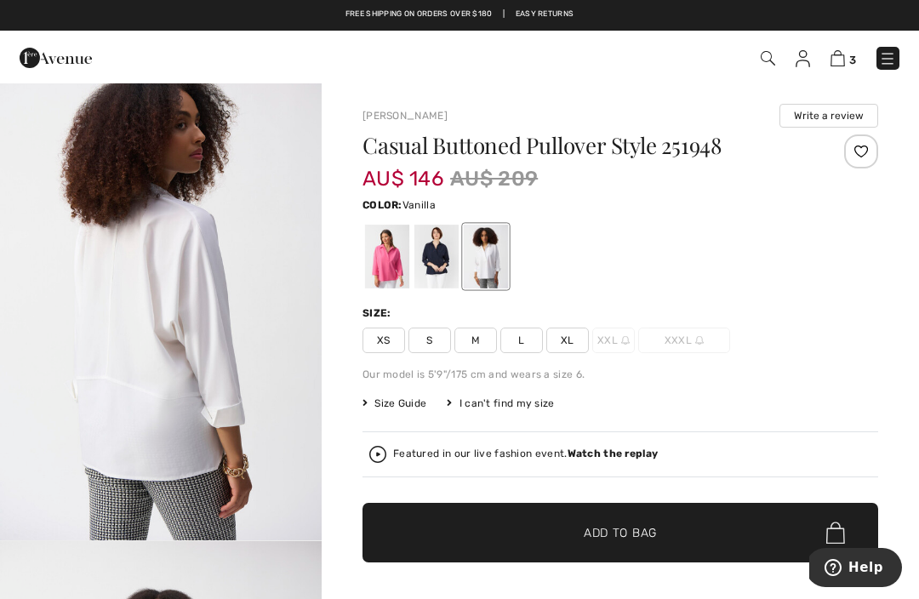
click at [842, 63] on img at bounding box center [838, 58] width 14 height 16
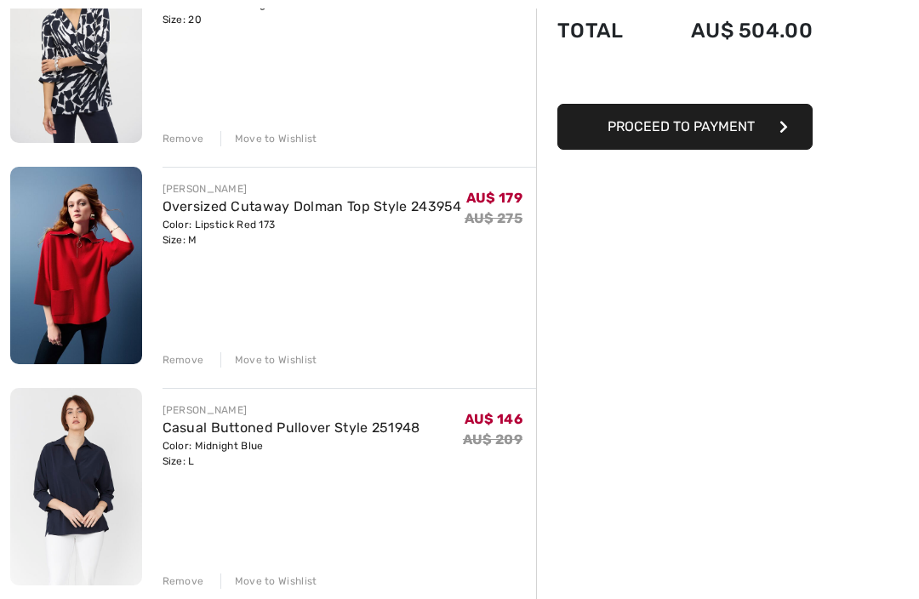
scroll to position [368, 0]
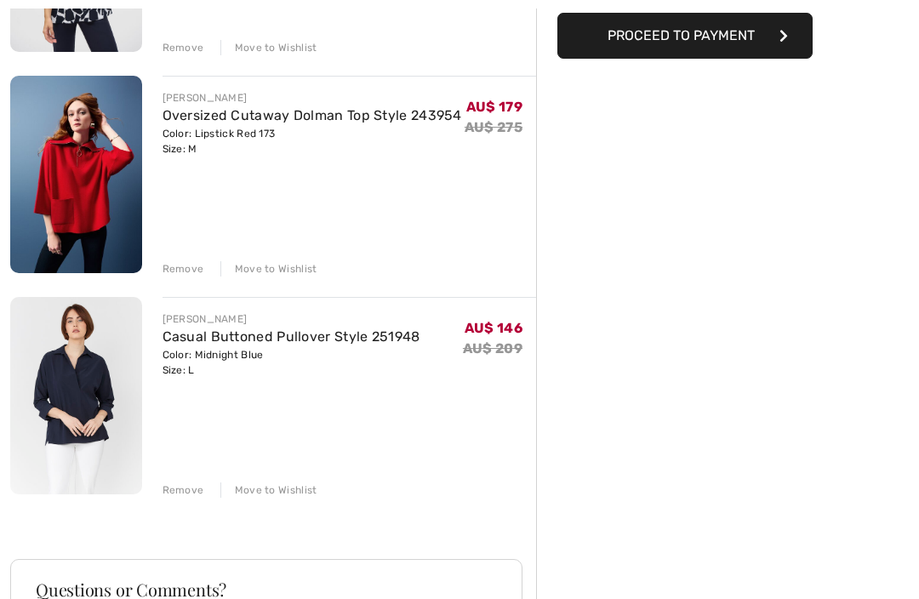
click at [291, 484] on div "Move to Wishlist" at bounding box center [268, 490] width 97 height 15
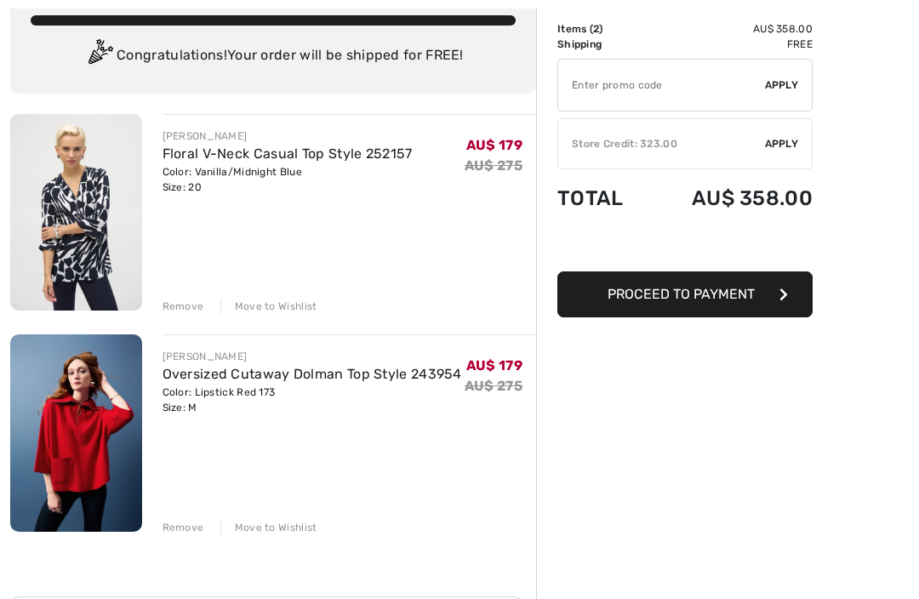
scroll to position [149, 0]
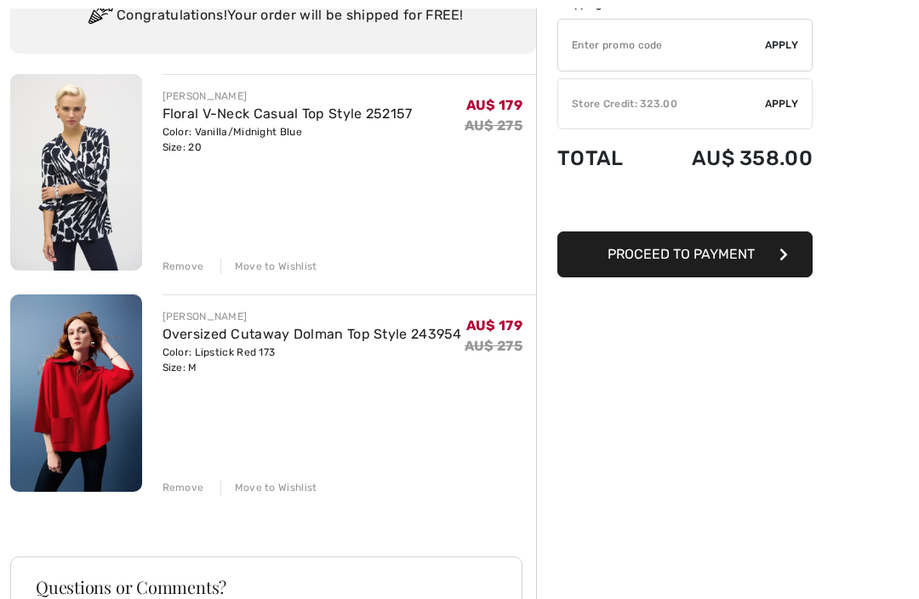
click at [881, 427] on div "Order Summary Details Items ( 2 ) AU$ 358.00 Promo code AU$ 0.00 Shipping Free …" at bounding box center [727, 425] width 383 height 982
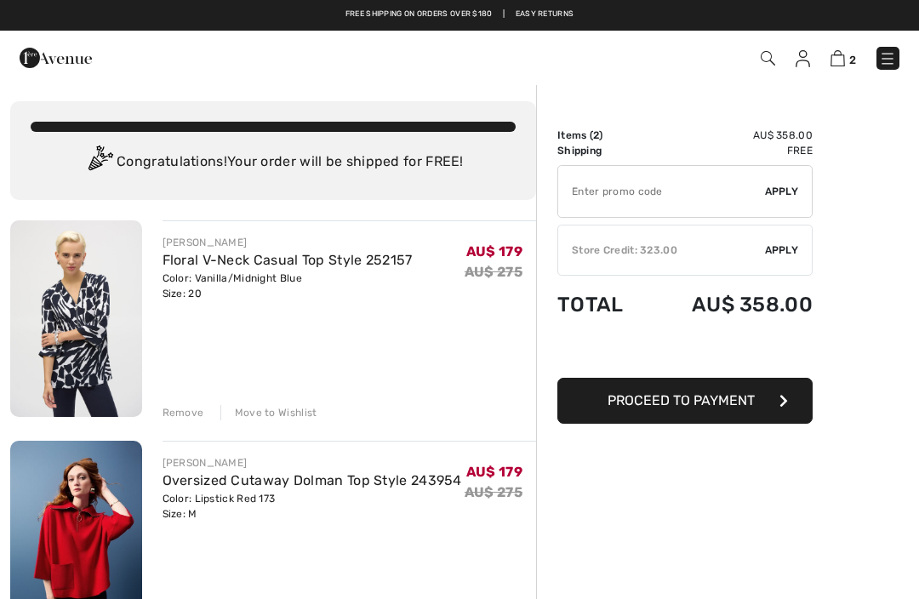
scroll to position [0, 0]
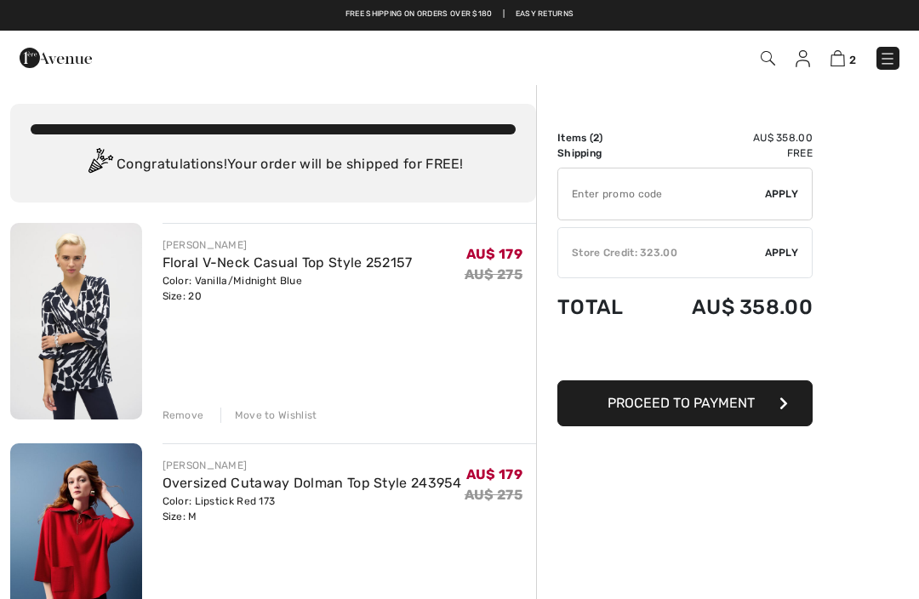
click at [879, 67] on img at bounding box center [887, 58] width 17 height 17
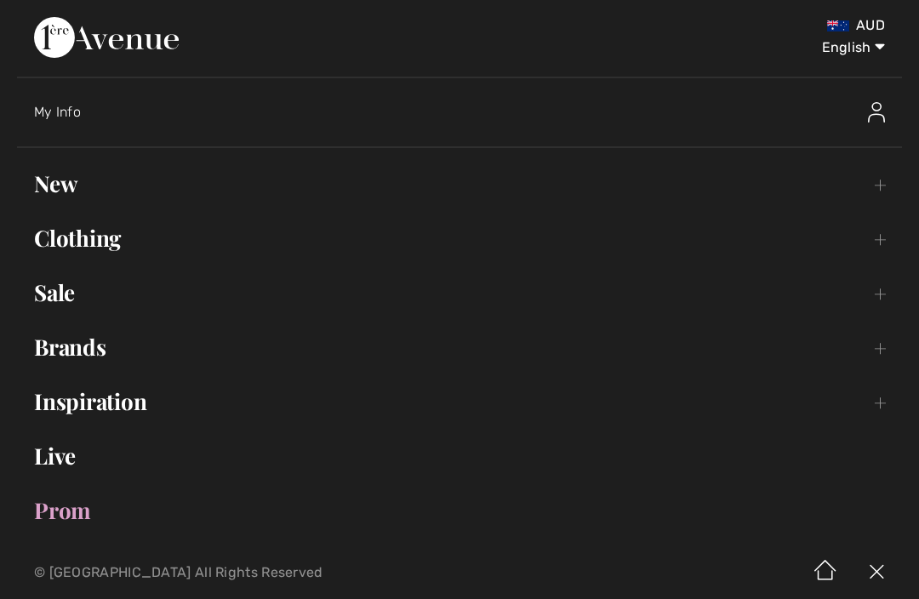
click at [74, 247] on link "Clothing Toggle submenu" at bounding box center [459, 238] width 885 height 37
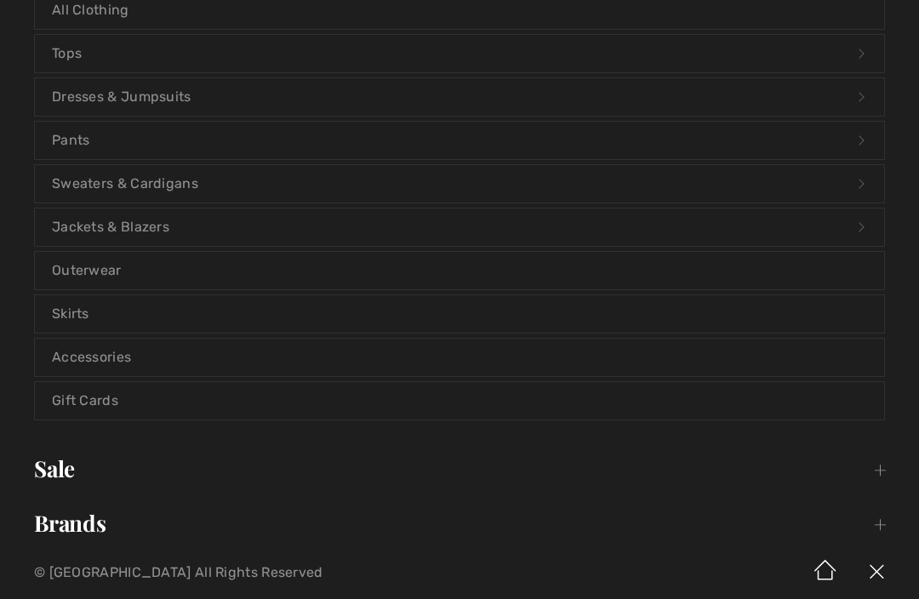
scroll to position [276, 0]
click at [78, 274] on link "Outerwear" at bounding box center [460, 269] width 850 height 37
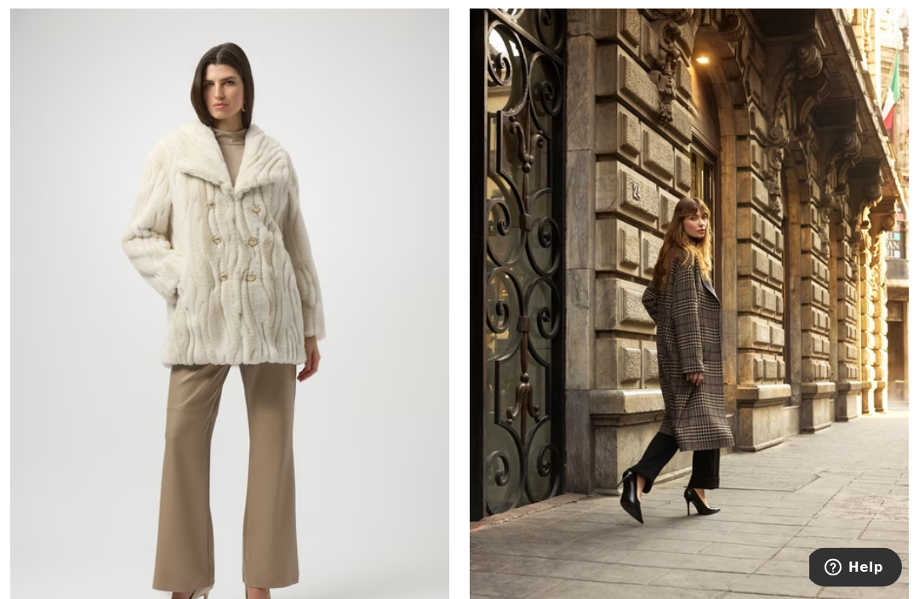
scroll to position [4784, 0]
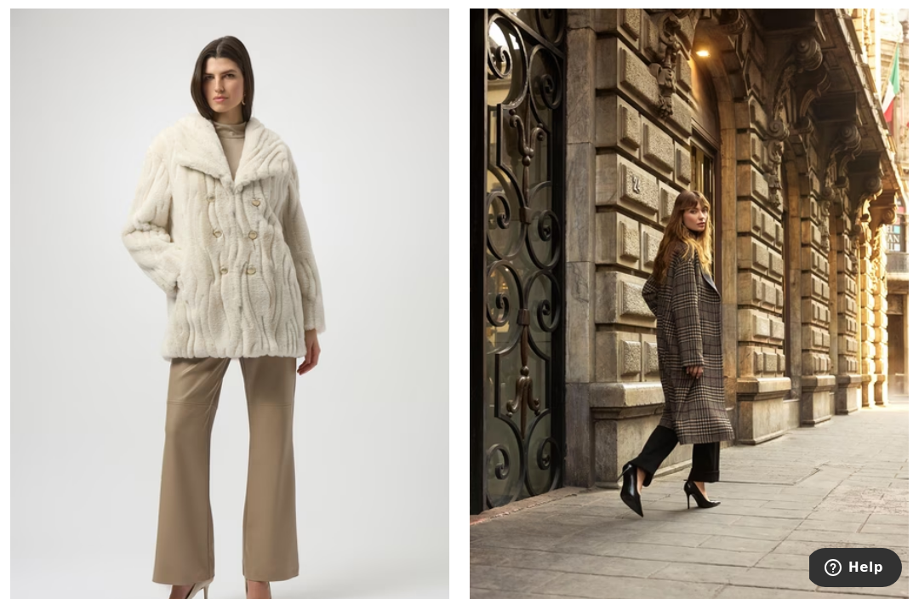
click at [734, 394] on img at bounding box center [689, 325] width 439 height 659
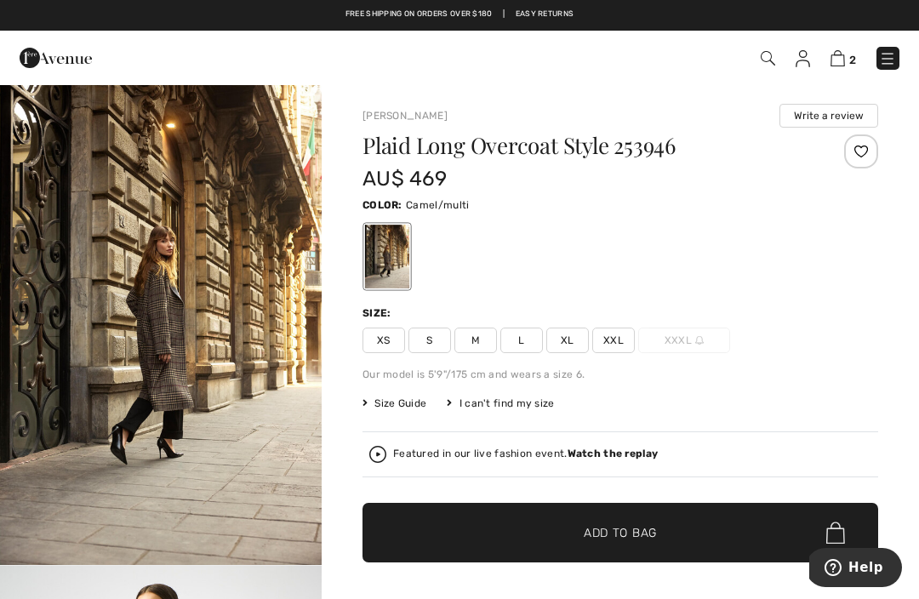
click at [824, 329] on div "XS S M L XL XXL XXXL" at bounding box center [621, 341] width 516 height 26
click at [157, 350] on img "1 / 6" at bounding box center [161, 324] width 322 height 482
click at [845, 58] on img at bounding box center [838, 58] width 14 height 16
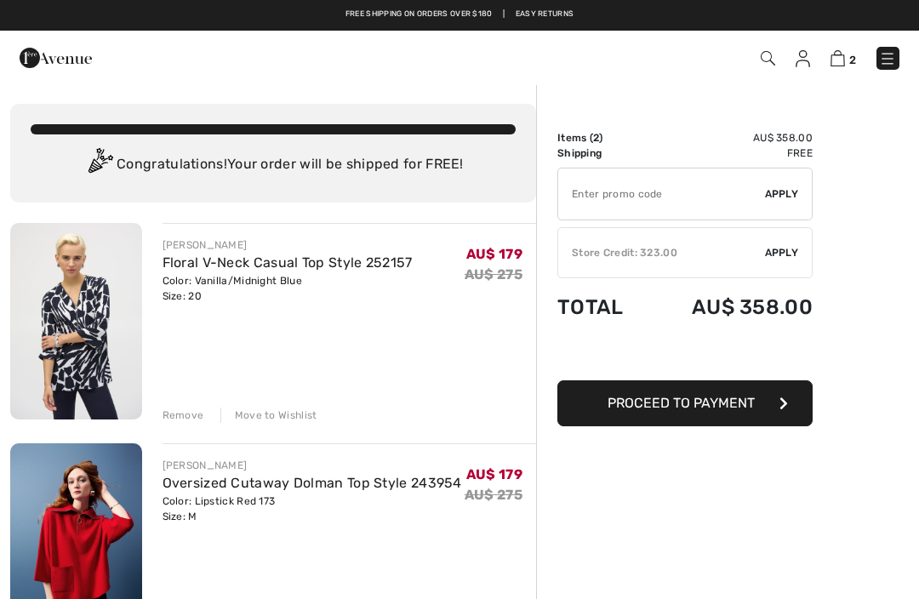
click at [765, 65] on img at bounding box center [768, 58] width 14 height 14
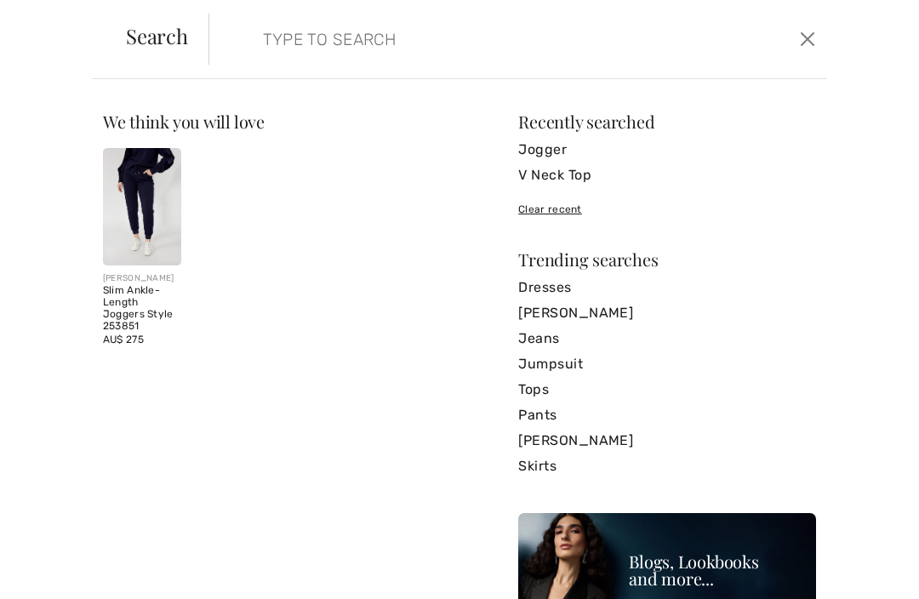
click at [408, 42] on input "search" at bounding box center [454, 39] width 409 height 51
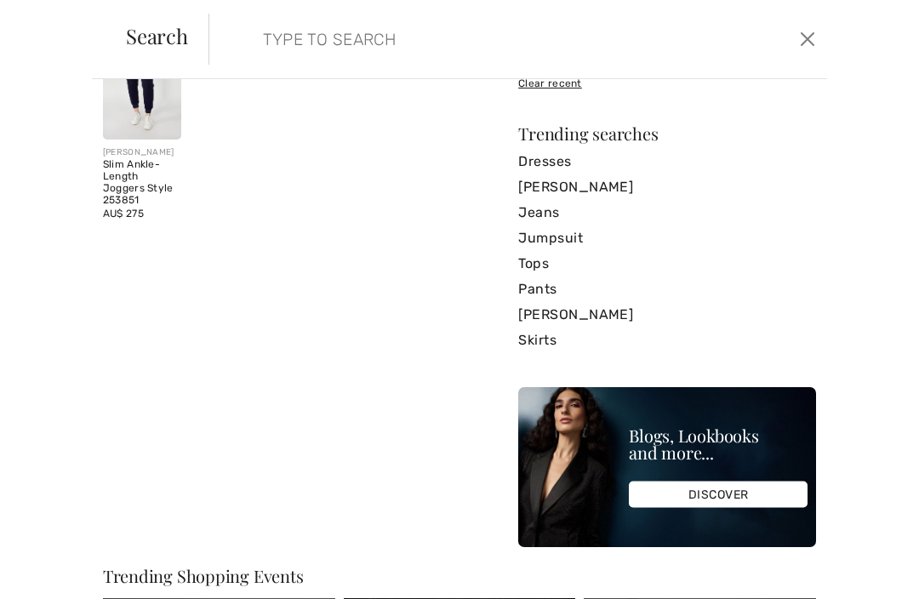
scroll to position [129, 0]
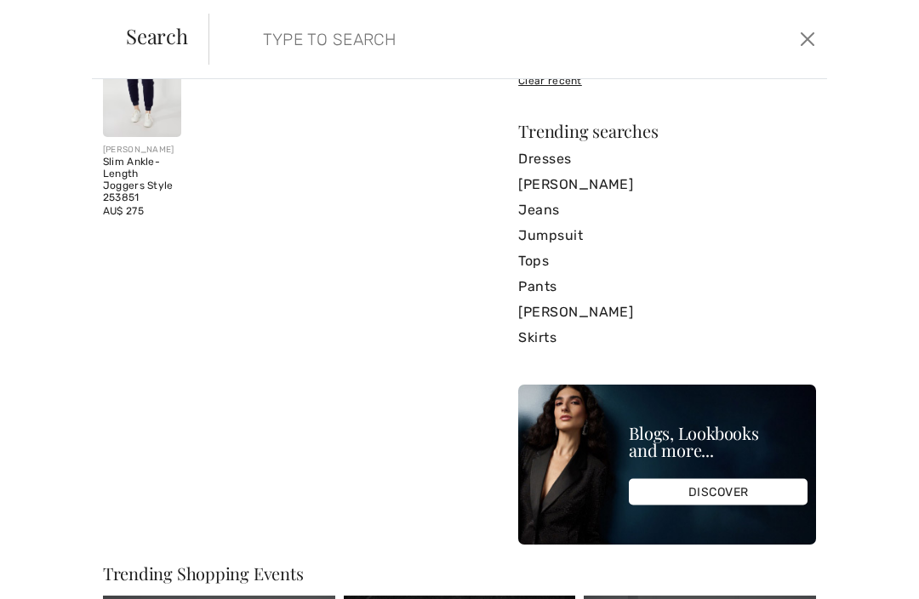
click at [164, 117] on img at bounding box center [142, 78] width 78 height 117
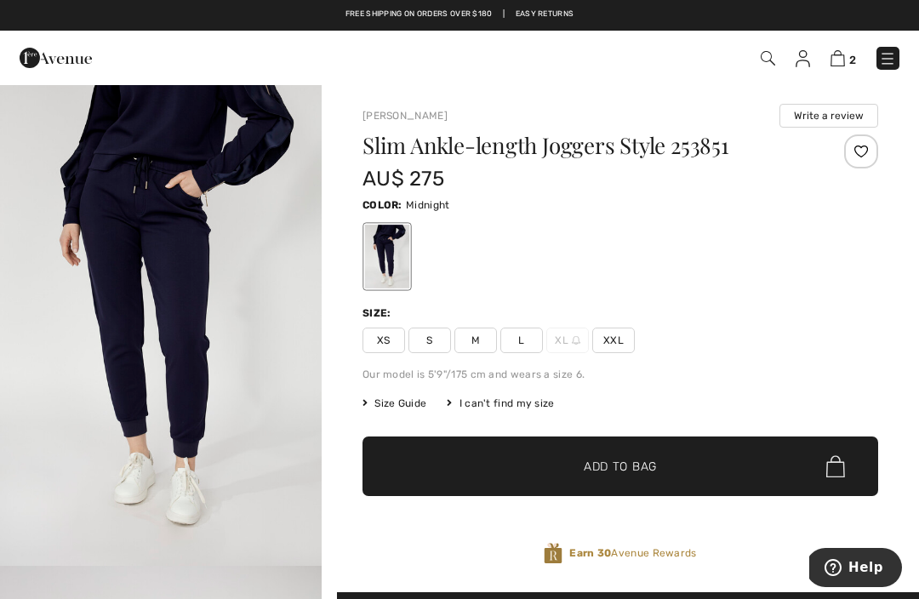
click at [765, 66] on img at bounding box center [768, 58] width 14 height 14
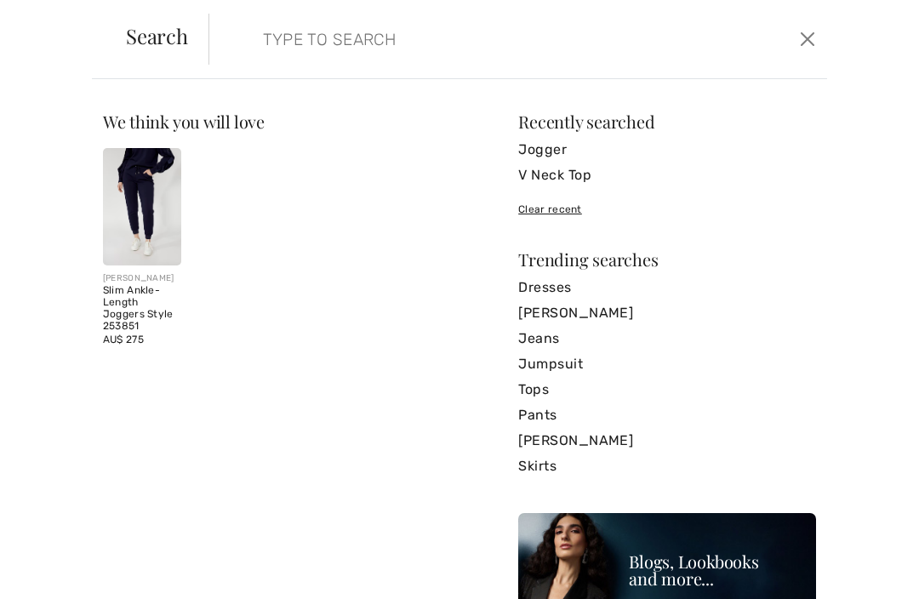
click at [465, 39] on input "search" at bounding box center [454, 39] width 409 height 51
type input "Dolman"
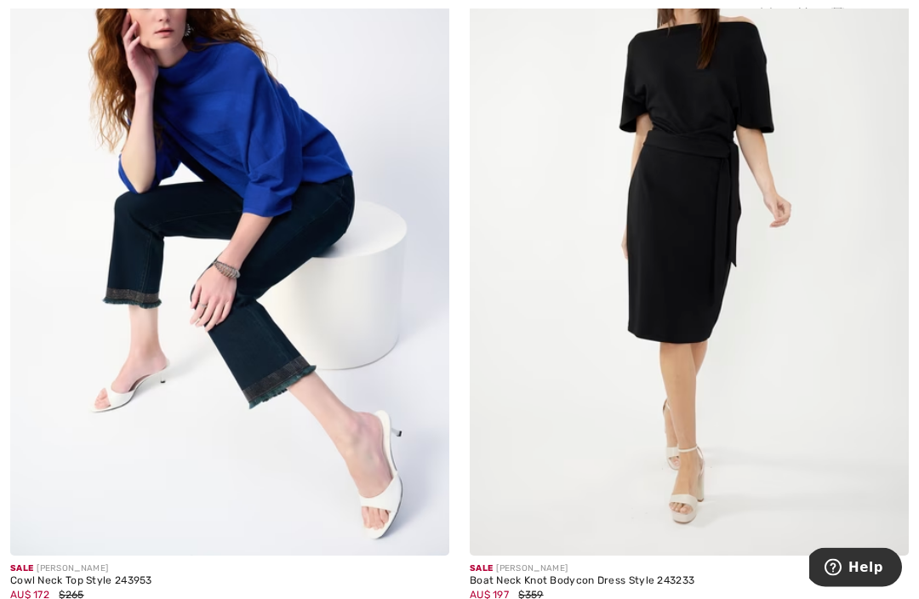
scroll to position [8606, 0]
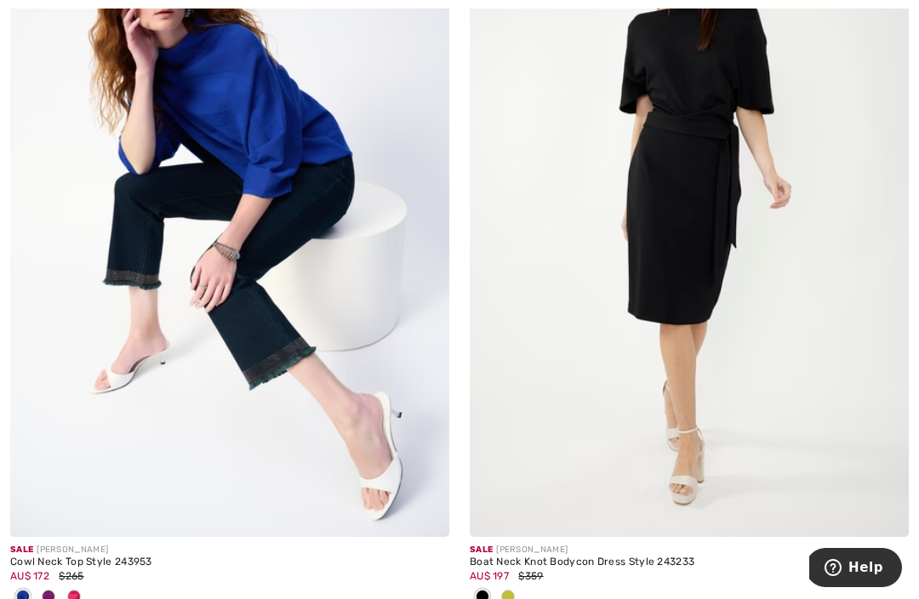
click at [71, 438] on img at bounding box center [229, 207] width 439 height 659
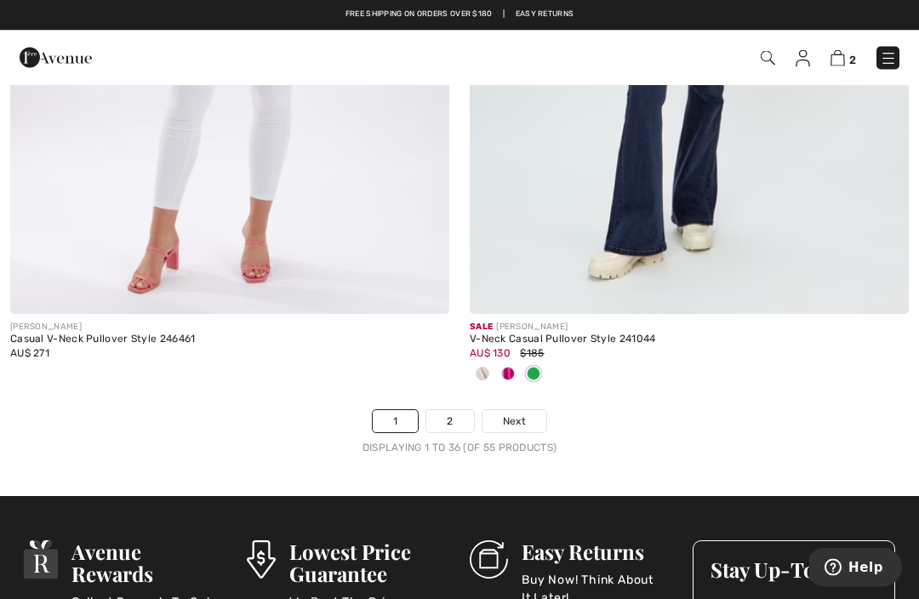
scroll to position [13472, 0]
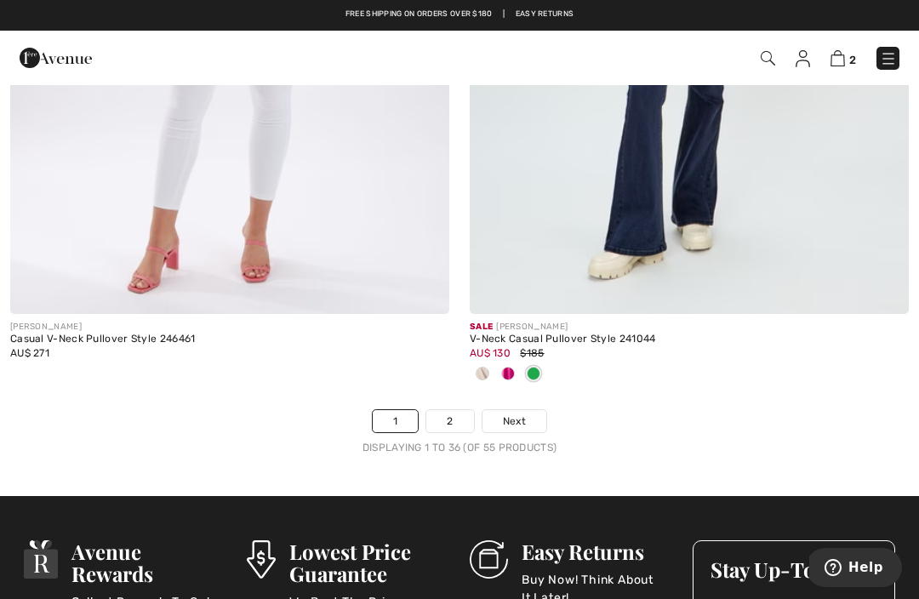
click at [522, 418] on link "Next" at bounding box center [515, 421] width 64 height 22
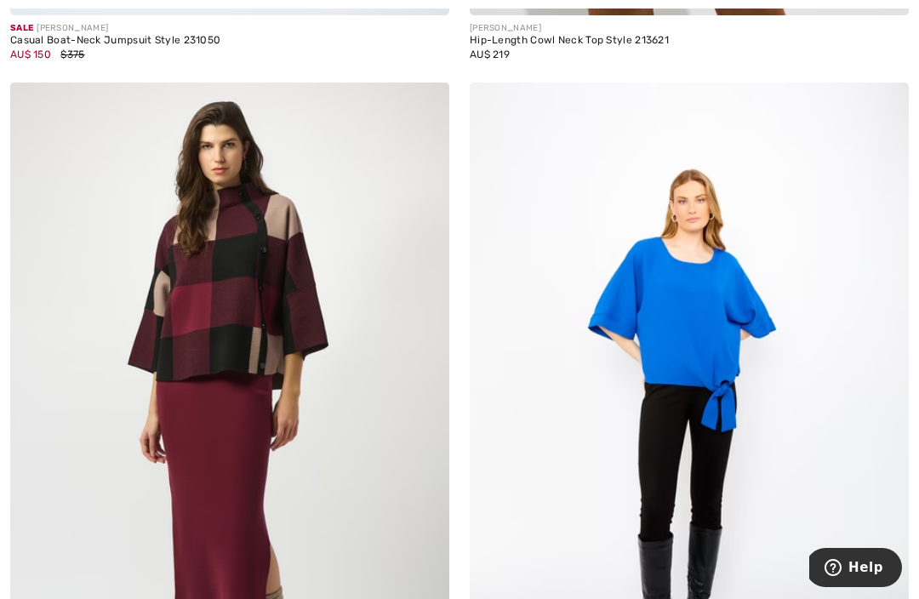
scroll to position [3817, 0]
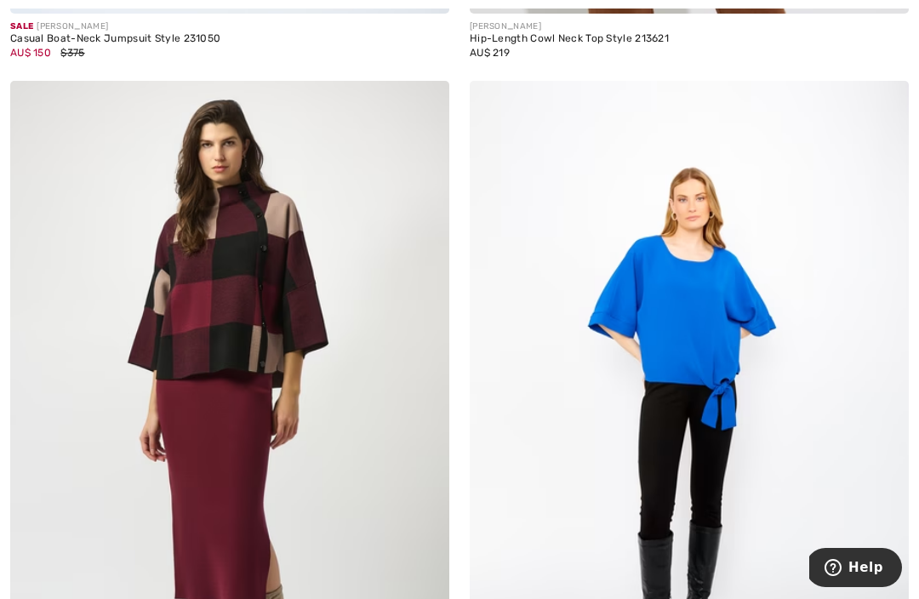
click at [869, 396] on img at bounding box center [689, 410] width 439 height 659
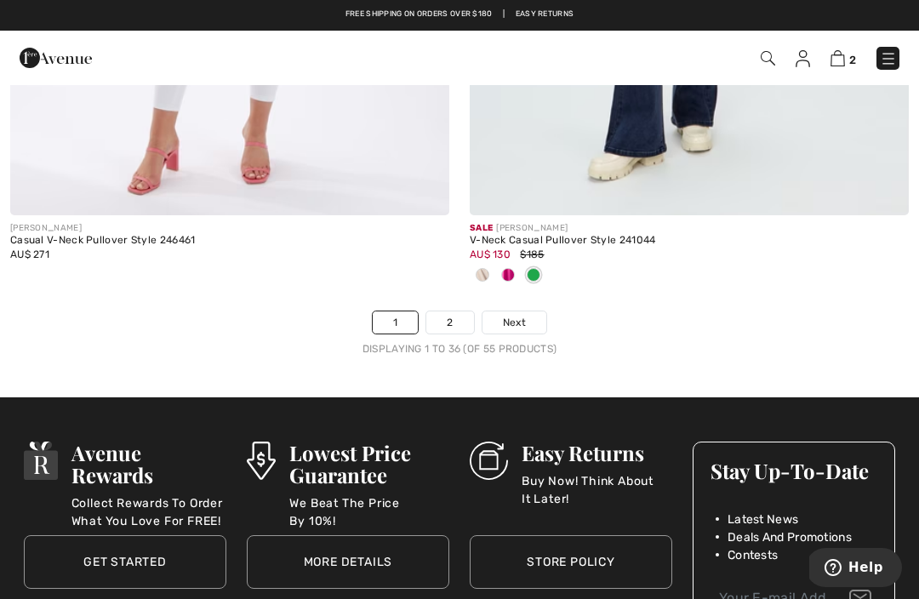
scroll to position [13496, 0]
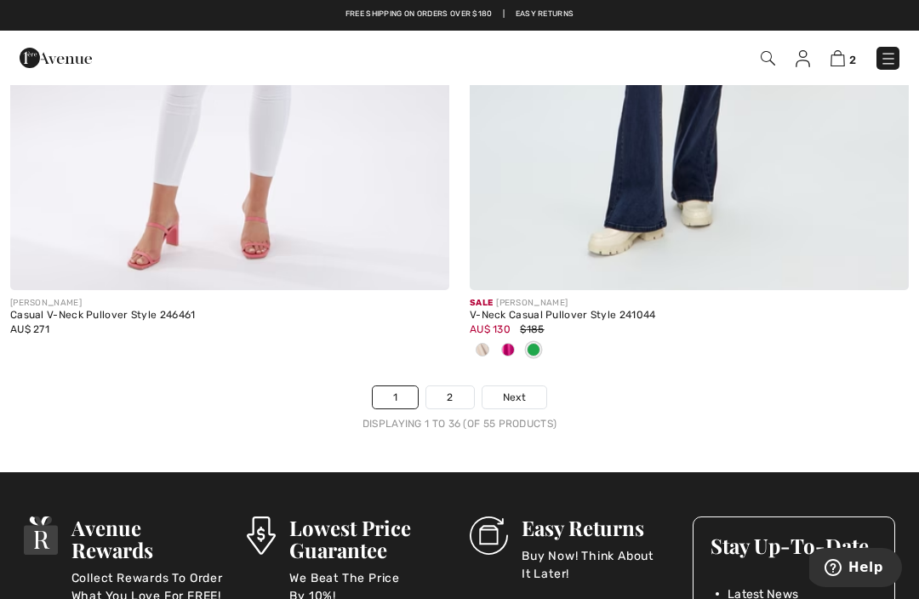
click at [519, 395] on link "Next" at bounding box center [515, 398] width 64 height 22
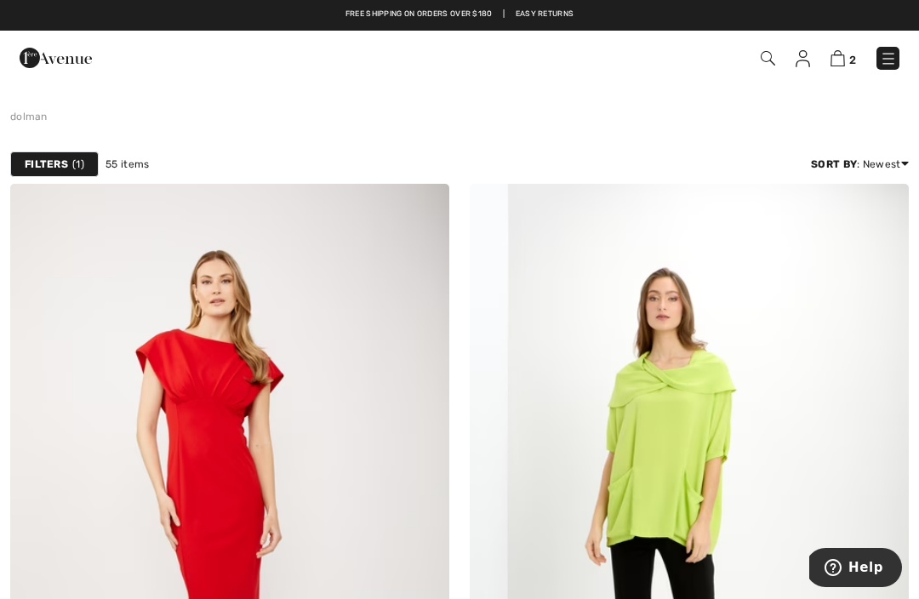
click at [886, 65] on img at bounding box center [888, 58] width 17 height 17
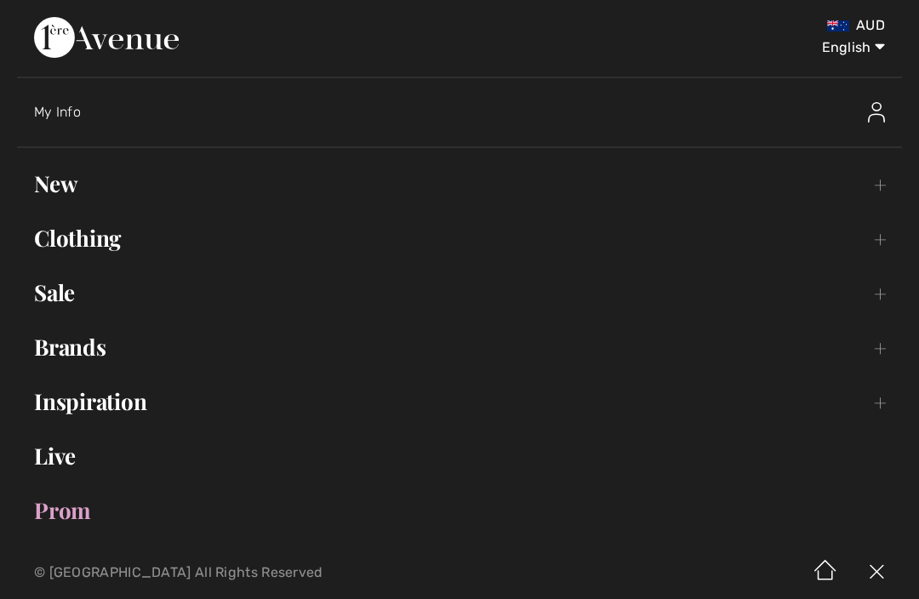
click at [76, 254] on link "Clothing Toggle submenu" at bounding box center [459, 238] width 885 height 37
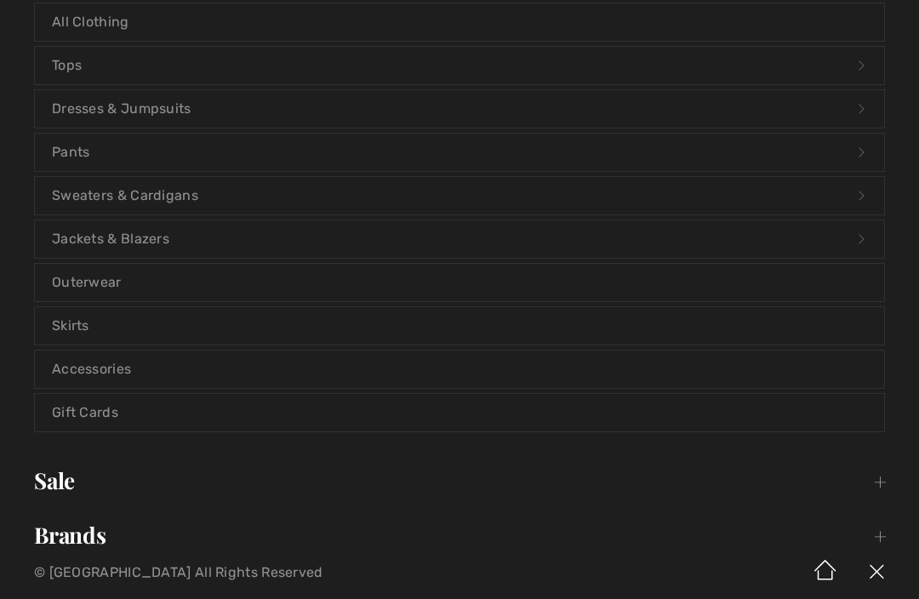
scroll to position [290, 0]
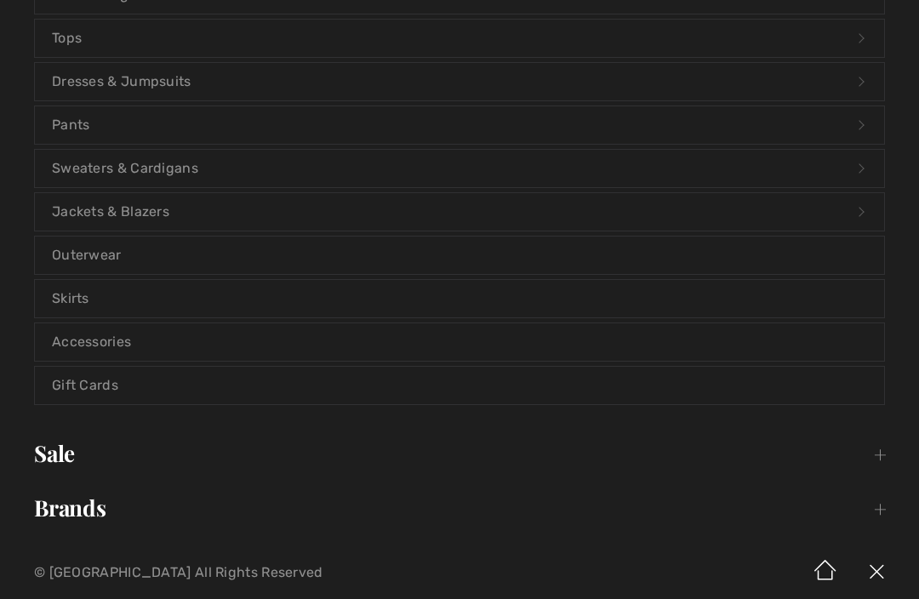
click at [79, 263] on link "Outerwear" at bounding box center [460, 255] width 850 height 37
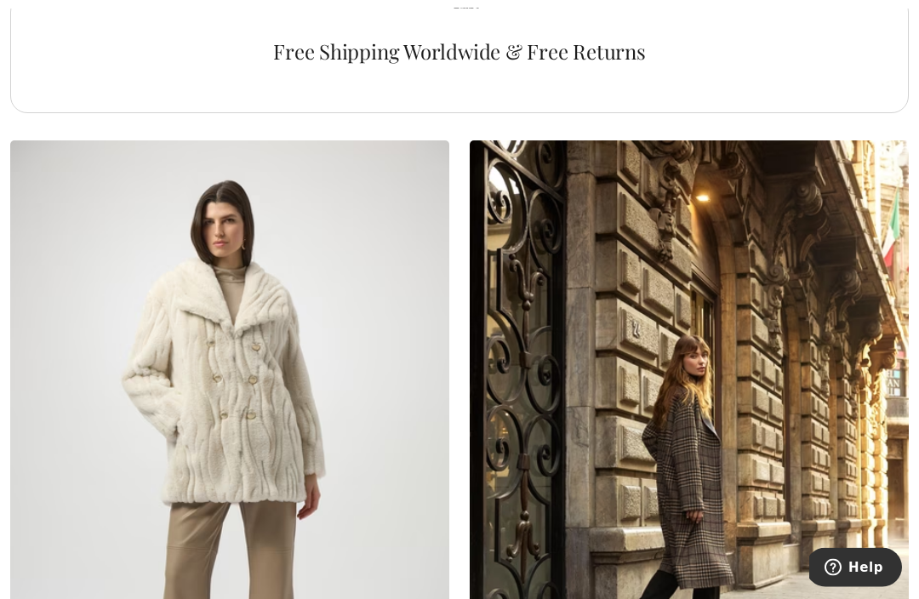
scroll to position [4682, 0]
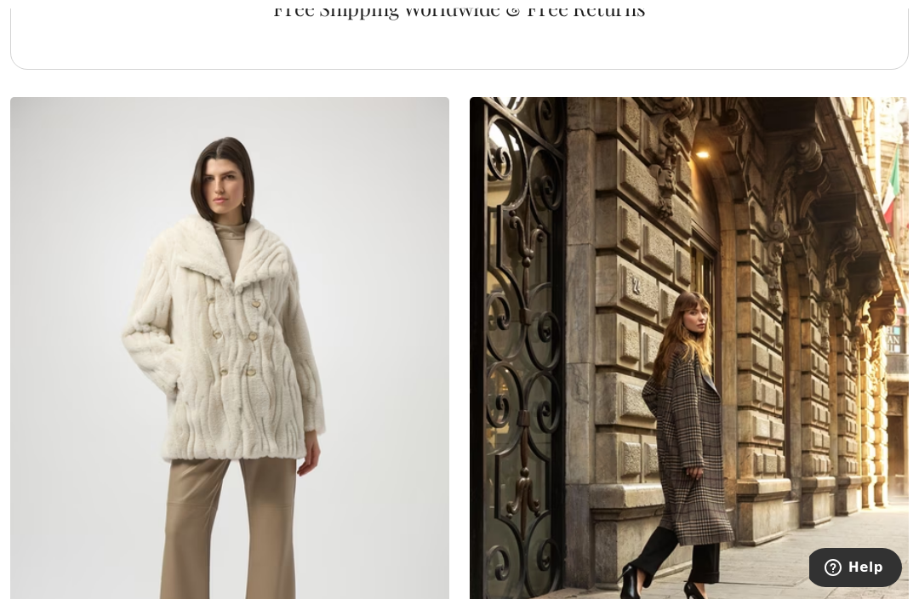
click at [808, 522] on img at bounding box center [689, 426] width 439 height 659
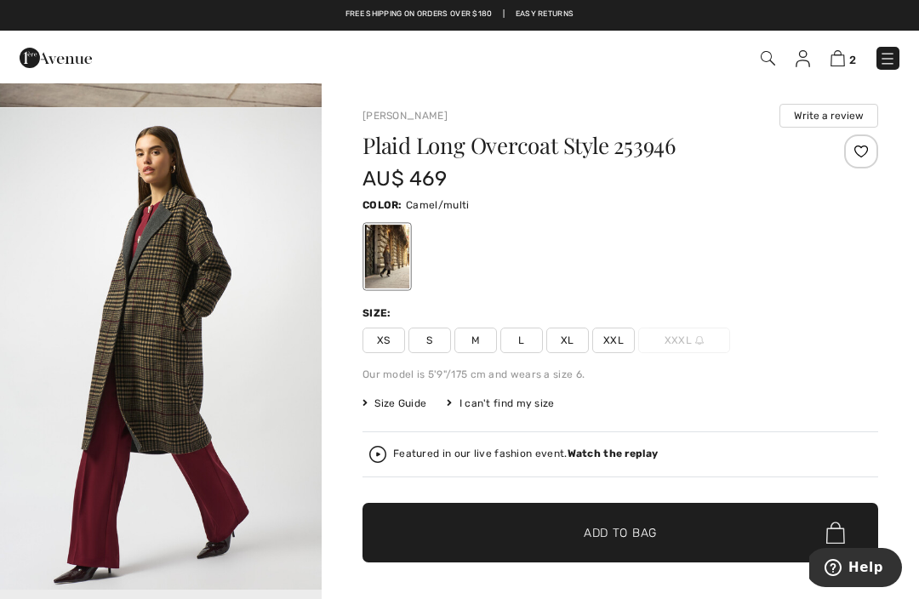
scroll to position [472, 0]
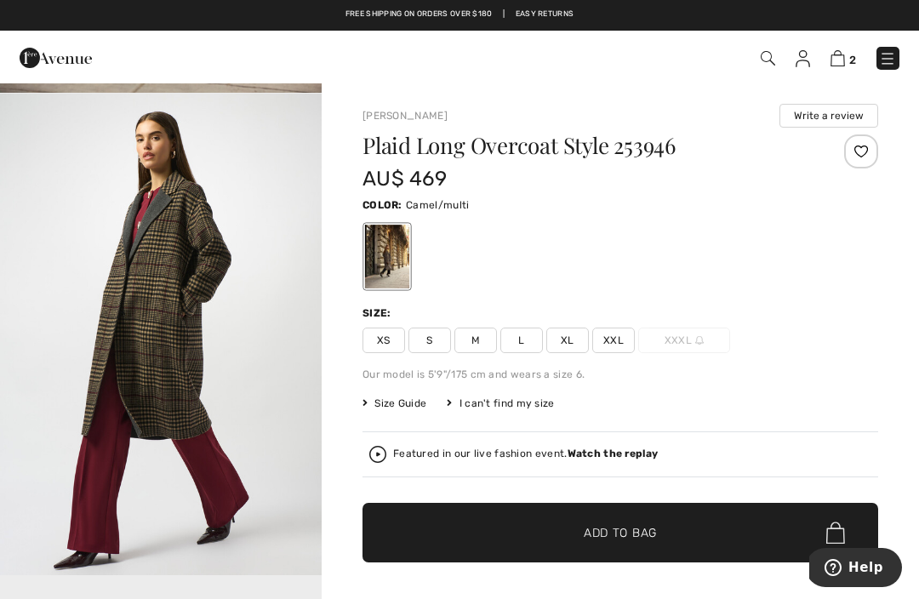
click at [123, 364] on img "2 / 6" at bounding box center [161, 335] width 322 height 482
click at [839, 66] on img at bounding box center [838, 58] width 14 height 16
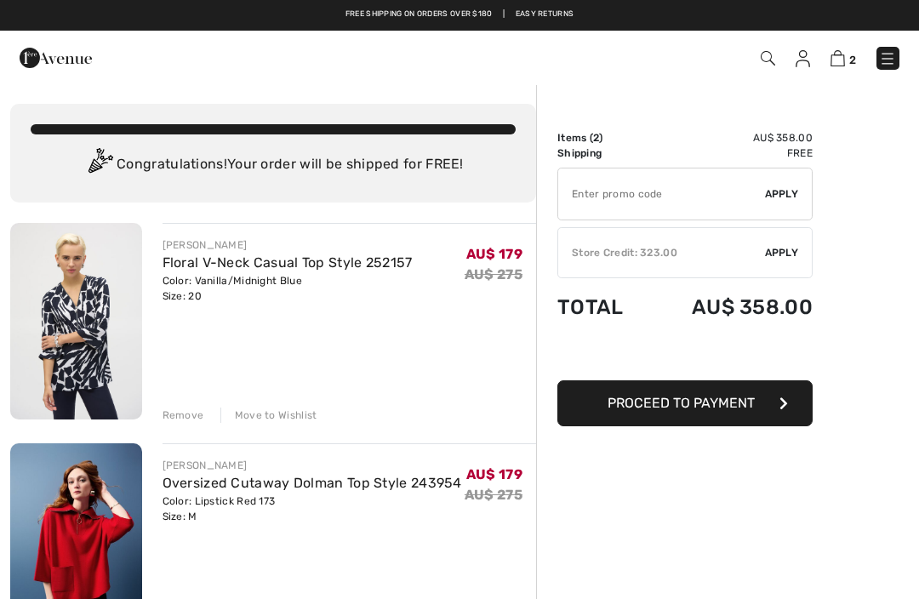
click at [769, 66] on img at bounding box center [768, 58] width 14 height 14
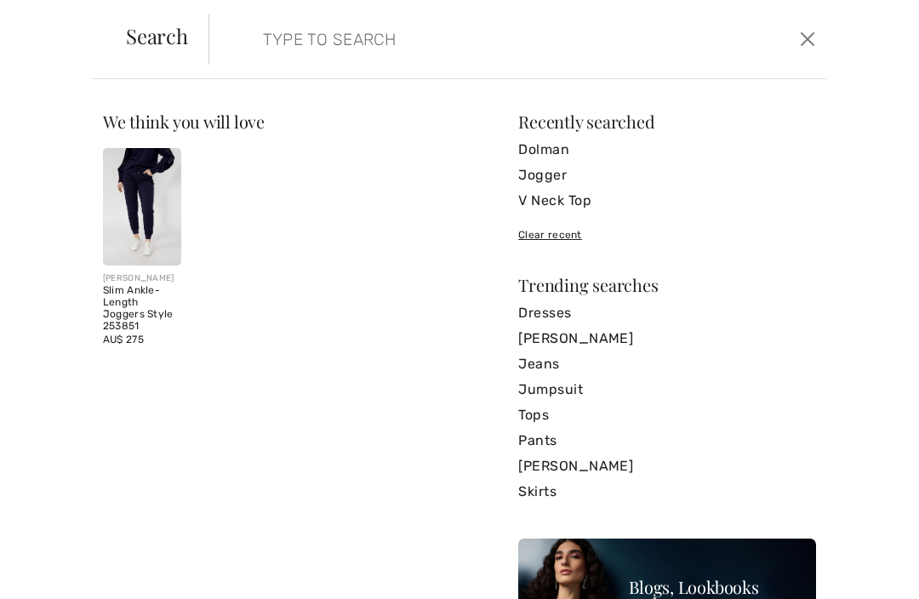
click at [509, 45] on input "search" at bounding box center [454, 39] width 409 height 51
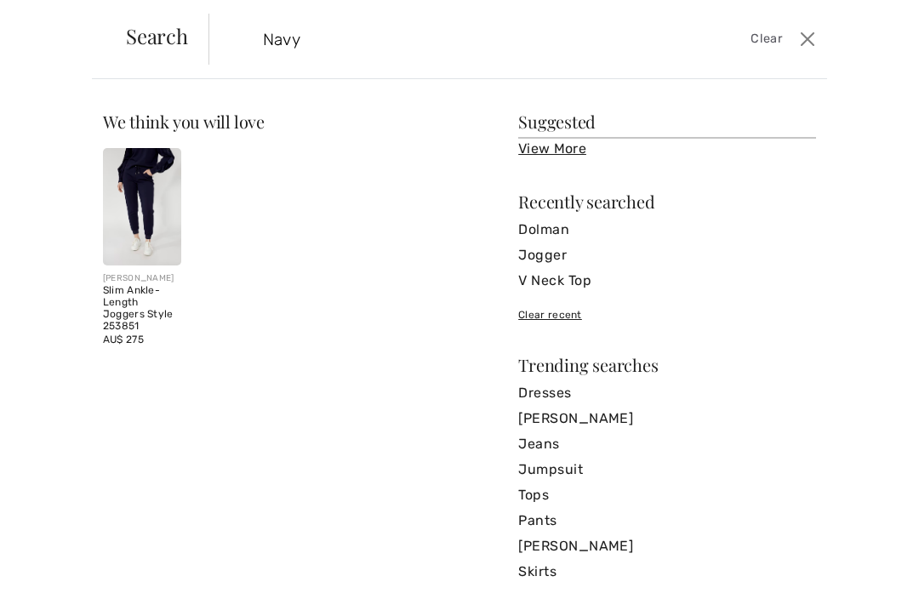
type input "Navy"
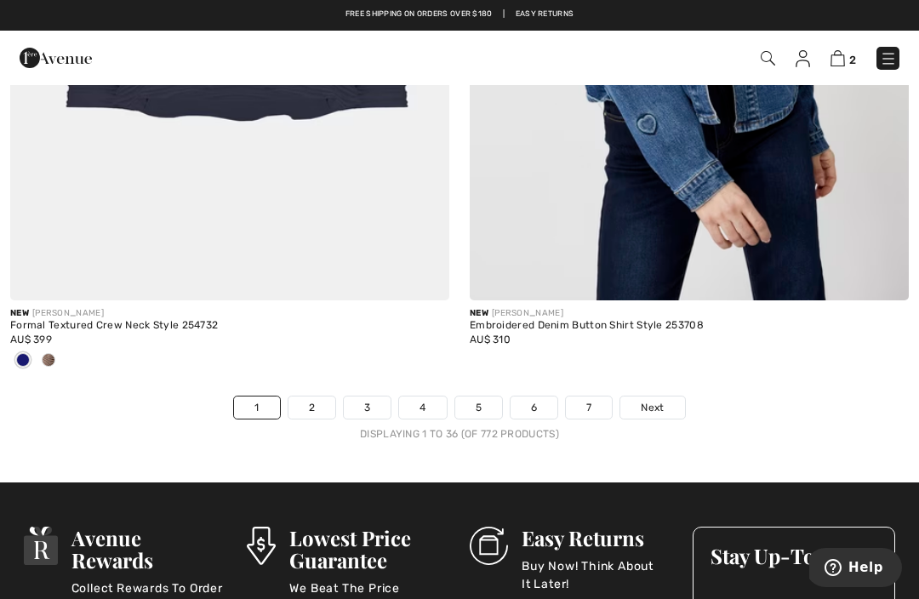
scroll to position [13404, 0]
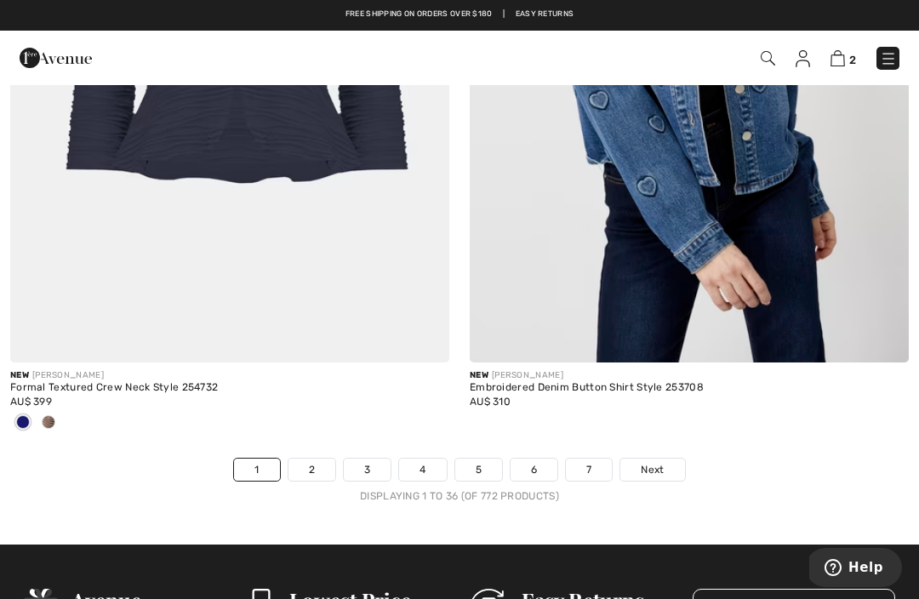
click at [662, 462] on span "Next" at bounding box center [652, 469] width 23 height 15
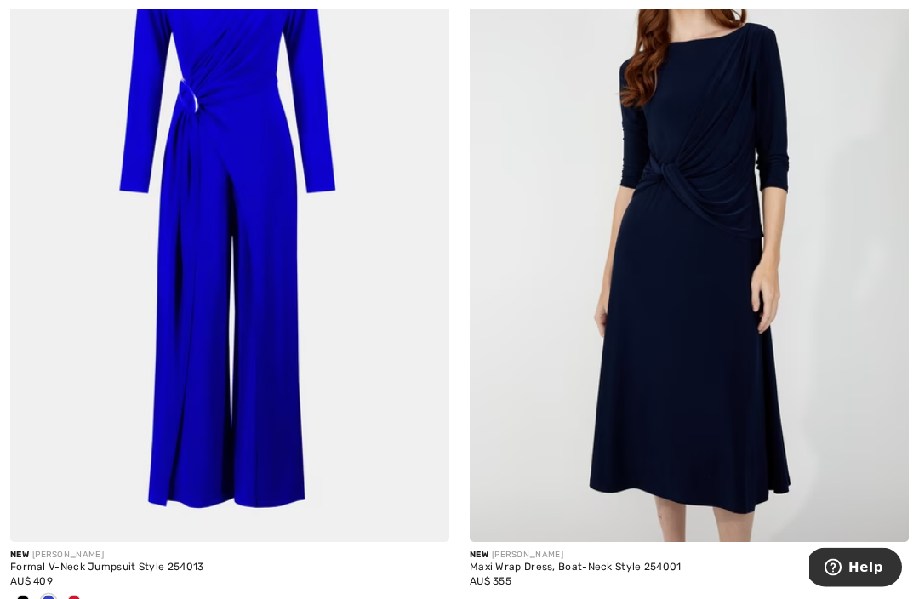
scroll to position [3967, 0]
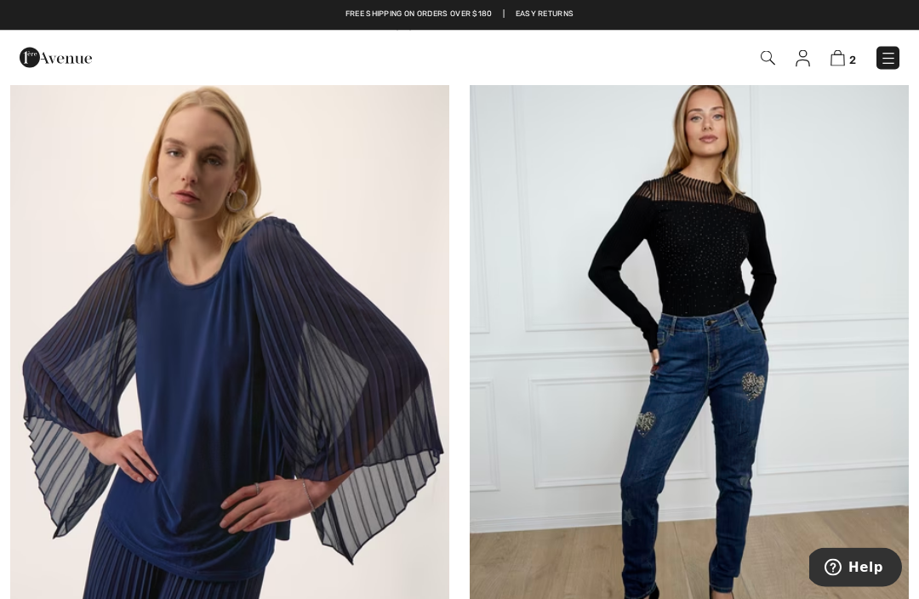
click at [891, 56] on img at bounding box center [888, 58] width 17 height 17
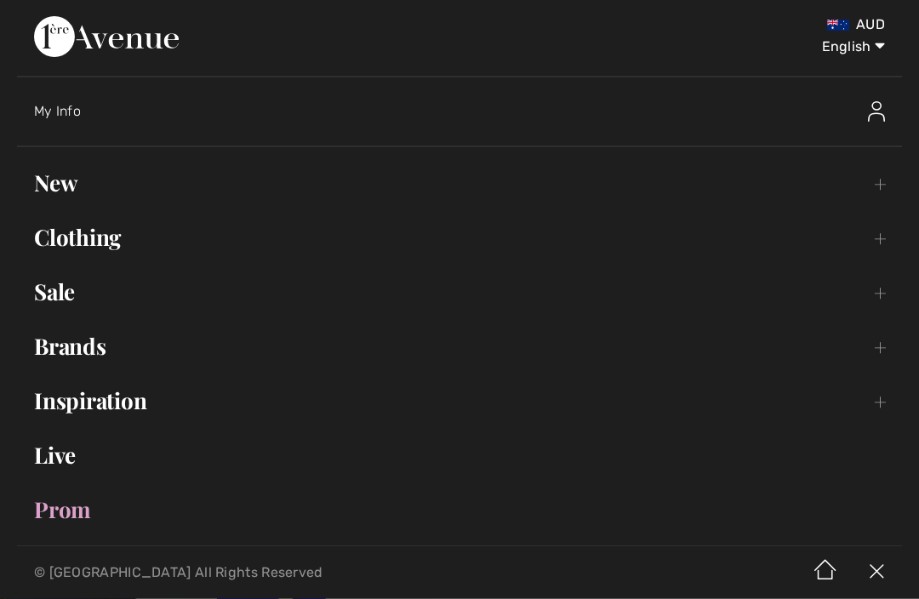
scroll to position [13046, 0]
click at [70, 244] on link "Clothing Toggle submenu" at bounding box center [459, 238] width 885 height 37
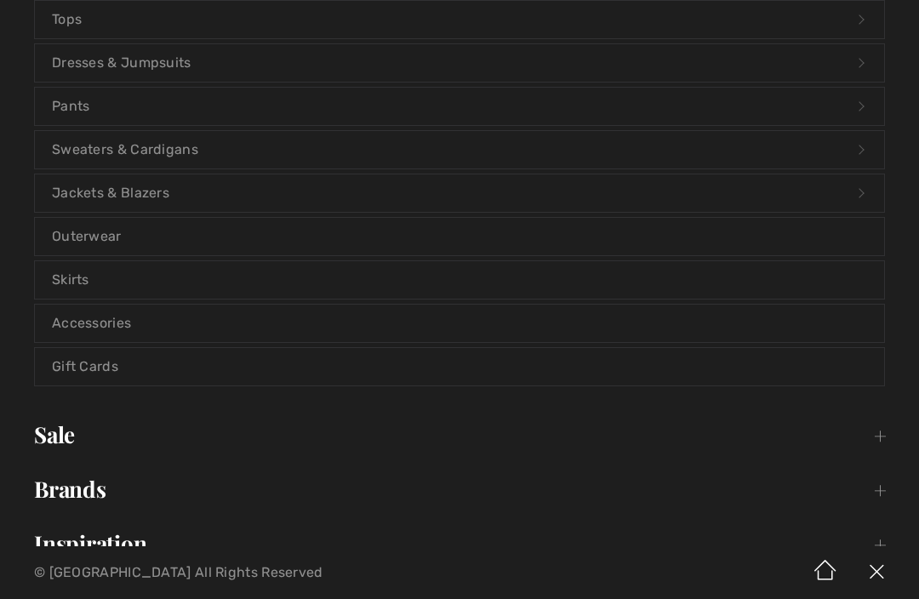
scroll to position [301, 0]
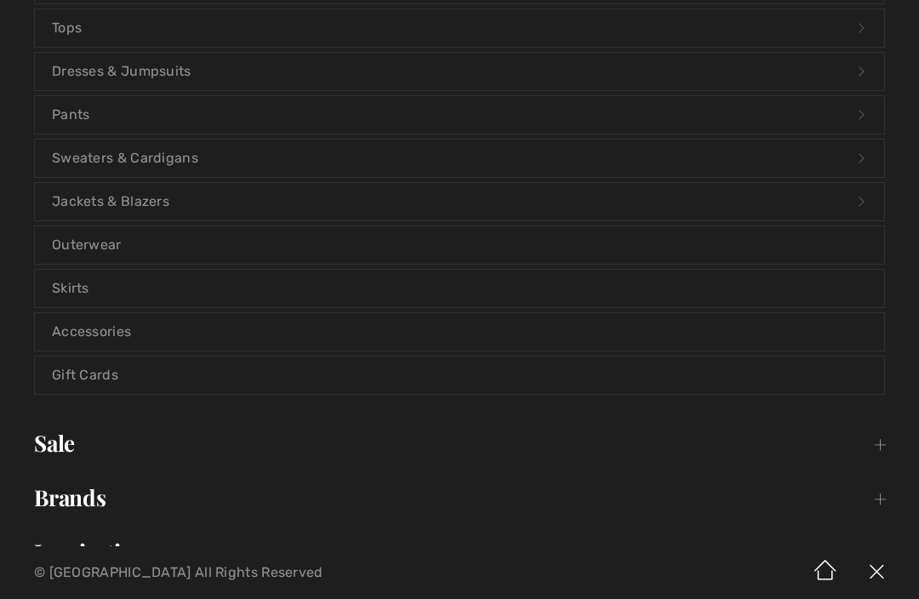
click at [75, 295] on link "Skirts" at bounding box center [460, 288] width 850 height 37
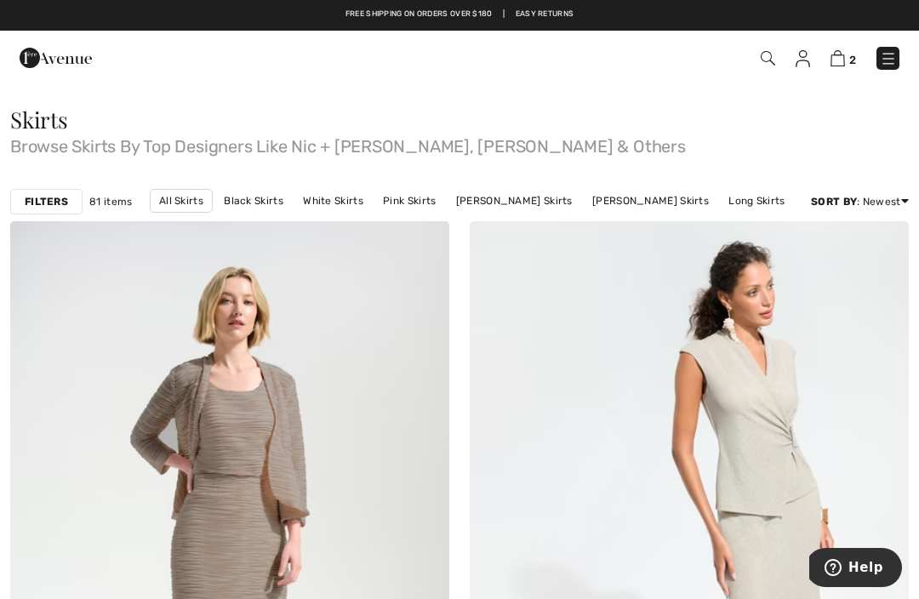
click at [270, 202] on link "Black Skirts" at bounding box center [253, 201] width 77 height 22
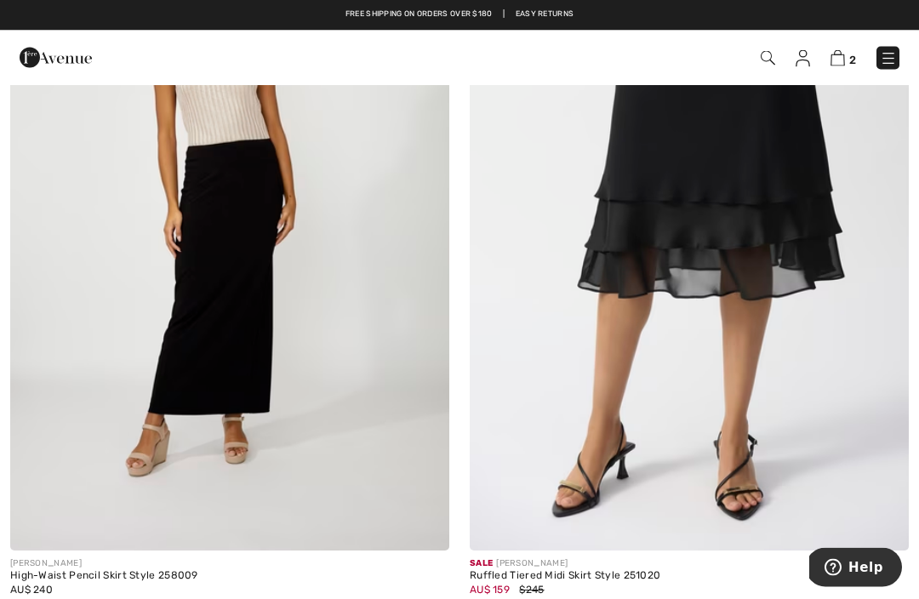
scroll to position [11755, 0]
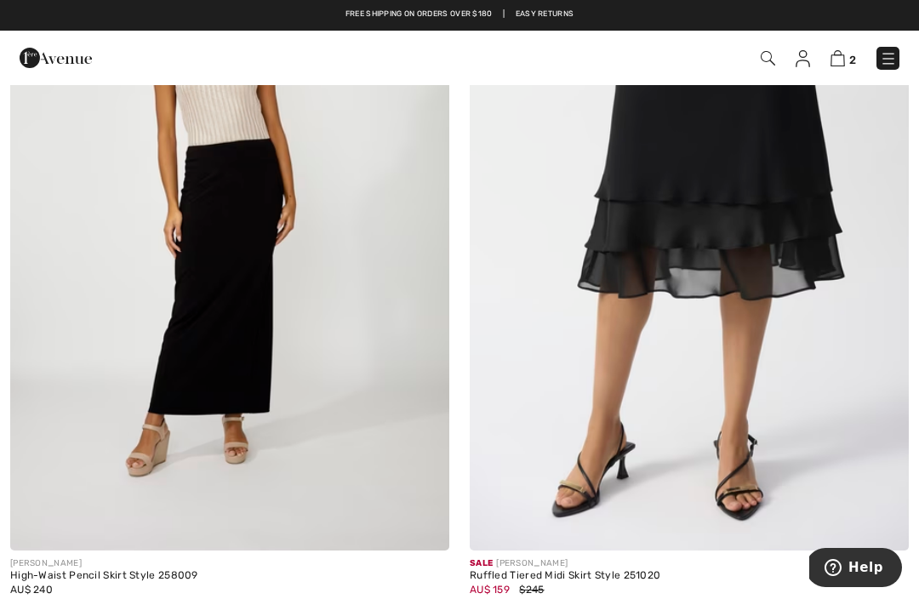
click at [184, 311] on img at bounding box center [229, 221] width 439 height 659
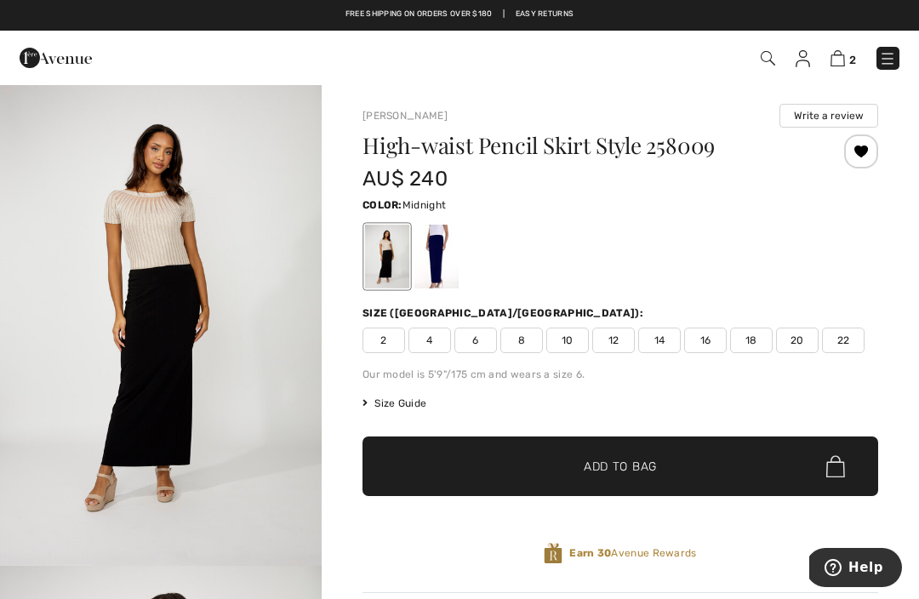
click at [449, 251] on div at bounding box center [437, 257] width 44 height 64
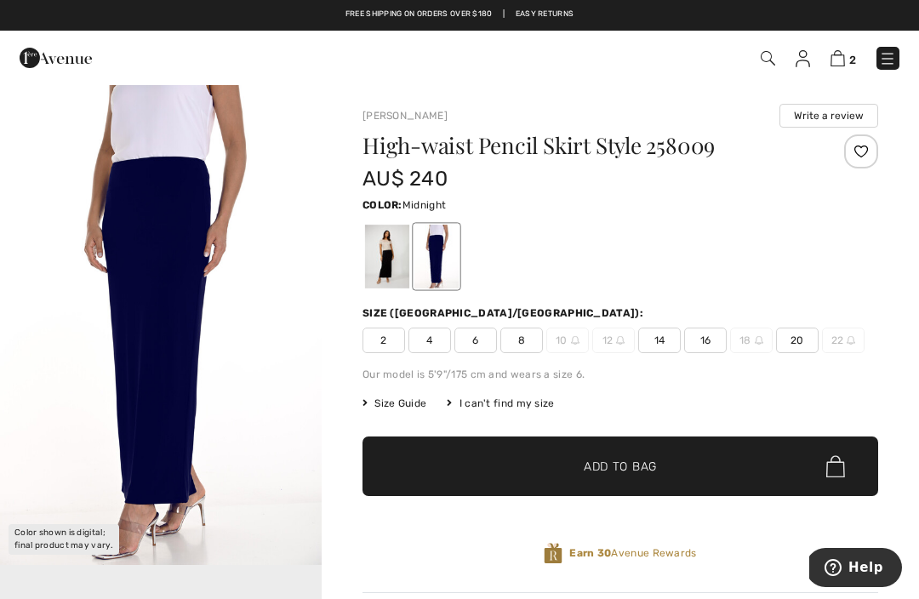
click at [72, 362] on img "1 / 1" at bounding box center [161, 324] width 322 height 482
click at [389, 264] on div at bounding box center [387, 257] width 44 height 64
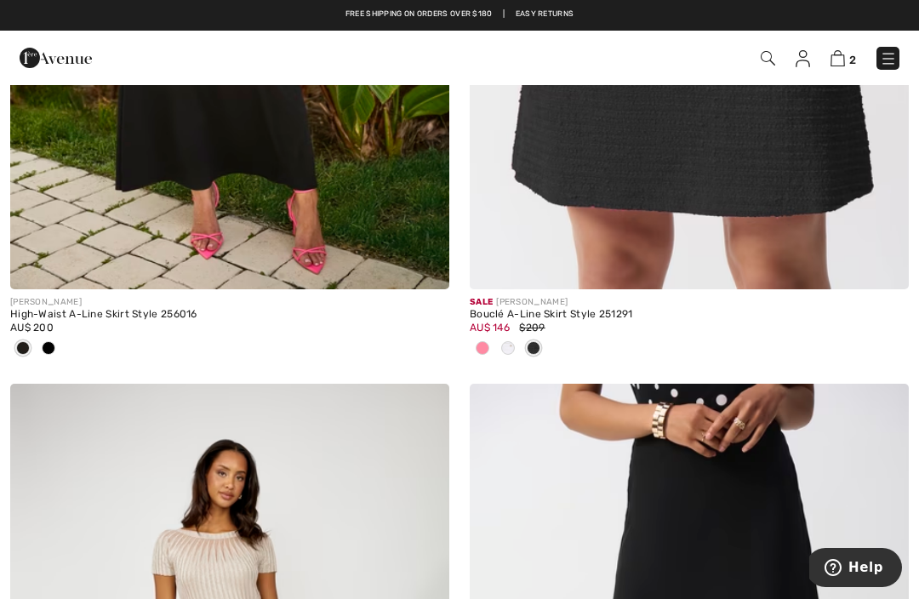
scroll to position [11216, 0]
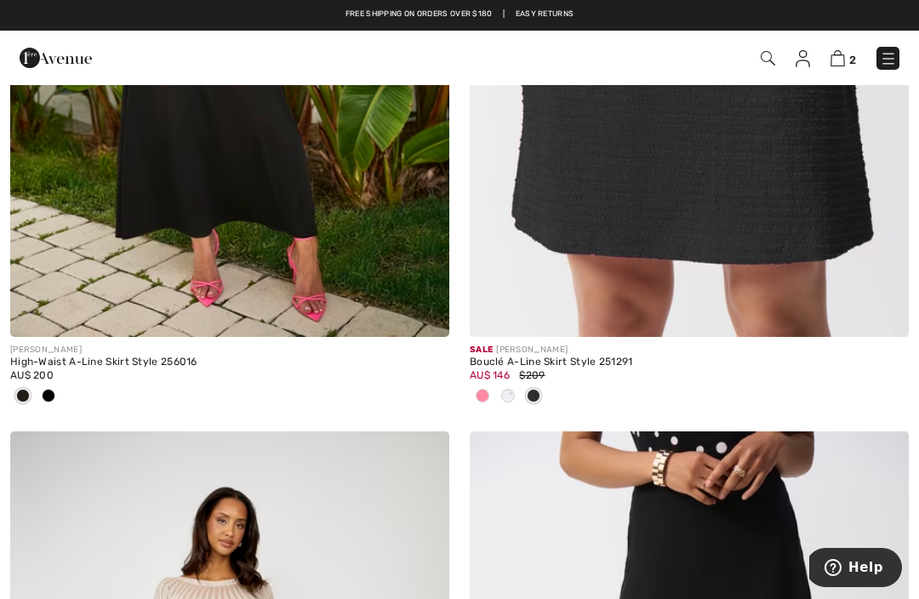
click at [836, 63] on img at bounding box center [838, 58] width 14 height 16
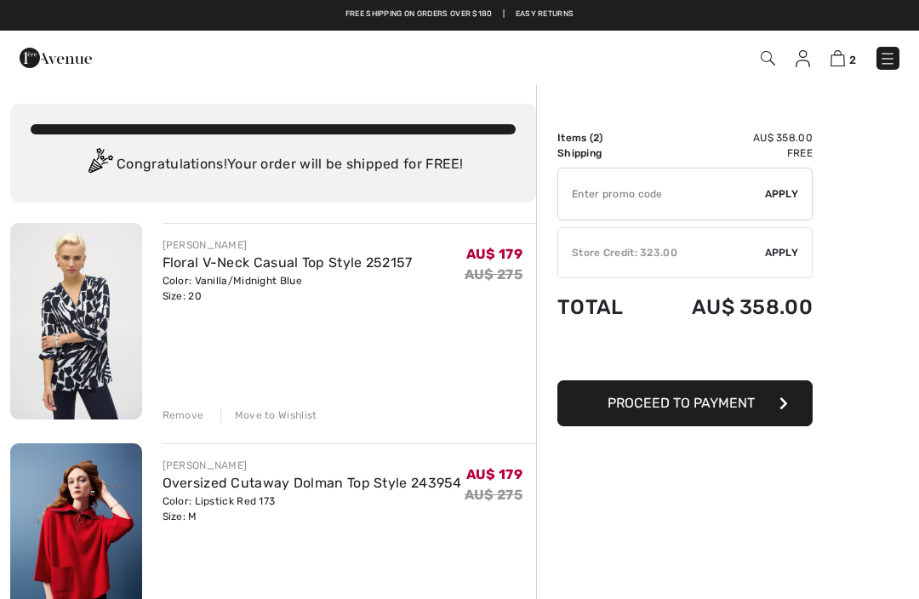
click at [778, 280] on td "AU$ 358.00" at bounding box center [730, 307] width 165 height 58
click at [784, 261] on div "✔ Store Credit: 323.00 Apply Remove" at bounding box center [685, 252] width 255 height 51
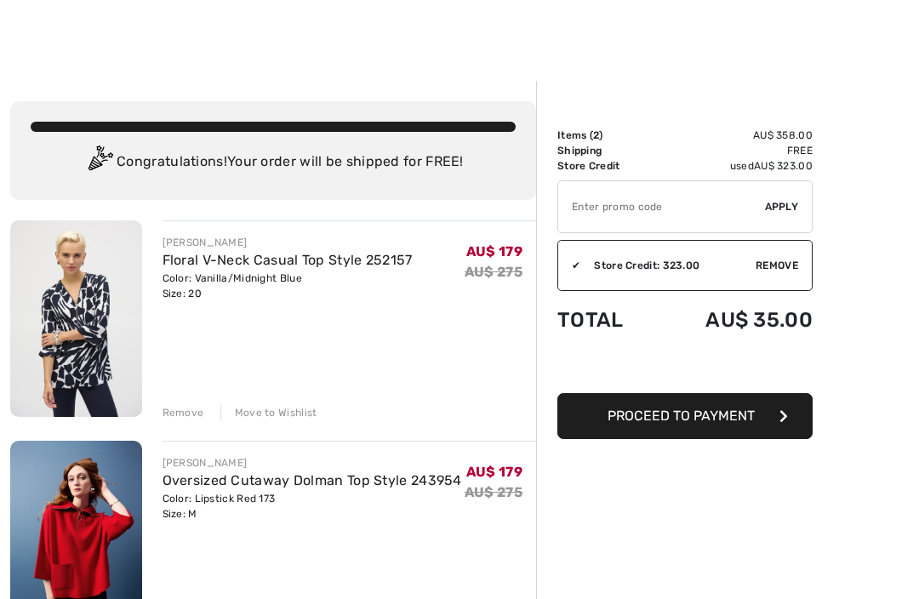
scroll to position [83, 0]
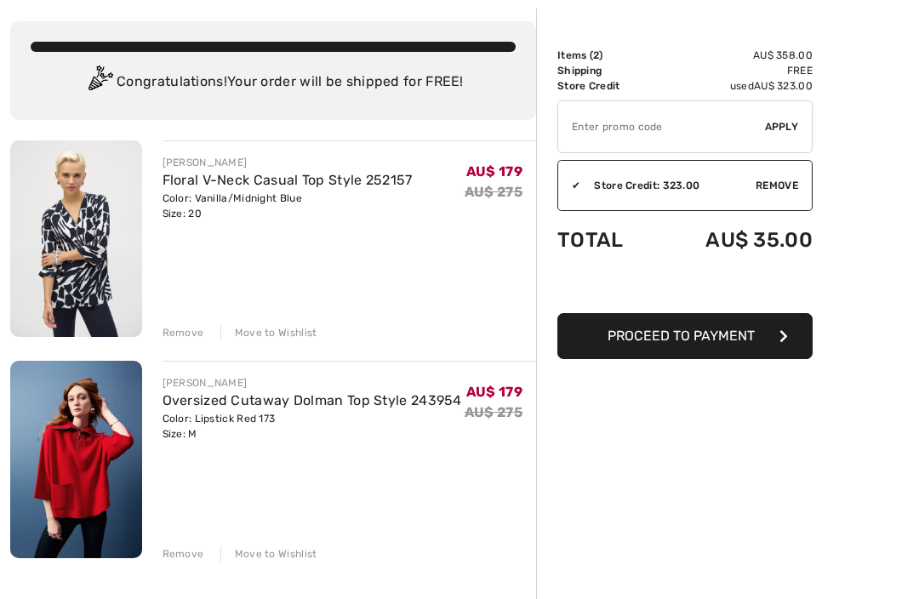
click at [760, 358] on button "Proceed to Payment" at bounding box center [685, 336] width 255 height 46
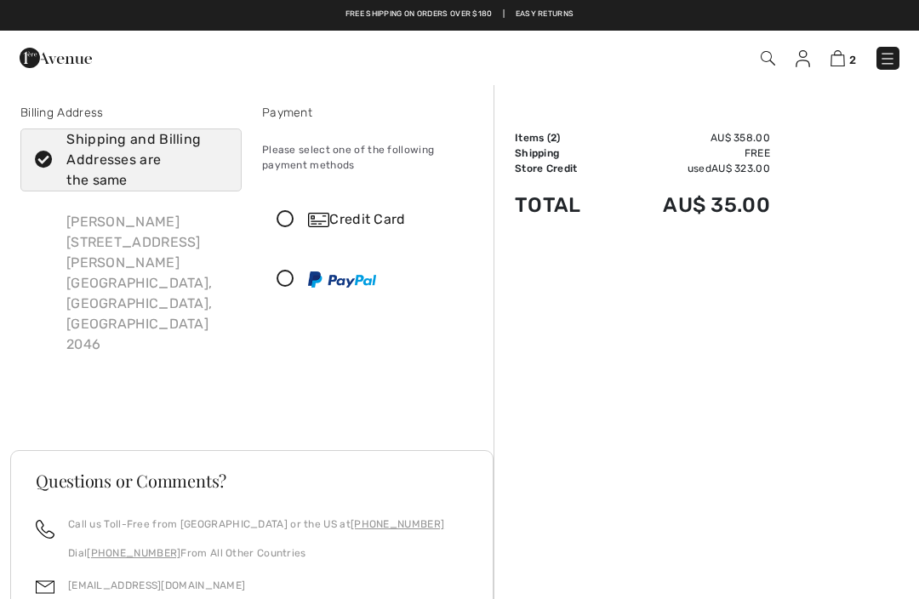
click at [386, 237] on div "Credit Card" at bounding box center [373, 219] width 220 height 51
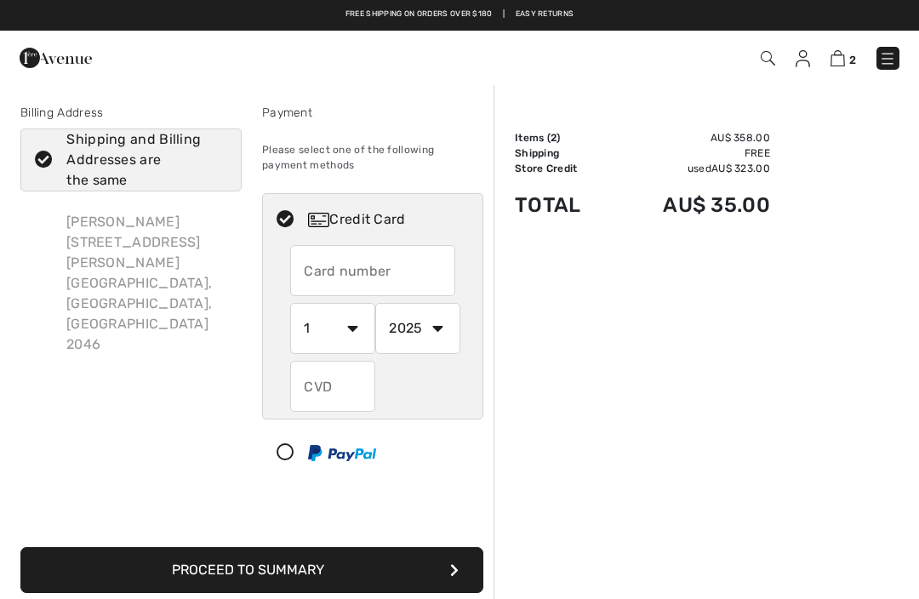
click at [355, 284] on input "text" at bounding box center [372, 270] width 165 height 51
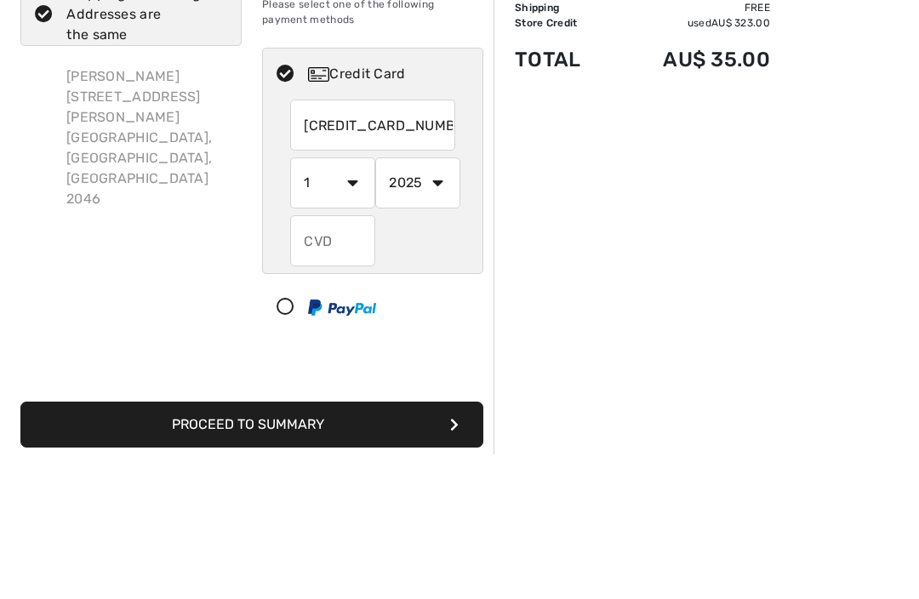
type input "[CREDIT_CARD_NUMBER]"
click at [351, 303] on select "1 2 3 4 5 6 7 8 9 10 11 12" at bounding box center [332, 328] width 85 height 51
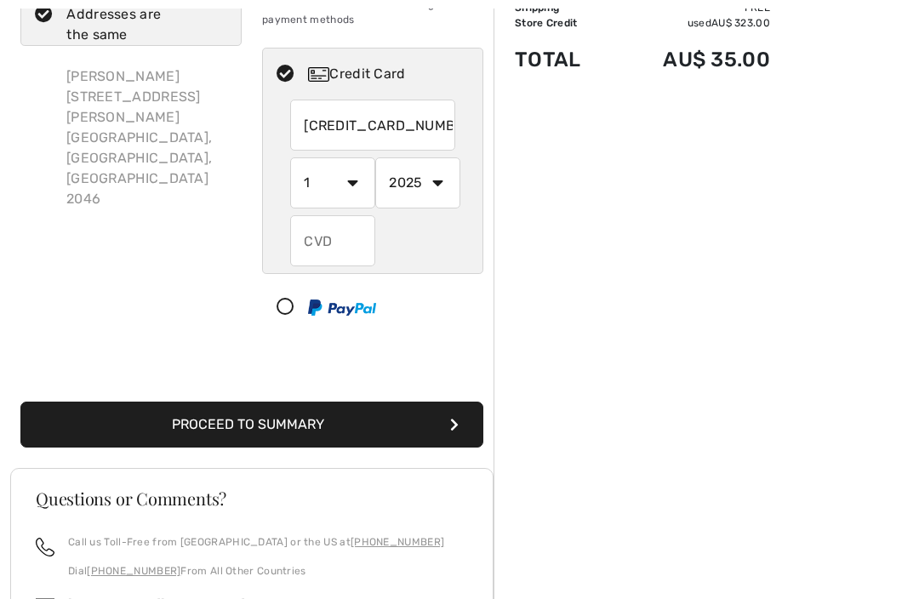
select select "6"
click at [433, 198] on select "2025 2026 2027 2028 2029 2030 2031 2032 2033 2034 2035" at bounding box center [417, 182] width 85 height 51
select select "2027"
click at [351, 252] on input "text" at bounding box center [332, 240] width 85 height 51
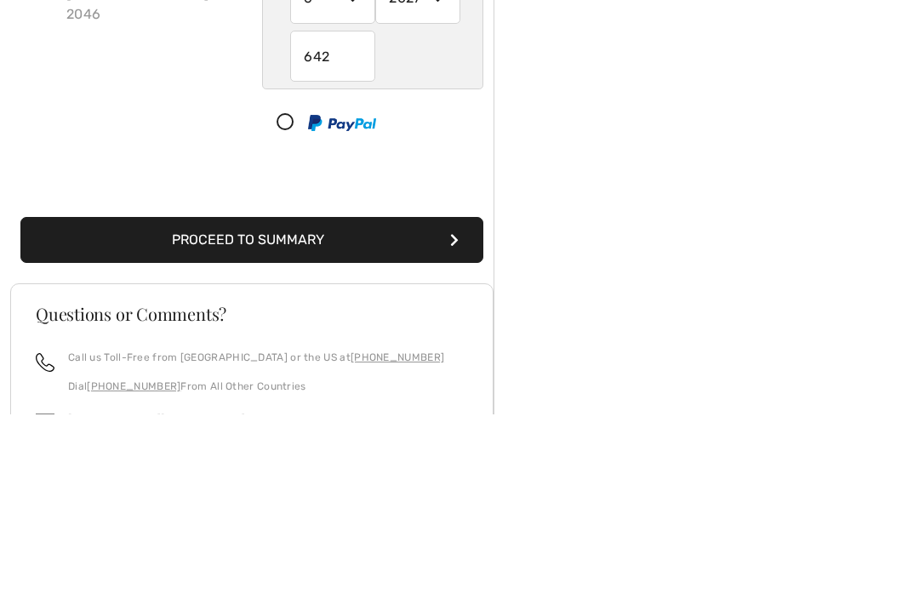
type input "642"
click at [438, 403] on button "Proceed to Summary" at bounding box center [251, 426] width 463 height 46
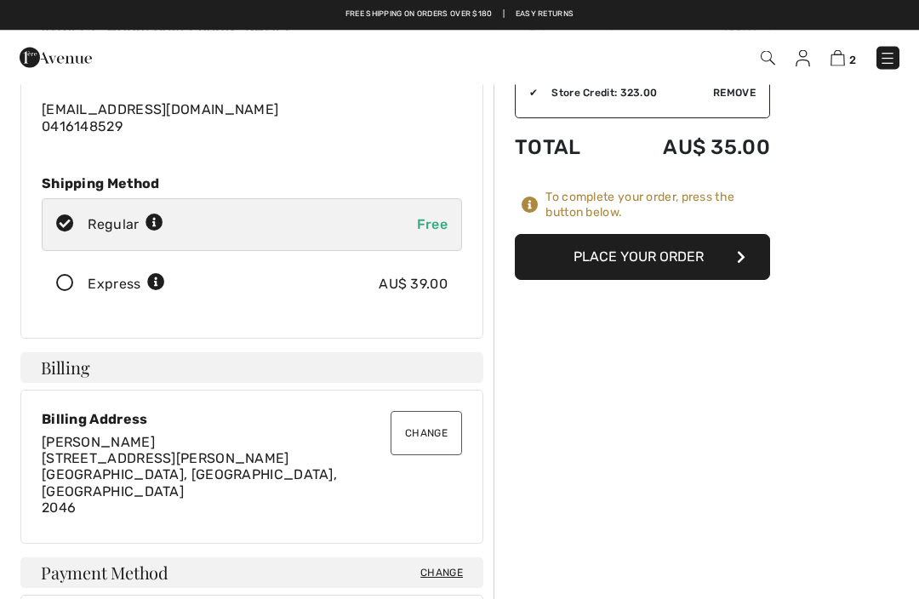
scroll to position [175, 0]
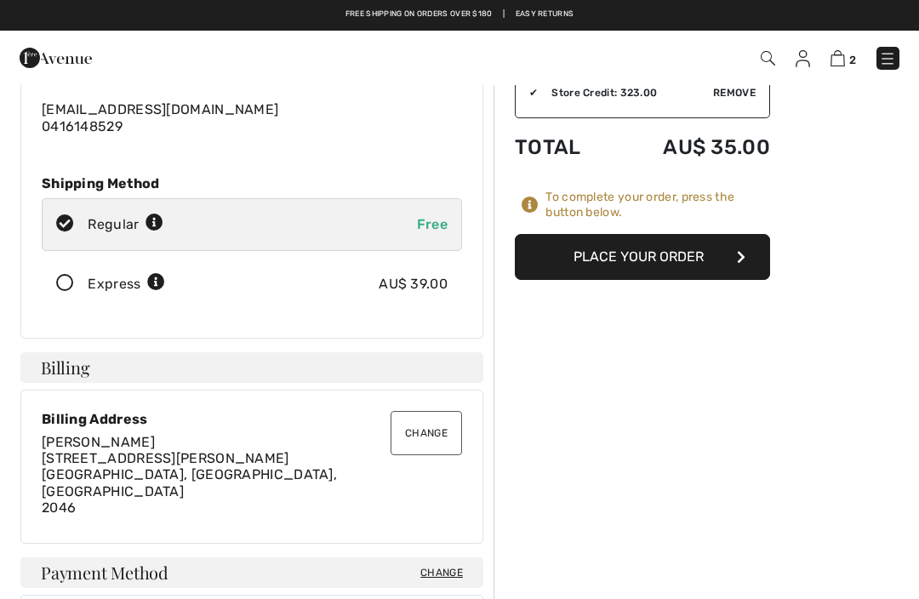
click at [730, 275] on button "Place Your Order" at bounding box center [642, 257] width 255 height 46
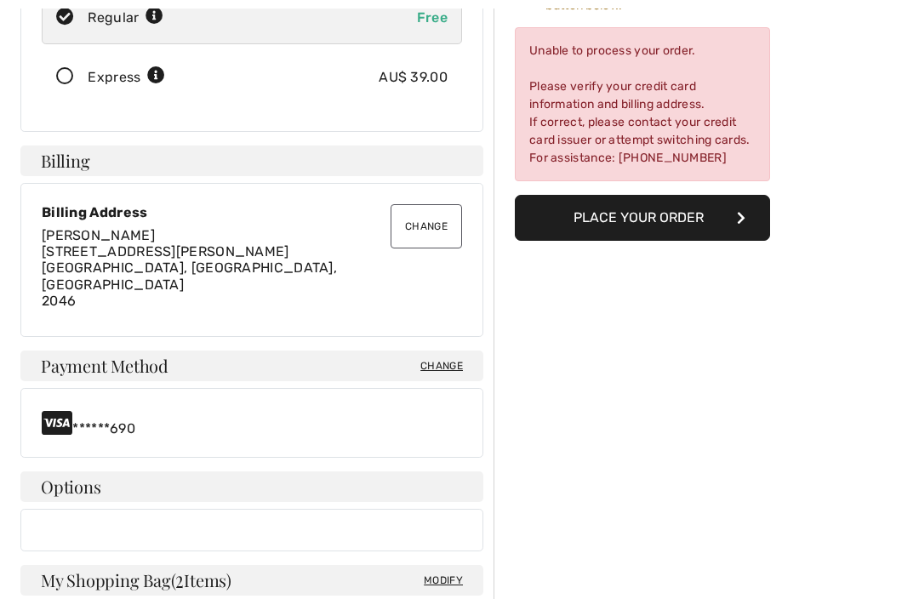
scroll to position [407, 0]
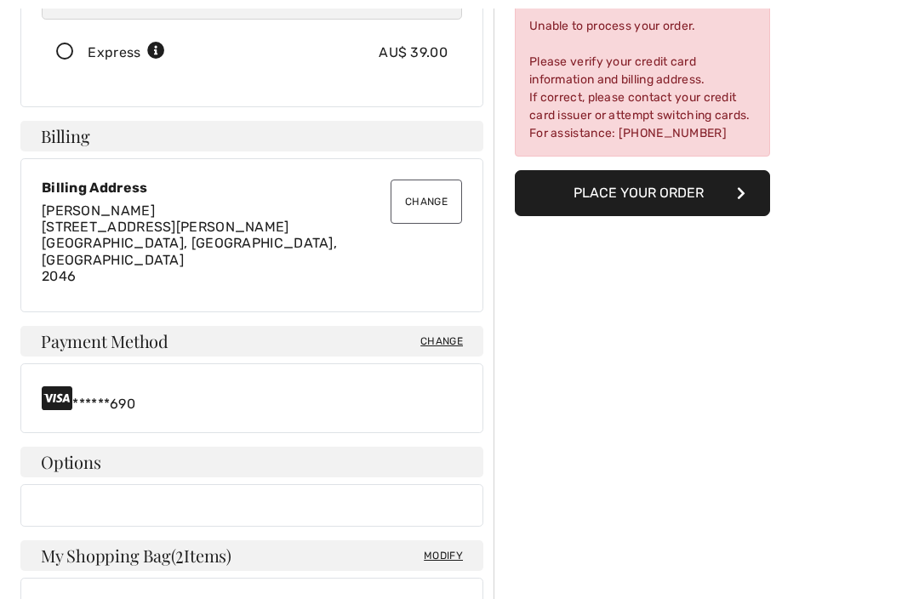
click at [421, 382] on div "******690" at bounding box center [251, 399] width 463 height 70
click at [449, 334] on span "Change" at bounding box center [442, 341] width 43 height 15
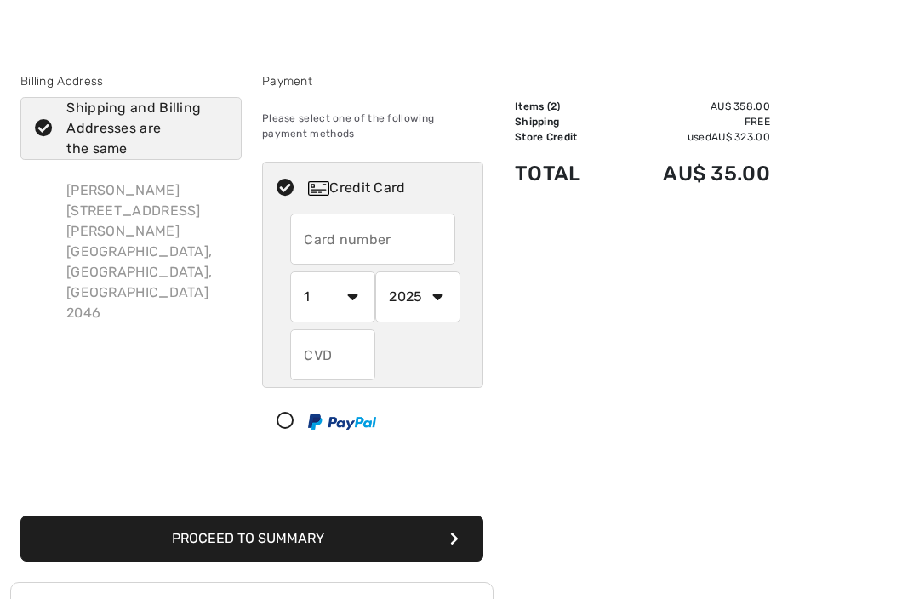
click at [380, 247] on input "text" at bounding box center [372, 239] width 165 height 51
radio input "true"
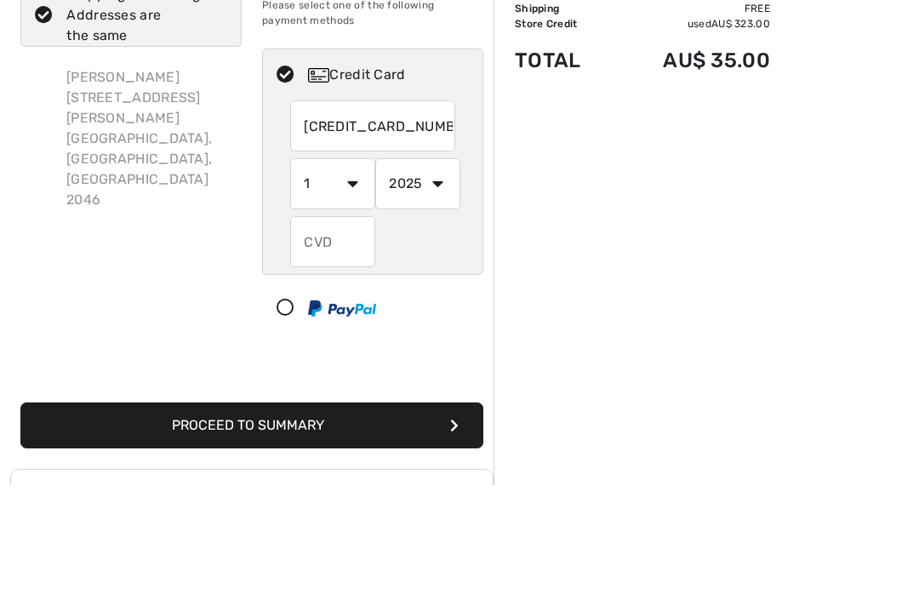
type input "4303306474349690"
click at [356, 272] on select "1 2 3 4 5 6 7 8 9 10 11 12" at bounding box center [332, 297] width 85 height 51
radio input "true"
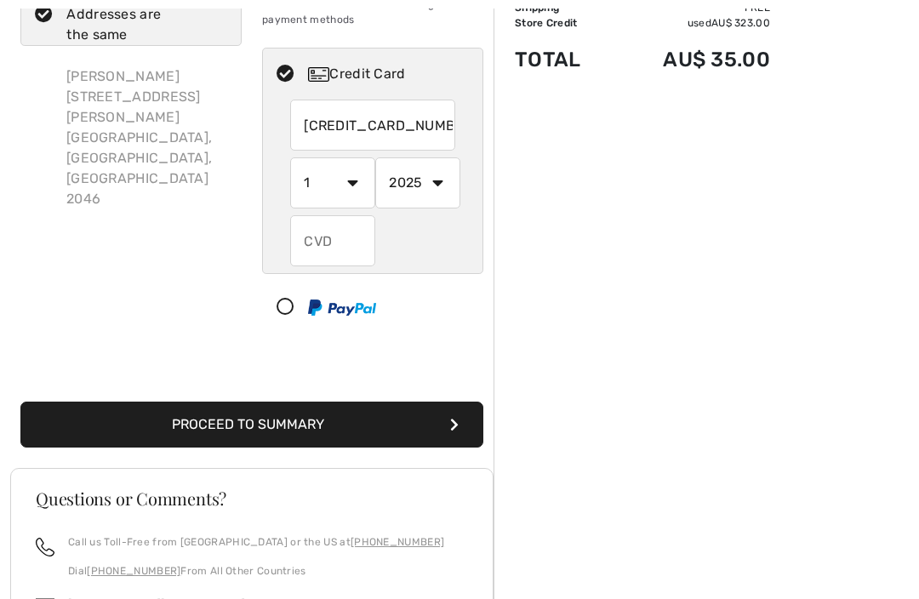
select select "6"
click at [434, 194] on select "2025 2026 2027 2028 2029 2030 2031 2032 2033 2034 2035" at bounding box center [417, 182] width 85 height 51
radio input "true"
select select "2027"
click at [354, 241] on input "text" at bounding box center [332, 240] width 85 height 51
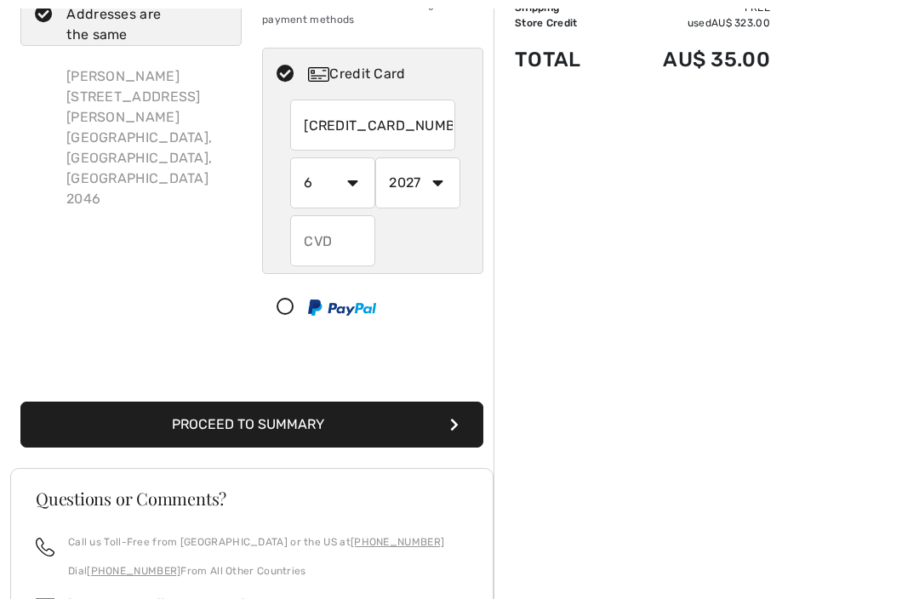
radio input "true"
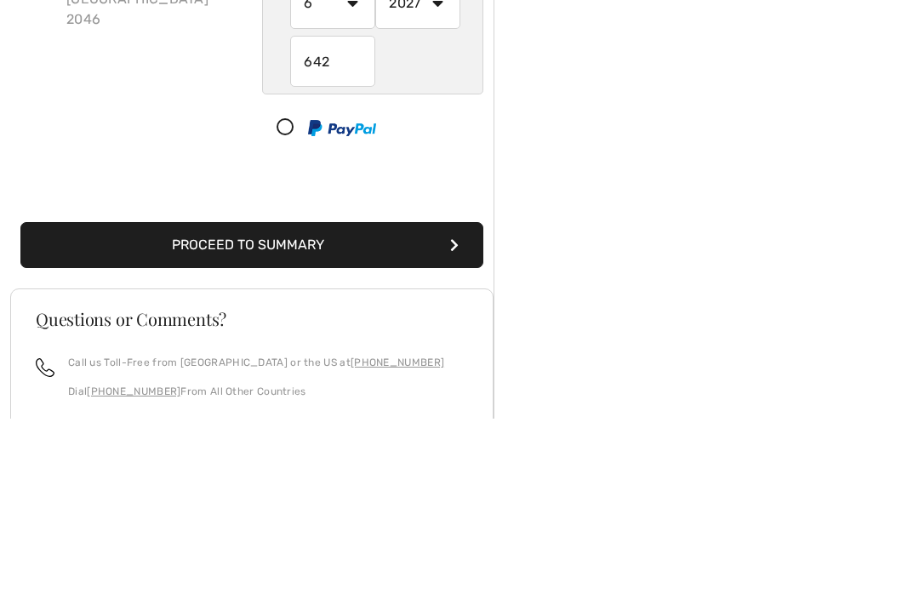
type input "642"
click at [443, 403] on button "Proceed to Summary" at bounding box center [251, 426] width 463 height 46
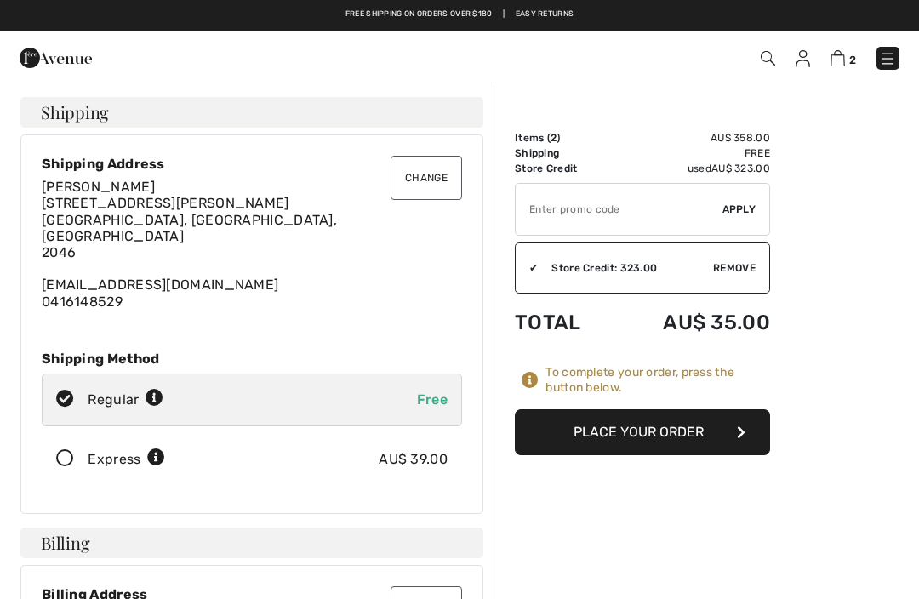
click at [736, 442] on button "Place Your Order" at bounding box center [642, 432] width 255 height 46
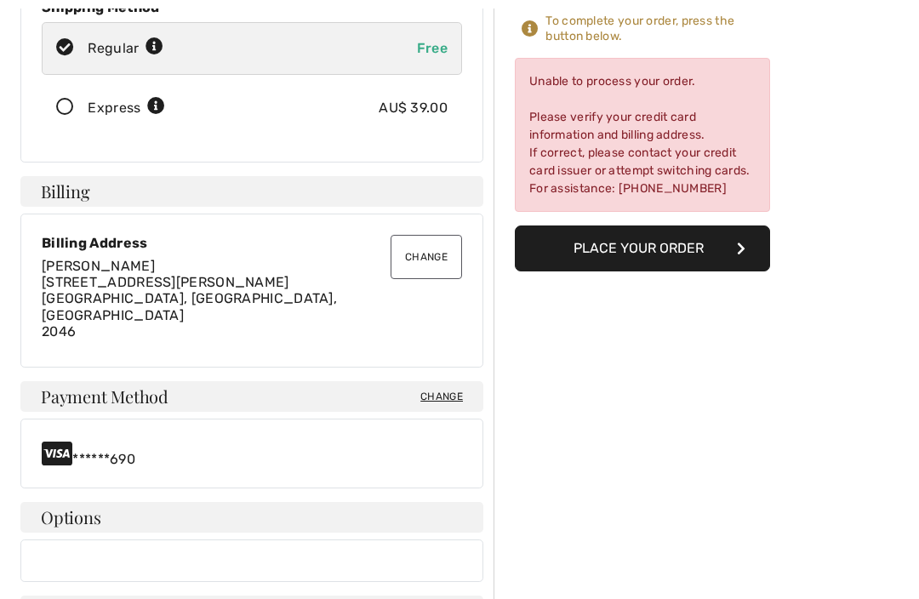
scroll to position [406, 0]
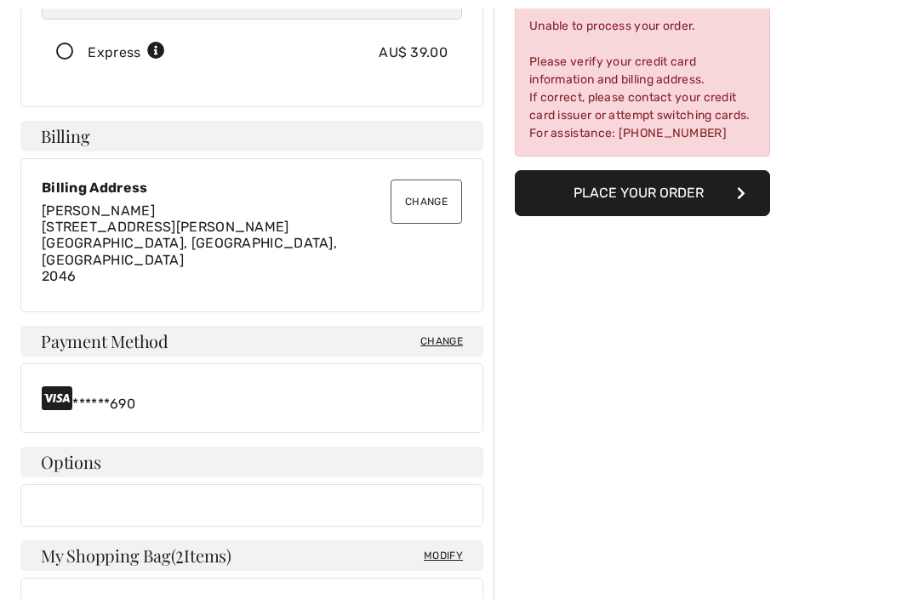
click at [440, 335] on span "Change" at bounding box center [442, 342] width 43 height 15
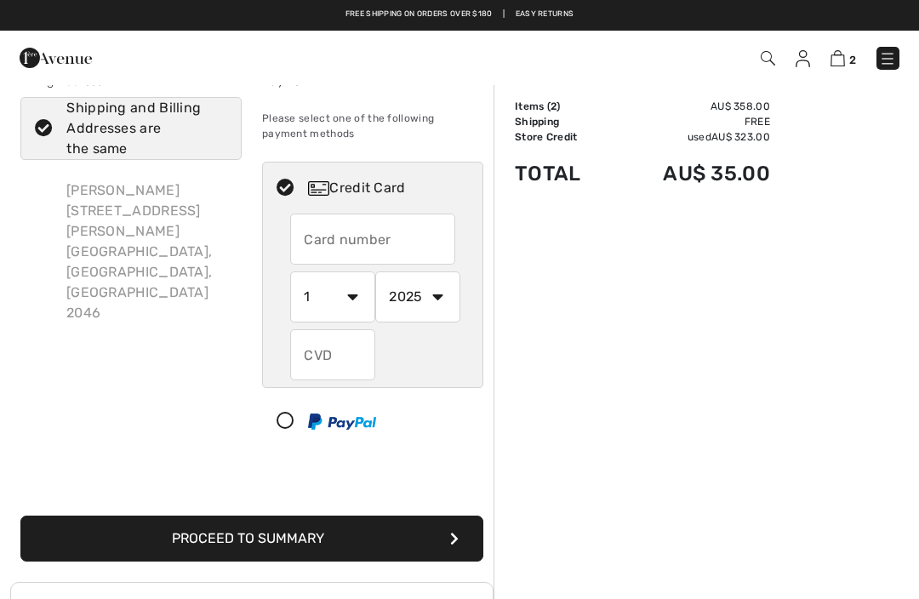
click at [363, 246] on input "text" at bounding box center [372, 239] width 165 height 51
radio input "true"
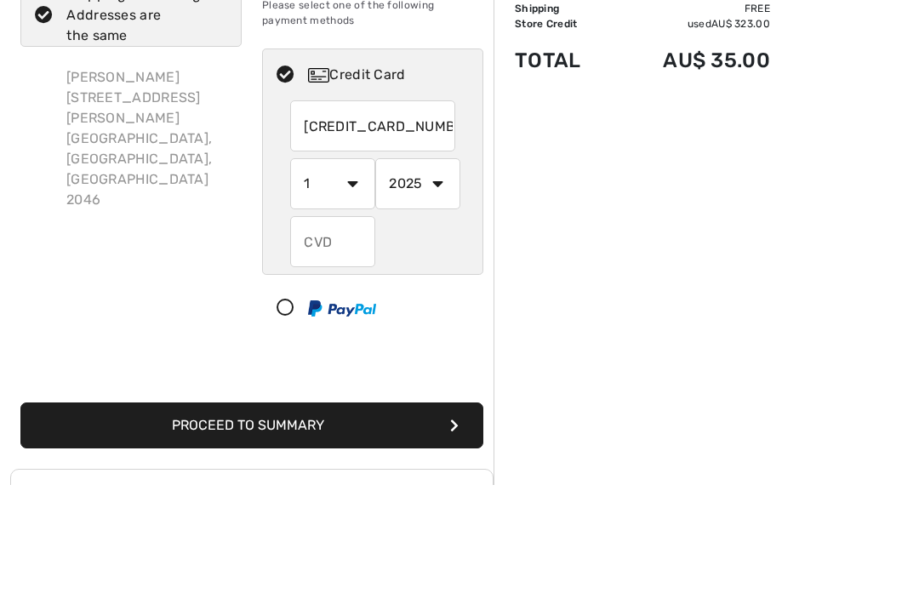
type input "4017954159707653"
click at [349, 272] on select "1 2 3 4 5 6 7 8 9 10 11 12" at bounding box center [332, 297] width 85 height 51
radio input "true"
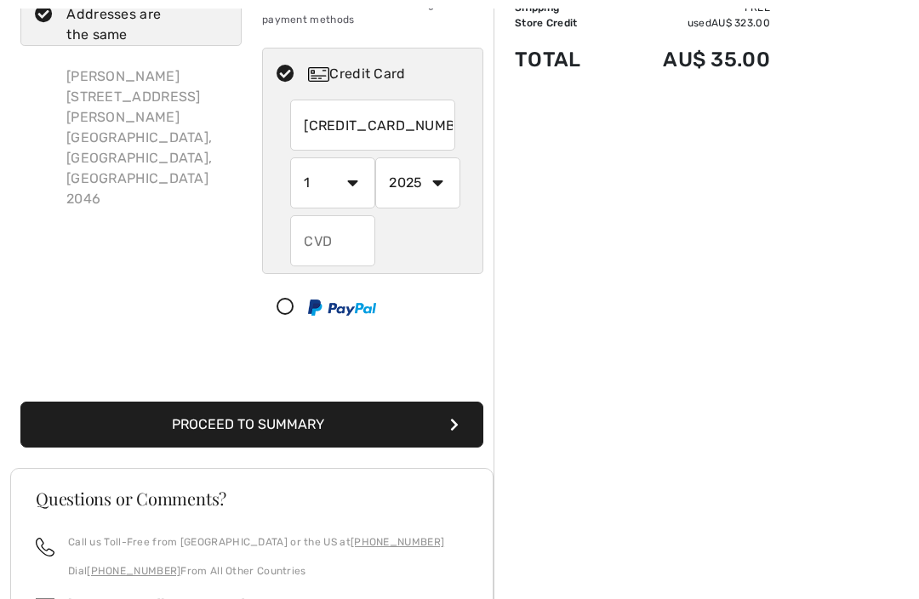
select select "2"
click at [437, 186] on select "2025 2026 2027 2028 2029 2030 2031 2032 2033 2034 2035" at bounding box center [417, 182] width 85 height 51
radio input "true"
select select "2027"
click at [356, 253] on input "text" at bounding box center [332, 240] width 85 height 51
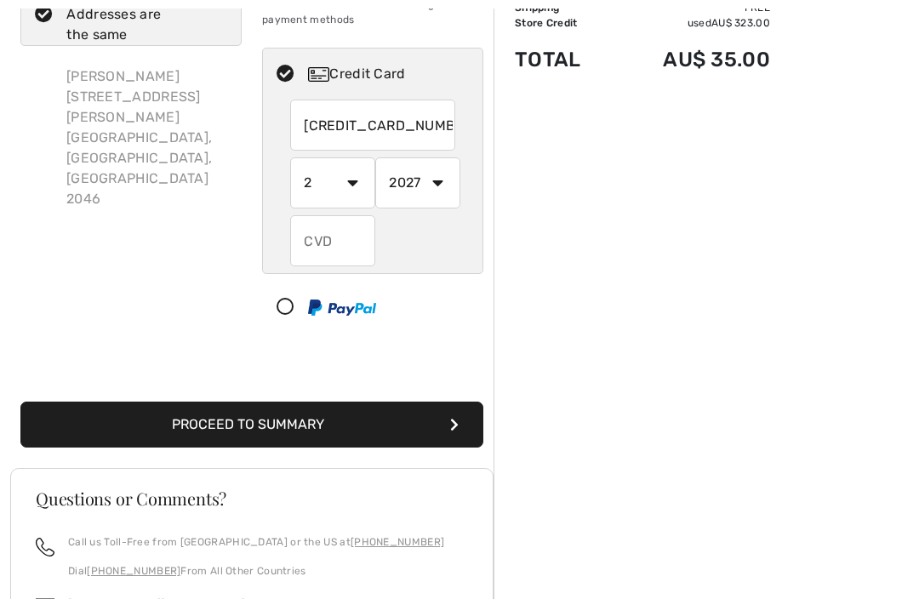
radio input "true"
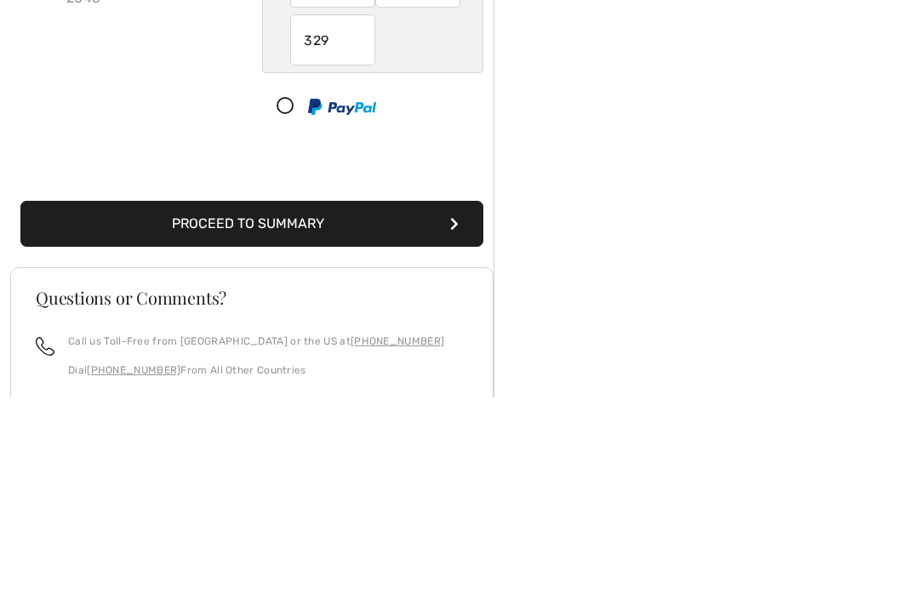
type input "329"
click at [451, 419] on icon "submit" at bounding box center [454, 426] width 9 height 14
